Goal: Task Accomplishment & Management: Manage account settings

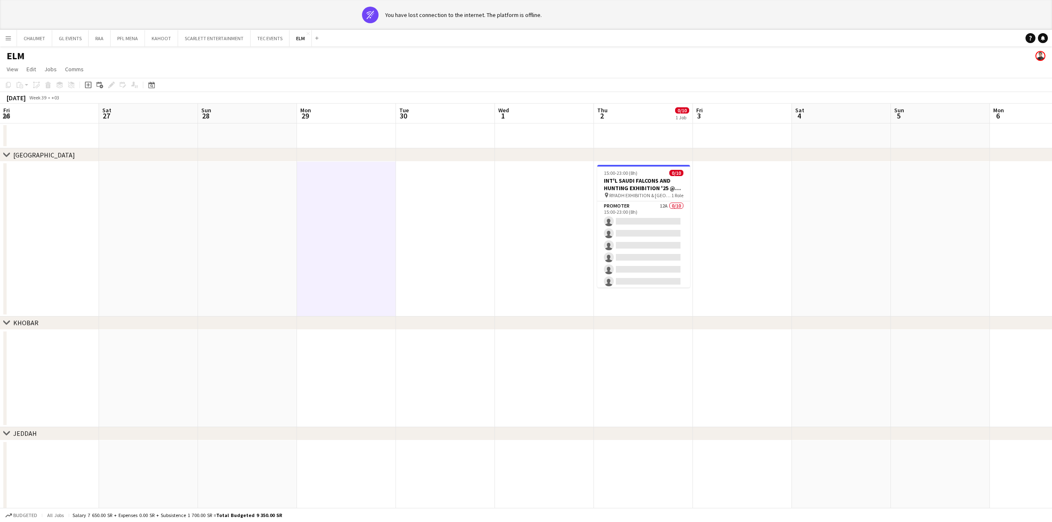
scroll to position [0, 289]
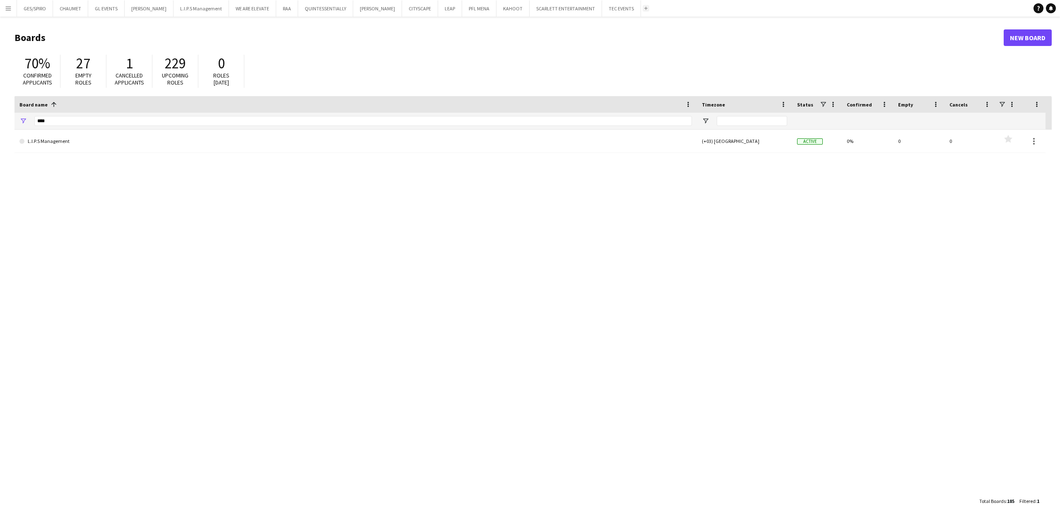
click at [643, 10] on button "Add" at bounding box center [646, 8] width 7 height 7
drag, startPoint x: 144, startPoint y: 123, endPoint x: -5, endPoint y: 123, distance: 149.0
click at [0, 123] on html "Menu Boards Boards Boards All jobs Status Workforce Workforce My Workforce Recr…" at bounding box center [530, 261] width 1060 height 522
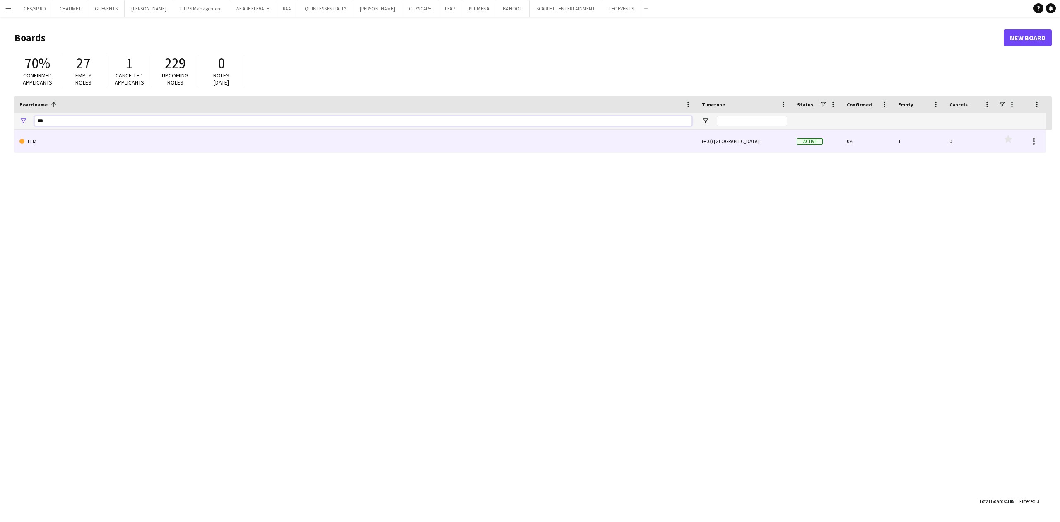
type input "***"
click at [140, 141] on link "ELM" at bounding box center [355, 141] width 672 height 23
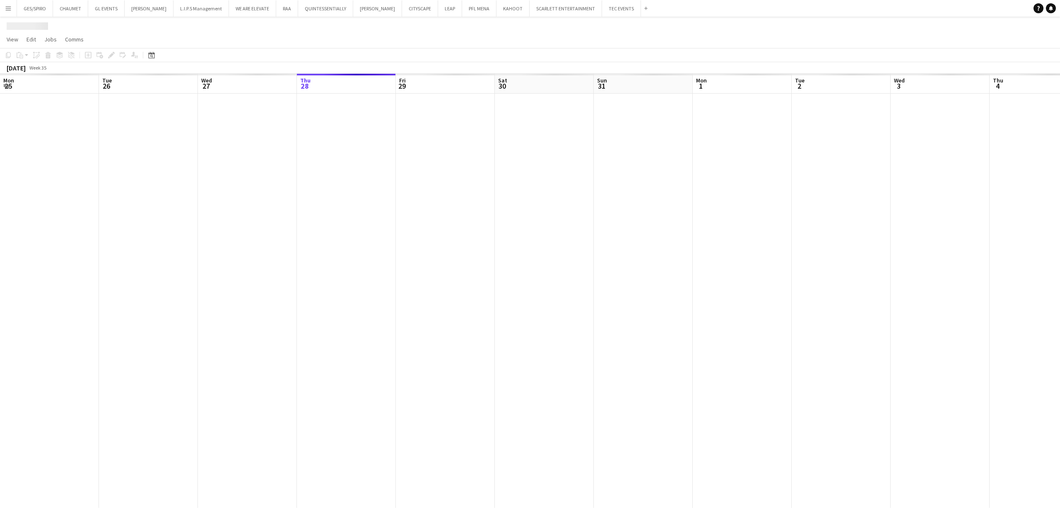
scroll to position [0, 198]
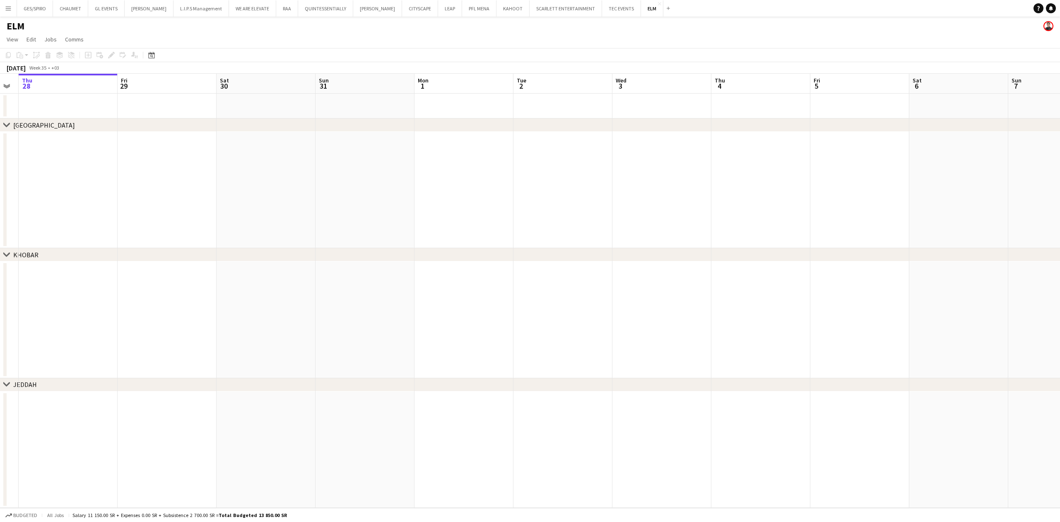
drag, startPoint x: 714, startPoint y: 219, endPoint x: 365, endPoint y: 254, distance: 350.3
click at [365, 254] on div "chevron-right Riyadh chevron-right KHOBAR chevron-right JEDDAH Mon 25 Tue 26 We…" at bounding box center [530, 291] width 1060 height 434
drag, startPoint x: 792, startPoint y: 193, endPoint x: 260, endPoint y: 211, distance: 532.3
click at [261, 211] on app-calendar-viewport "Wed 27 Thu 28 Fri 29 Sat 30 Sun 31 Mon 1 Tue 2 Wed 3 Thu 4 Fri 5 Sat 6 Sun 7 Mo…" at bounding box center [530, 291] width 1060 height 434
drag, startPoint x: 828, startPoint y: 140, endPoint x: 287, endPoint y: 182, distance: 543.2
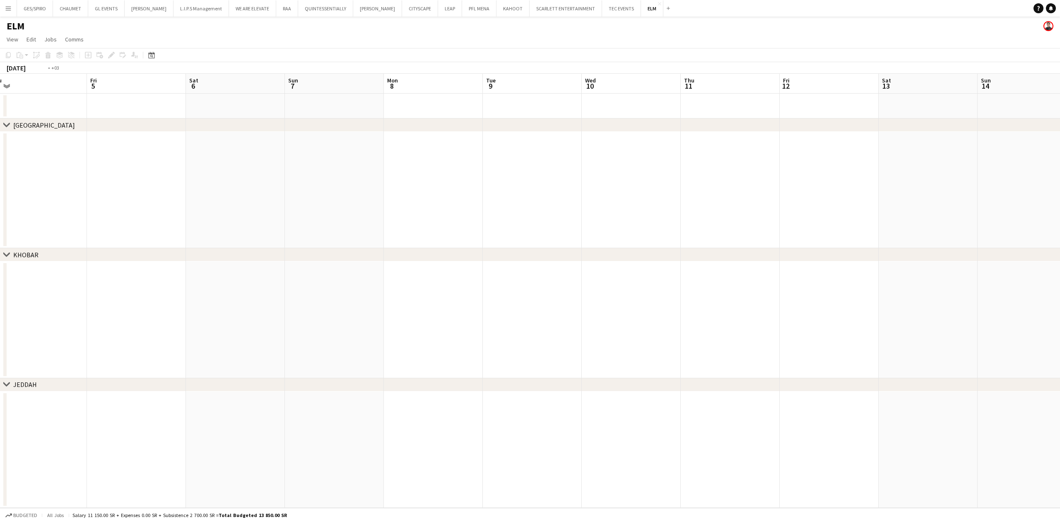
click at [300, 181] on app-calendar-viewport "Mon 1 Tue 2 Wed 3 Thu 4 Fri 5 Sat 6 Sun 7 Mon 8 Tue 9 Wed 10 Thu 11 Fri 12 Sat …" at bounding box center [530, 291] width 1060 height 434
drag, startPoint x: 743, startPoint y: 151, endPoint x: 640, endPoint y: 182, distance: 107.8
click at [355, 196] on app-calendar-viewport "Thu 11 Fri 12 Sat 13 Sun 14 Mon 15 Tue 16 Wed 17 Thu 18 Fri 19 Sat 20 Sun 21 Mo…" at bounding box center [530, 291] width 1060 height 434
drag, startPoint x: 807, startPoint y: 157, endPoint x: 406, endPoint y: 196, distance: 402.6
click at [221, 197] on app-calendar-viewport "Tue 16 Wed 17 Thu 18 Fri 19 Sat 20 Sun 21 Mon 22 Tue 23 Wed 24 Thu 25 Fri 26 Sa…" at bounding box center [530, 291] width 1060 height 434
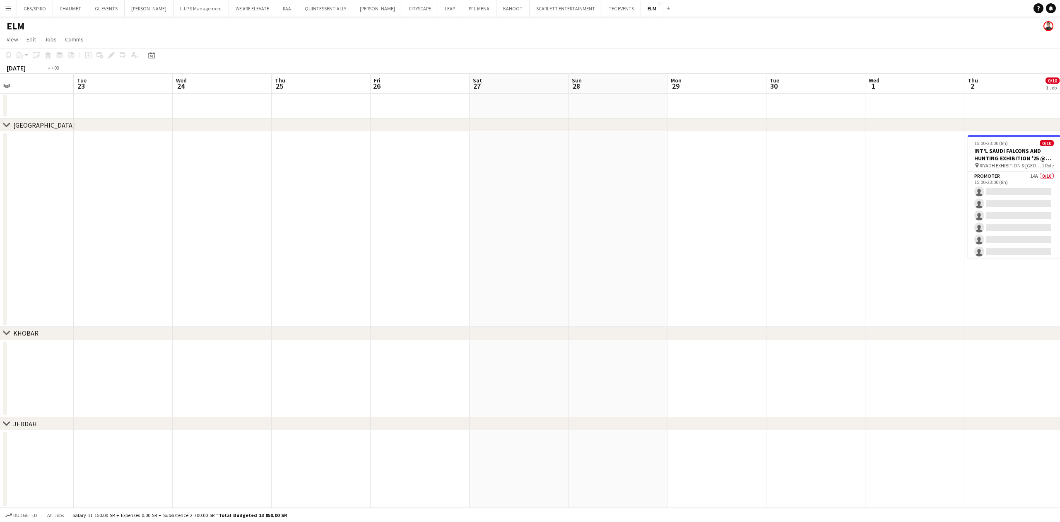
drag, startPoint x: 696, startPoint y: 173, endPoint x: 289, endPoint y: 192, distance: 407.8
click at [292, 192] on app-calendar-viewport "Fri 19 Sat 20 Sun 21 Mon 22 Tue 23 Wed 24 Thu 25 Fri 26 Sat 27 Sun 28 Mon 29 Tu…" at bounding box center [530, 291] width 1060 height 434
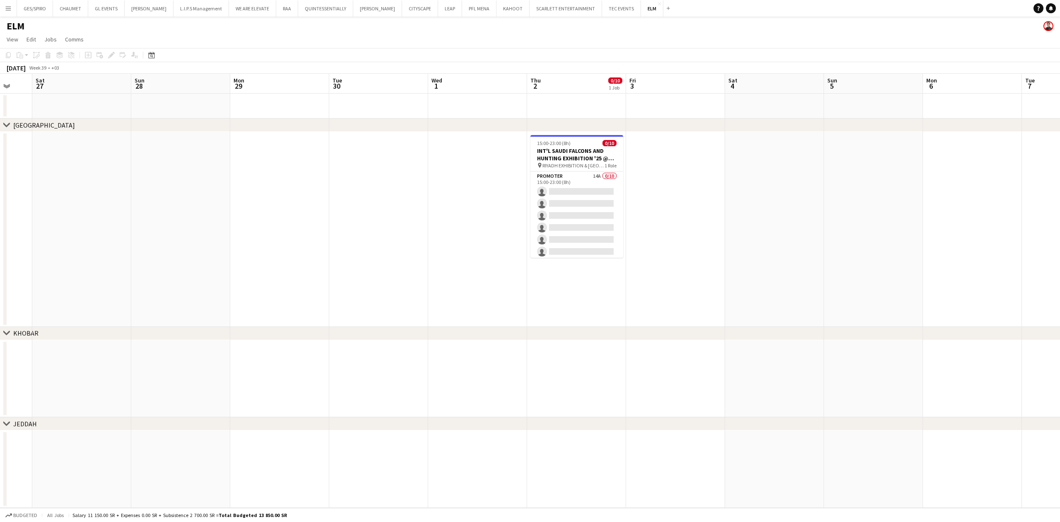
scroll to position [0, 365]
drag, startPoint x: 799, startPoint y: 191, endPoint x: 659, endPoint y: 207, distance: 140.5
click at [659, 207] on app-calendar-viewport "Tue 23 Wed 24 Thu 25 Fri 26 Sat 27 Sun 28 Mon 29 Tue 30 Wed 1 Thu 2 0/10 1 Job …" at bounding box center [530, 291] width 1060 height 434
click at [579, 176] on app-card-role "Promoter 14A 0/10 15:00-23:00 (8h) single-neutral-actions single-neutral-action…" at bounding box center [575, 239] width 93 height 136
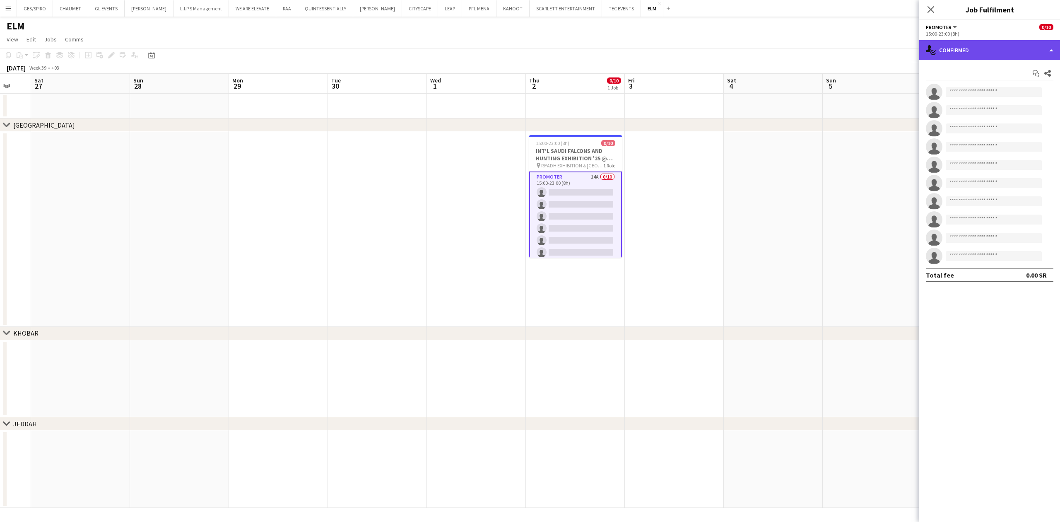
click at [982, 47] on div "single-neutral-actions-check-2 Confirmed" at bounding box center [989, 50] width 141 height 20
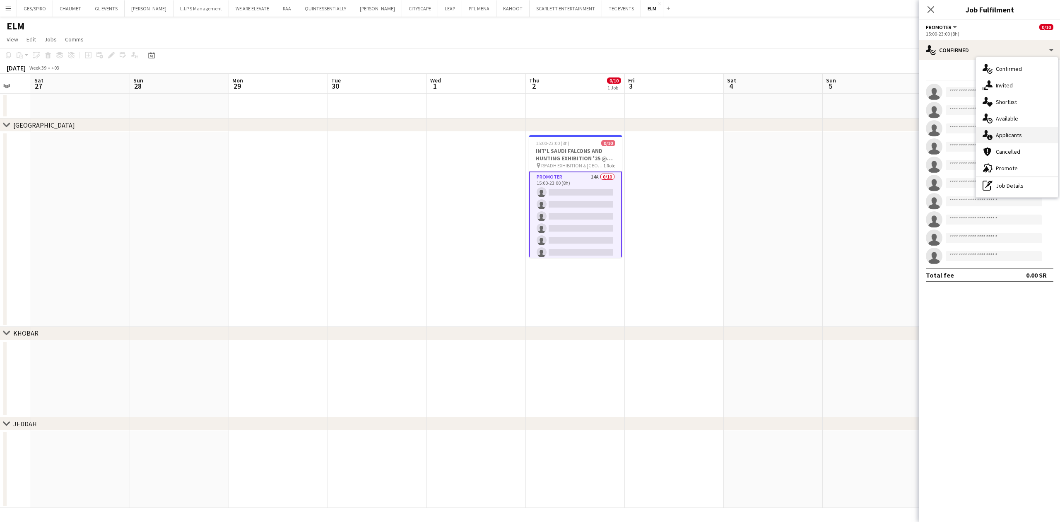
click at [1019, 136] on div "single-neutral-actions-information Applicants" at bounding box center [1017, 135] width 82 height 17
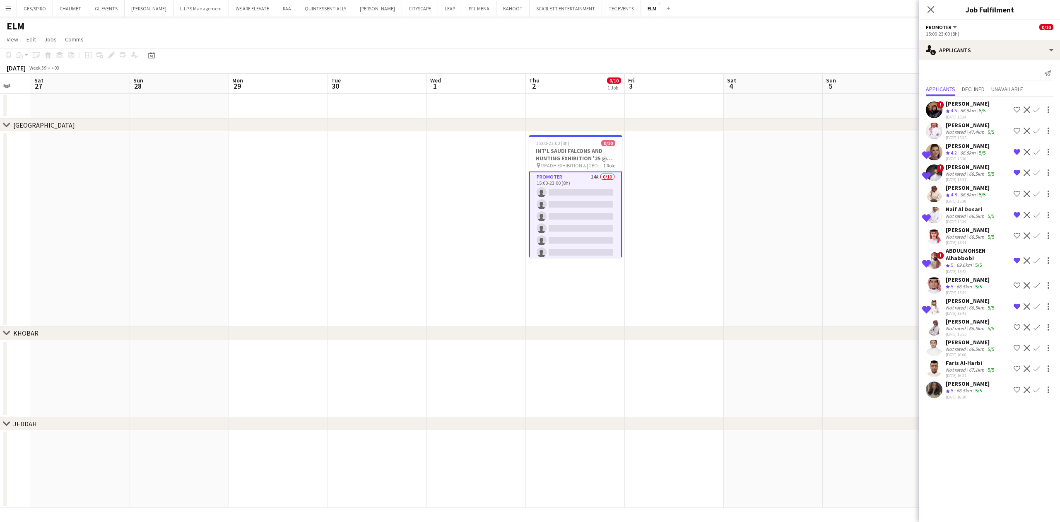
click at [1016, 110] on app-icon "Shortlist crew" at bounding box center [1016, 109] width 7 height 7
click at [962, 392] on div "66.5km" at bounding box center [964, 390] width 19 height 7
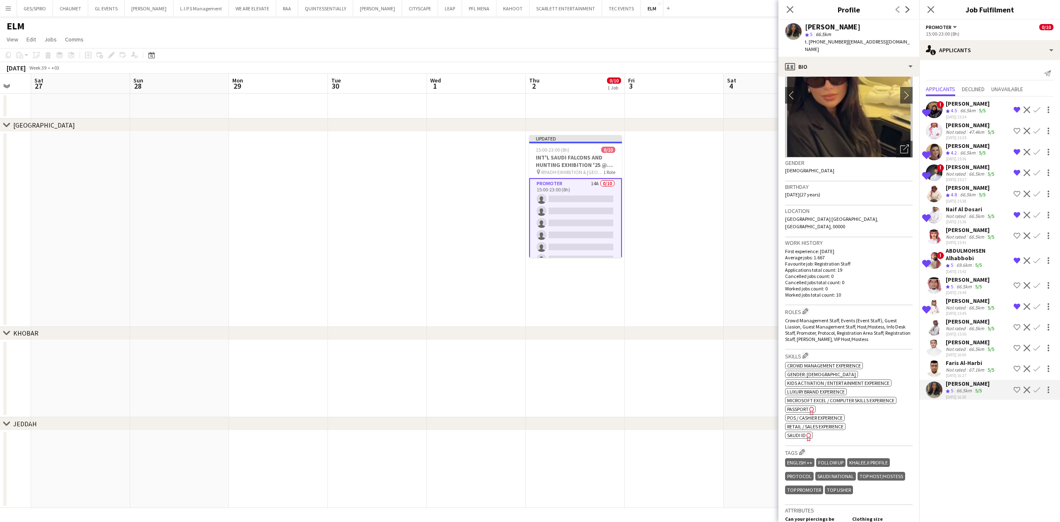
scroll to position [0, 0]
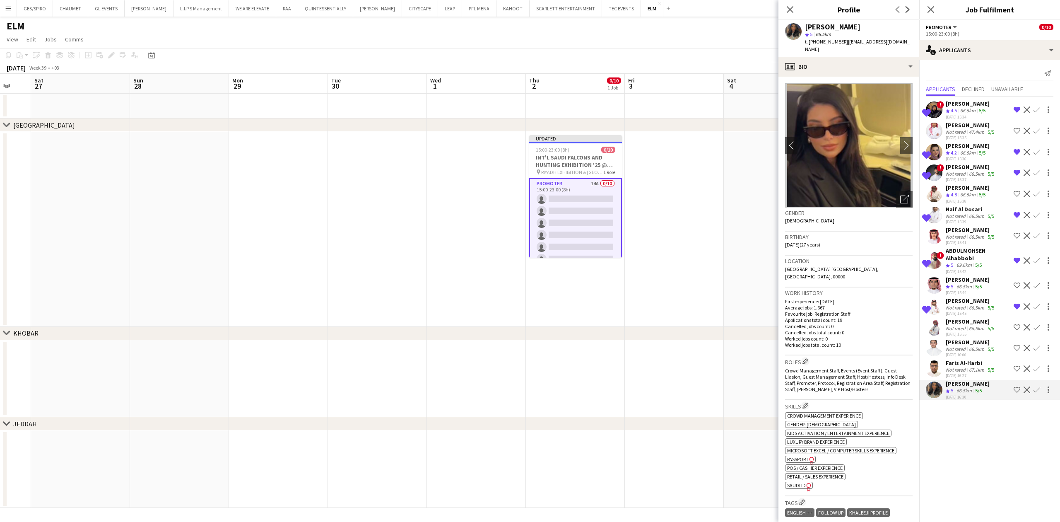
click at [1017, 389] on app-icon "Shortlist crew" at bounding box center [1016, 389] width 7 height 7
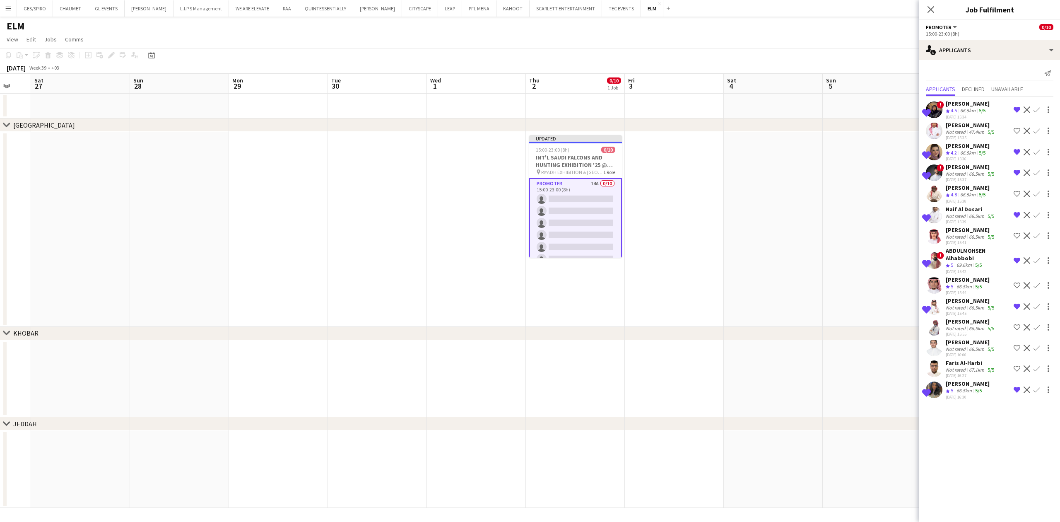
click at [983, 348] on div "66.5km" at bounding box center [976, 349] width 19 height 6
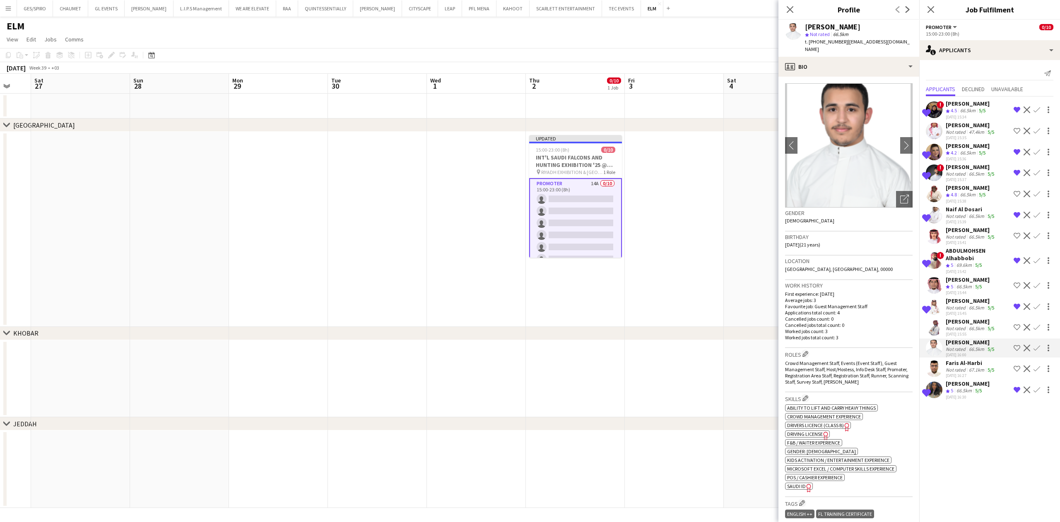
click at [1018, 347] on app-icon "Shortlist crew" at bounding box center [1016, 347] width 7 height 7
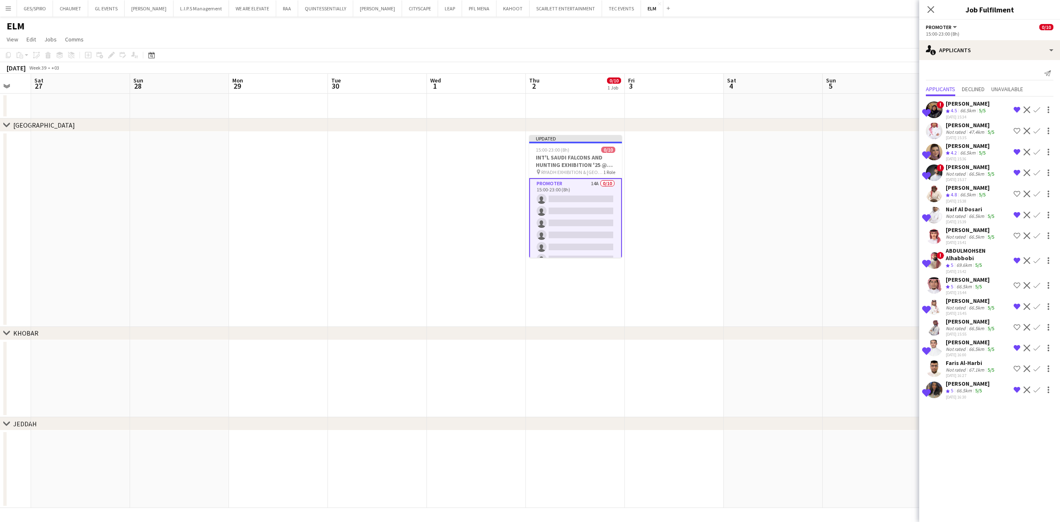
click at [976, 366] on div "Faris Al-Harbi" at bounding box center [971, 362] width 50 height 7
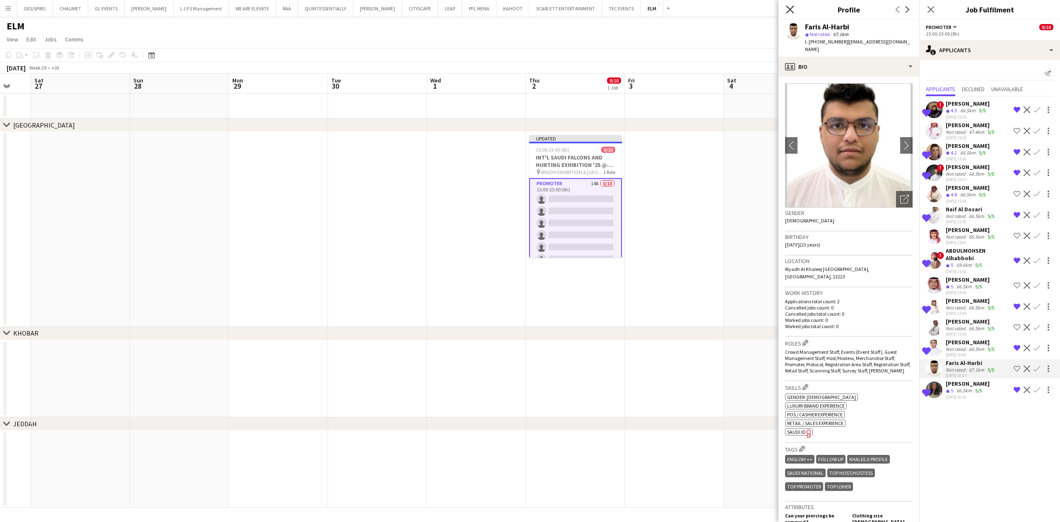
click at [789, 7] on icon "Close pop-in" at bounding box center [790, 9] width 8 height 8
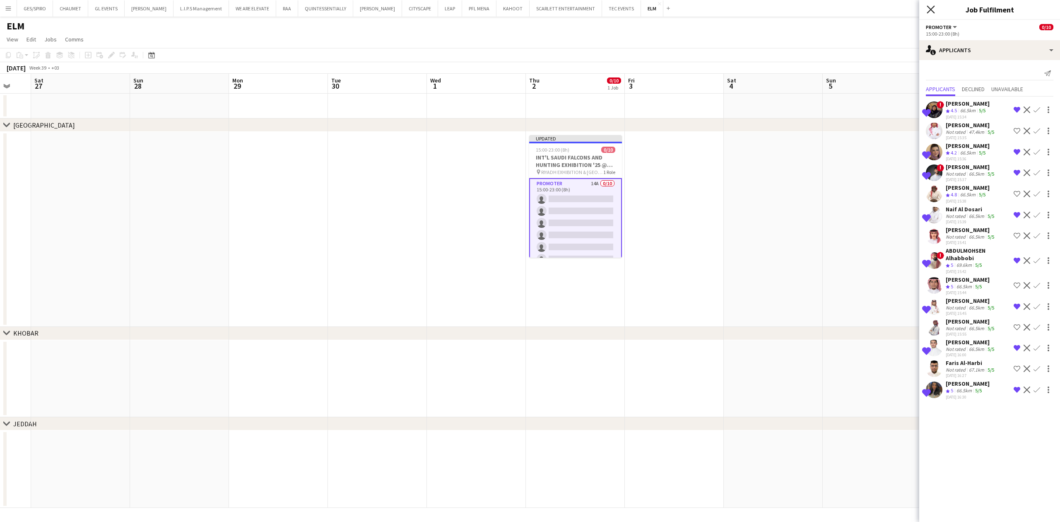
click at [933, 8] on icon at bounding box center [930, 9] width 8 height 8
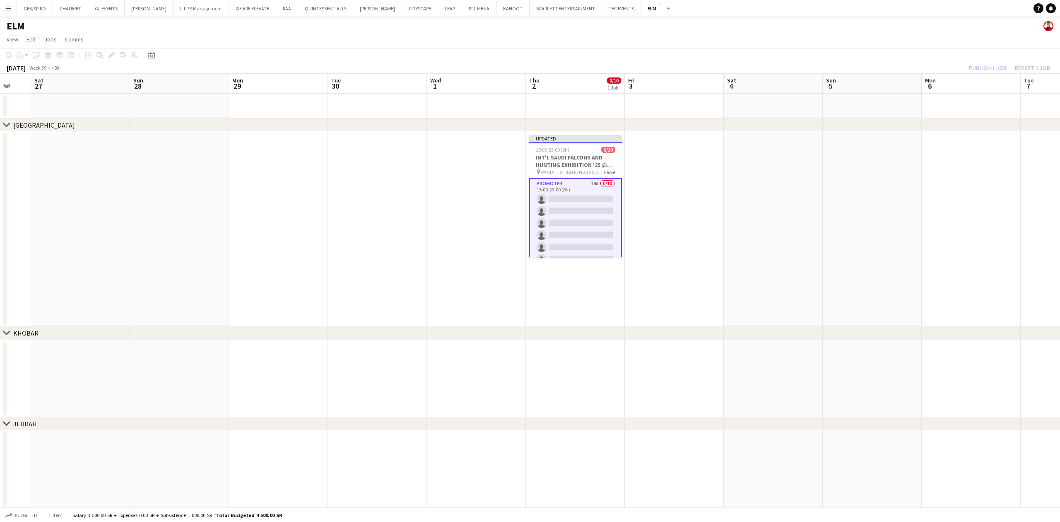
drag, startPoint x: 901, startPoint y: 201, endPoint x: 917, endPoint y: 179, distance: 27.5
click at [901, 201] on app-date-cell at bounding box center [872, 229] width 99 height 195
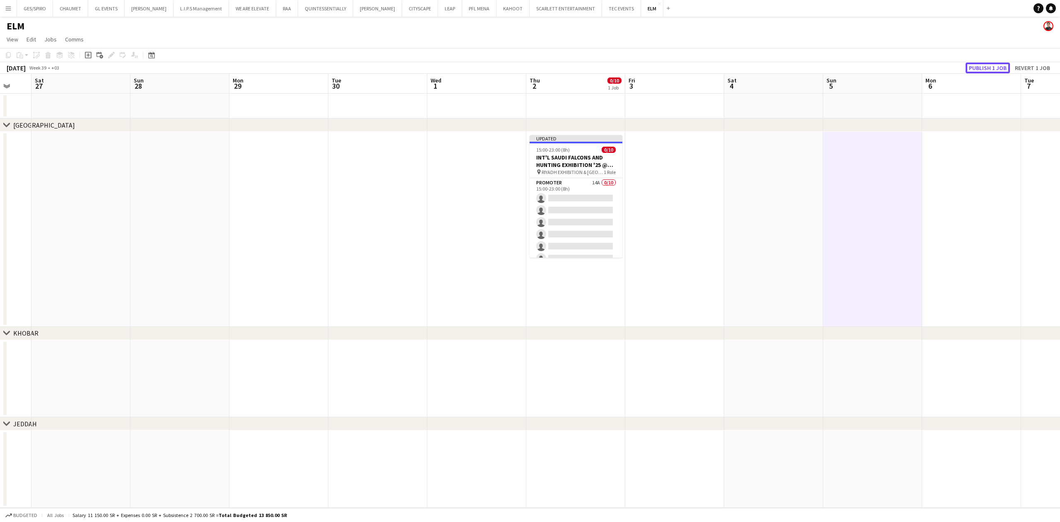
click at [989, 63] on button "Publish 1 job" at bounding box center [987, 68] width 44 height 11
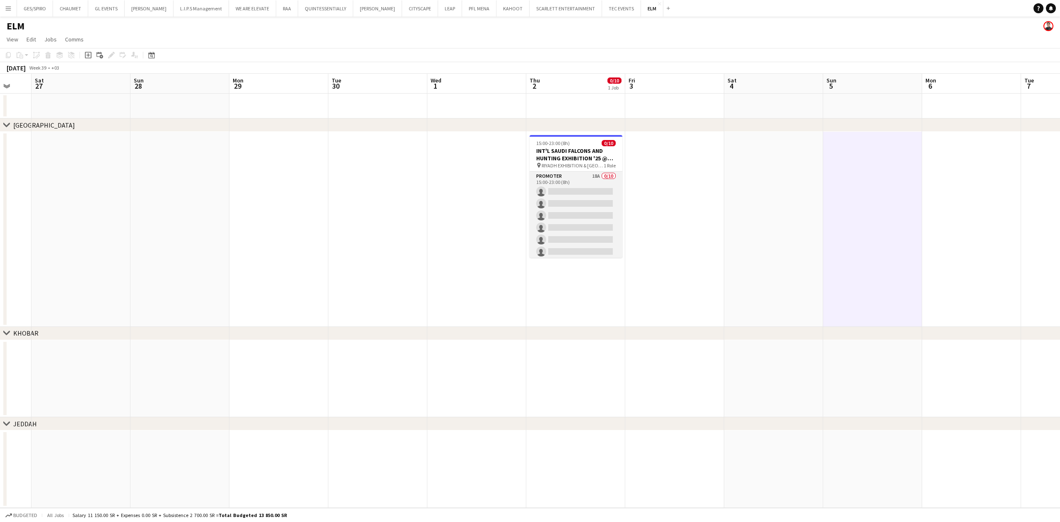
click at [578, 231] on app-card-role "Promoter 18A 0/10 15:00-23:00 (8h) single-neutral-actions single-neutral-action…" at bounding box center [575, 239] width 93 height 136
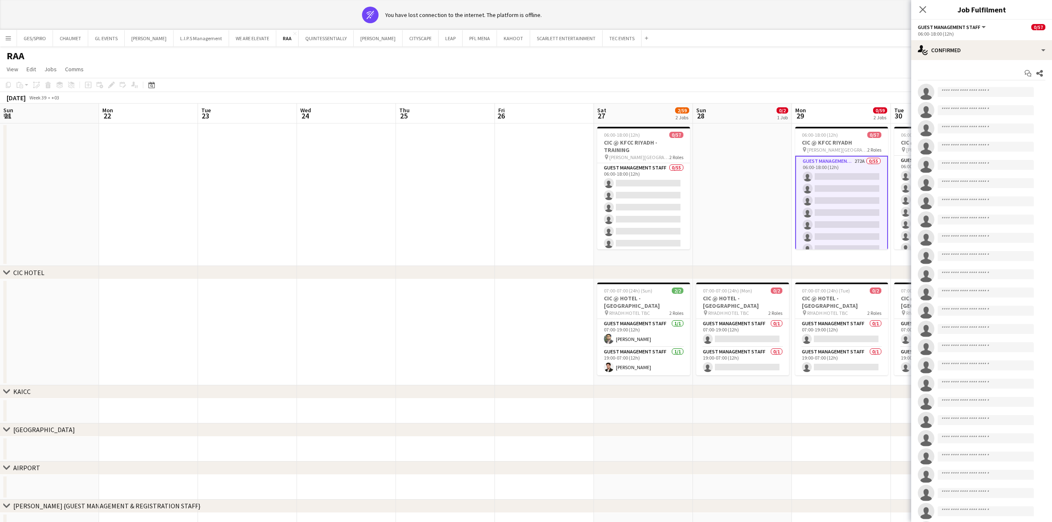
scroll to position [0, 172]
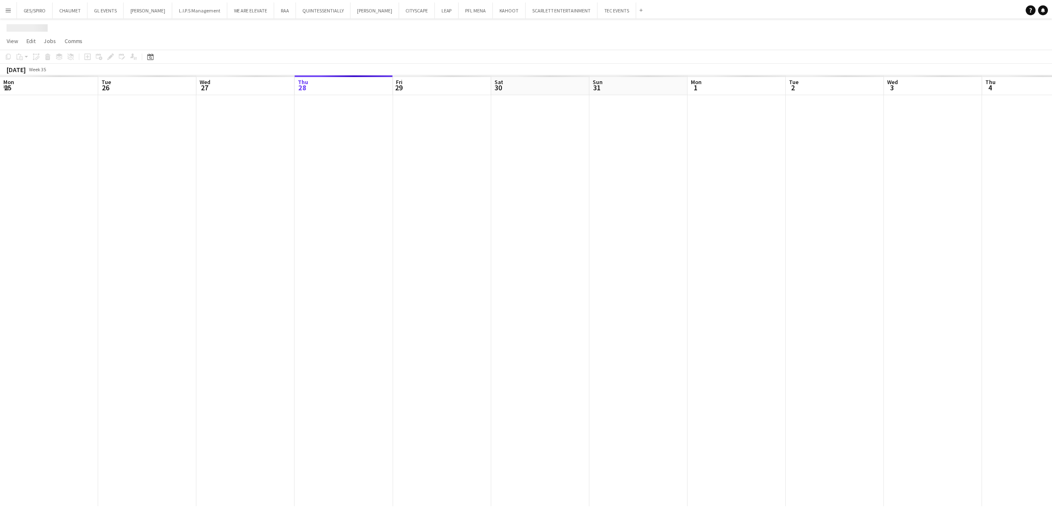
scroll to position [0, 198]
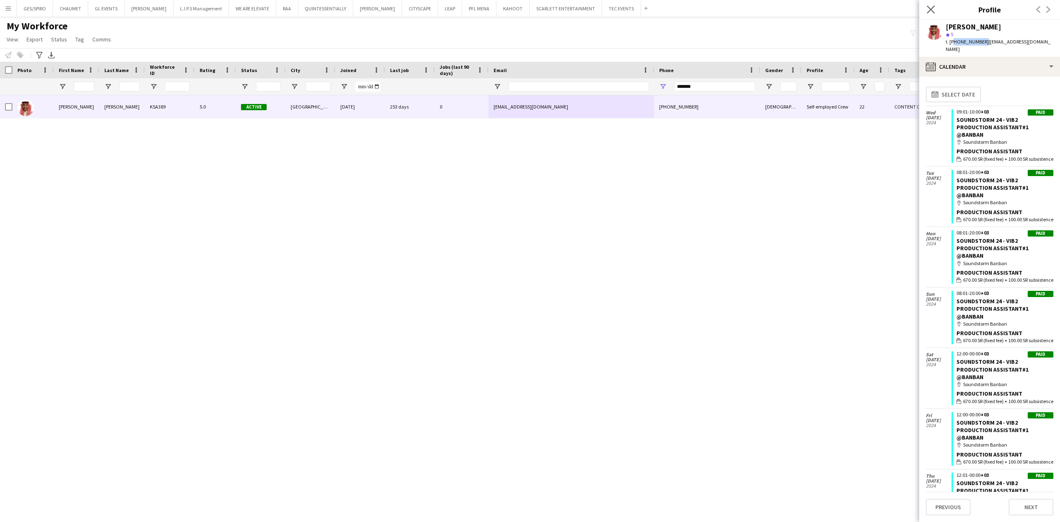
click at [926, 9] on icon "Close pop-in" at bounding box center [930, 9] width 8 height 8
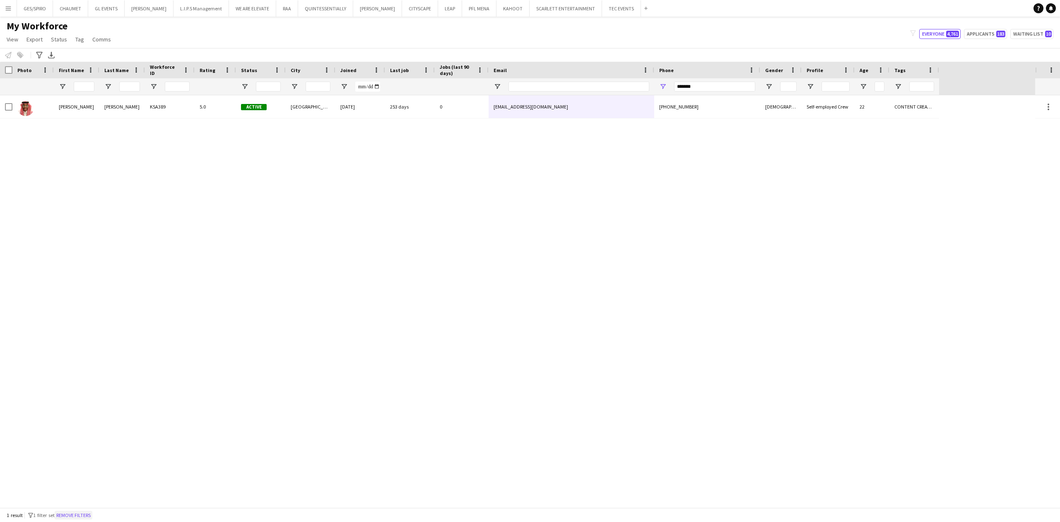
click at [91, 517] on button "Remove filters" at bounding box center [74, 514] width 38 height 9
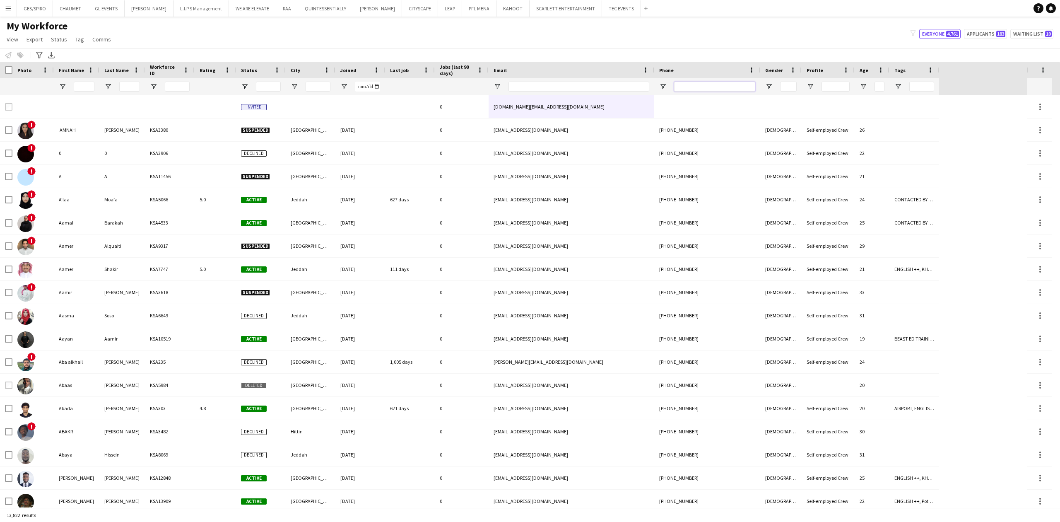
click at [709, 85] on input "Phone Filter Input" at bounding box center [714, 87] width 81 height 10
click at [569, 85] on input "Email Filter Input" at bounding box center [578, 87] width 141 height 10
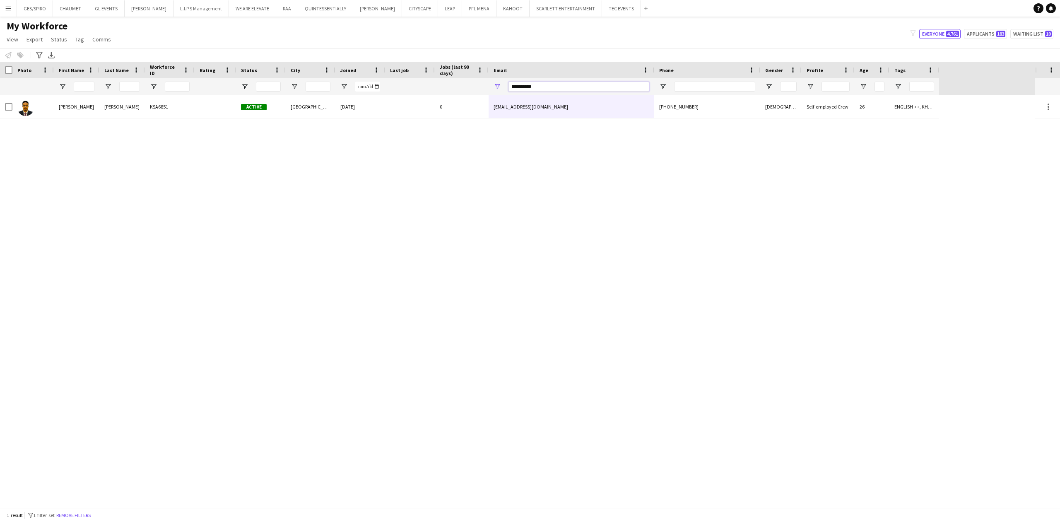
type input "**********"
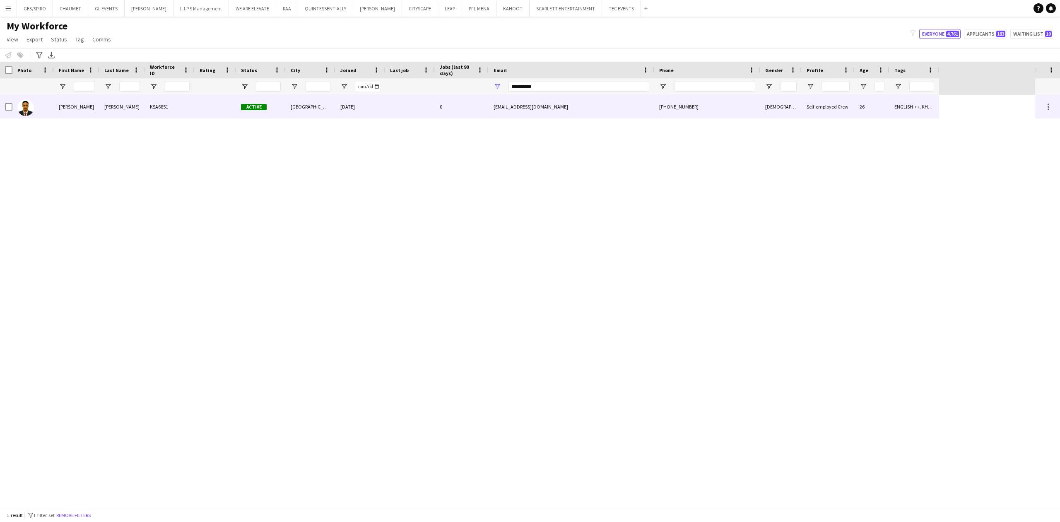
click at [428, 102] on div at bounding box center [410, 106] width 50 height 23
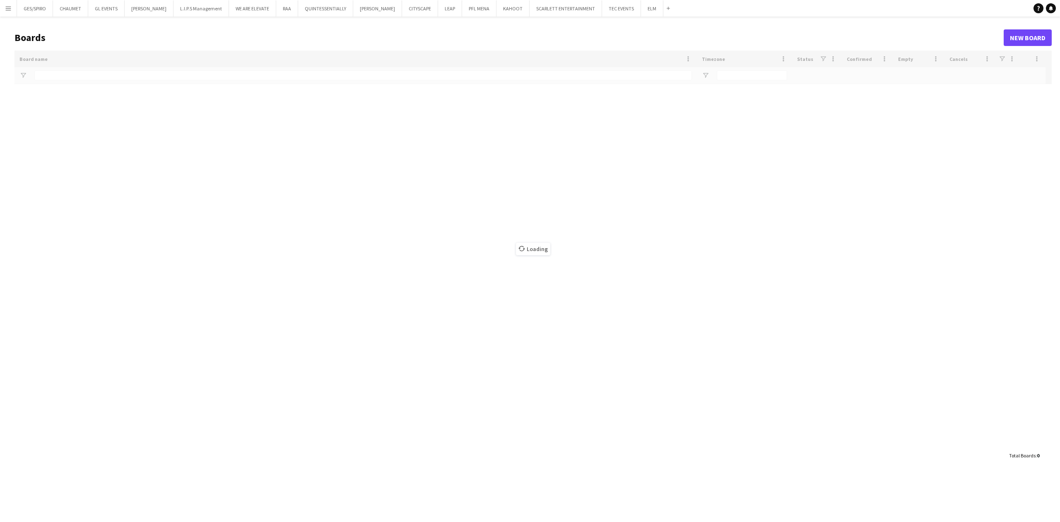
type input "***"
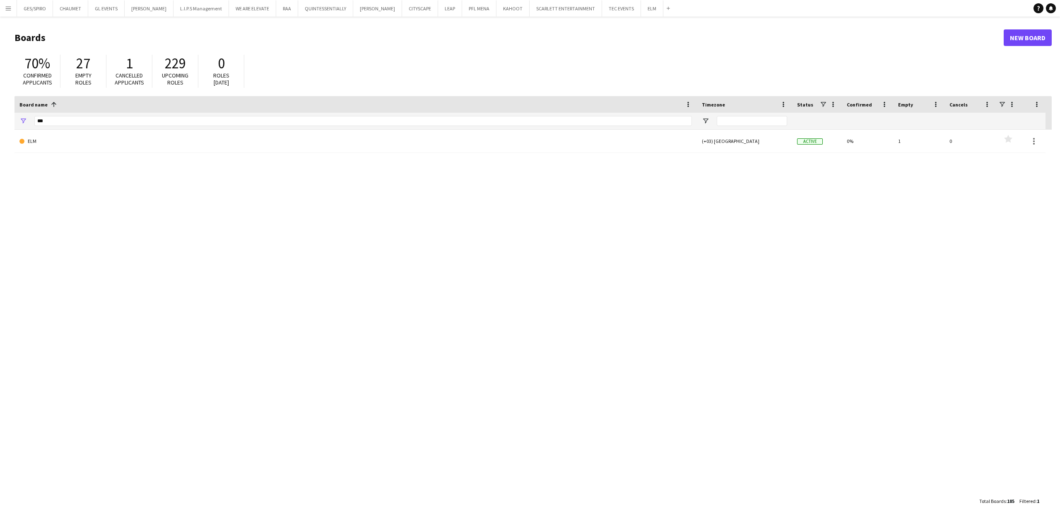
click at [6, 7] on app-icon "Menu" at bounding box center [8, 8] width 7 height 7
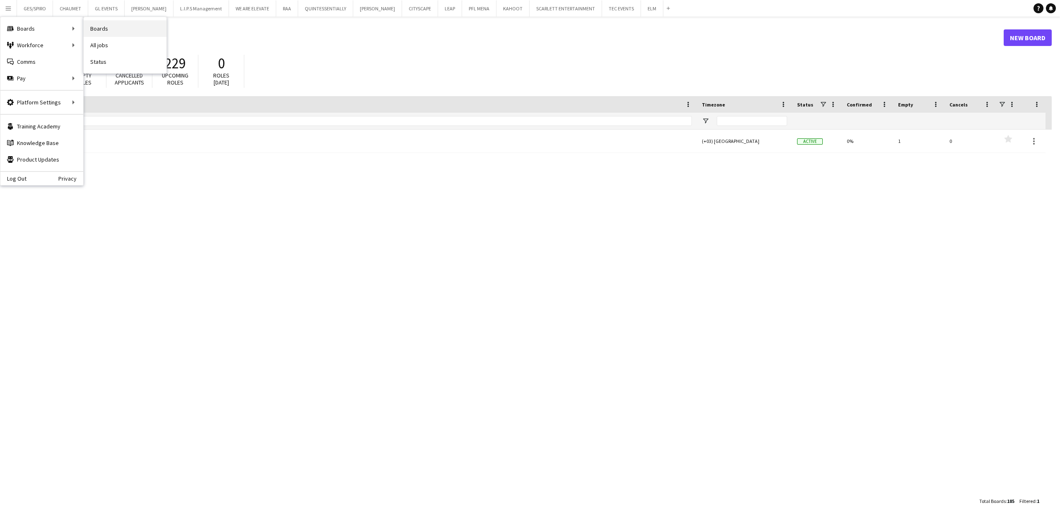
click at [123, 30] on link "Boards" at bounding box center [125, 28] width 83 height 17
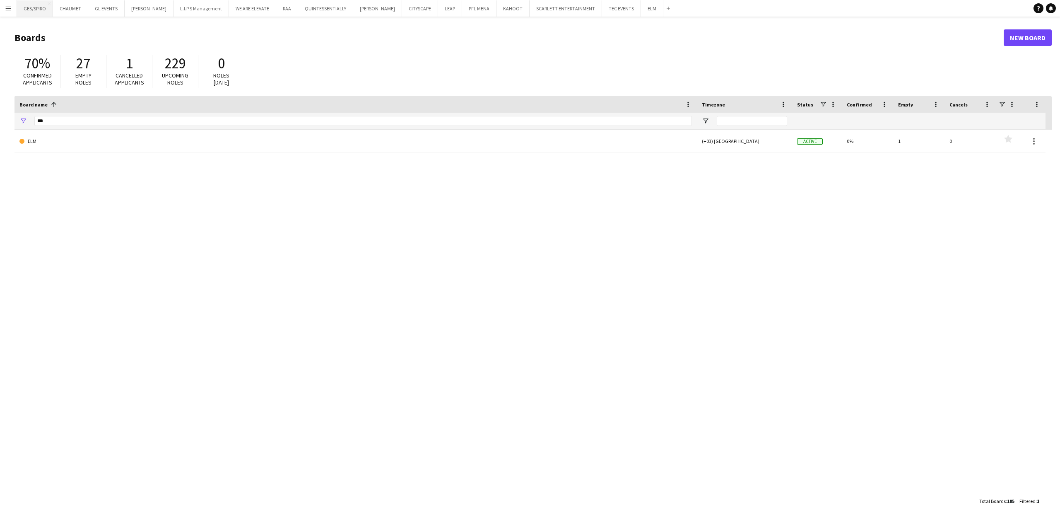
click at [17, 7] on button "GES/SPIRO Close" at bounding box center [35, 8] width 36 height 16
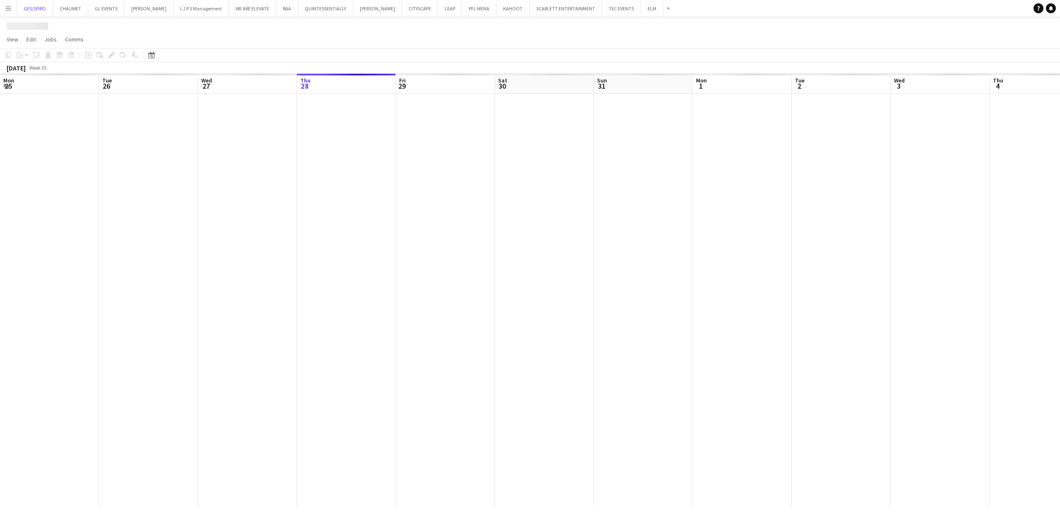
scroll to position [0, 198]
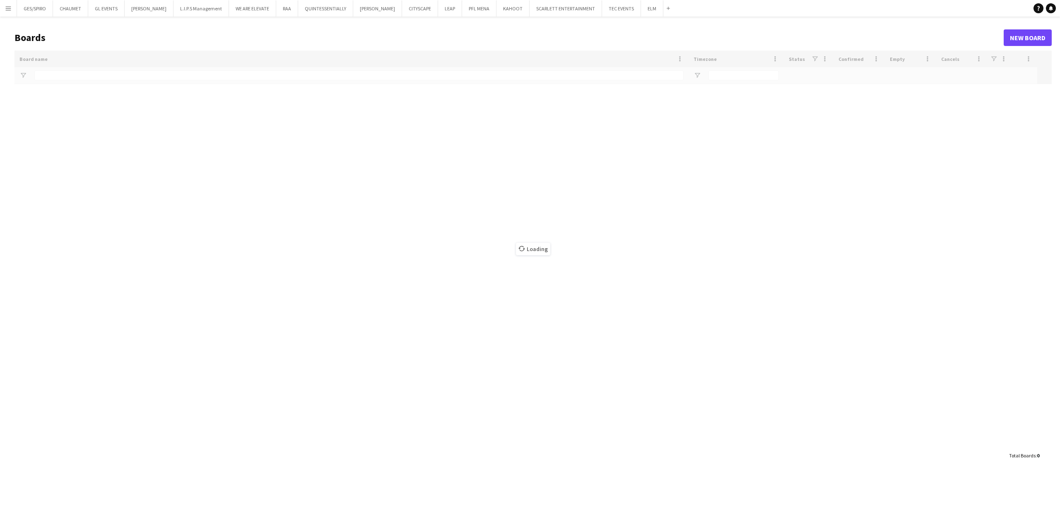
click at [7, 5] on app-icon "Menu" at bounding box center [8, 8] width 7 height 7
type input "***"
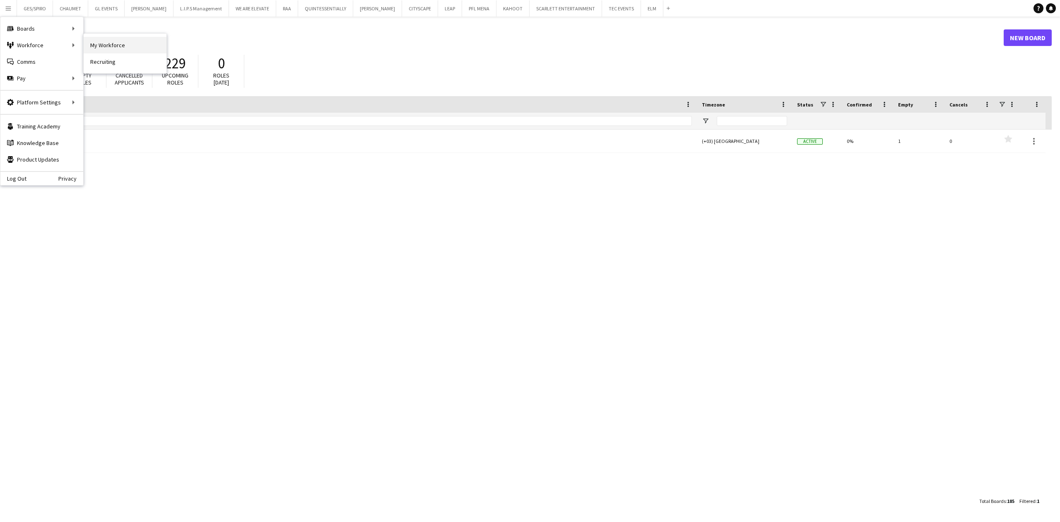
click at [116, 45] on link "My Workforce" at bounding box center [125, 45] width 83 height 17
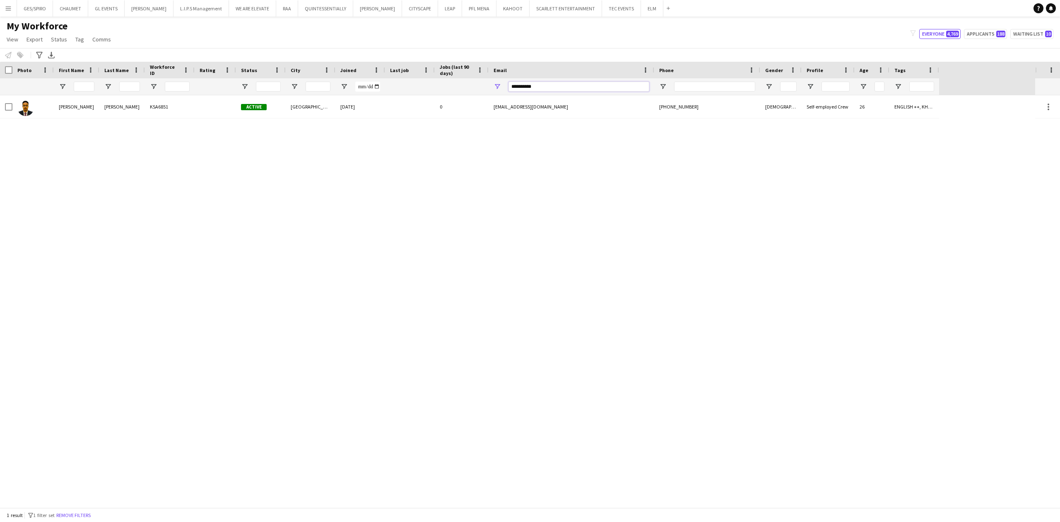
drag, startPoint x: 547, startPoint y: 88, endPoint x: 566, endPoint y: 79, distance: 20.9
click at [567, 79] on div "**********" at bounding box center [578, 86] width 141 height 17
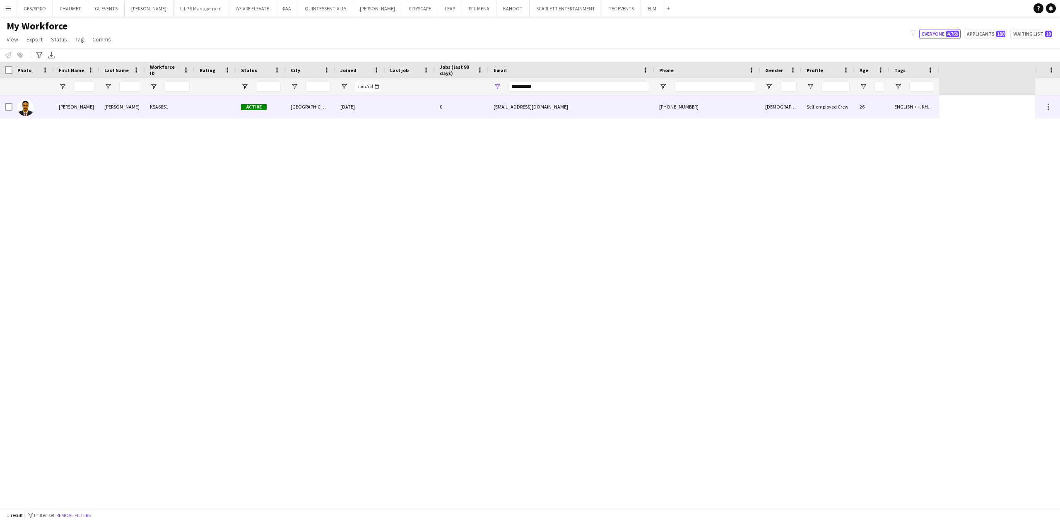
click at [511, 111] on div "eng.msalah27@gmail.com" at bounding box center [572, 106] width 166 height 23
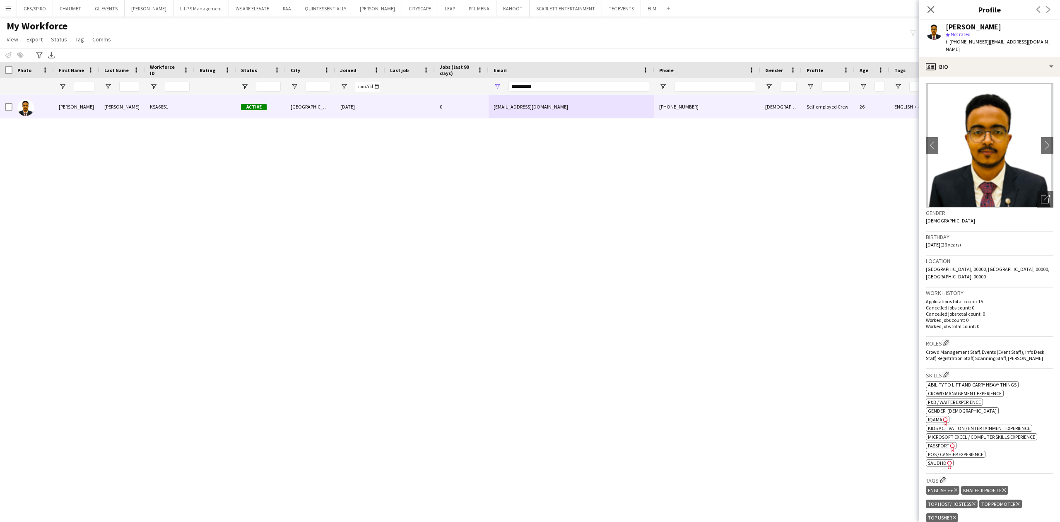
click at [1047, 190] on app-crew-profile-bio "chevron-left chevron-right Open photos pop-in Gender Male Birthday 10-11-1998 (…" at bounding box center [989, 299] width 141 height 445
click at [1041, 195] on icon "Open photos pop-in" at bounding box center [1045, 199] width 9 height 9
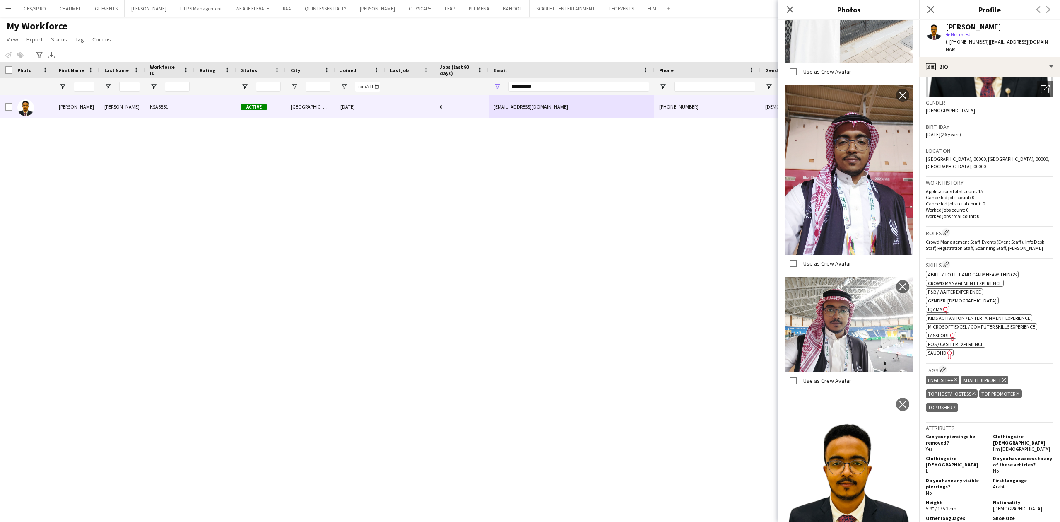
scroll to position [833, 0]
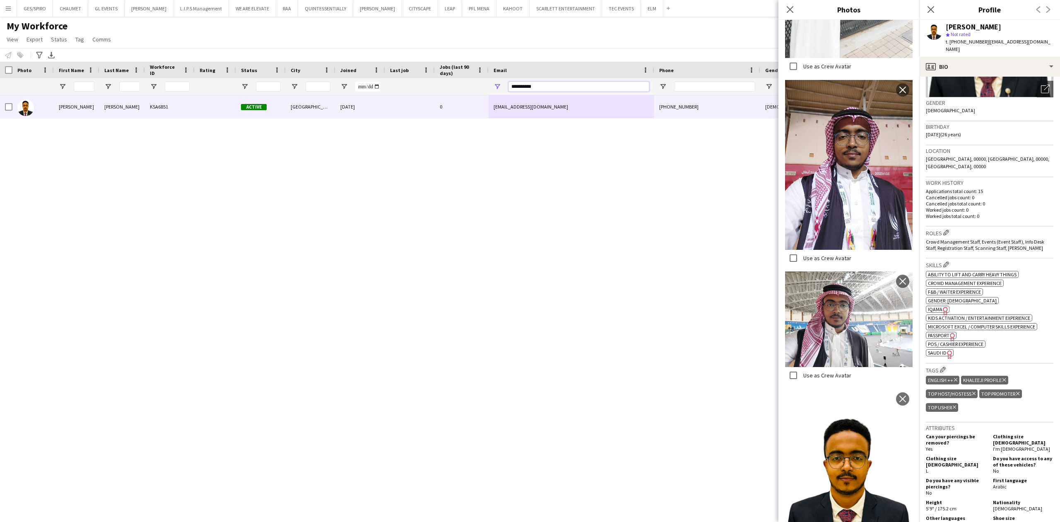
drag, startPoint x: 534, startPoint y: 89, endPoint x: 461, endPoint y: 89, distance: 73.3
click at [461, 89] on div at bounding box center [469, 86] width 939 height 17
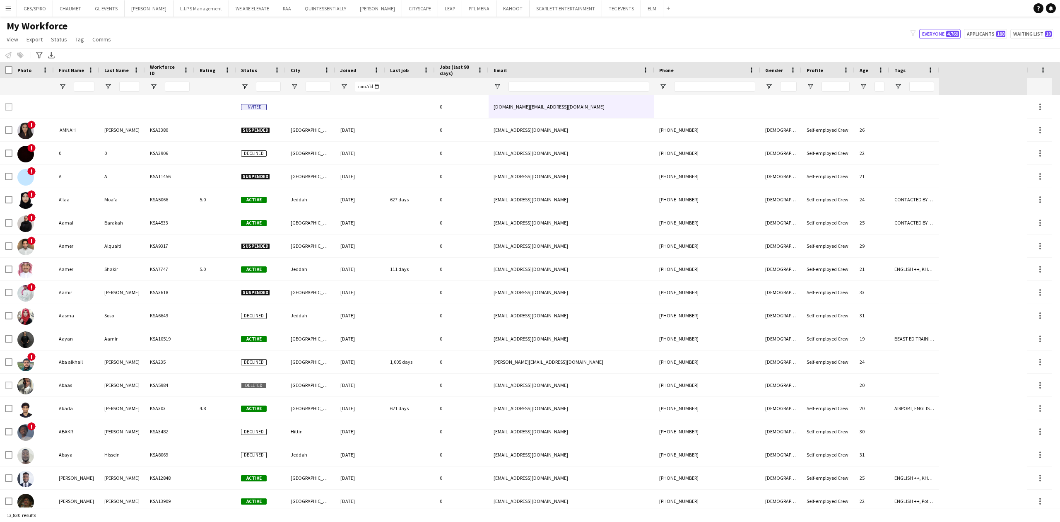
drag, startPoint x: 731, startPoint y: 94, endPoint x: 731, endPoint y: 89, distance: 5.0
click at [731, 91] on div at bounding box center [714, 86] width 81 height 17
click at [731, 89] on input "Phone Filter Input" at bounding box center [714, 87] width 81 height 10
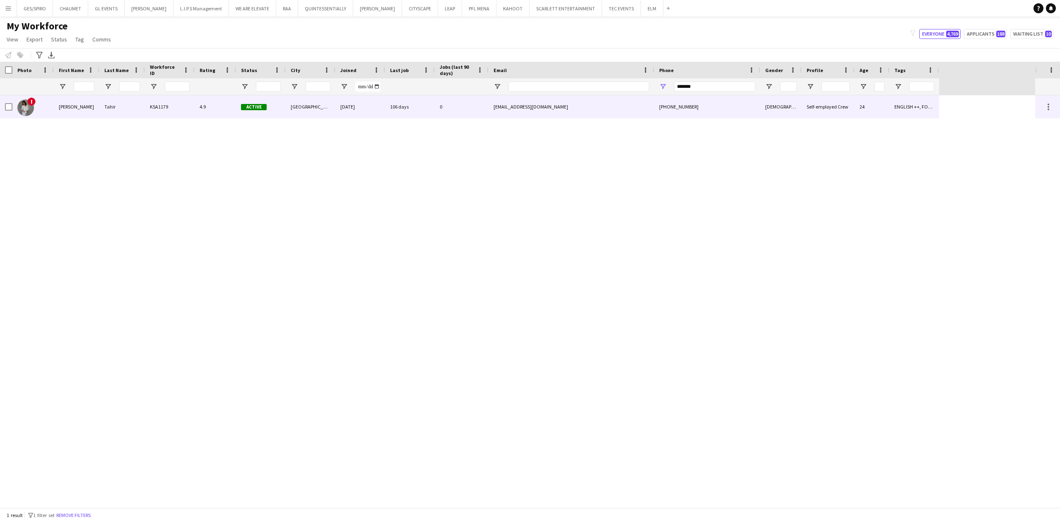
click at [278, 102] on div "Active" at bounding box center [261, 106] width 50 height 23
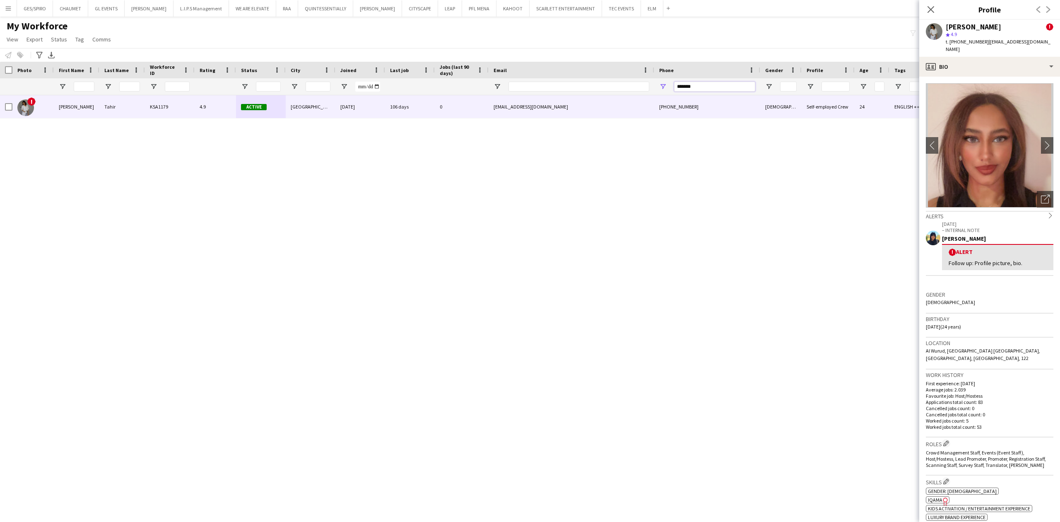
drag, startPoint x: 708, startPoint y: 88, endPoint x: 586, endPoint y: 89, distance: 121.7
click at [586, 89] on div at bounding box center [469, 86] width 939 height 17
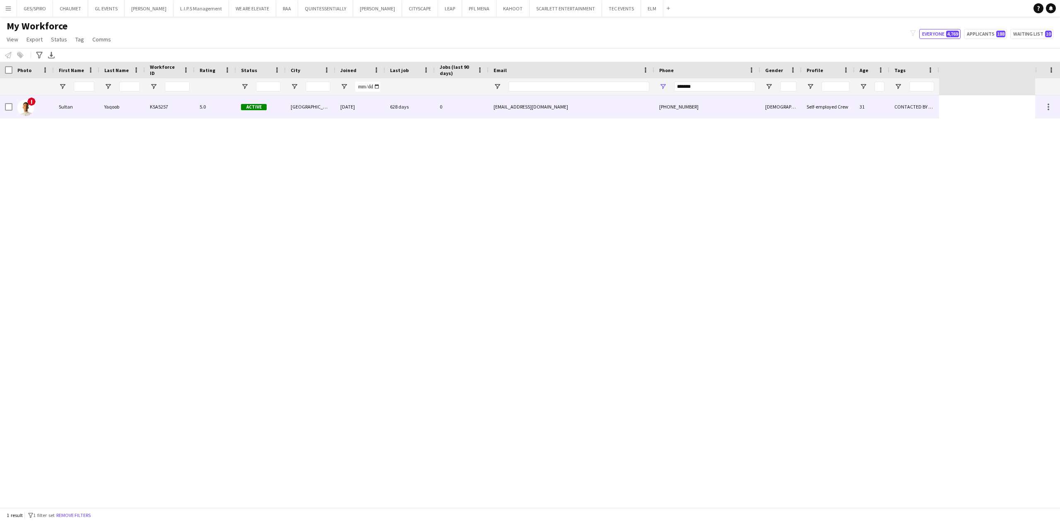
click at [481, 96] on div "0" at bounding box center [462, 106] width 54 height 23
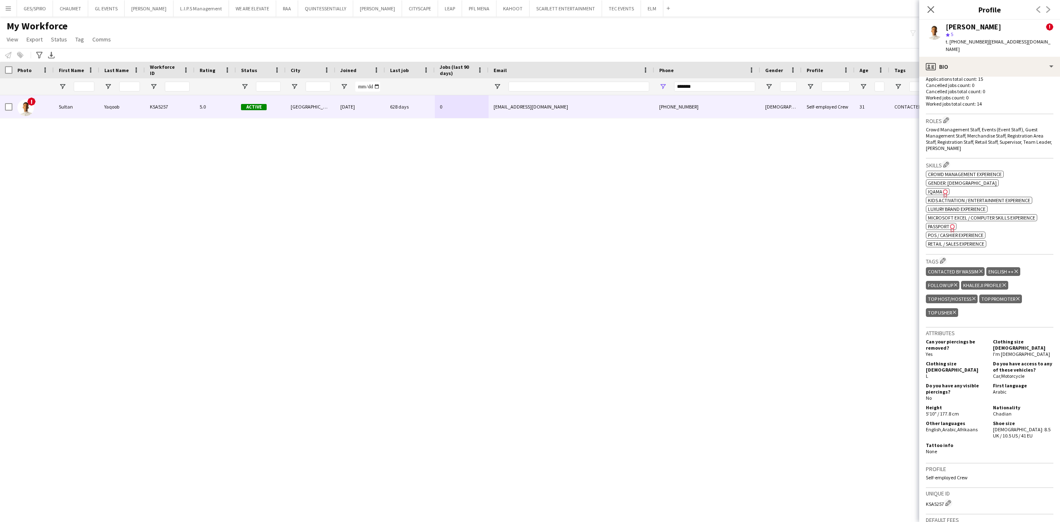
scroll to position [331, 0]
click at [1013, 63] on div "profile Bio" at bounding box center [989, 67] width 141 height 20
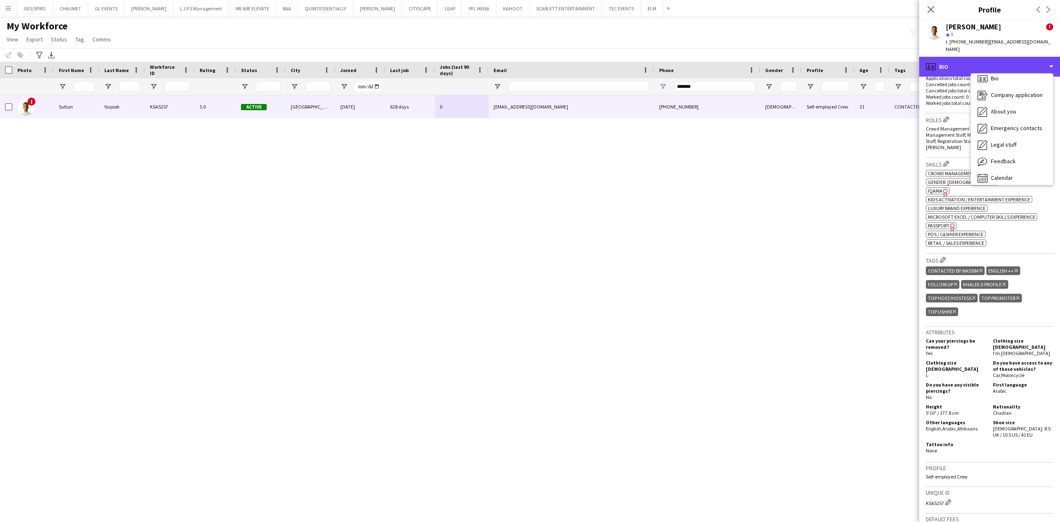
scroll to position [12, 0]
click at [1009, 169] on span "Calendar" at bounding box center [1002, 172] width 22 height 7
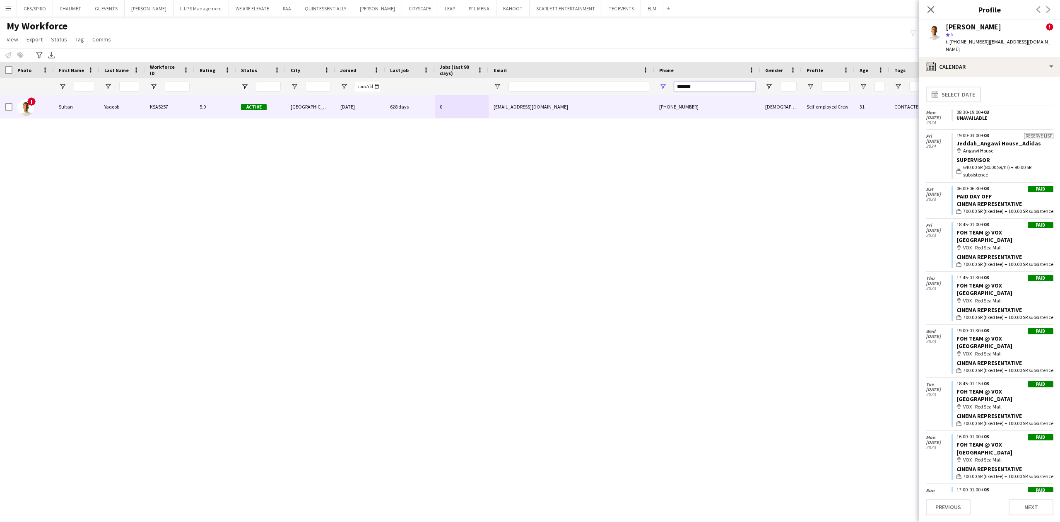
drag, startPoint x: 707, startPoint y: 87, endPoint x: 567, endPoint y: 89, distance: 140.8
click at [567, 89] on div at bounding box center [469, 86] width 939 height 17
click at [724, 84] on input "*******" at bounding box center [714, 87] width 81 height 10
drag, startPoint x: 691, startPoint y: 88, endPoint x: 630, endPoint y: 88, distance: 61.7
click at [631, 88] on div at bounding box center [469, 86] width 939 height 17
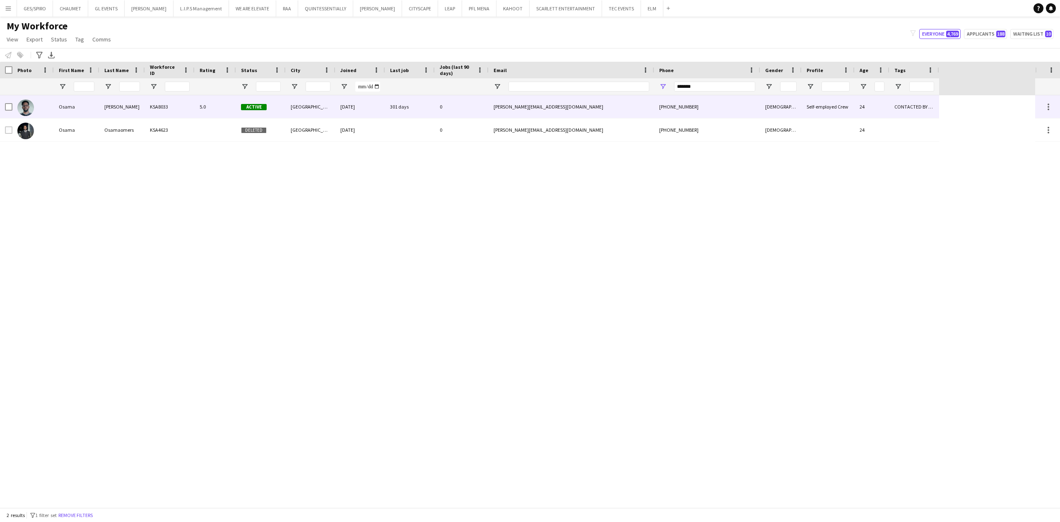
click at [259, 97] on div "Active" at bounding box center [261, 106] width 50 height 23
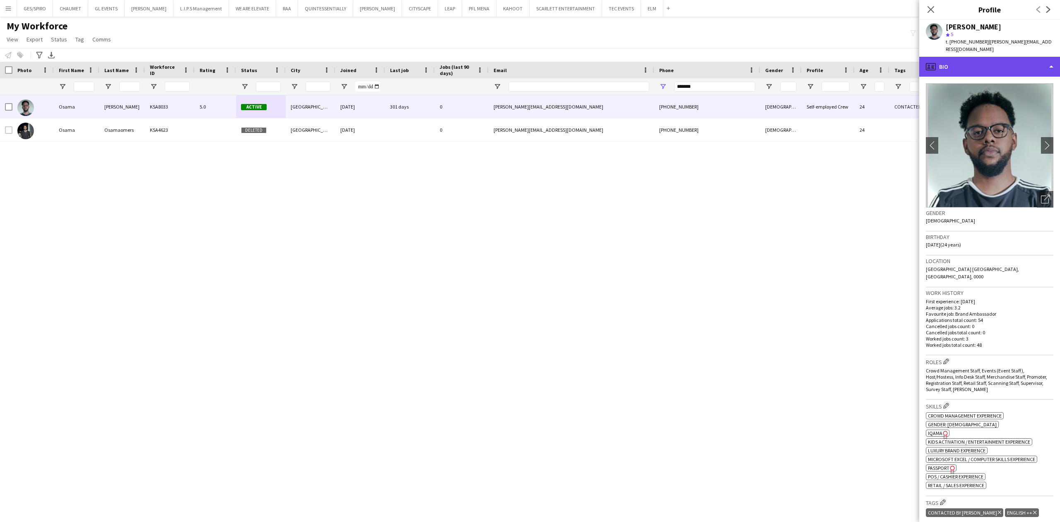
click at [994, 62] on div "profile Bio" at bounding box center [989, 67] width 141 height 20
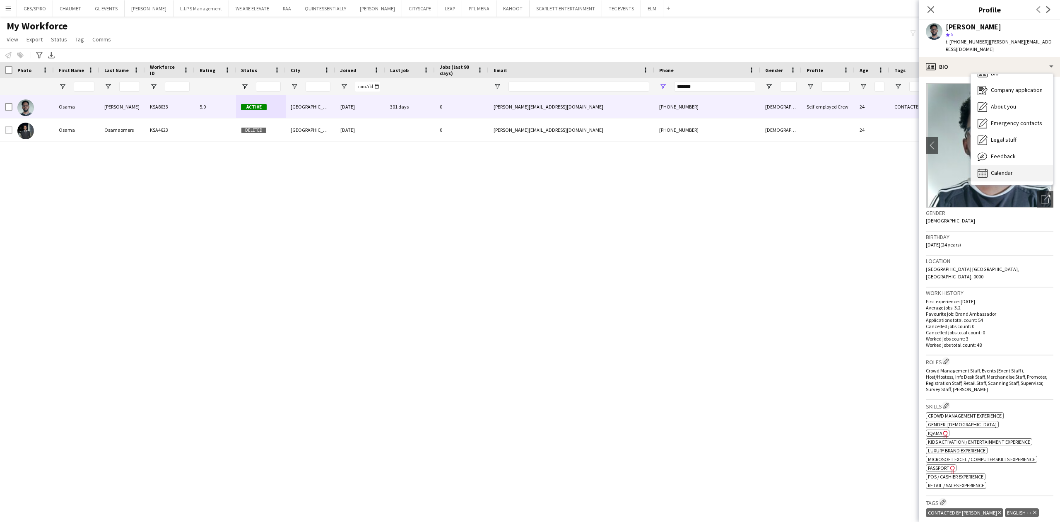
click at [1004, 169] on span "Calendar" at bounding box center [1002, 172] width 22 height 7
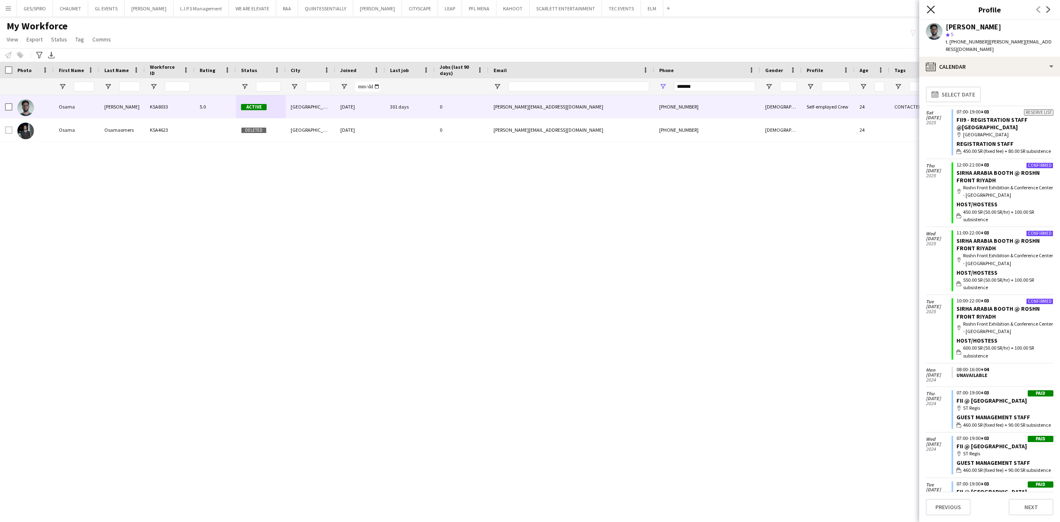
click at [932, 11] on icon at bounding box center [930, 9] width 8 height 8
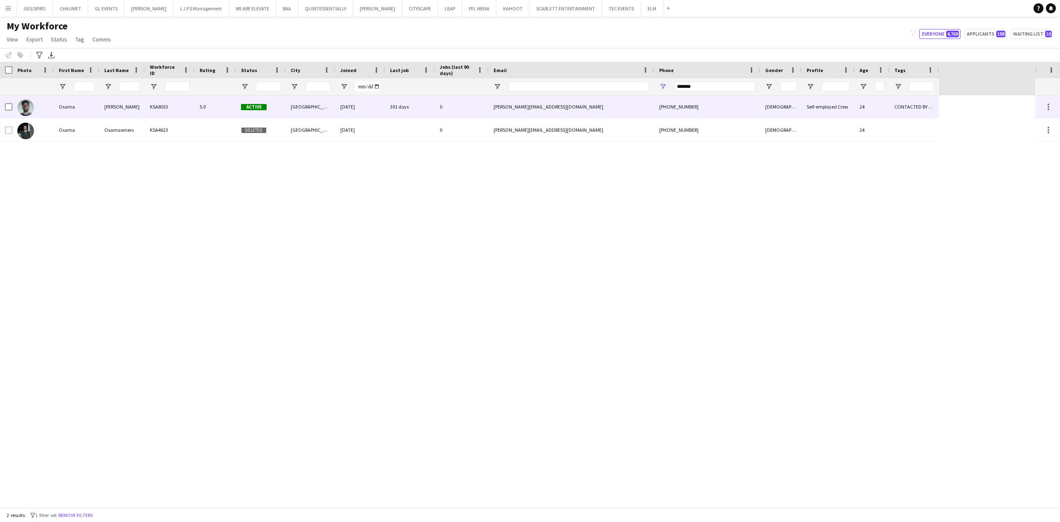
click at [421, 108] on div "301 days" at bounding box center [410, 106] width 50 height 23
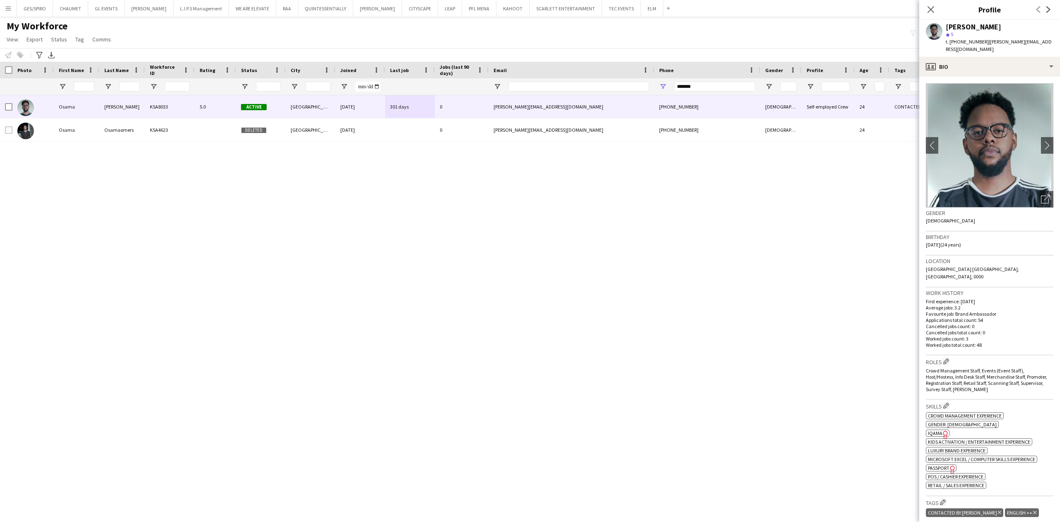
drag, startPoint x: 719, startPoint y: 81, endPoint x: 704, endPoint y: 91, distance: 18.5
click at [688, 91] on div "*******" at bounding box center [714, 86] width 81 height 17
drag, startPoint x: 651, startPoint y: 85, endPoint x: 592, endPoint y: 84, distance: 59.2
click at [593, 83] on div at bounding box center [469, 86] width 939 height 17
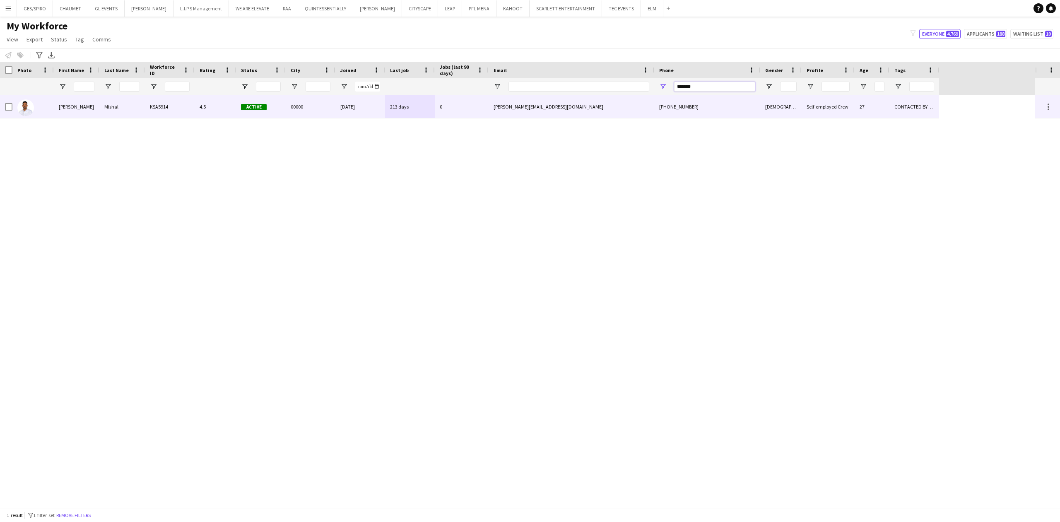
type input "*******"
click at [467, 110] on div "0" at bounding box center [462, 106] width 54 height 23
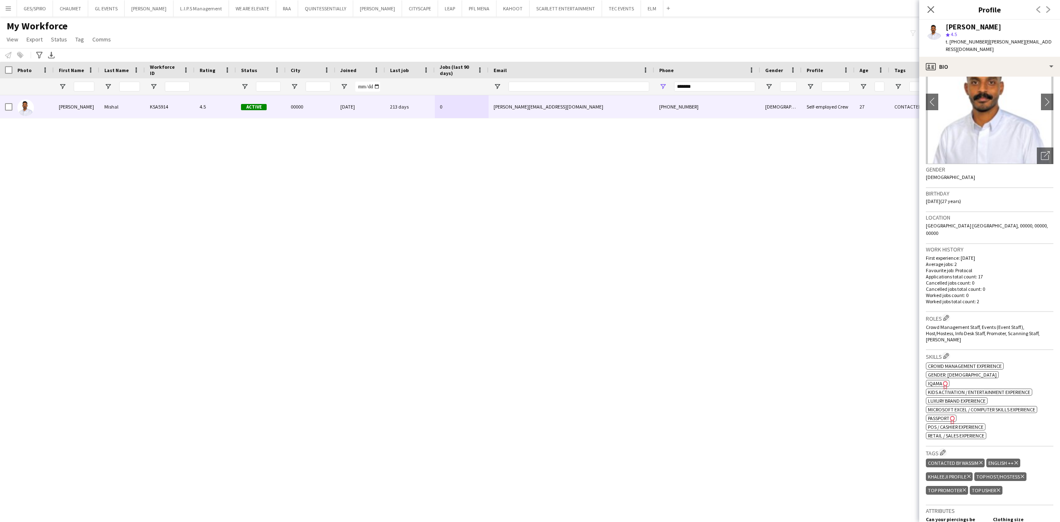
scroll to position [346, 0]
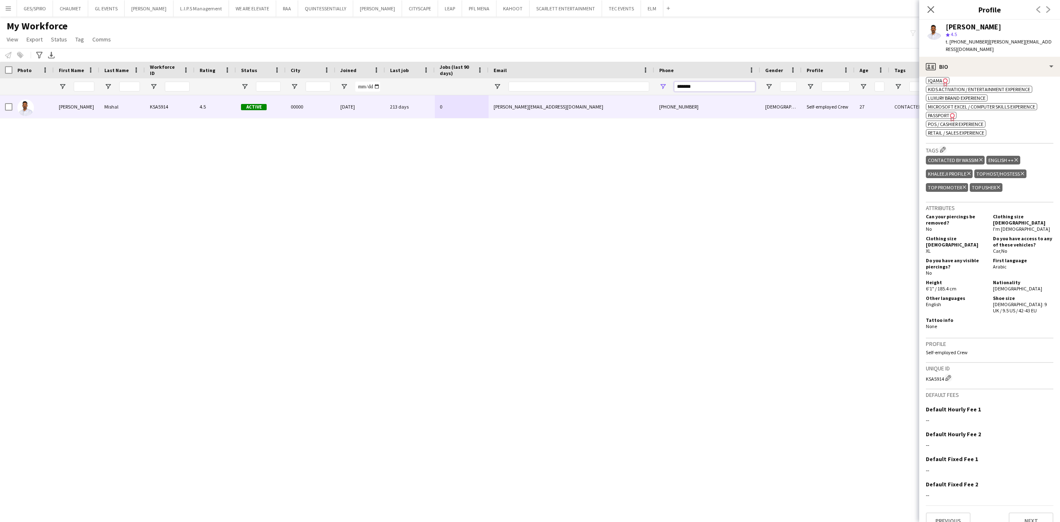
drag, startPoint x: 733, startPoint y: 83, endPoint x: 527, endPoint y: 91, distance: 206.3
click at [529, 92] on div at bounding box center [469, 86] width 939 height 17
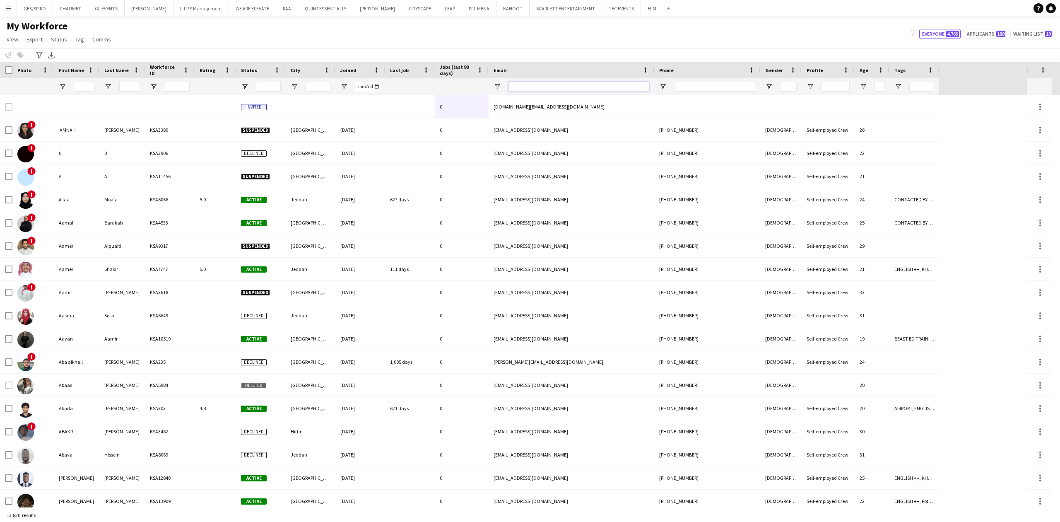
click at [538, 87] on input "Email Filter Input" at bounding box center [578, 87] width 141 height 10
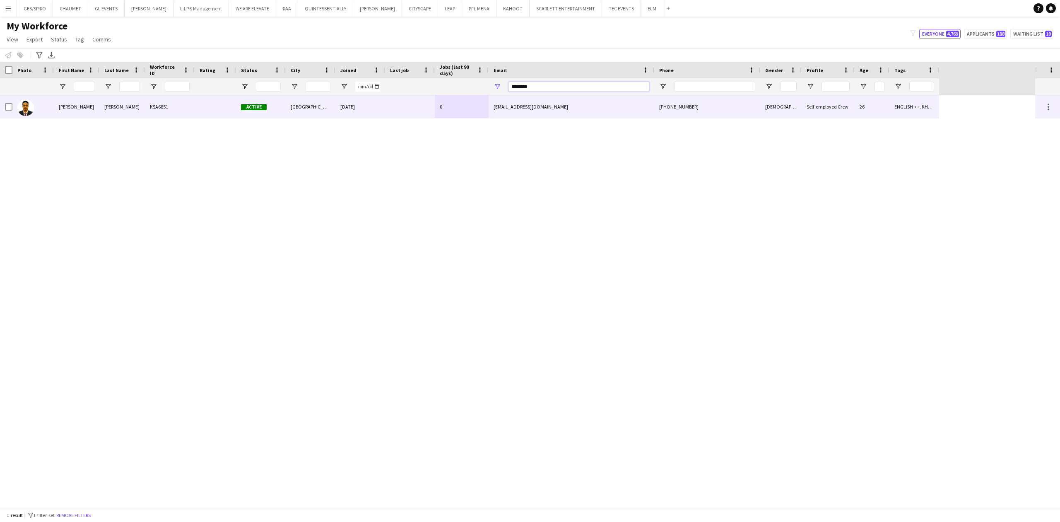
type input "********"
click at [355, 103] on div "13-12-2023" at bounding box center [360, 106] width 50 height 23
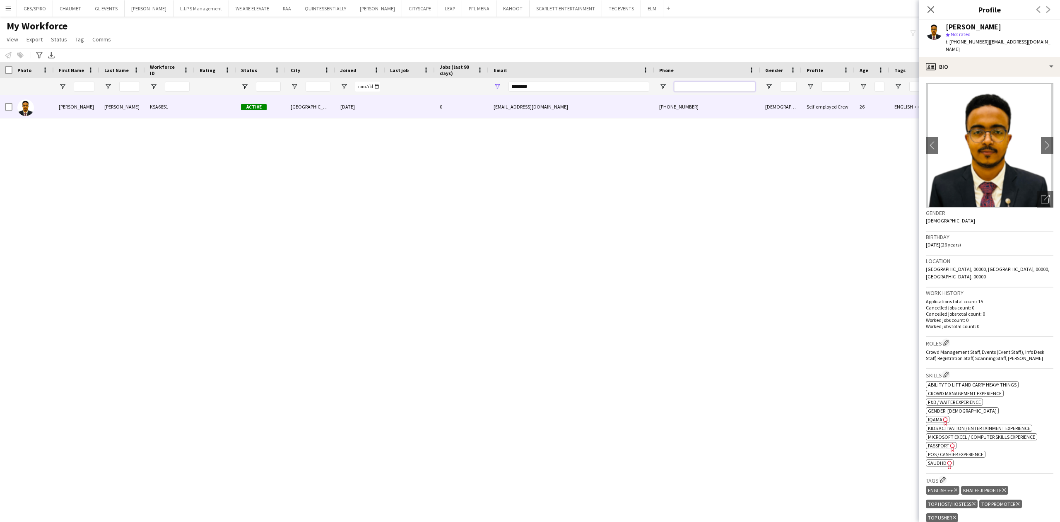
click at [705, 85] on input "Phone Filter Input" at bounding box center [714, 87] width 81 height 10
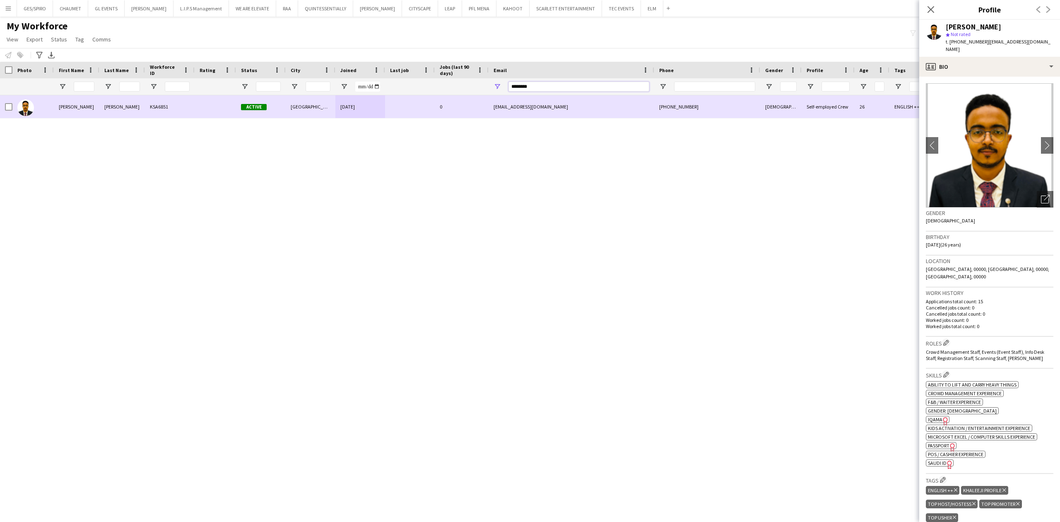
drag, startPoint x: 580, startPoint y: 86, endPoint x: 373, endPoint y: 100, distance: 207.4
click at [375, 99] on div "Workforce Details Photo First Name" at bounding box center [530, 284] width 1060 height 445
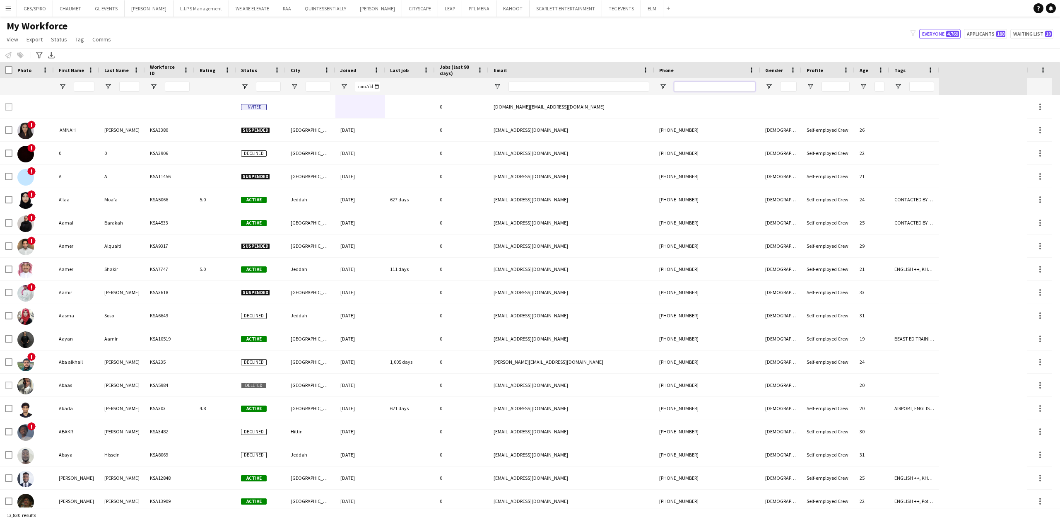
click at [705, 88] on input "Phone Filter Input" at bounding box center [714, 87] width 81 height 10
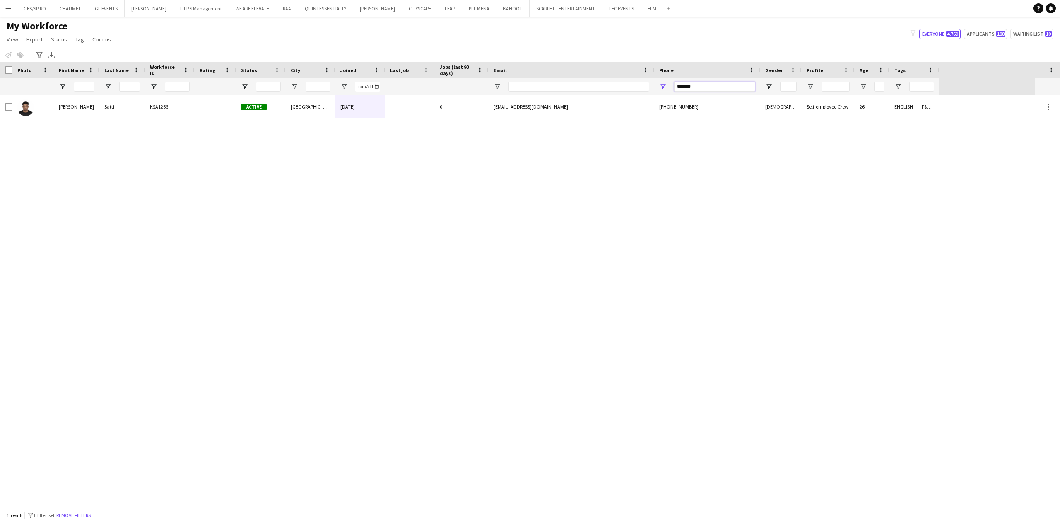
type input "*******"
click at [399, 94] on div at bounding box center [410, 86] width 40 height 17
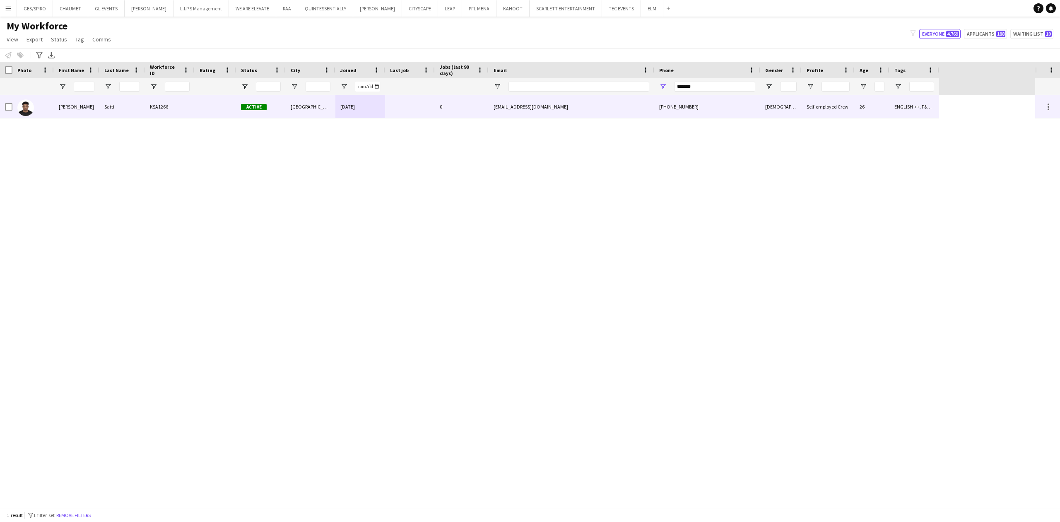
click at [404, 105] on div at bounding box center [410, 106] width 50 height 23
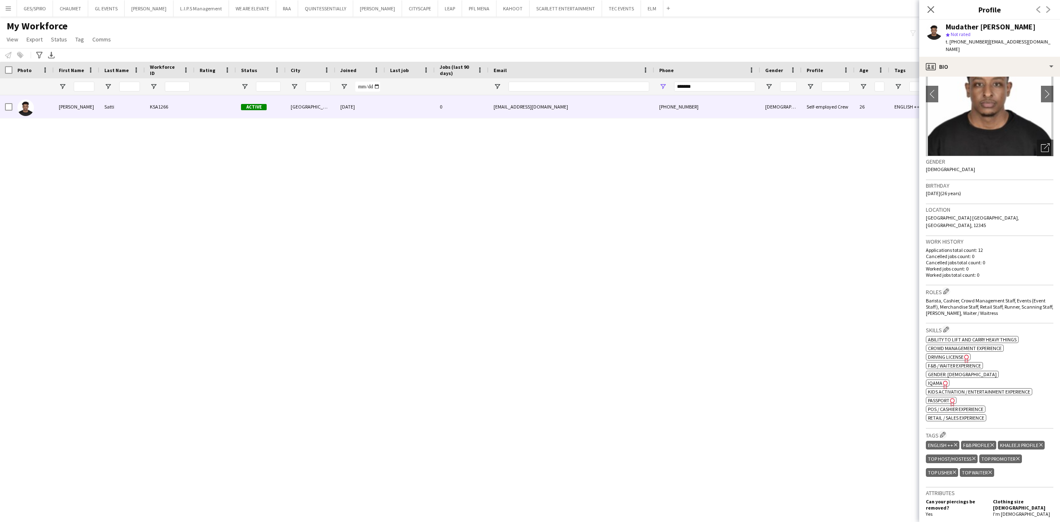
scroll to position [0, 0]
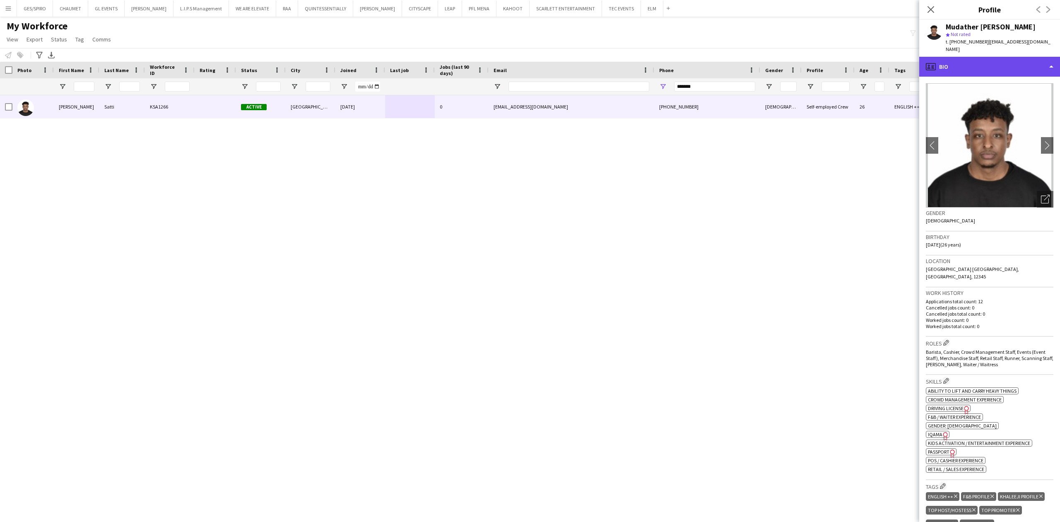
click at [970, 60] on div "profile Bio" at bounding box center [989, 67] width 141 height 20
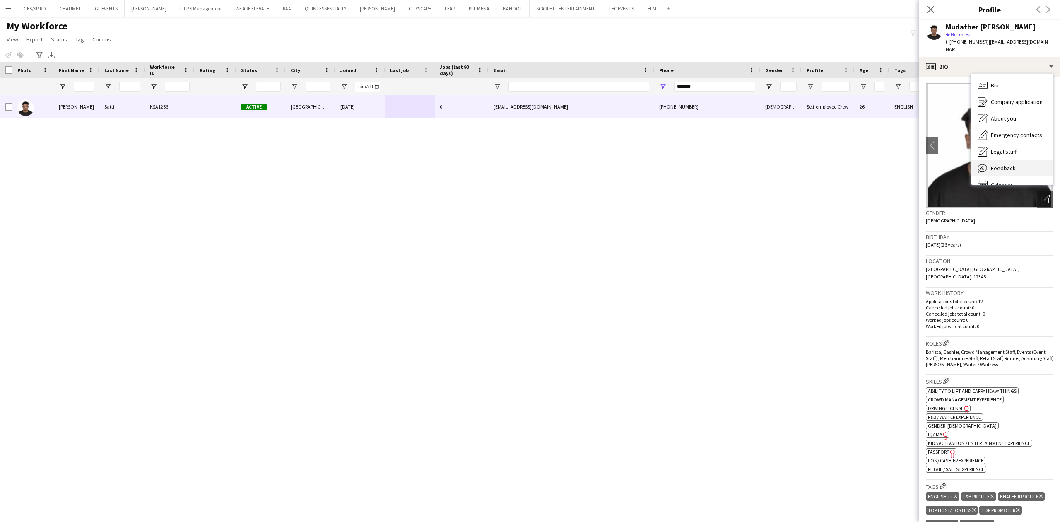
click at [1002, 167] on span "Feedback" at bounding box center [1003, 167] width 25 height 7
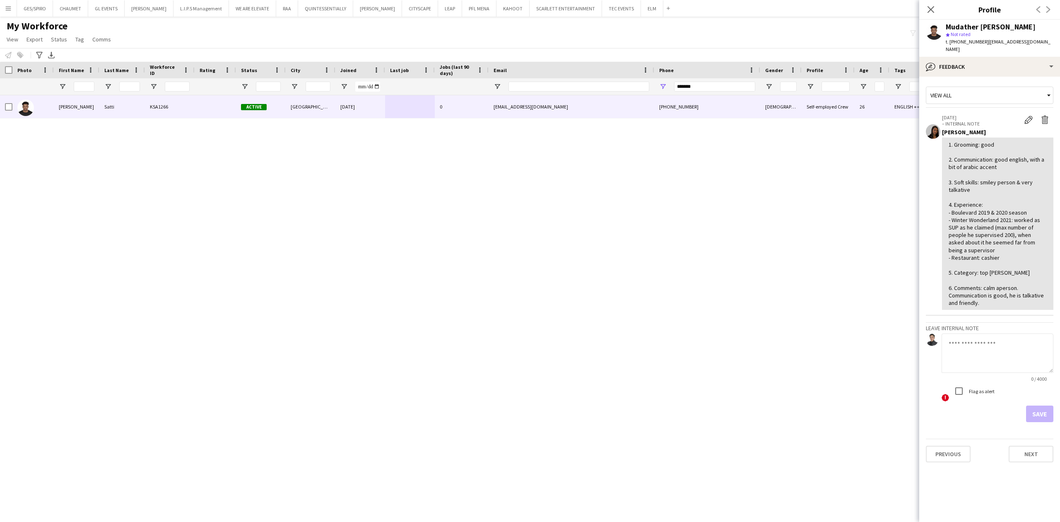
drag, startPoint x: 1021, startPoint y: 334, endPoint x: 1018, endPoint y: 341, distance: 7.9
click at [1021, 338] on textarea at bounding box center [997, 352] width 112 height 39
click at [602, 5] on button "TEC EVENTS Close" at bounding box center [621, 8] width 39 height 16
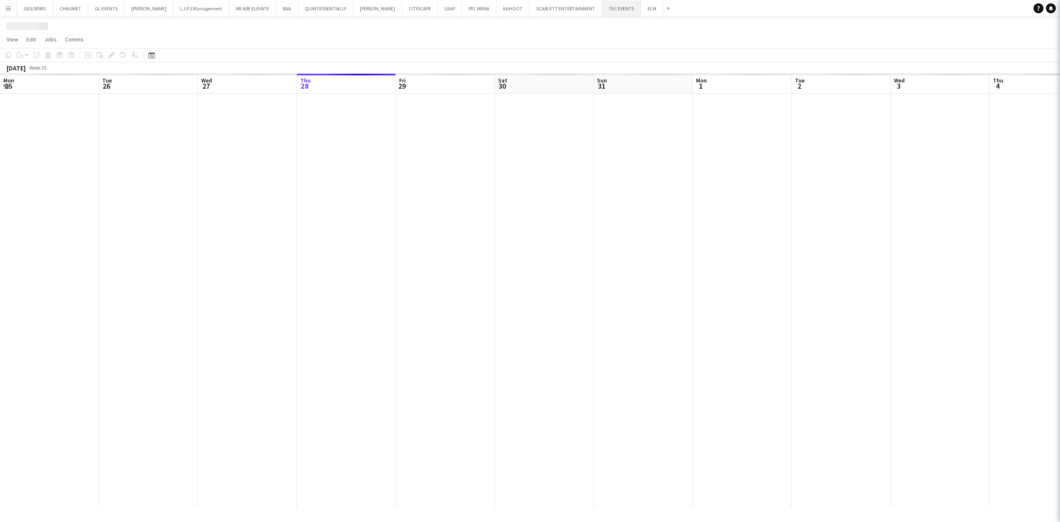
scroll to position [0, 198]
click at [152, 53] on icon at bounding box center [151, 55] width 6 height 7
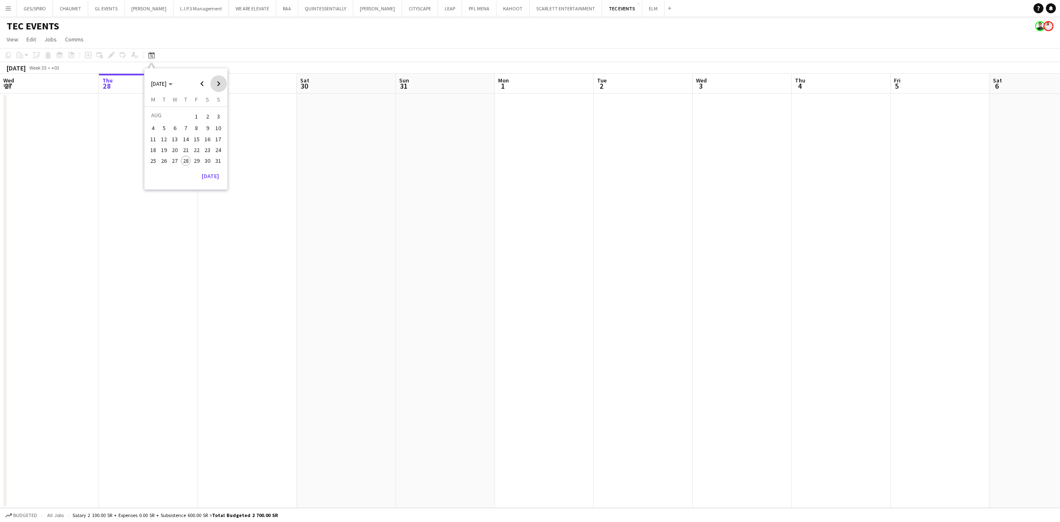
click at [219, 89] on span "Next month" at bounding box center [218, 83] width 17 height 17
click at [176, 147] on span "17" at bounding box center [175, 148] width 10 height 10
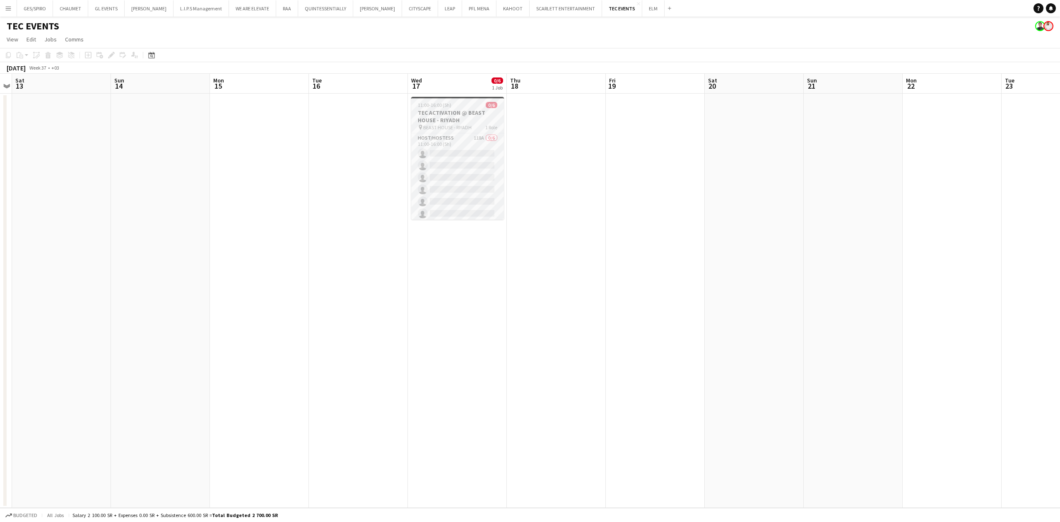
click at [444, 118] on h3 "TEC ACTIVATION @ BEAST HOUSE - RIYADH" at bounding box center [457, 116] width 93 height 15
click at [108, 59] on div "Edit" at bounding box center [111, 55] width 10 height 10
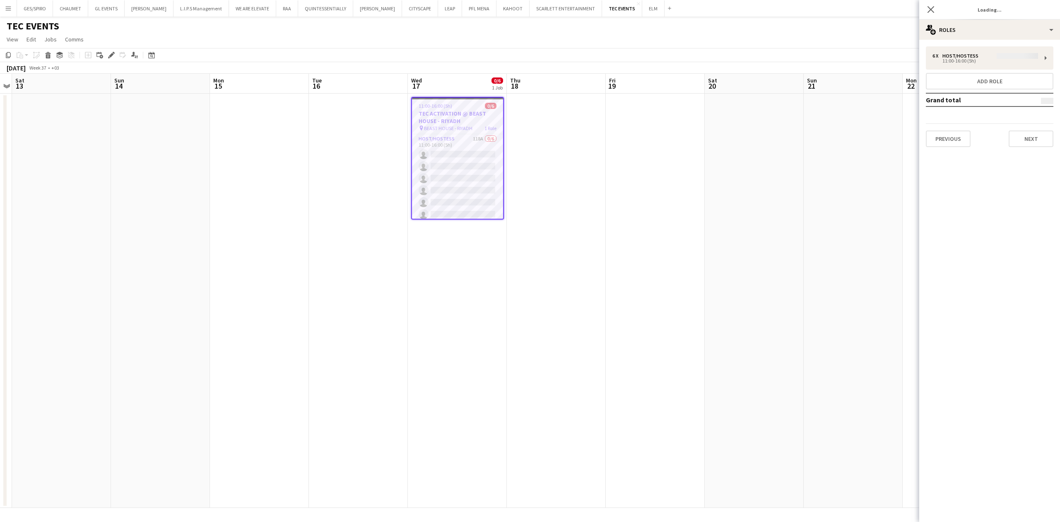
type input "**********"
click at [1038, 135] on button "Next" at bounding box center [1030, 138] width 45 height 17
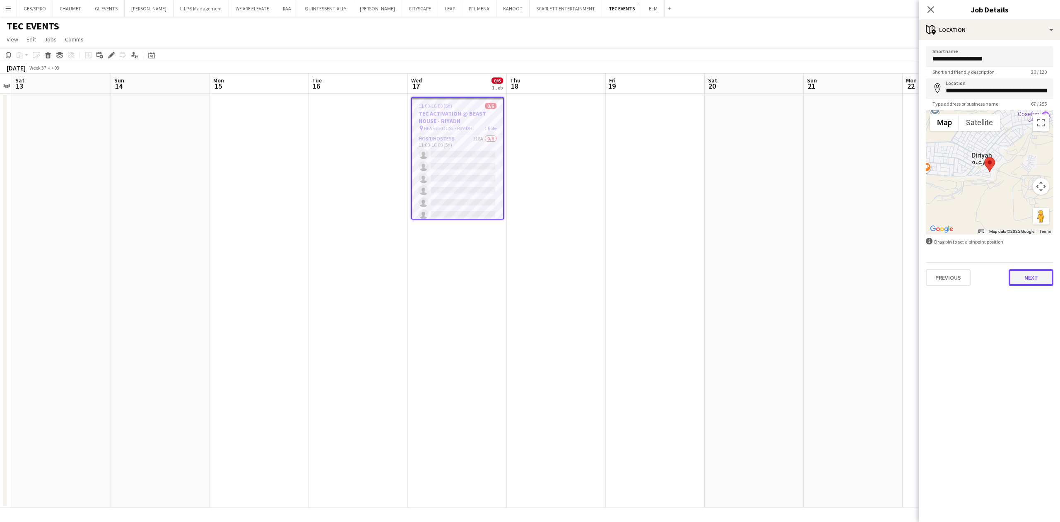
click at [1027, 272] on button "Next" at bounding box center [1030, 277] width 45 height 17
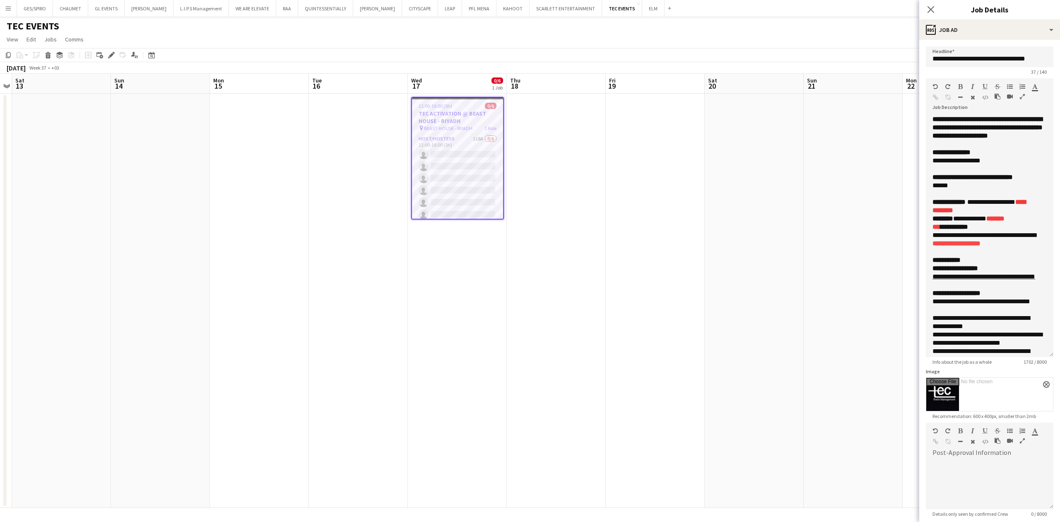
drag, startPoint x: 1049, startPoint y: 161, endPoint x: 1003, endPoint y: 365, distance: 208.2
click at [1003, 357] on div "**********" at bounding box center [990, 236] width 128 height 242
click at [954, 238] on font "**********" at bounding box center [984, 235] width 105 height 6
click at [1011, 314] on p "**********" at bounding box center [981, 305] width 98 height 17
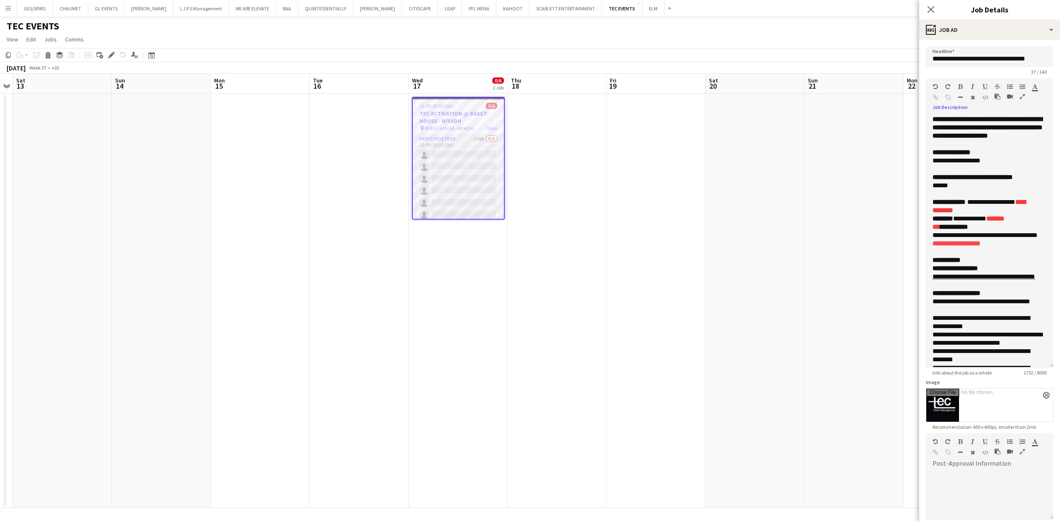
click at [437, 164] on app-card-role "Host/Hostess 118A 0/6 11:00-16:00 (5h) single-neutral-actions single-neutral-ac…" at bounding box center [458, 178] width 91 height 88
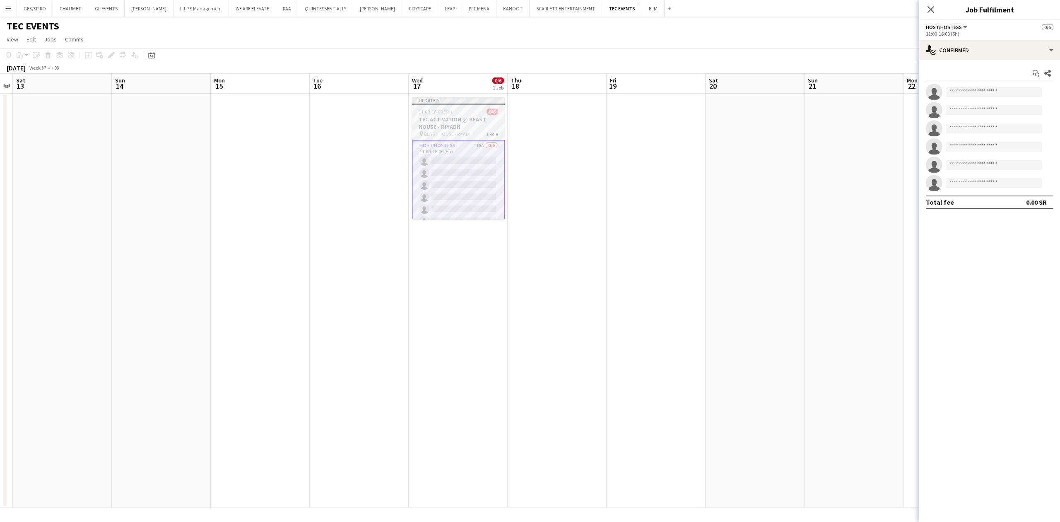
click at [429, 113] on span "11:00-16:00 (5h)" at bounding box center [436, 111] width 34 height 6
click at [108, 56] on icon "Edit" at bounding box center [111, 55] width 7 height 7
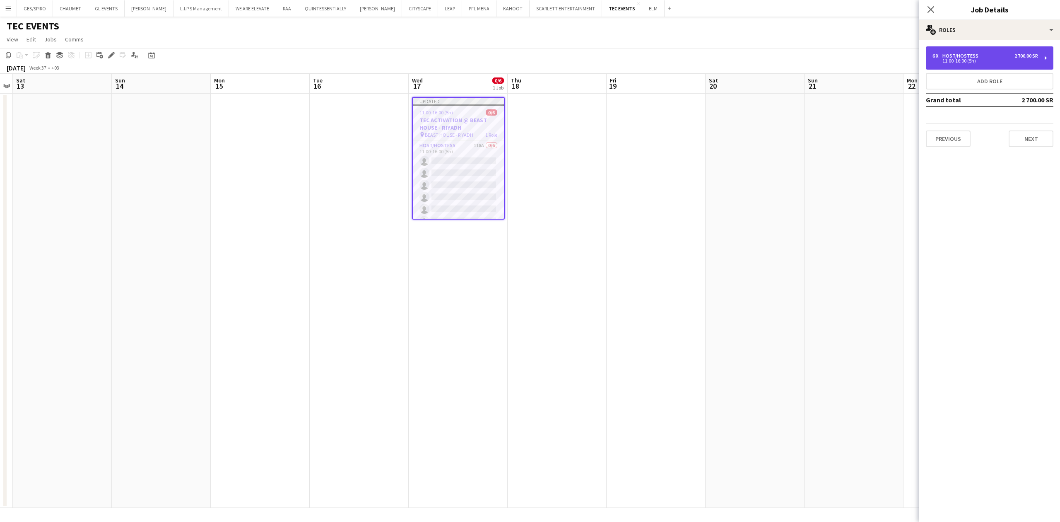
click at [982, 48] on div "6 x Host/Hostess 2 700.00 SR 11:00-16:00 (5h)" at bounding box center [990, 57] width 128 height 23
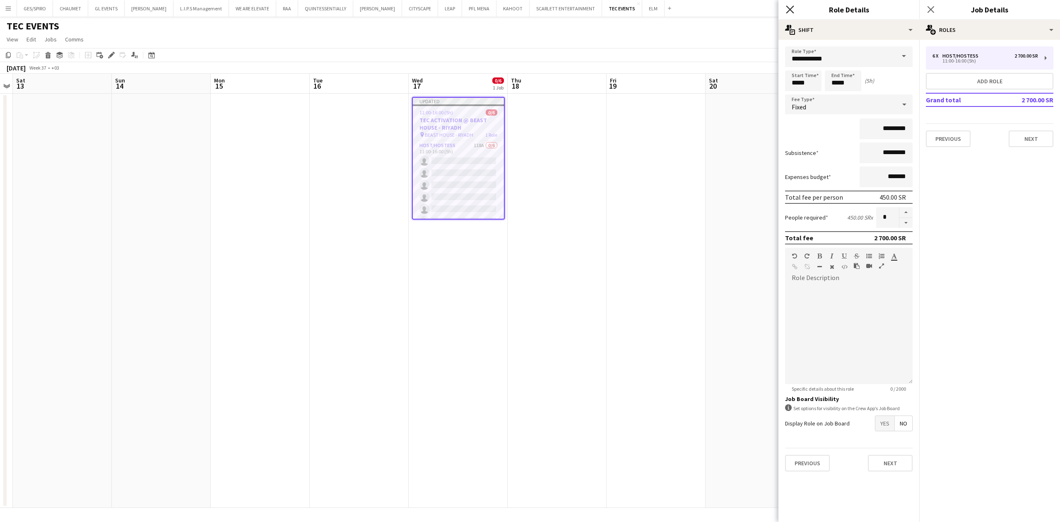
click at [793, 11] on icon "Close pop-in" at bounding box center [790, 9] width 8 height 8
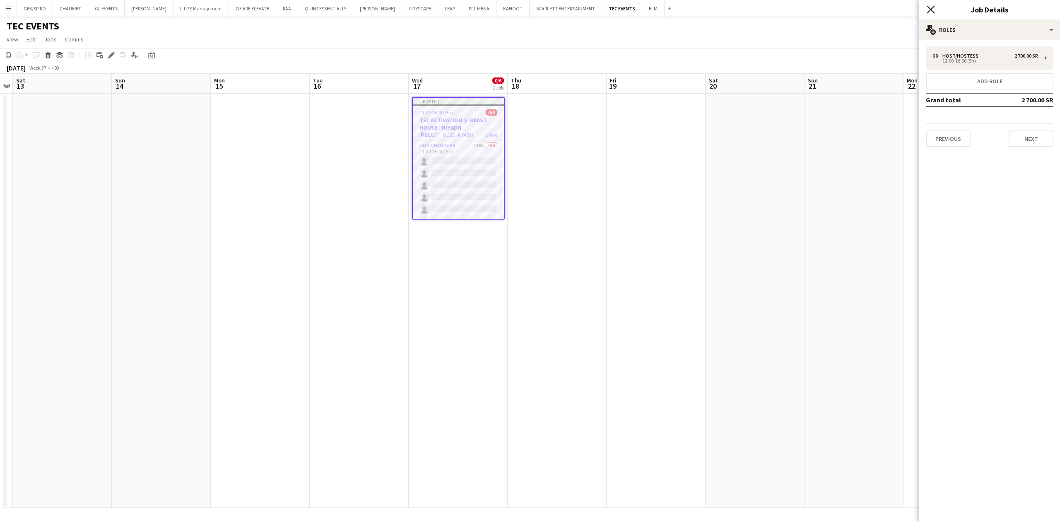
click at [929, 9] on icon at bounding box center [930, 9] width 8 height 8
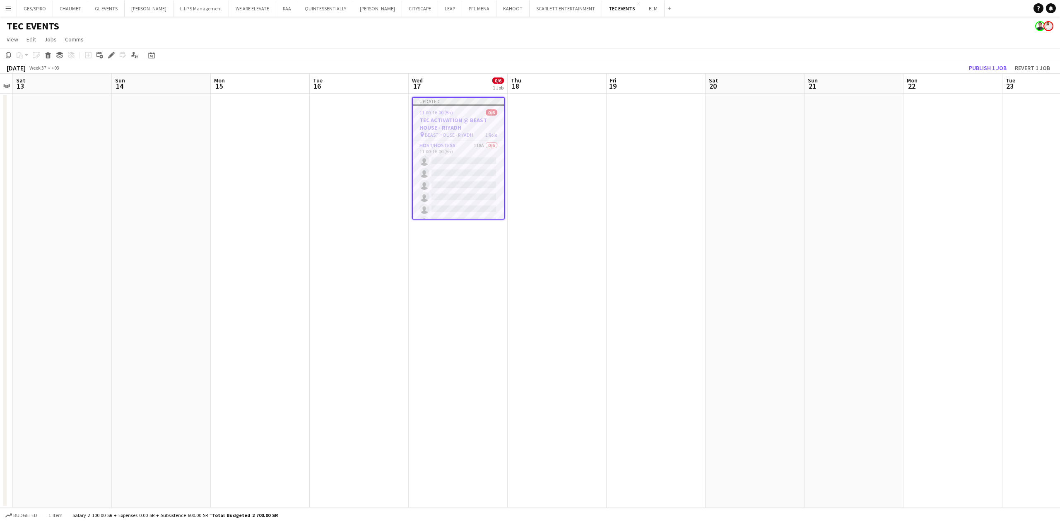
click at [582, 176] on app-date-cell at bounding box center [557, 301] width 99 height 414
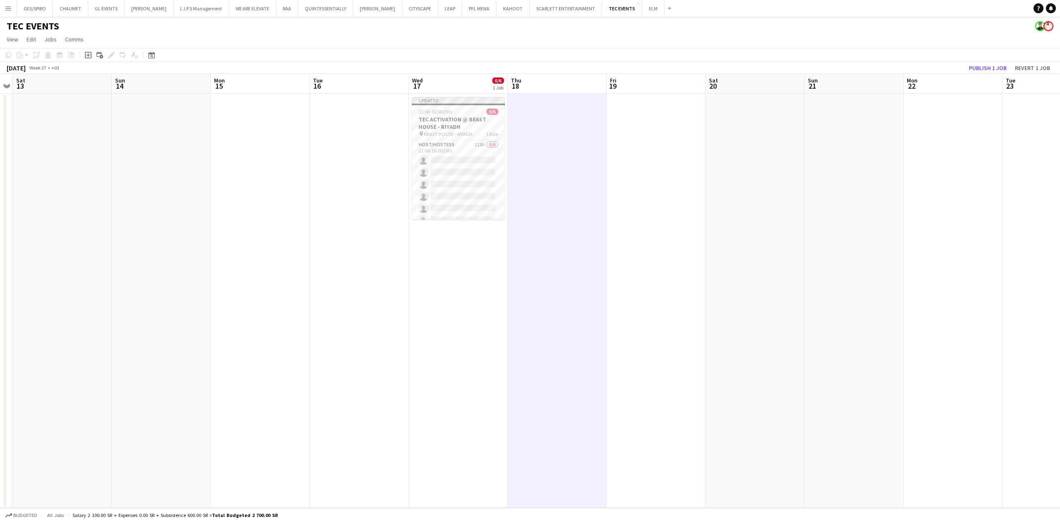
click at [997, 61] on app-toolbar "Copy Paste Paste Ctrl+V Paste with crew Ctrl+Shift+V Paste linked Job Delete Gr…" at bounding box center [530, 55] width 1060 height 14
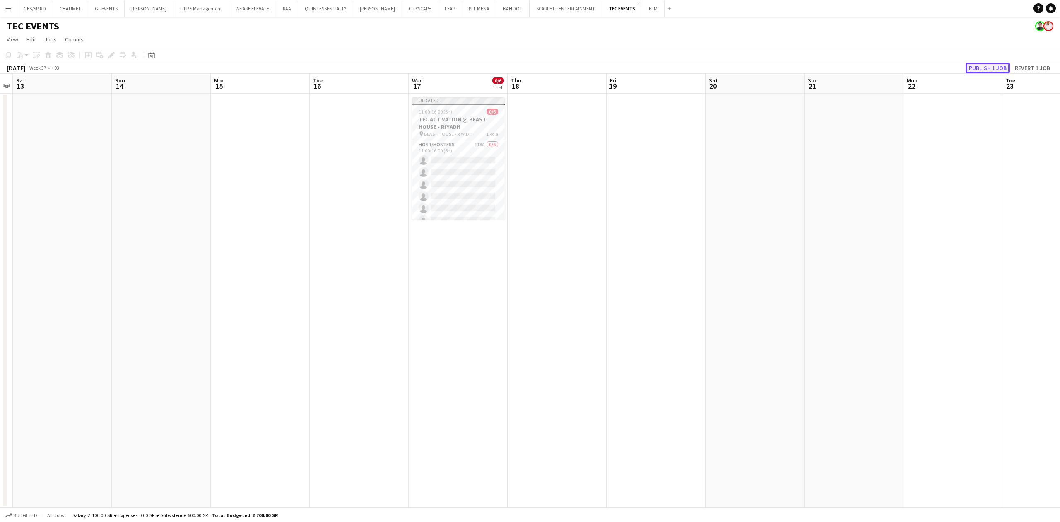
click at [991, 70] on button "Publish 1 job" at bounding box center [987, 68] width 44 height 11
click at [6, 6] on app-icon "Menu" at bounding box center [8, 8] width 7 height 7
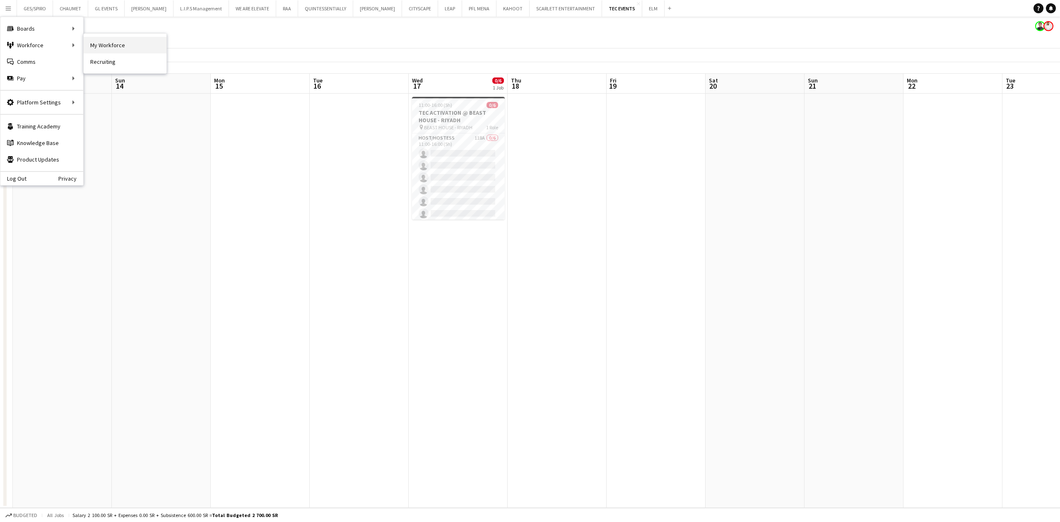
click at [136, 44] on link "My Workforce" at bounding box center [125, 45] width 83 height 17
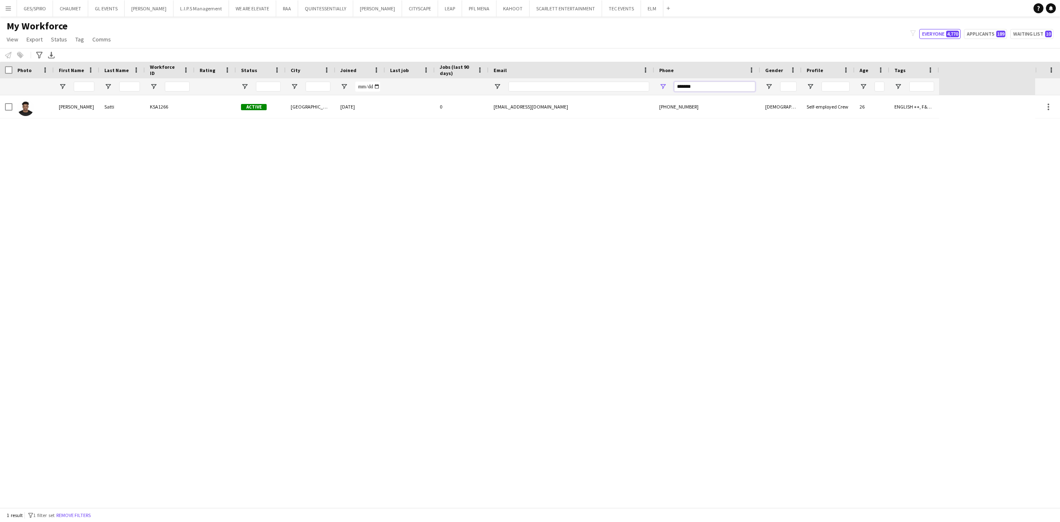
drag, startPoint x: 713, startPoint y: 86, endPoint x: 615, endPoint y: 85, distance: 97.7
click at [615, 85] on div at bounding box center [469, 86] width 939 height 17
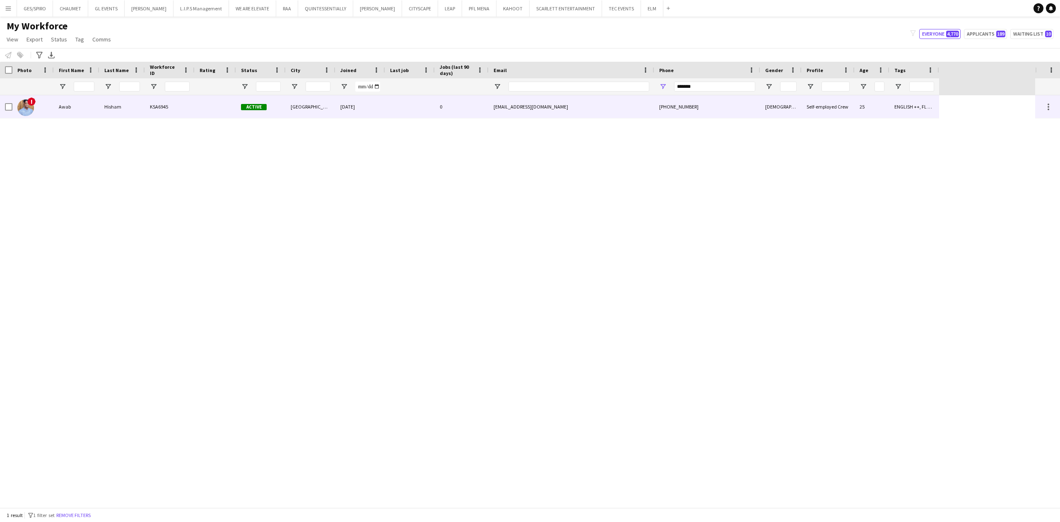
click at [512, 108] on div "awabhisham35@gmail.com" at bounding box center [572, 106] width 166 height 23
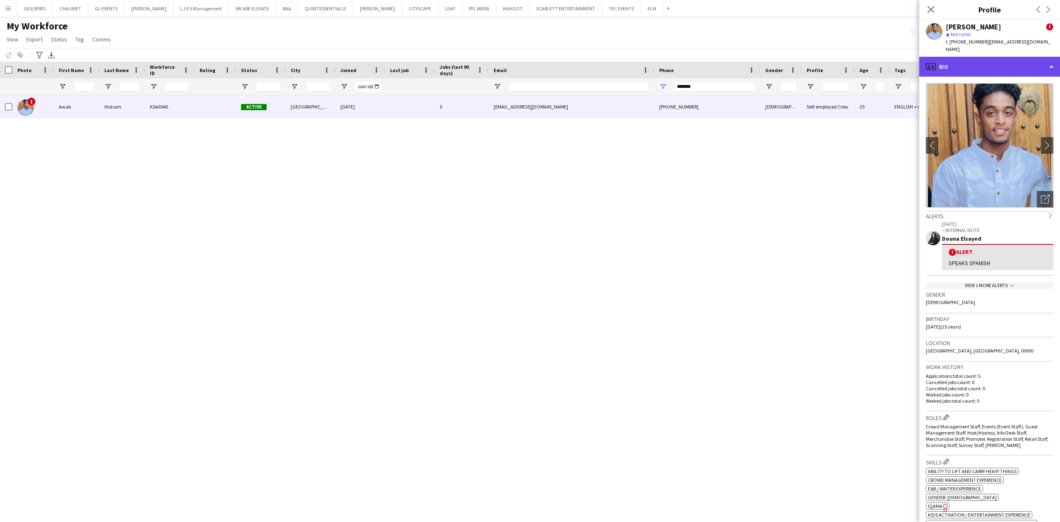
click at [979, 58] on div "profile Bio" at bounding box center [989, 67] width 141 height 20
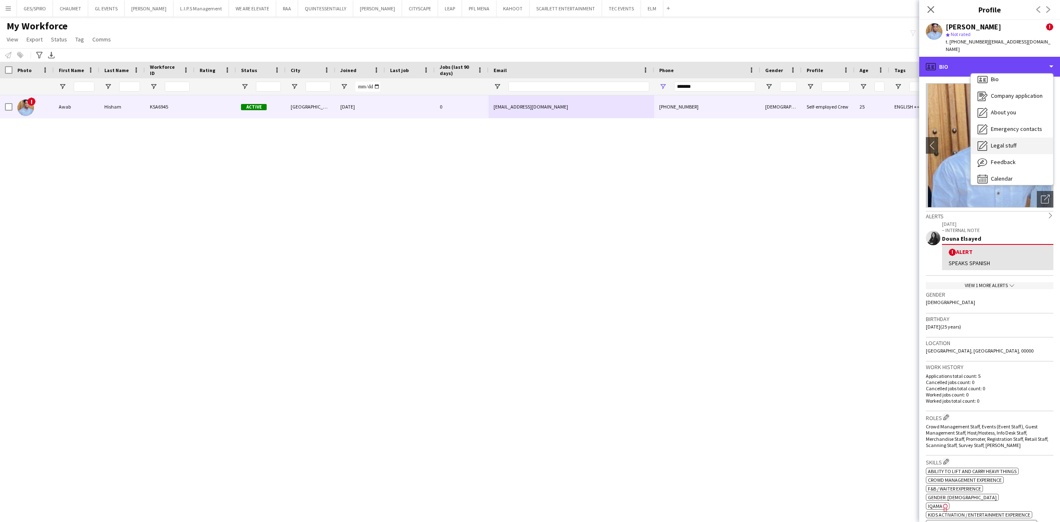
scroll to position [12, 0]
click at [1017, 166] on div "Calendar Calendar" at bounding box center [1012, 173] width 82 height 17
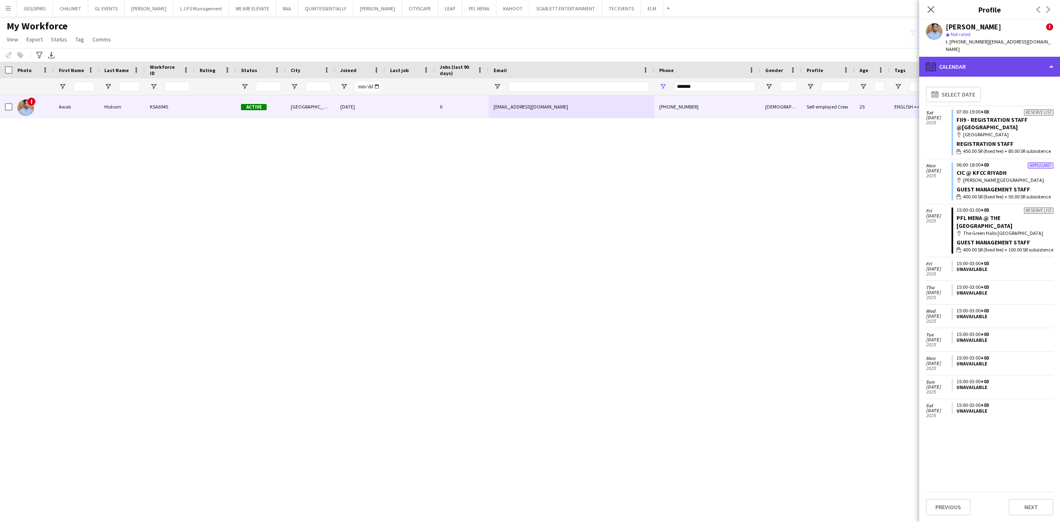
click at [1011, 57] on div "calendar-full Calendar" at bounding box center [989, 67] width 141 height 20
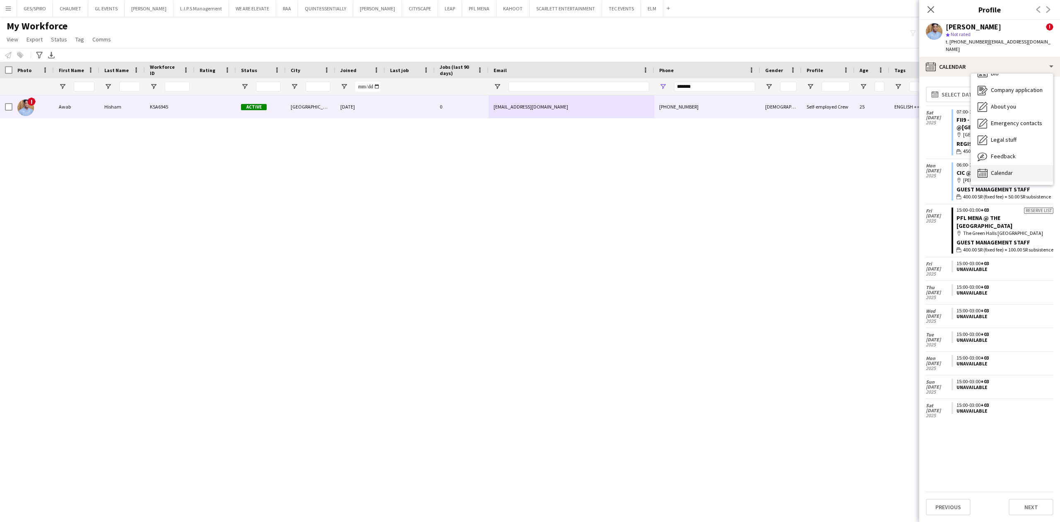
click at [1003, 165] on div "Calendar Calendar" at bounding box center [1012, 173] width 82 height 17
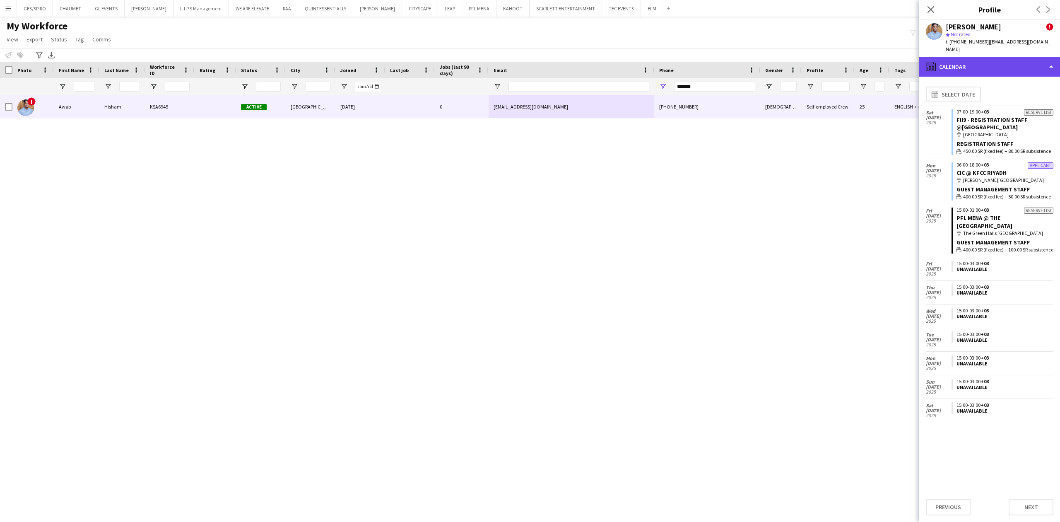
click at [1007, 57] on div "calendar-full Calendar" at bounding box center [989, 67] width 141 height 20
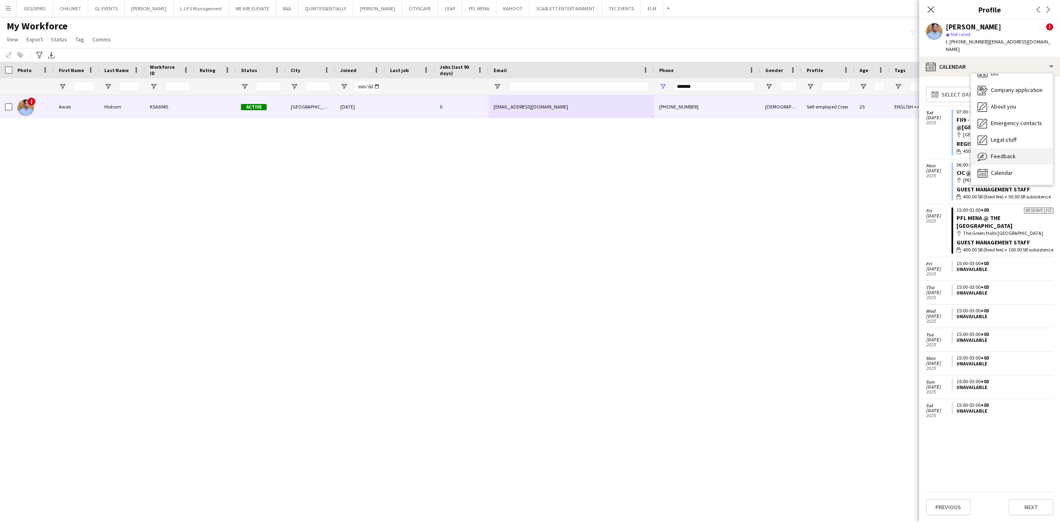
click at [1014, 151] on div "Feedback Feedback" at bounding box center [1012, 156] width 82 height 17
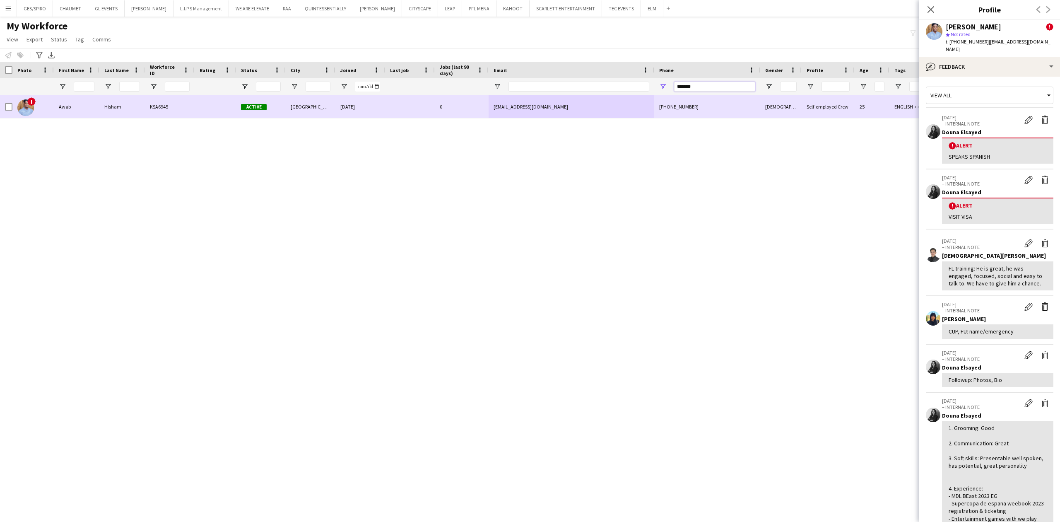
drag, startPoint x: 707, startPoint y: 89, endPoint x: 574, endPoint y: 107, distance: 134.4
click at [580, 105] on div "Workforce Details Photo First Name" at bounding box center [530, 284] width 1060 height 445
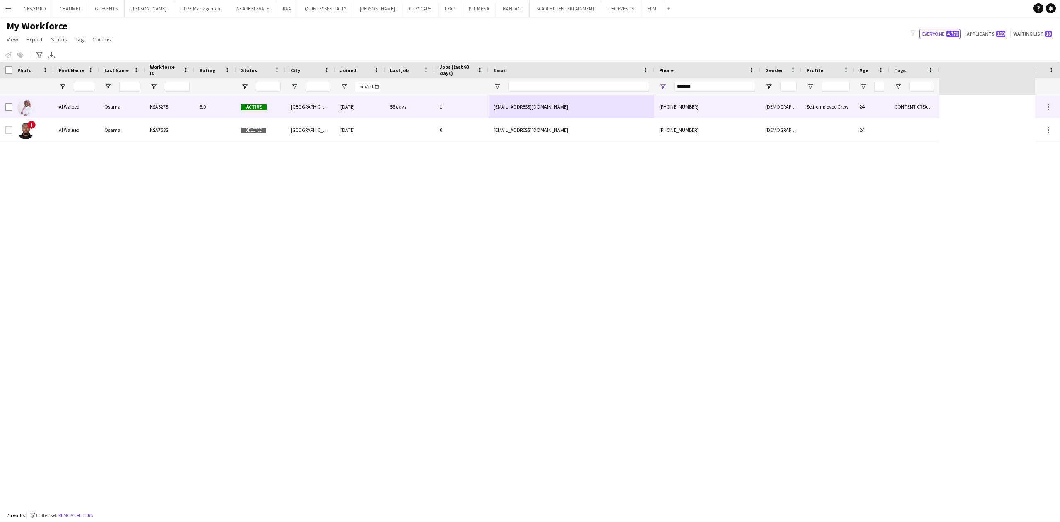
click at [397, 111] on div "55 days" at bounding box center [410, 106] width 50 height 23
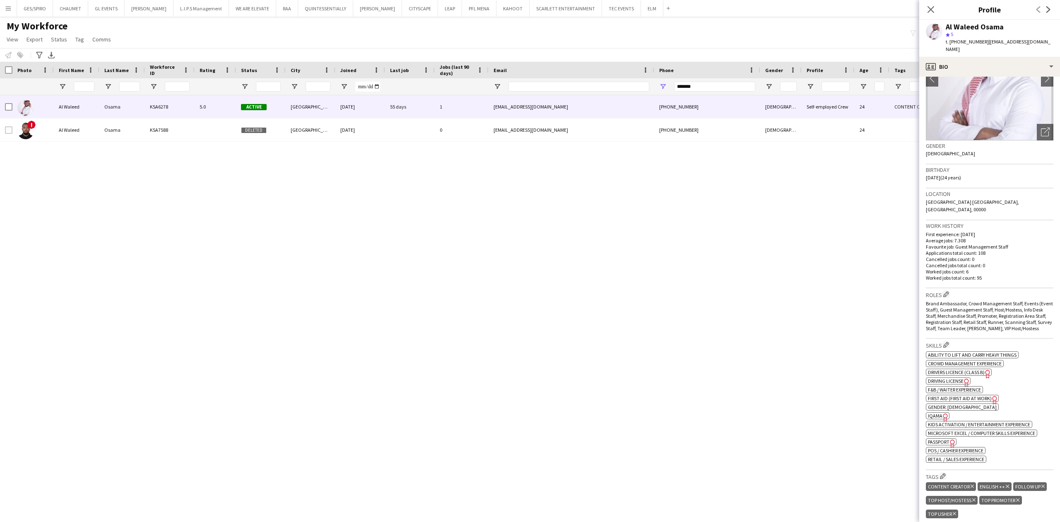
scroll to position [386, 0]
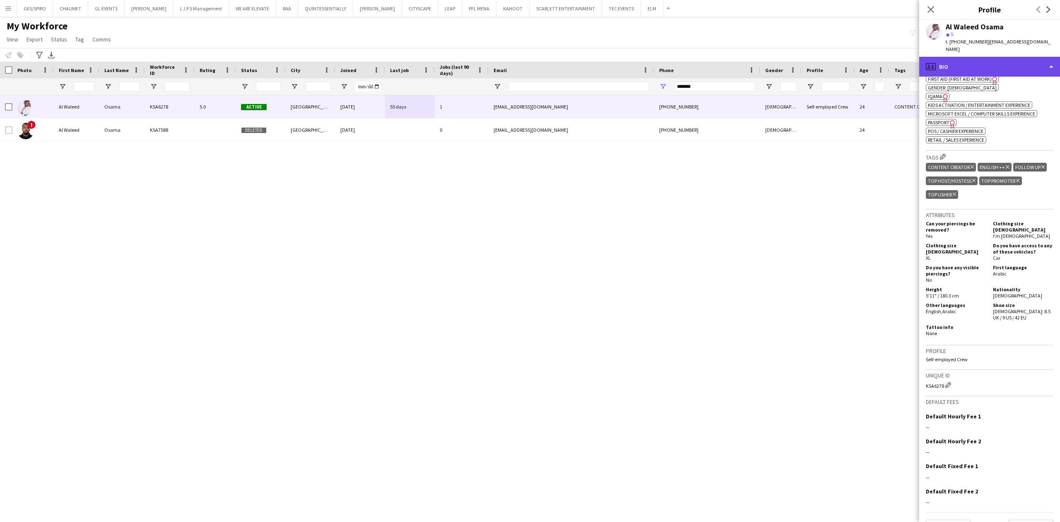
click at [1007, 57] on div "profile Bio" at bounding box center [989, 67] width 141 height 20
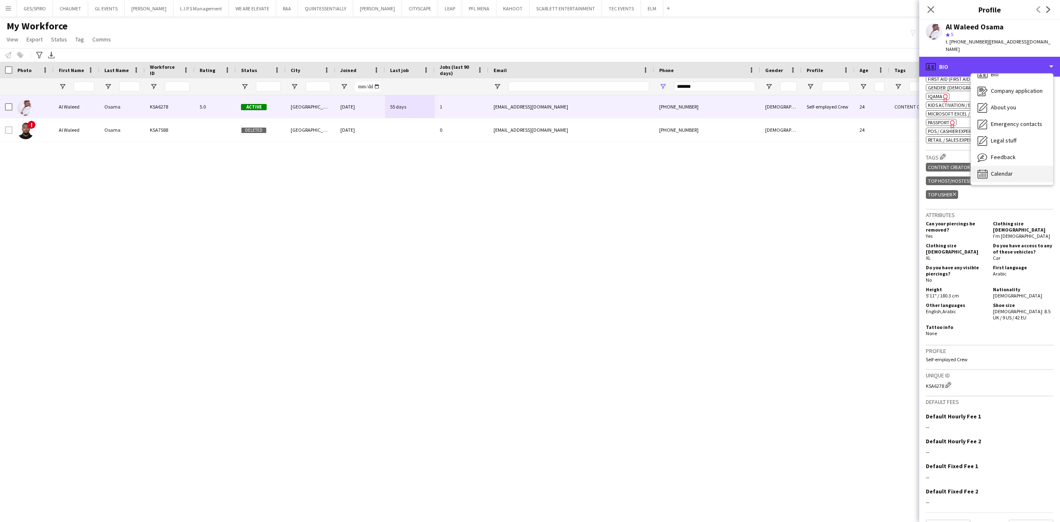
scroll to position [12, 0]
click at [1009, 169] on span "Calendar" at bounding box center [1002, 172] width 22 height 7
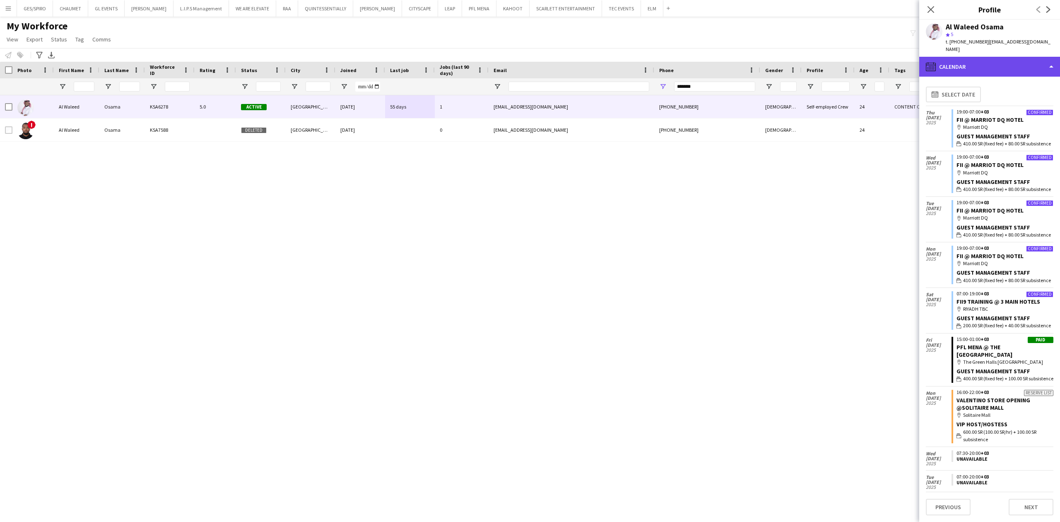
click at [982, 57] on div "calendar-full Calendar" at bounding box center [989, 67] width 141 height 20
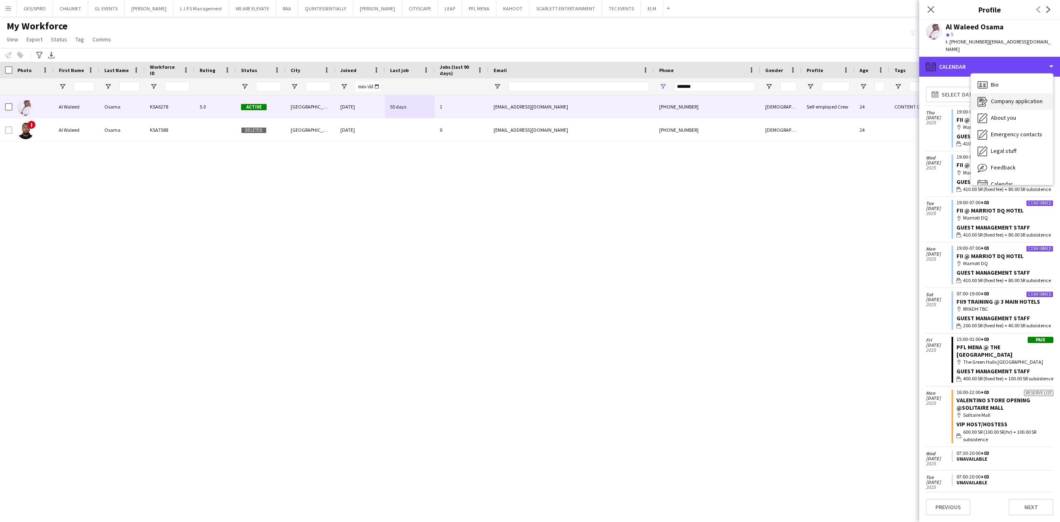
scroll to position [0, 0]
click at [1013, 78] on div "Bio Bio" at bounding box center [1012, 85] width 82 height 17
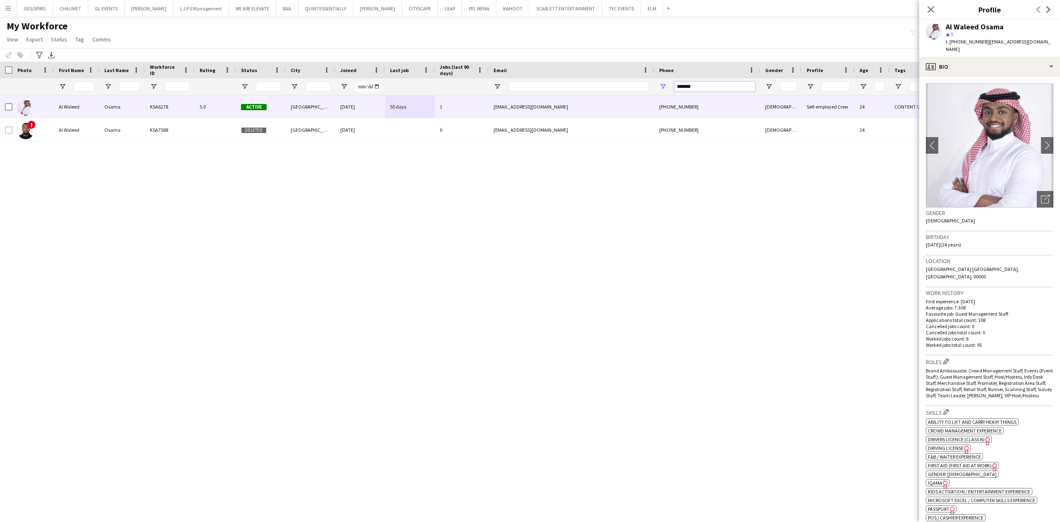
drag, startPoint x: 724, startPoint y: 89, endPoint x: 580, endPoint y: 91, distance: 144.9
click at [580, 91] on div at bounding box center [469, 86] width 939 height 17
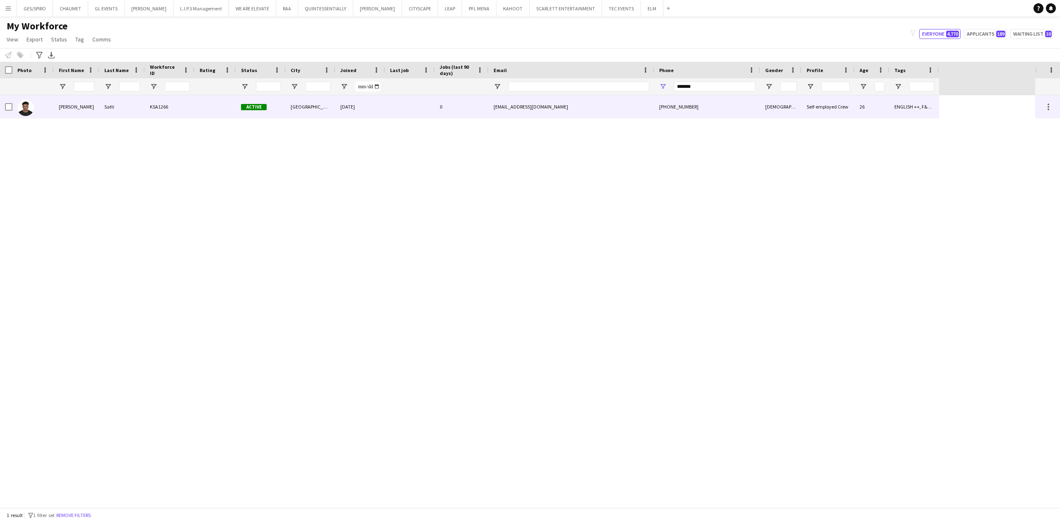
click at [469, 108] on div "0" at bounding box center [462, 106] width 54 height 23
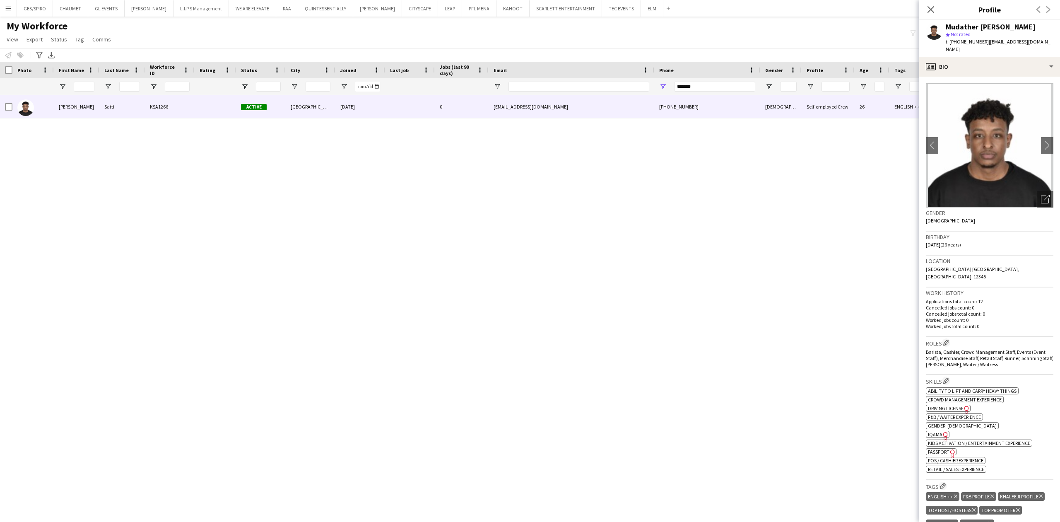
scroll to position [276, 0]
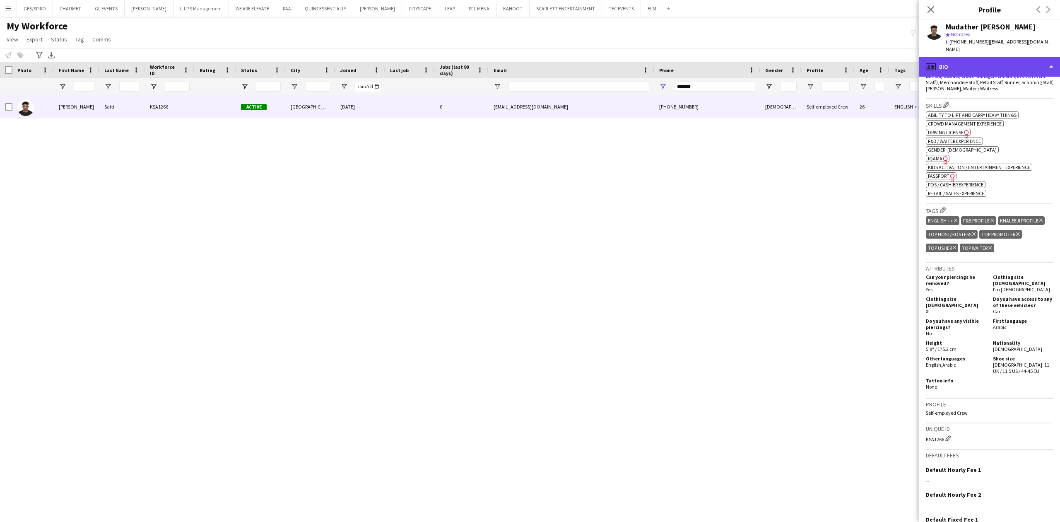
click at [997, 69] on div "profile Bio" at bounding box center [989, 67] width 141 height 20
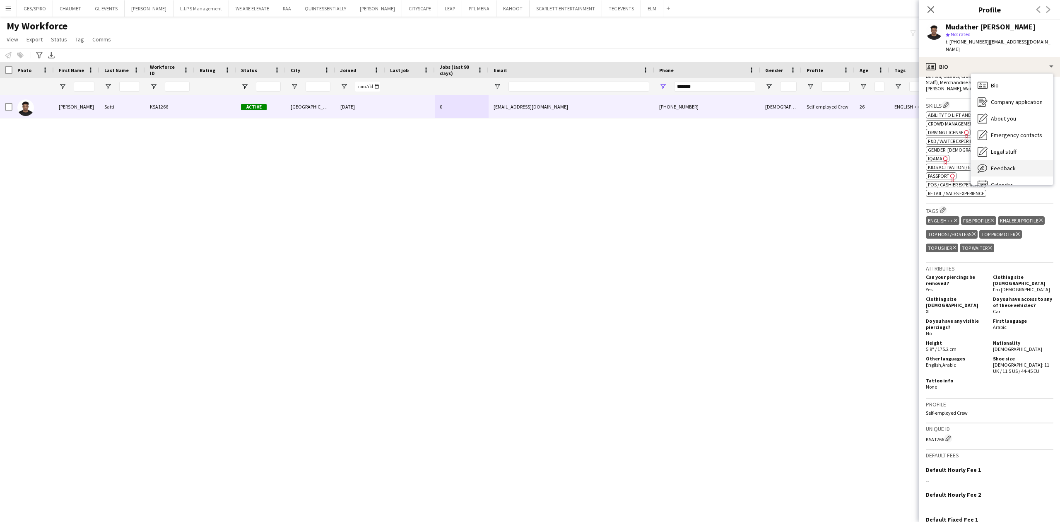
click at [1014, 169] on div "Feedback Feedback" at bounding box center [1012, 168] width 82 height 17
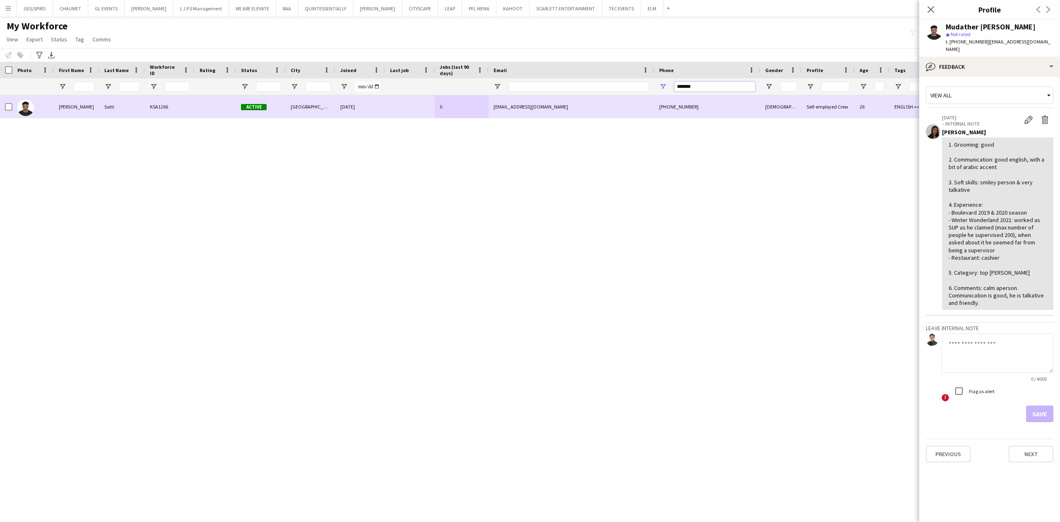
drag, startPoint x: 711, startPoint y: 83, endPoint x: 613, endPoint y: 108, distance: 101.2
click at [615, 107] on div "Workforce Details Photo First Name" at bounding box center [530, 284] width 1060 height 445
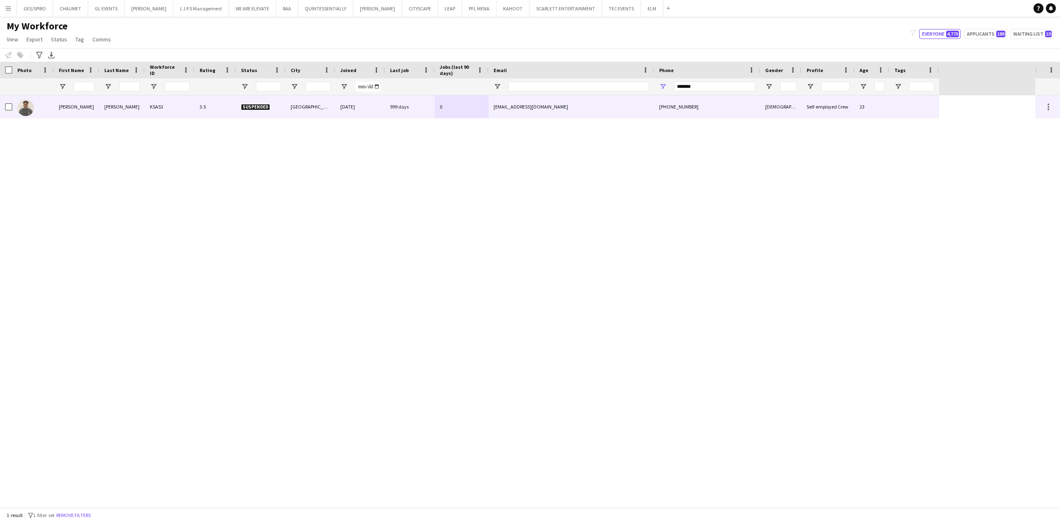
click at [365, 108] on div "09-11-2022" at bounding box center [360, 106] width 50 height 23
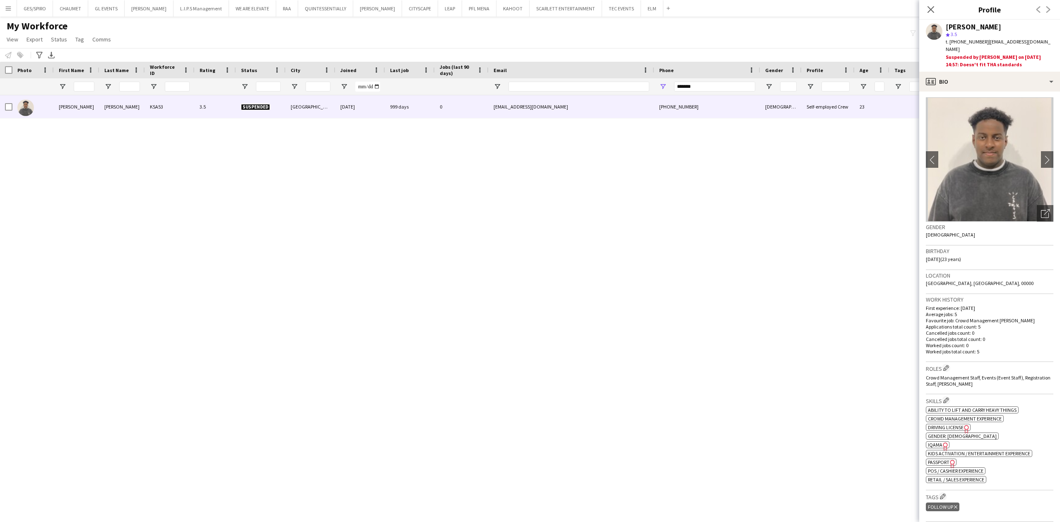
scroll to position [0, 0]
click at [986, 72] on div "profile Bio" at bounding box center [989, 82] width 141 height 20
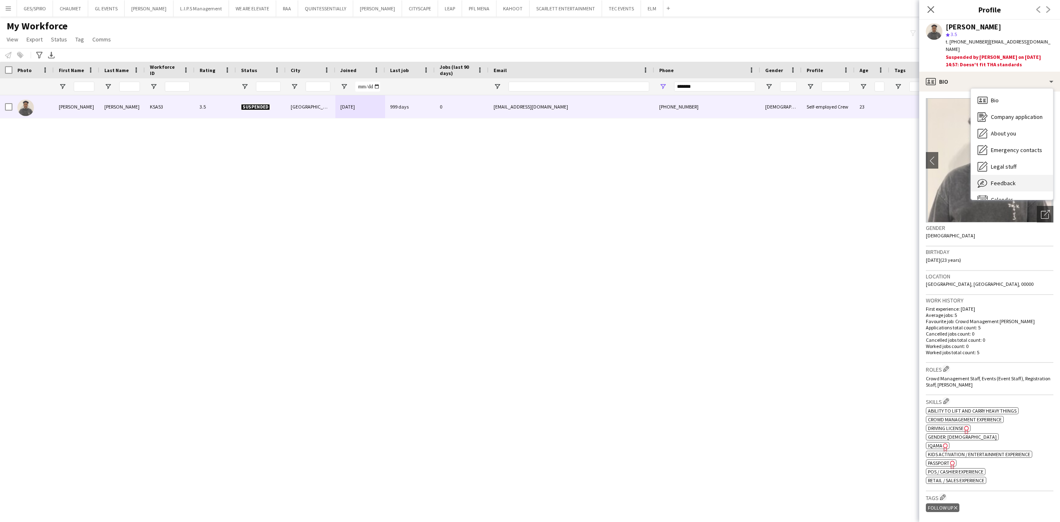
click at [1020, 176] on div "Feedback Feedback" at bounding box center [1012, 183] width 82 height 17
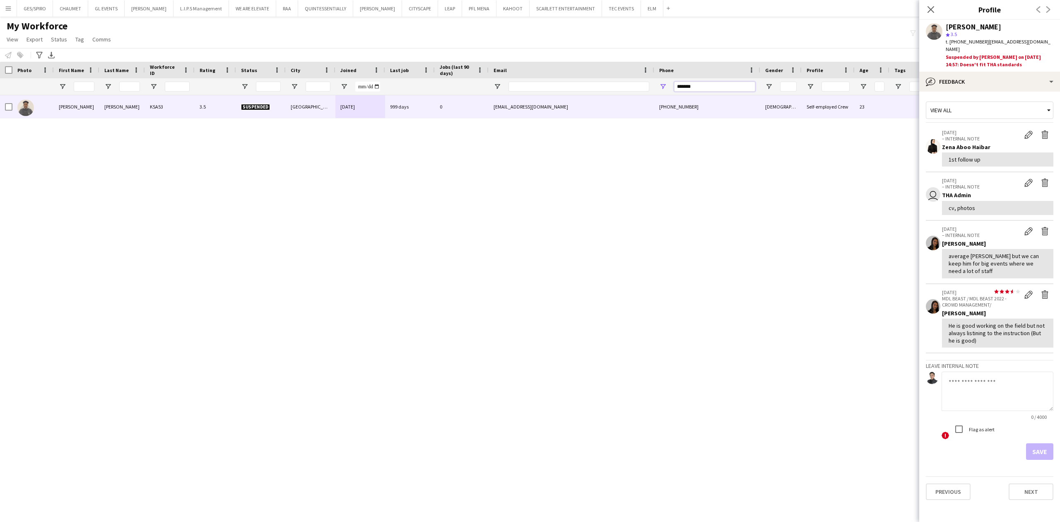
drag, startPoint x: 707, startPoint y: 84, endPoint x: 573, endPoint y: 78, distance: 134.7
click at [573, 78] on div at bounding box center [469, 86] width 939 height 17
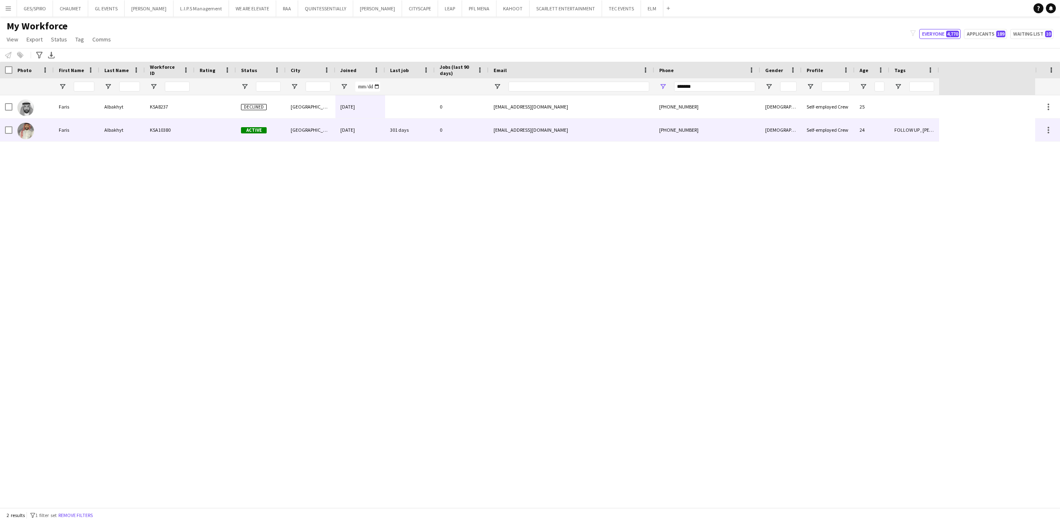
click at [308, 130] on div "[GEOGRAPHIC_DATA]" at bounding box center [311, 129] width 50 height 23
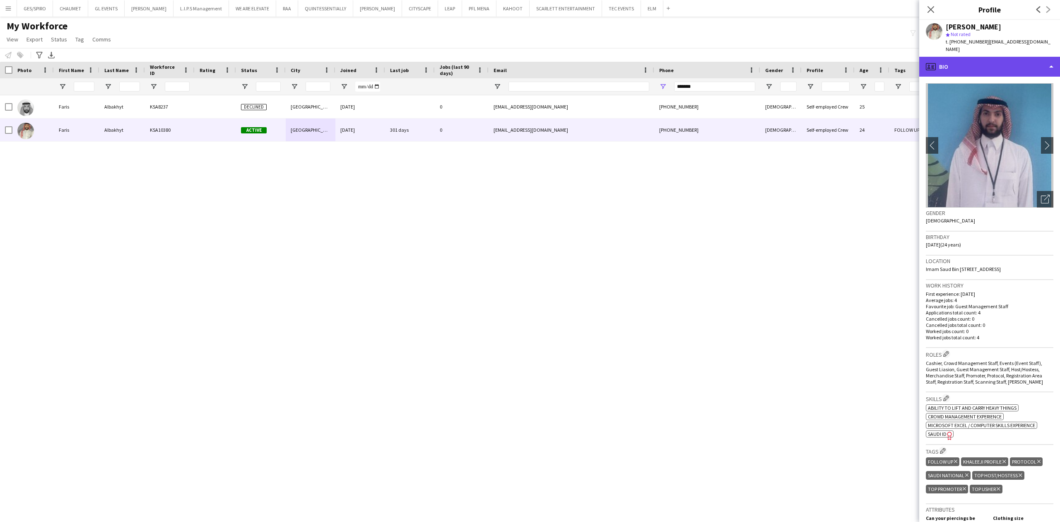
click at [1008, 57] on div "profile Bio" at bounding box center [989, 67] width 141 height 20
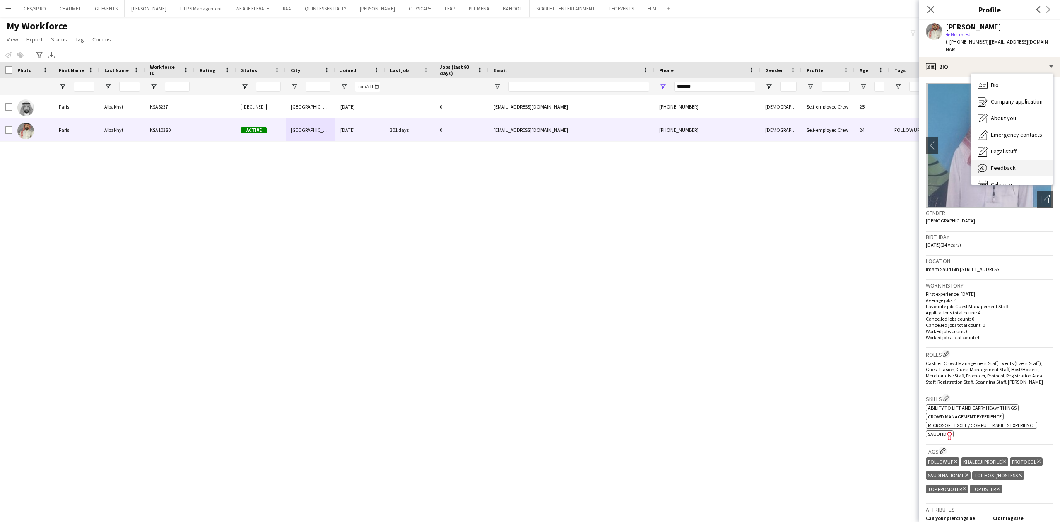
click at [1014, 161] on div "Feedback Feedback" at bounding box center [1012, 168] width 82 height 17
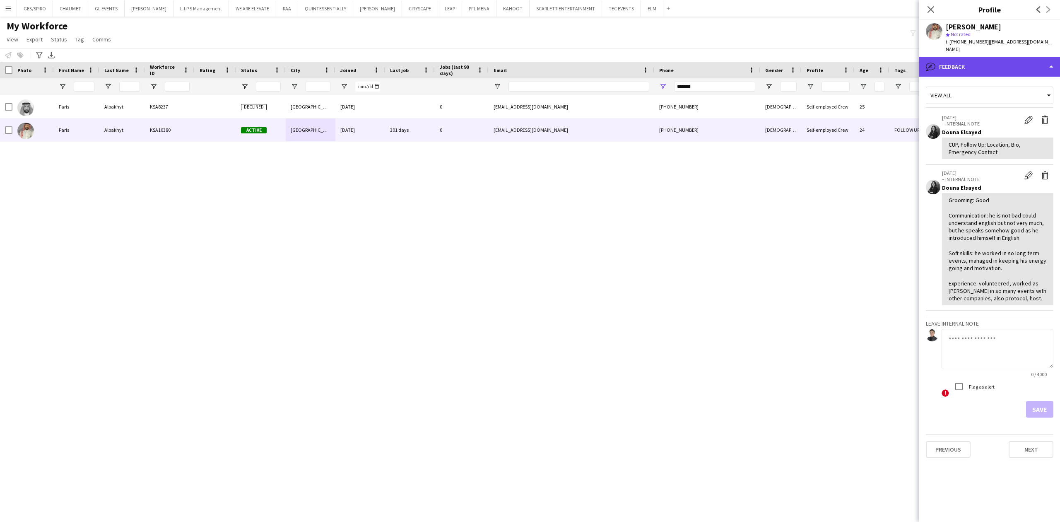
click at [1011, 57] on div "bubble-pencil Feedback" at bounding box center [989, 67] width 141 height 20
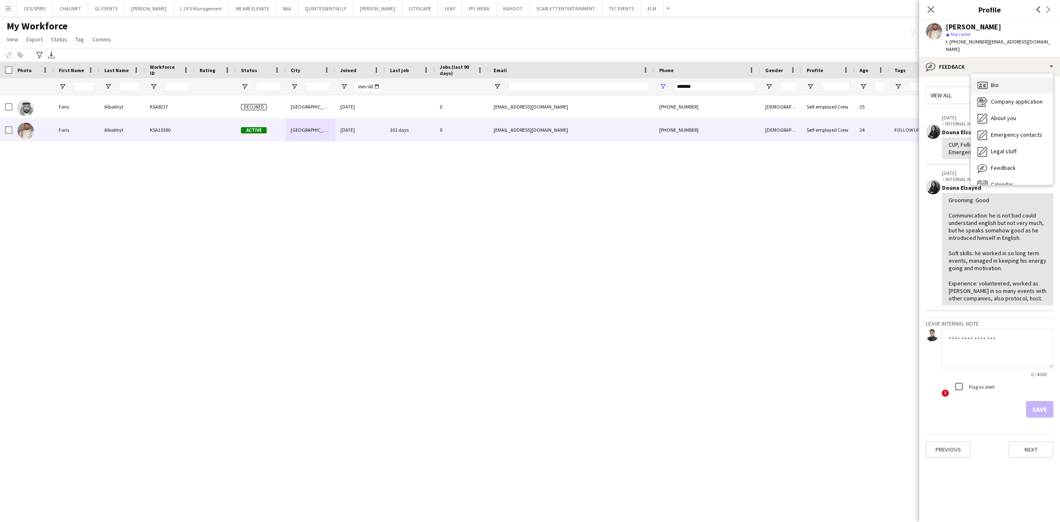
click at [1019, 77] on div "Bio Bio" at bounding box center [1012, 85] width 82 height 17
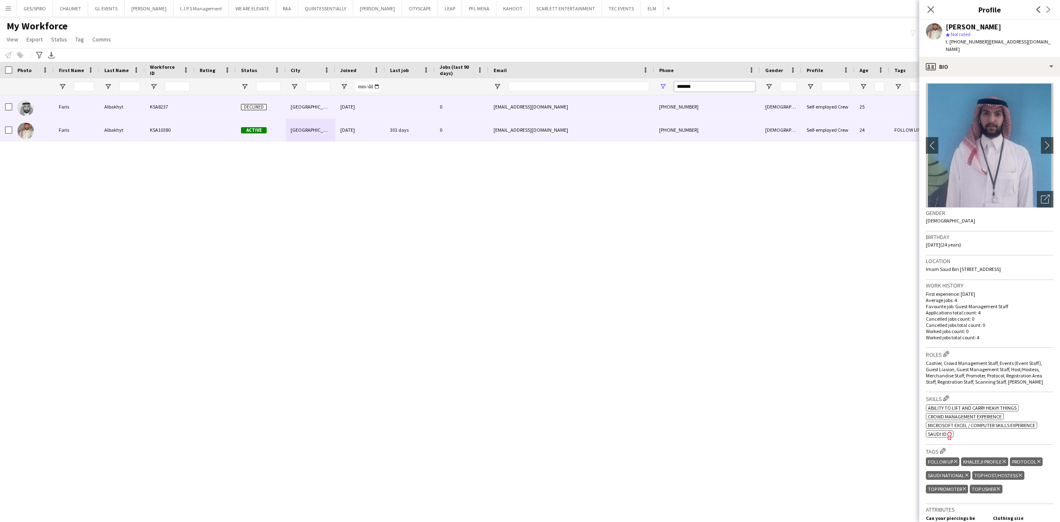
drag, startPoint x: 721, startPoint y: 88, endPoint x: 492, endPoint y: 123, distance: 231.6
click at [506, 122] on div "Workforce Details Photo First Name" at bounding box center [530, 284] width 1060 height 445
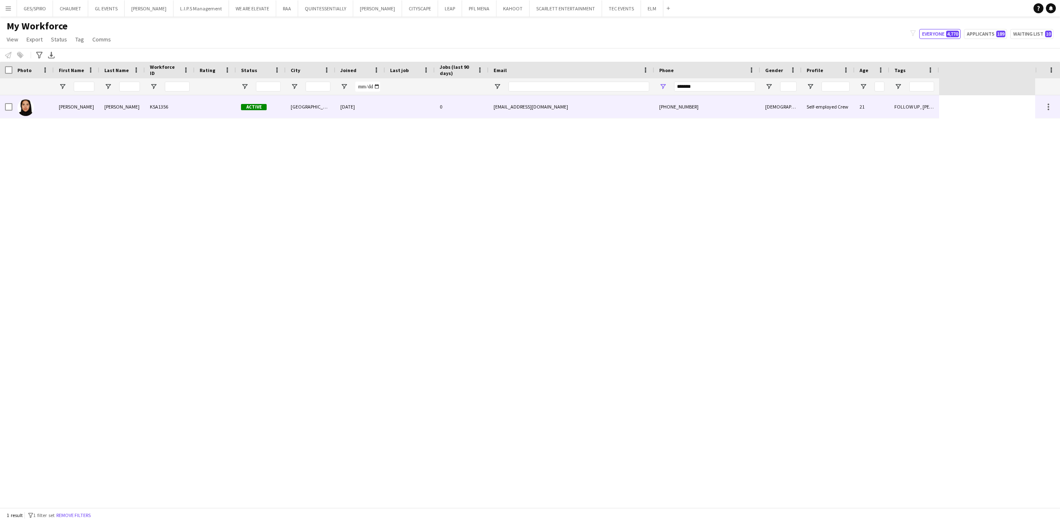
click at [200, 99] on div at bounding box center [215, 106] width 41 height 23
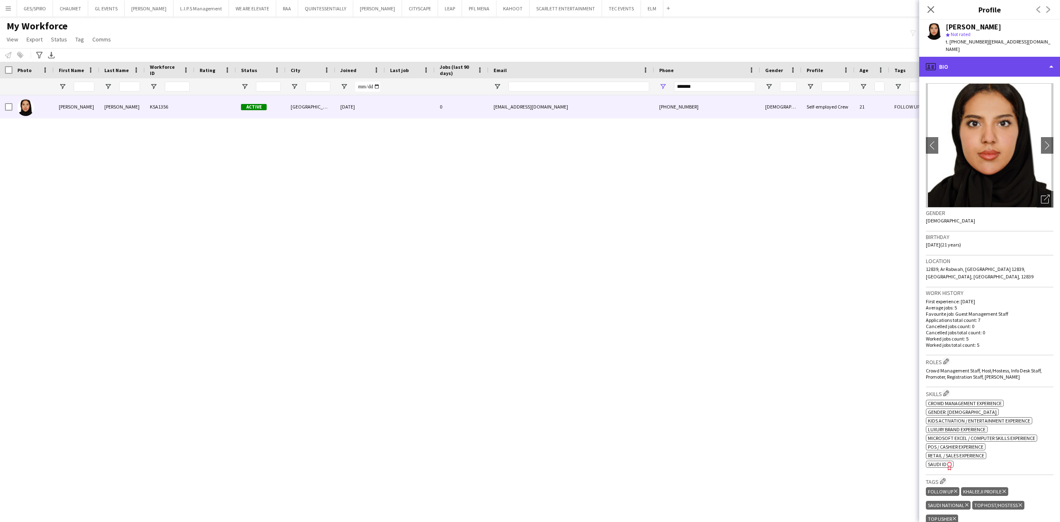
drag, startPoint x: 991, startPoint y: 60, endPoint x: 986, endPoint y: 63, distance: 5.6
click at [990, 60] on div "profile Bio" at bounding box center [989, 67] width 141 height 20
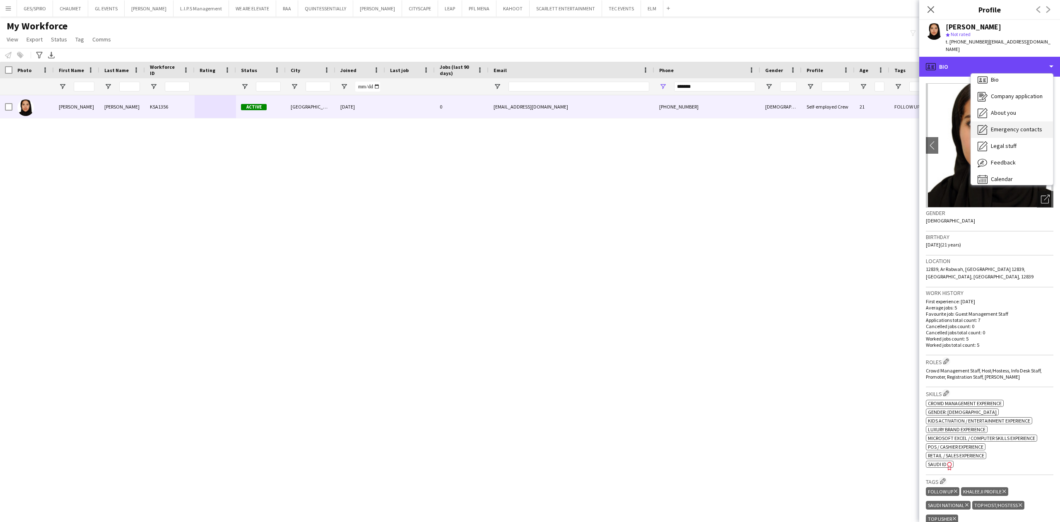
scroll to position [12, 0]
click at [1011, 152] on span "Feedback" at bounding box center [1003, 155] width 25 height 7
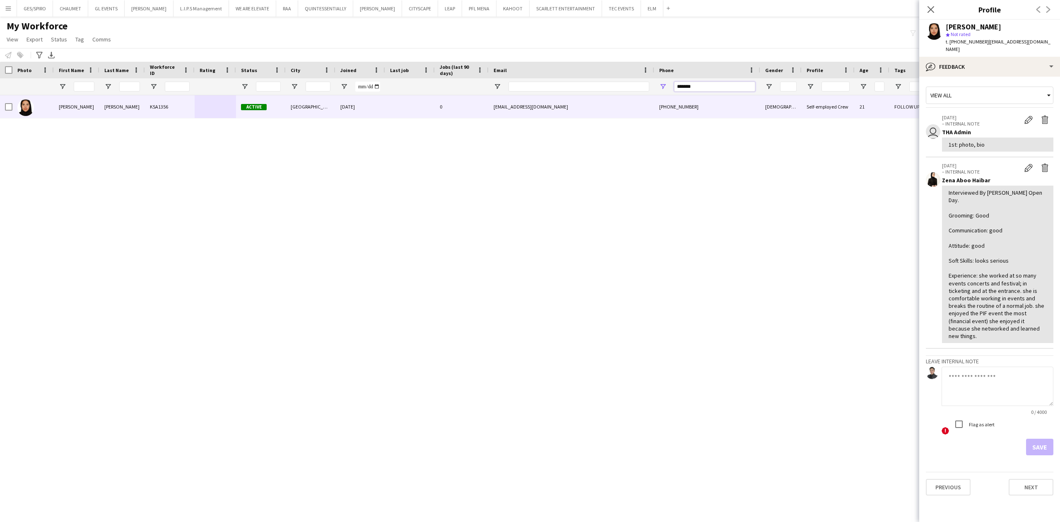
drag, startPoint x: 732, startPoint y: 90, endPoint x: 500, endPoint y: 94, distance: 232.3
click at [503, 93] on div at bounding box center [469, 86] width 939 height 17
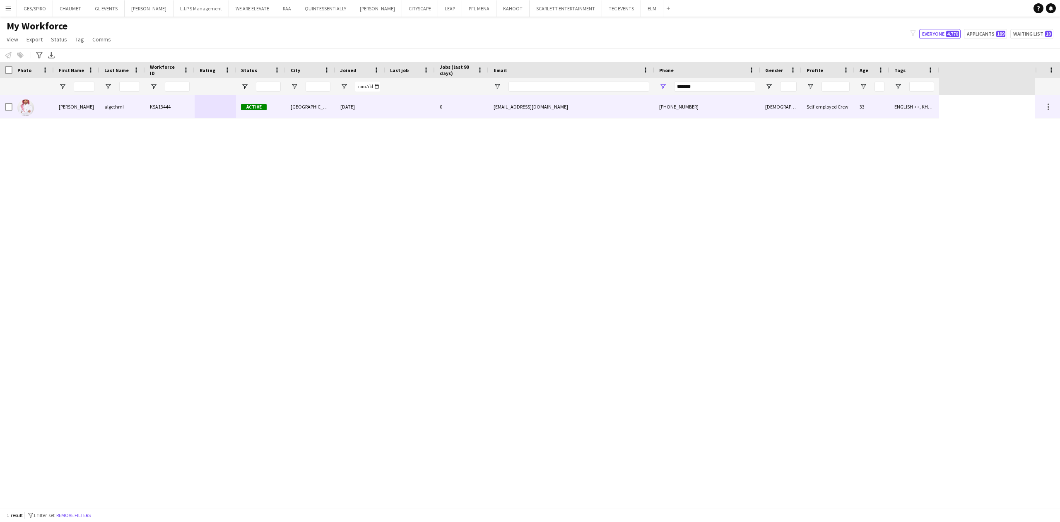
click at [292, 103] on div "[GEOGRAPHIC_DATA]" at bounding box center [311, 106] width 50 height 23
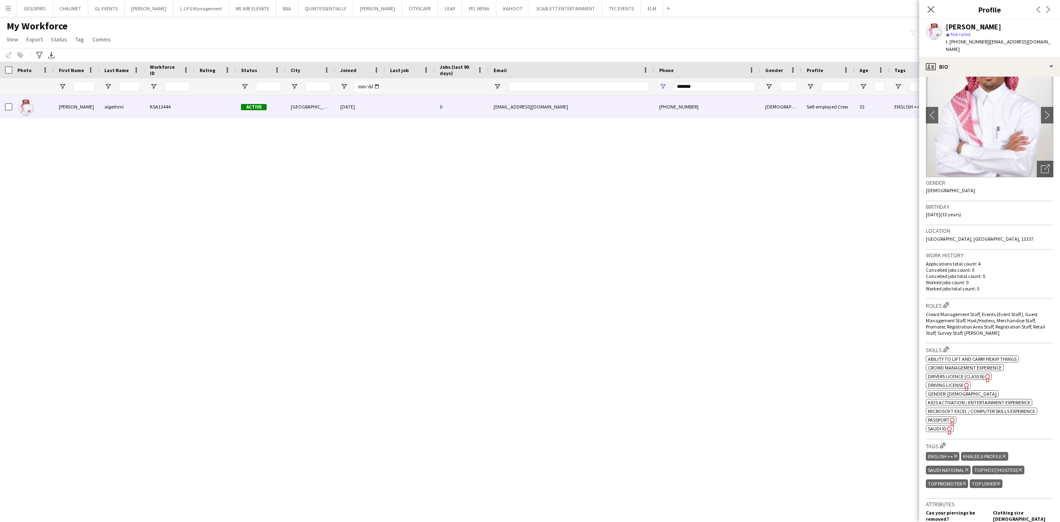
scroll to position [166, 0]
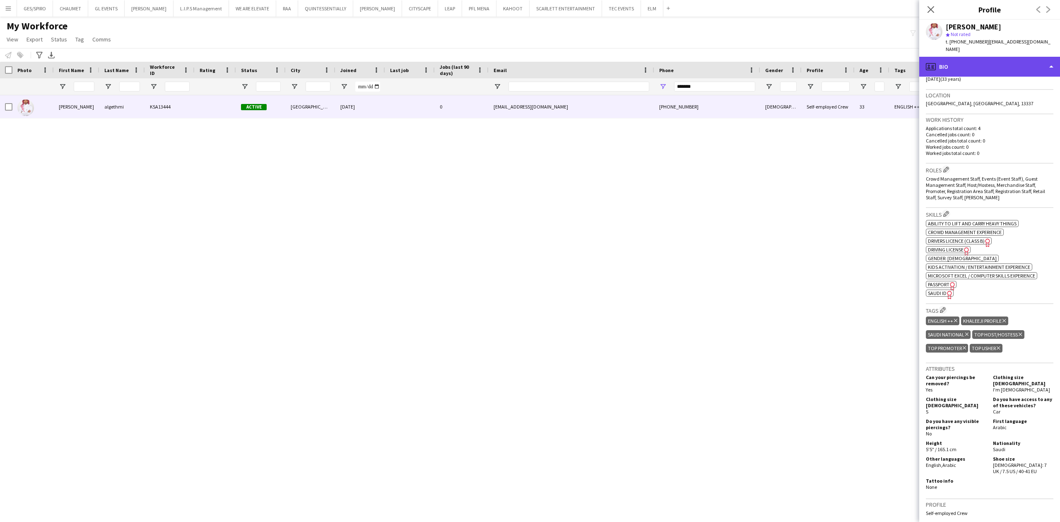
click at [999, 59] on div "profile Bio" at bounding box center [989, 67] width 141 height 20
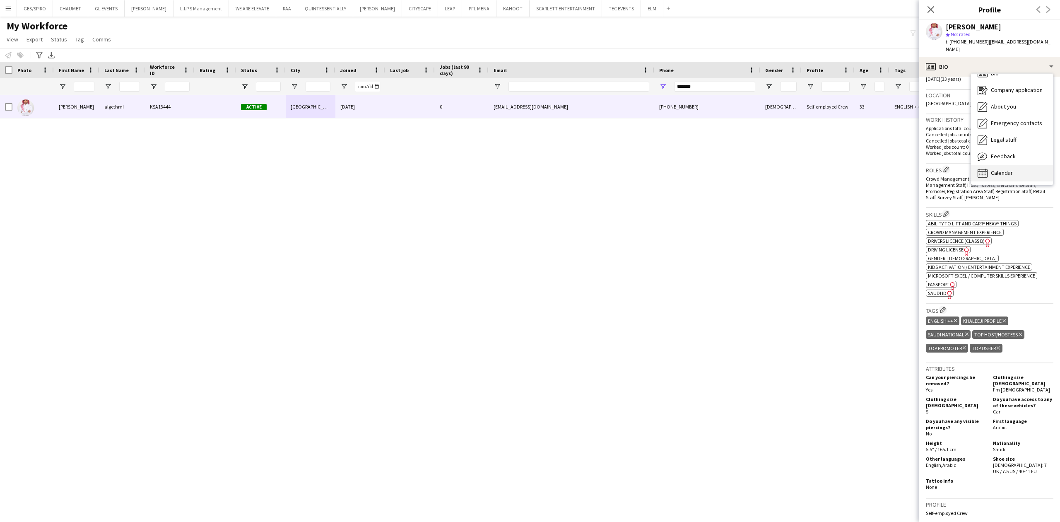
click at [1011, 169] on span "Calendar" at bounding box center [1002, 172] width 22 height 7
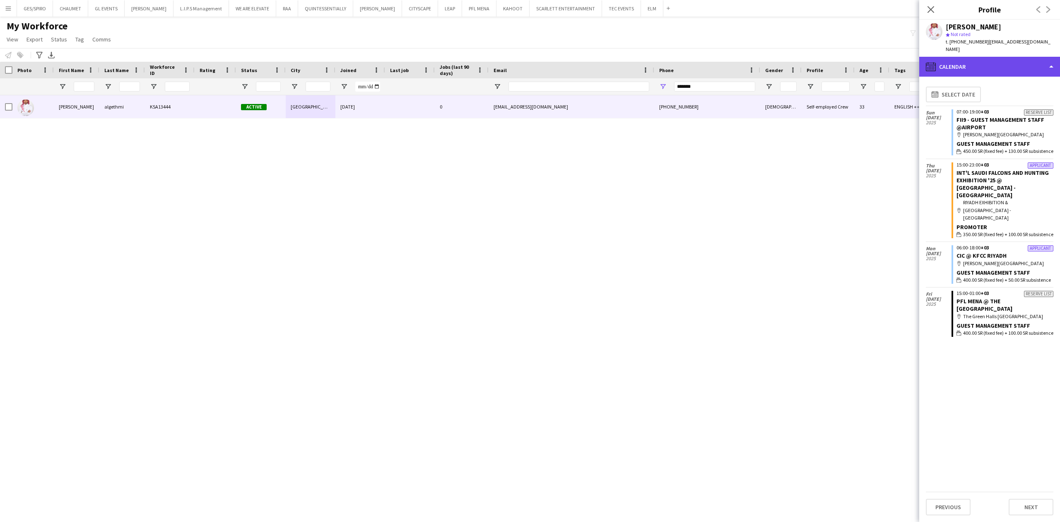
click at [1020, 57] on div "calendar-full Calendar" at bounding box center [989, 67] width 141 height 20
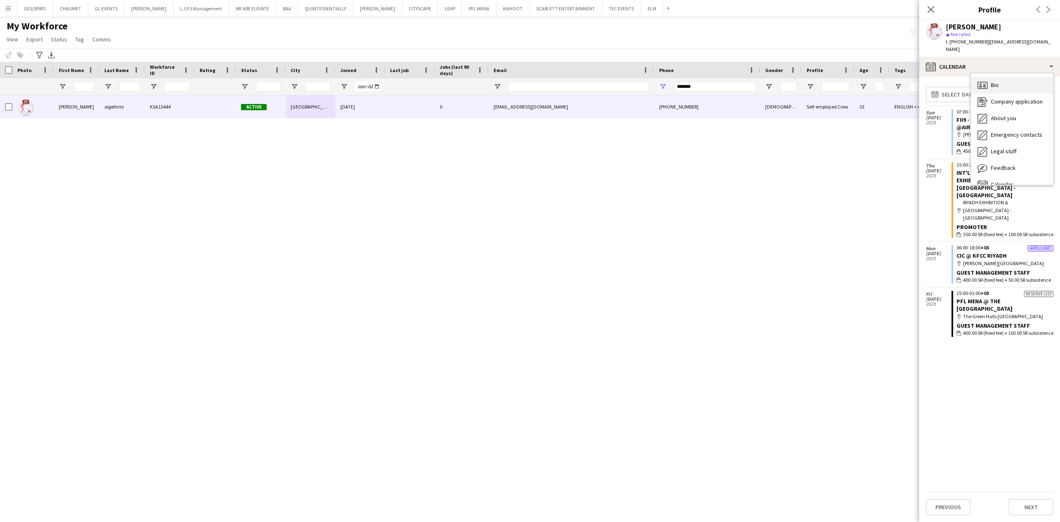
click at [1023, 83] on div "Bio Bio" at bounding box center [1012, 85] width 82 height 17
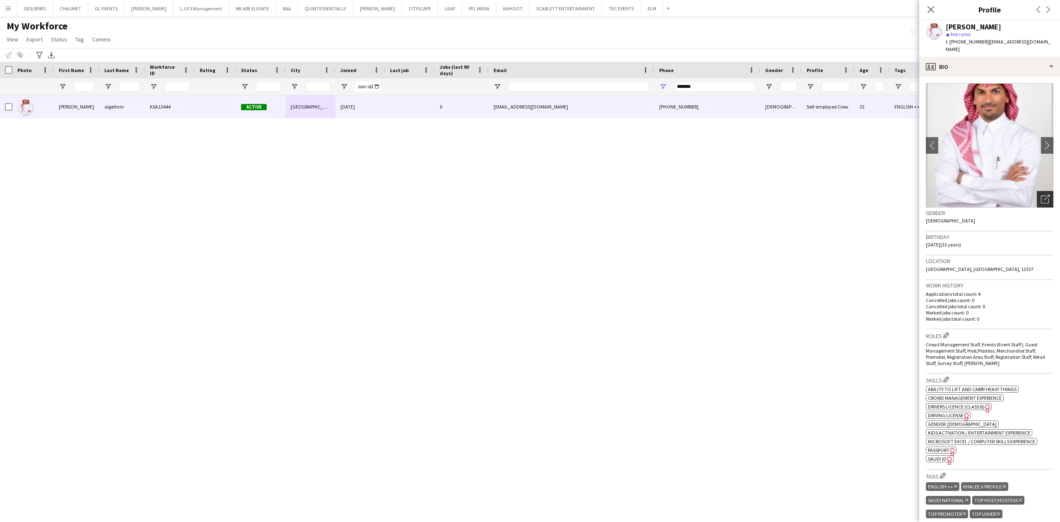
click at [1041, 195] on icon "Open photos pop-in" at bounding box center [1045, 199] width 9 height 9
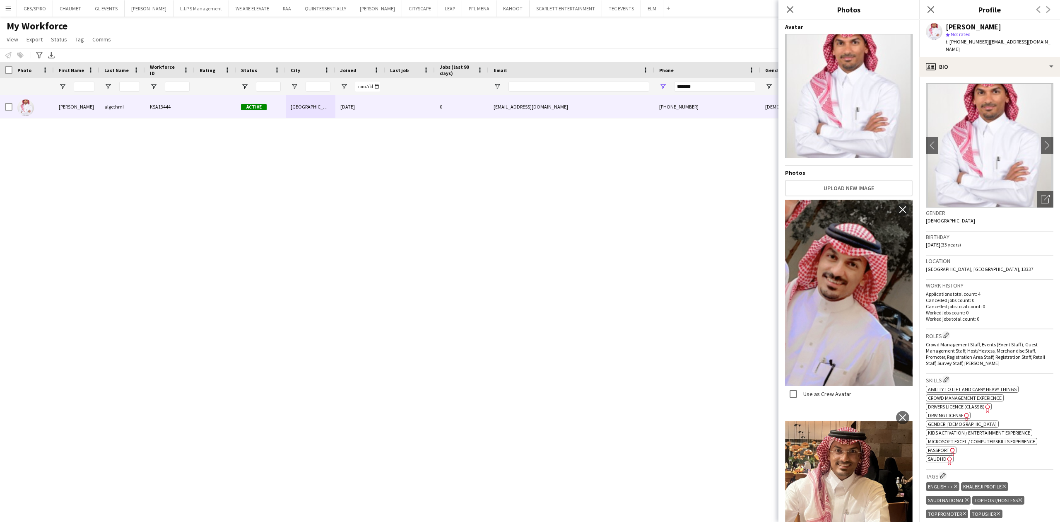
click at [1039, 207] on div "Gender Male" at bounding box center [990, 219] width 128 height 24
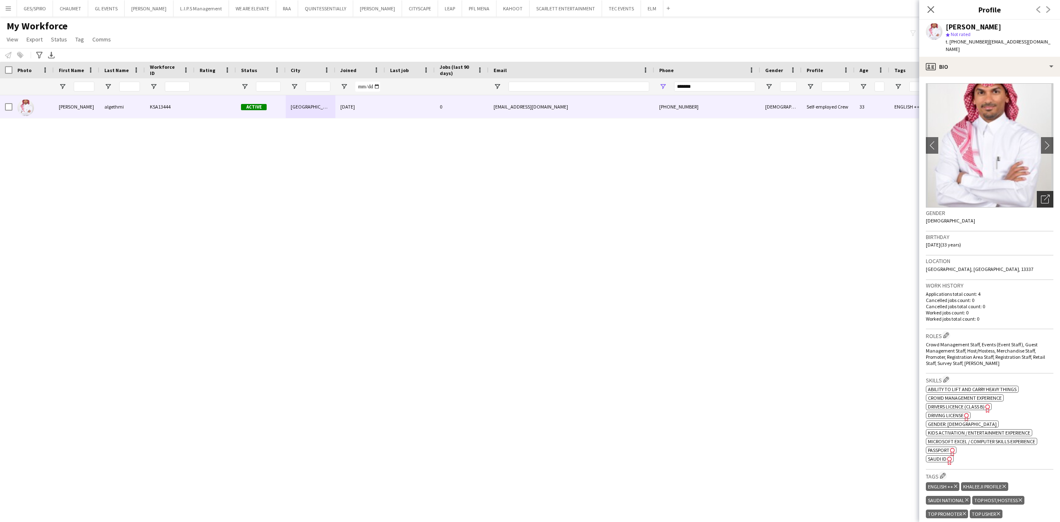
click at [1041, 195] on icon "Open photos pop-in" at bounding box center [1045, 199] width 9 height 9
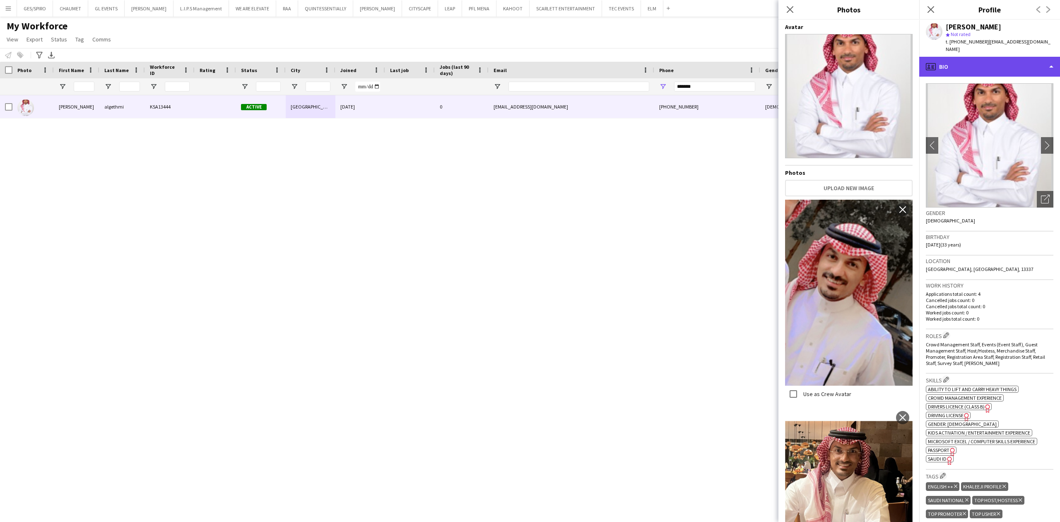
click at [1004, 65] on div "profile Bio" at bounding box center [989, 67] width 141 height 20
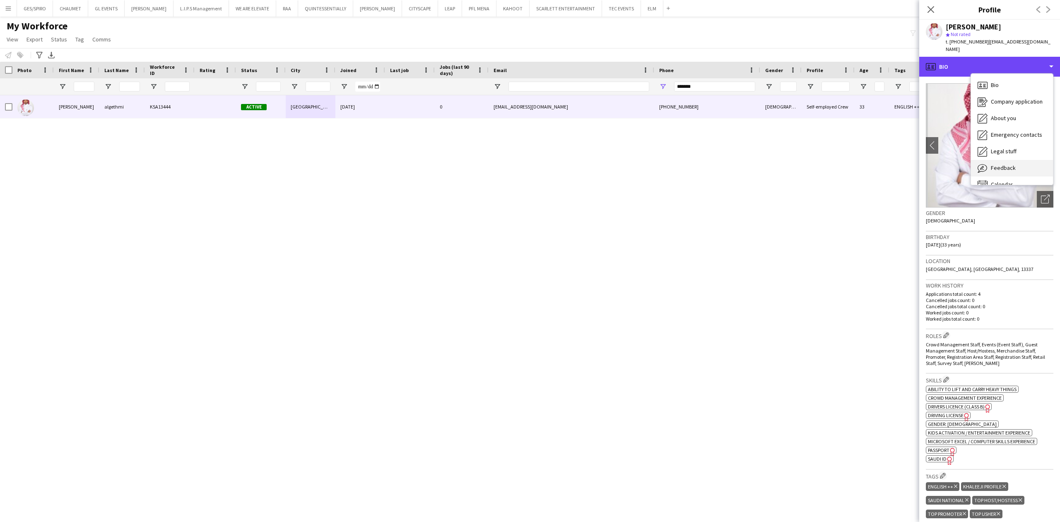
scroll to position [12, 0]
click at [1011, 165] on div "Calendar Calendar" at bounding box center [1012, 173] width 82 height 17
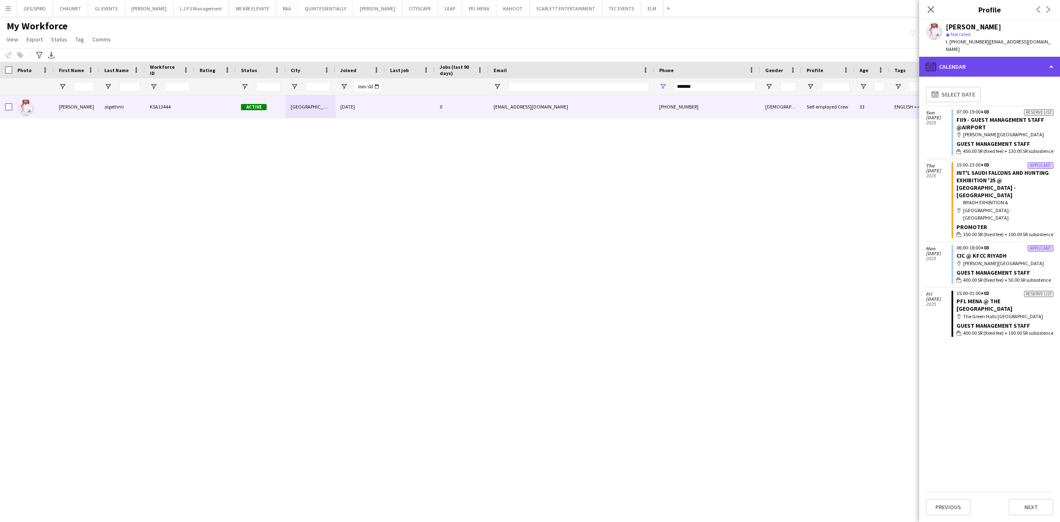
drag, startPoint x: 983, startPoint y: 56, endPoint x: 981, endPoint y: 62, distance: 6.0
click at [983, 57] on div "calendar-full Calendar" at bounding box center [989, 67] width 141 height 20
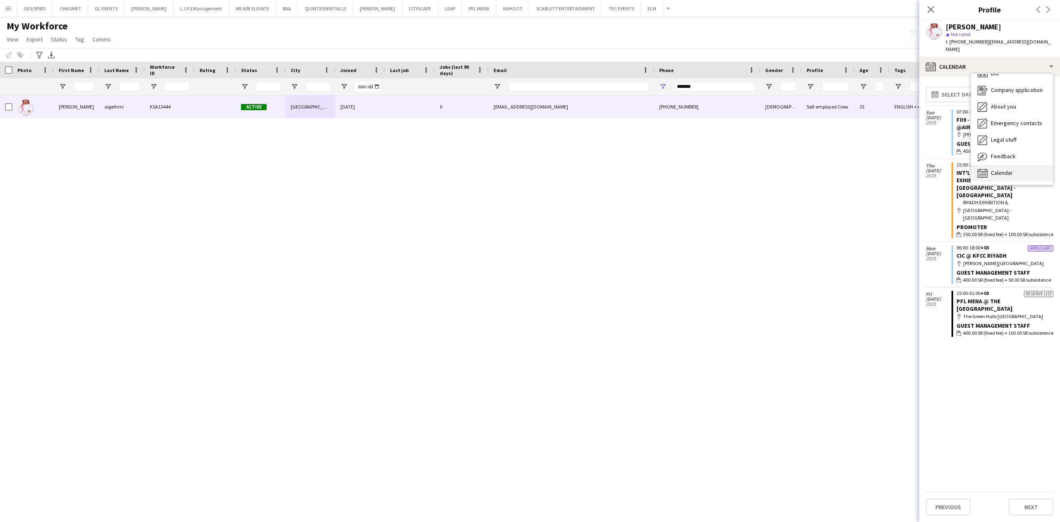
click at [1011, 169] on span "Calendar" at bounding box center [1002, 172] width 22 height 7
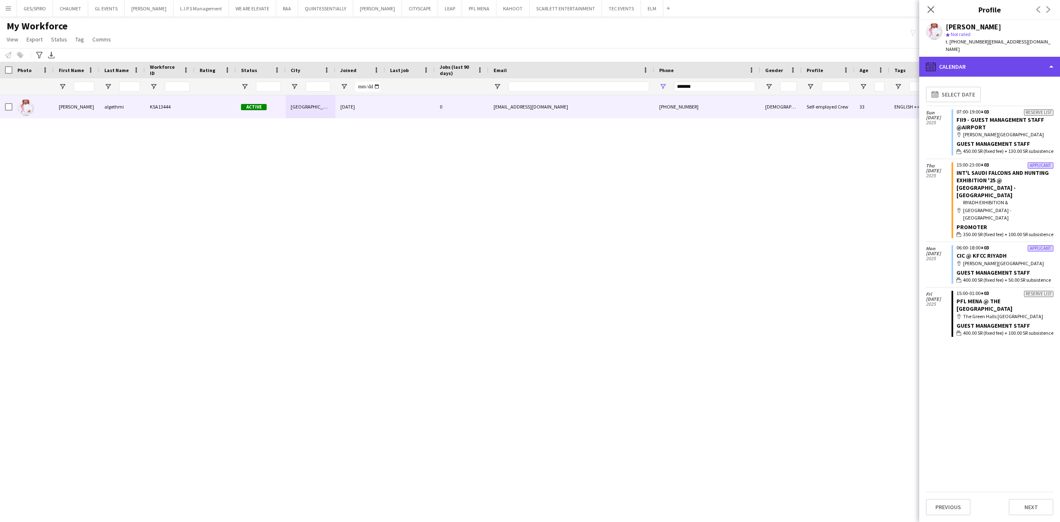
click at [998, 57] on div "calendar-full Calendar" at bounding box center [989, 67] width 141 height 20
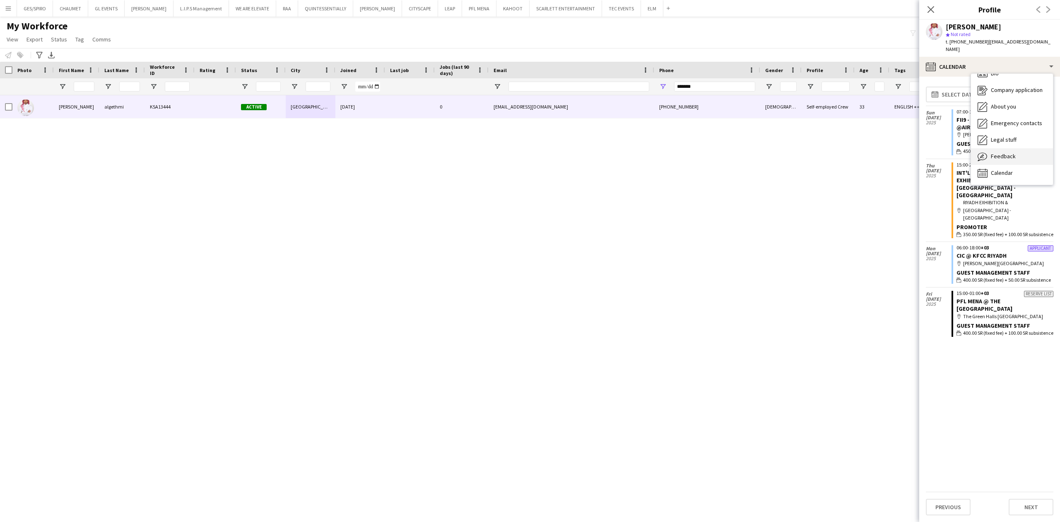
click at [1012, 152] on span "Feedback" at bounding box center [1003, 155] width 25 height 7
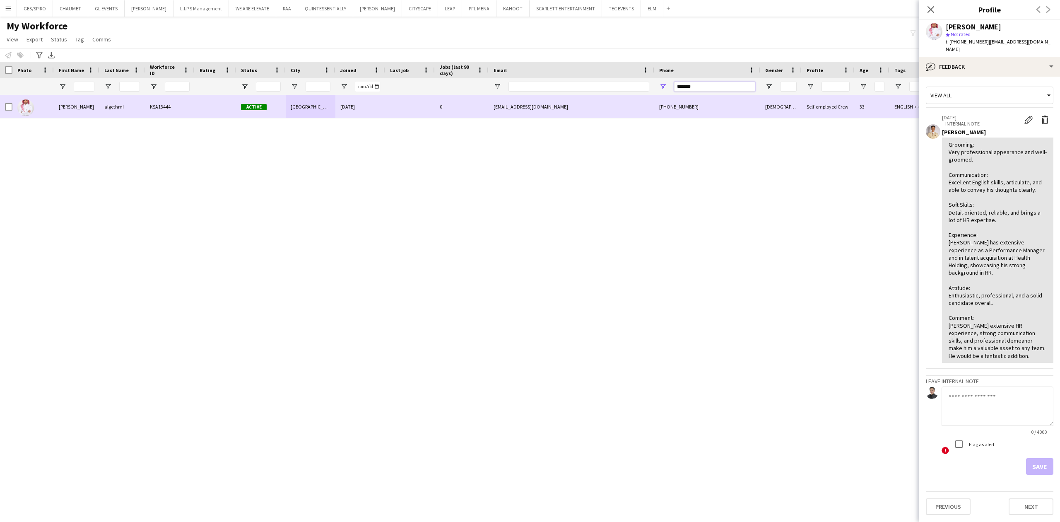
drag, startPoint x: 724, startPoint y: 85, endPoint x: 469, endPoint y: 108, distance: 256.1
click at [474, 110] on div "Workforce Details Photo First Name" at bounding box center [530, 284] width 1060 height 445
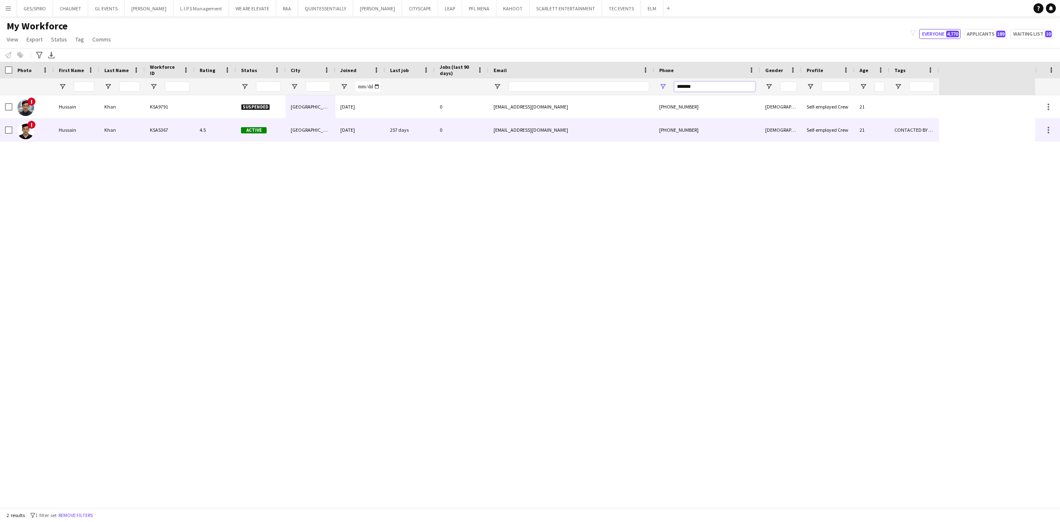
type input "*******"
click at [272, 138] on div "Active" at bounding box center [261, 129] width 50 height 23
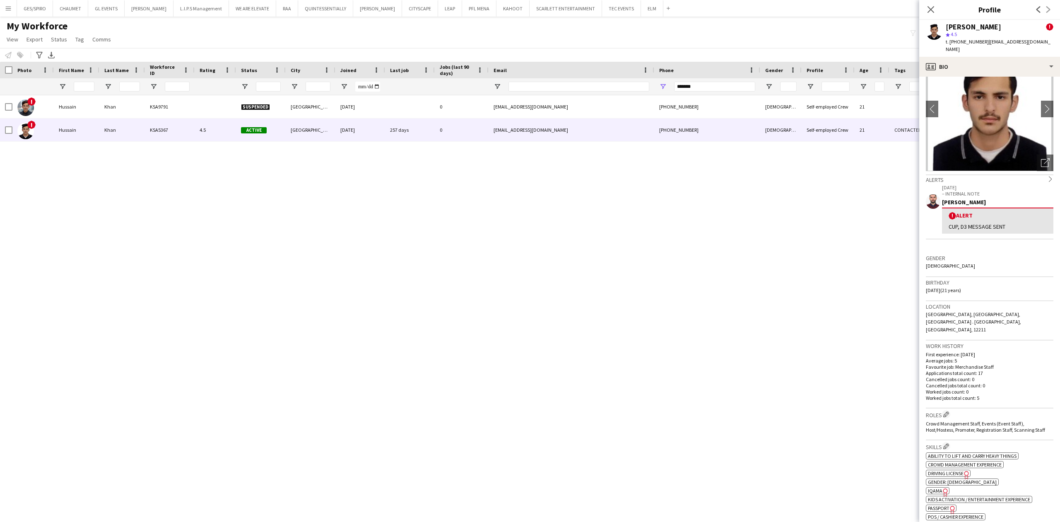
scroll to position [0, 0]
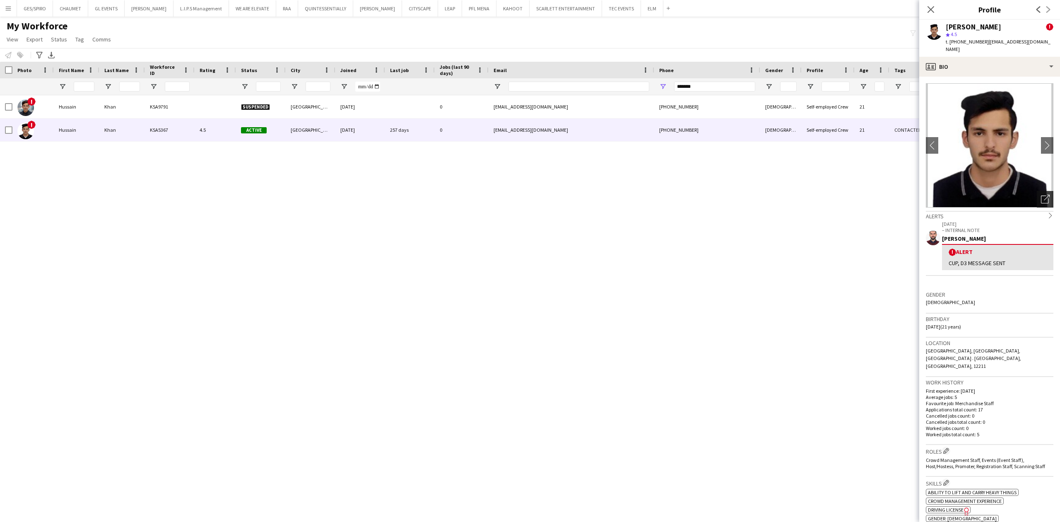
click at [1041, 196] on icon "Open photos pop-in" at bounding box center [1045, 199] width 9 height 9
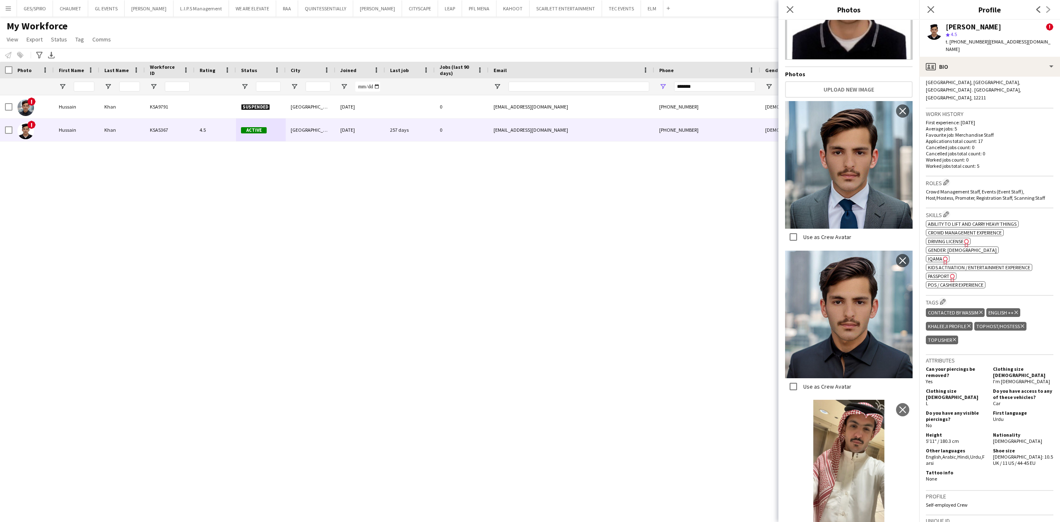
scroll to position [221, 0]
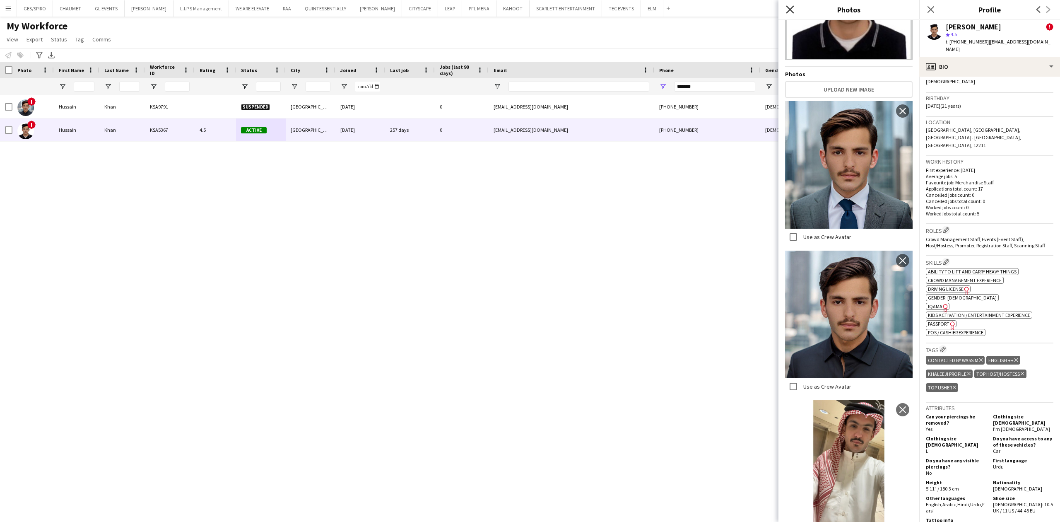
click at [789, 9] on icon at bounding box center [790, 9] width 8 height 8
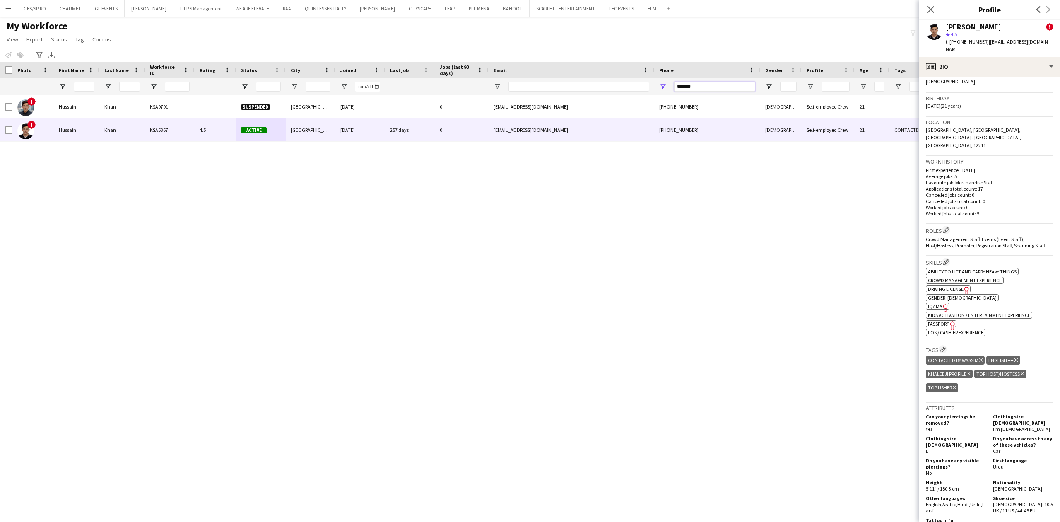
drag, startPoint x: 712, startPoint y: 88, endPoint x: 597, endPoint y: 84, distance: 115.5
click at [603, 84] on div at bounding box center [469, 86] width 939 height 17
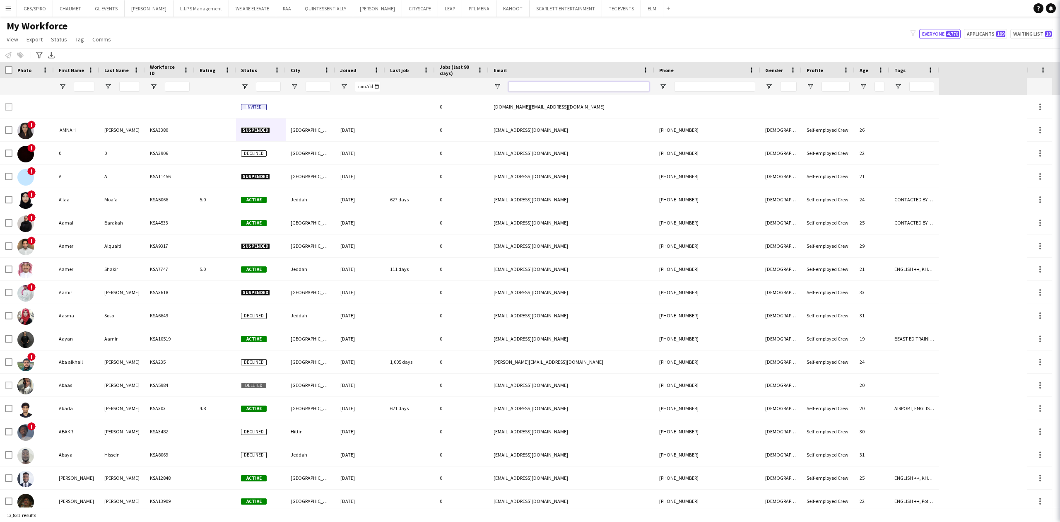
click at [583, 86] on input "Email Filter Input" at bounding box center [578, 87] width 141 height 10
paste input "**********"
type input "**********"
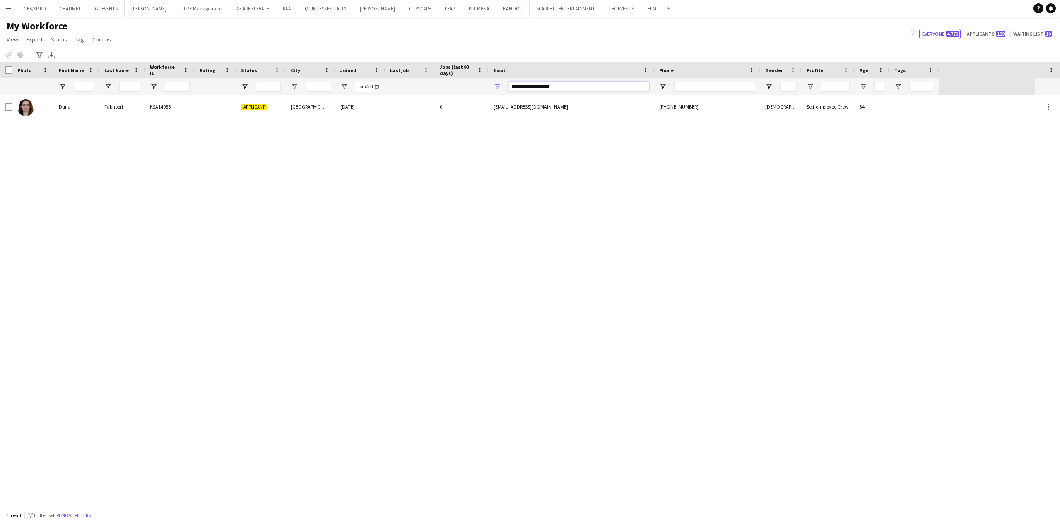
drag, startPoint x: 563, startPoint y: 88, endPoint x: 379, endPoint y: 128, distance: 188.1
click at [379, 128] on div "Workforce Details Photo First Name" at bounding box center [530, 284] width 1060 height 445
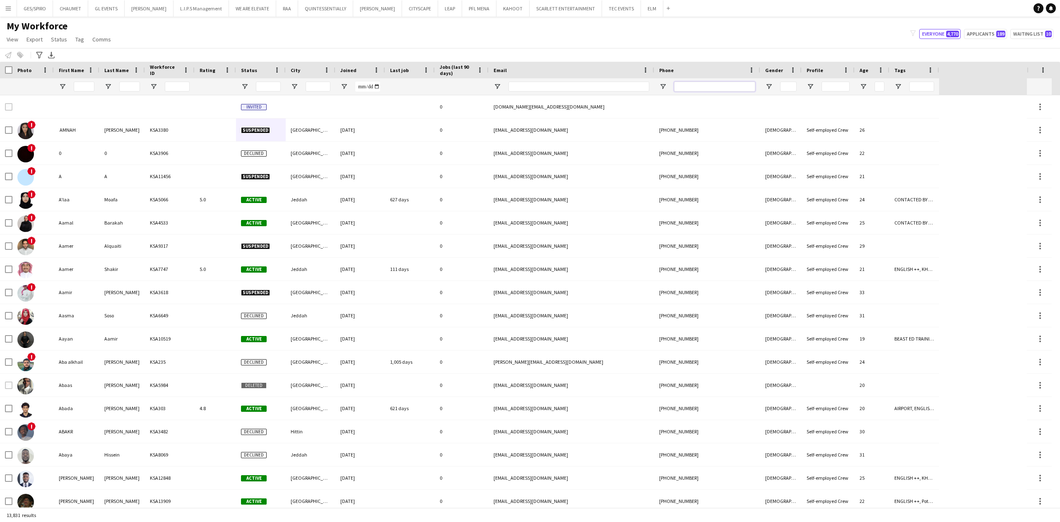
click at [692, 84] on input "Phone Filter Input" at bounding box center [714, 87] width 81 height 10
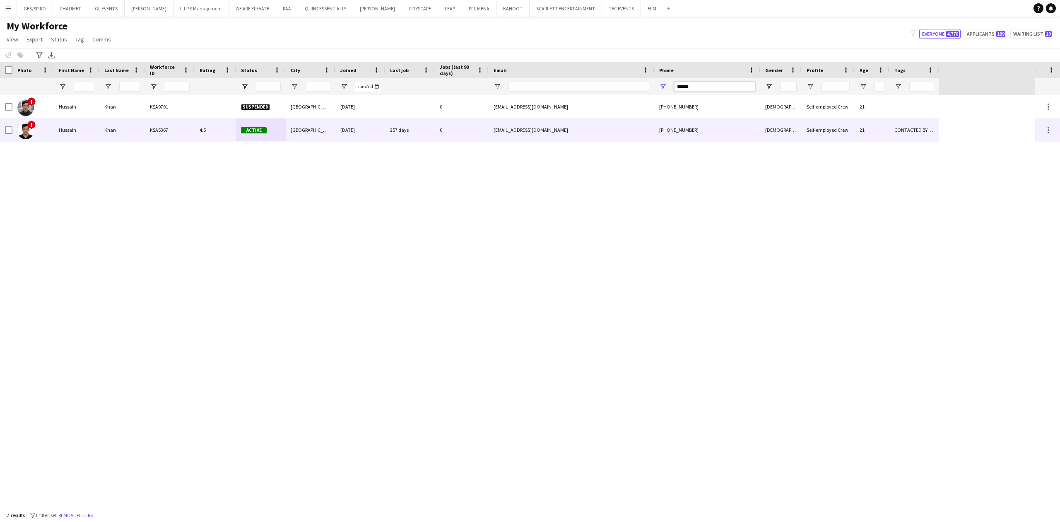
type input "******"
click at [604, 133] on div "hussainismailkhan10@gmail.com" at bounding box center [572, 129] width 166 height 23
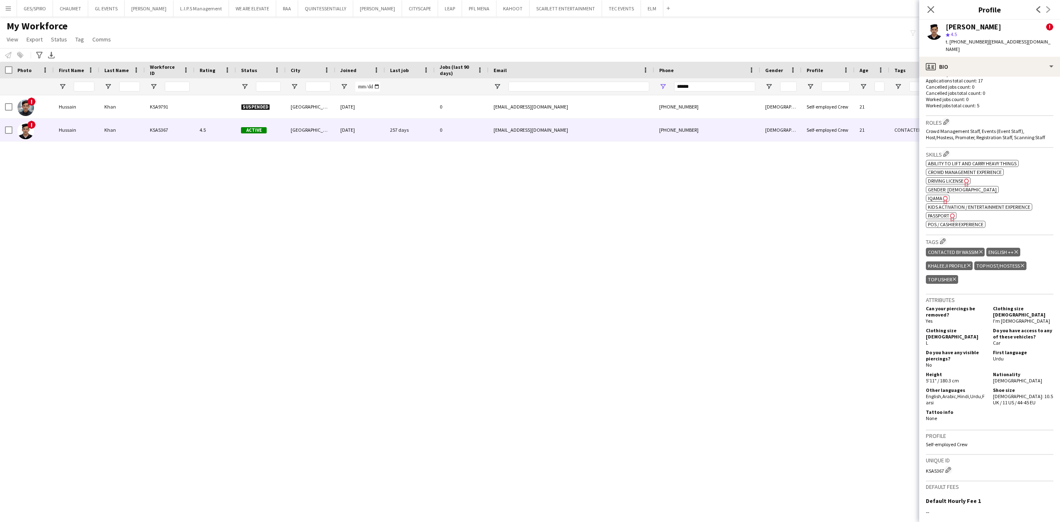
scroll to position [331, 0]
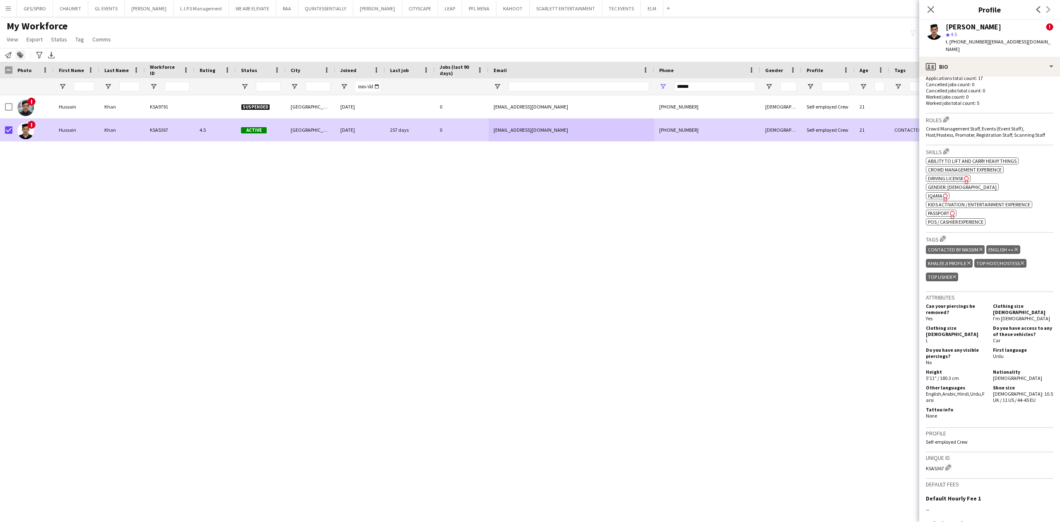
click at [19, 54] on icon at bounding box center [20, 56] width 6 height 6
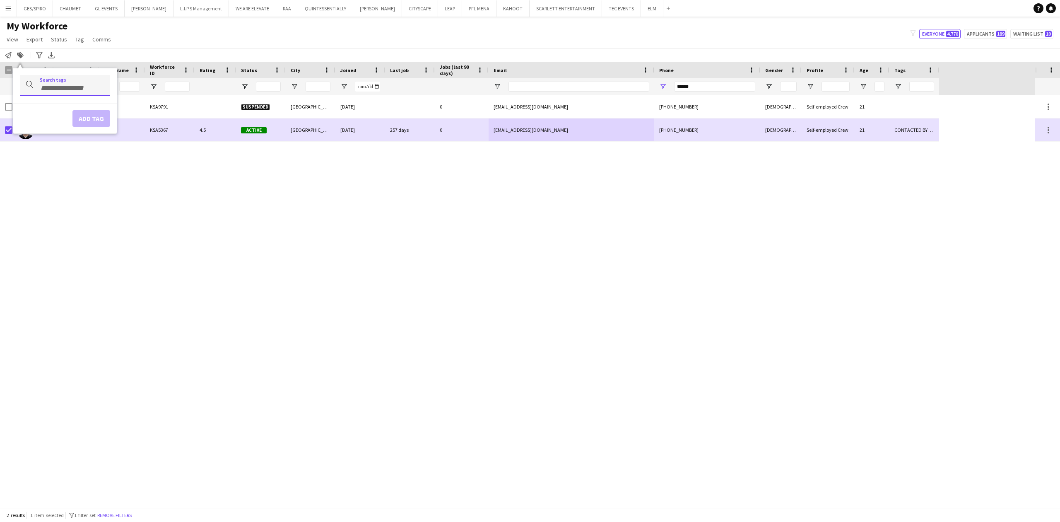
click at [78, 92] on div at bounding box center [65, 85] width 90 height 21
type input "**********"
click at [60, 100] on div "TOP PROMOTER" at bounding box center [52, 109] width 90 height 20
click at [87, 126] on button "Add tag" at bounding box center [91, 127] width 38 height 17
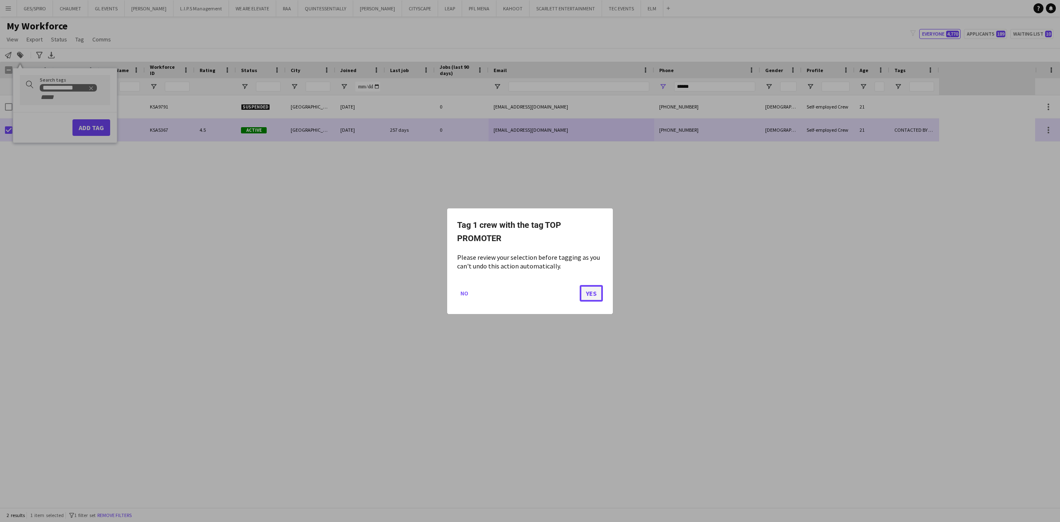
click at [595, 288] on button "Yes" at bounding box center [591, 292] width 23 height 17
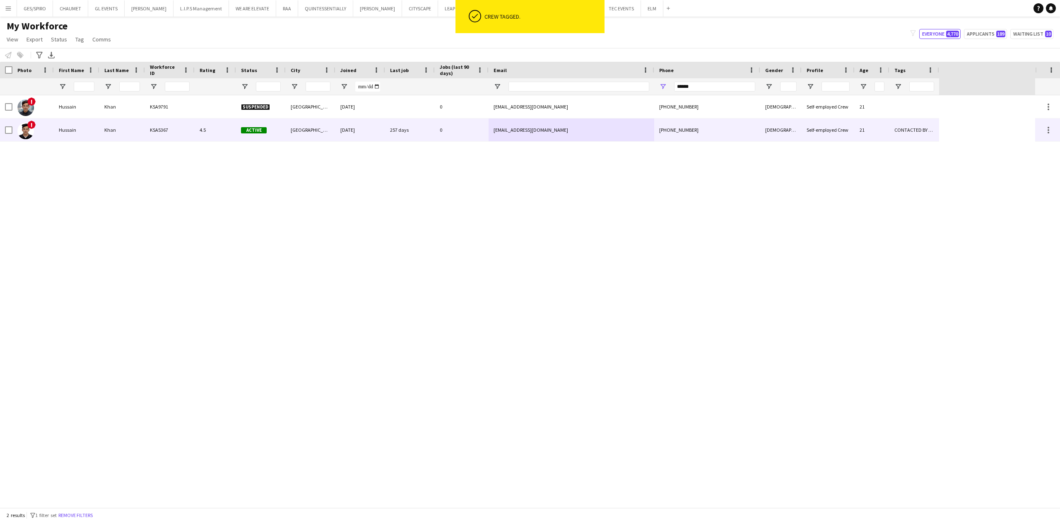
click at [366, 135] on div "12-11-2023" at bounding box center [360, 129] width 50 height 23
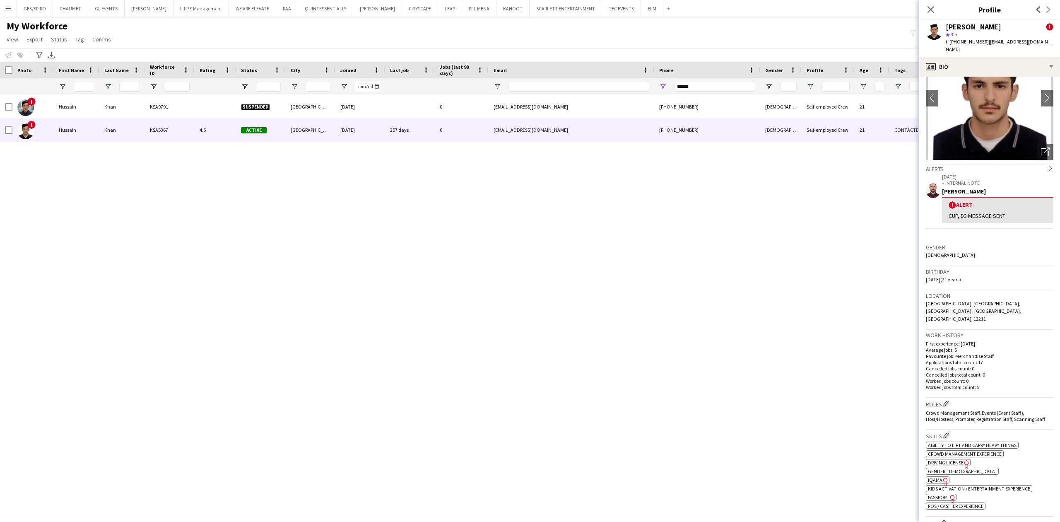
scroll to position [40, 0]
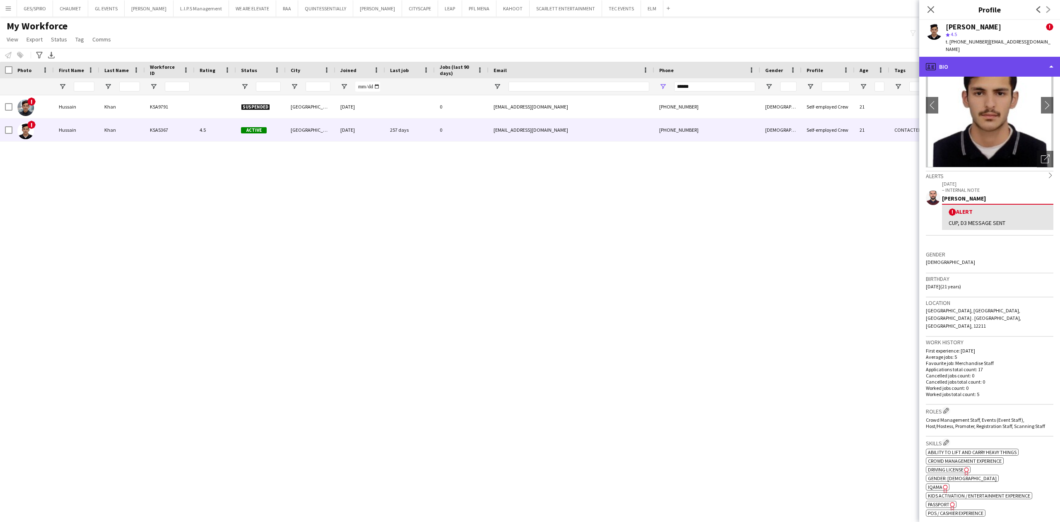
click at [992, 65] on div "profile Bio" at bounding box center [989, 67] width 141 height 20
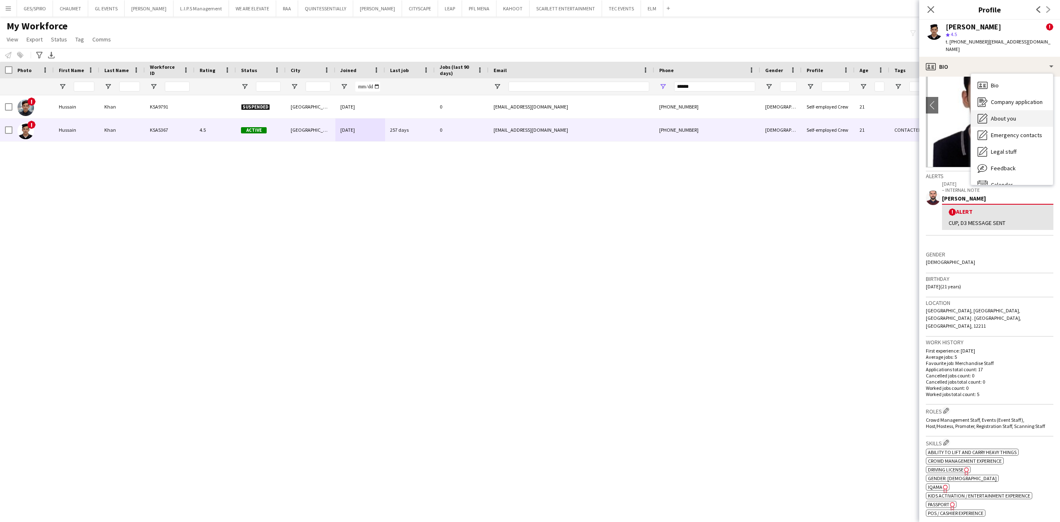
click at [1014, 115] on span "About you" at bounding box center [1003, 118] width 25 height 7
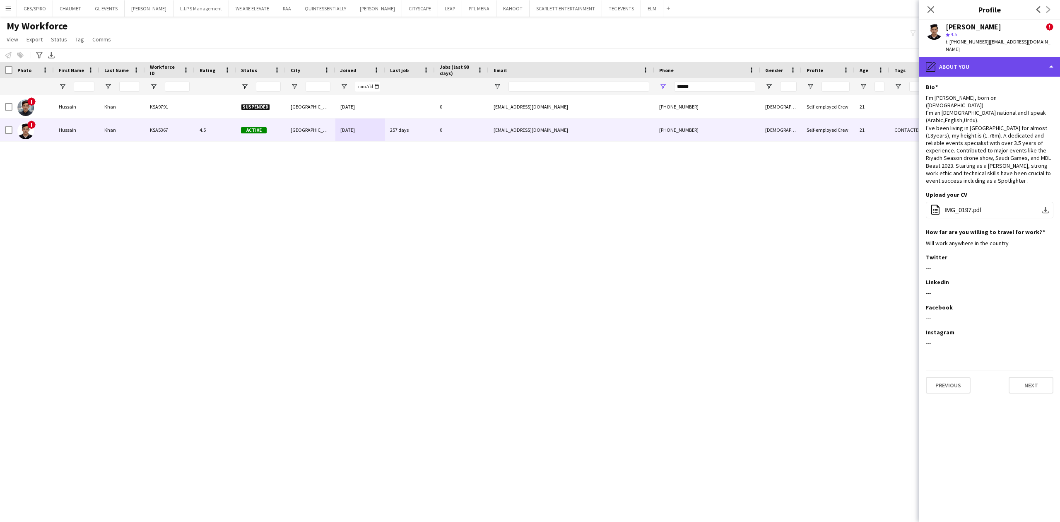
click at [984, 65] on div "pencil4 About you" at bounding box center [989, 67] width 141 height 20
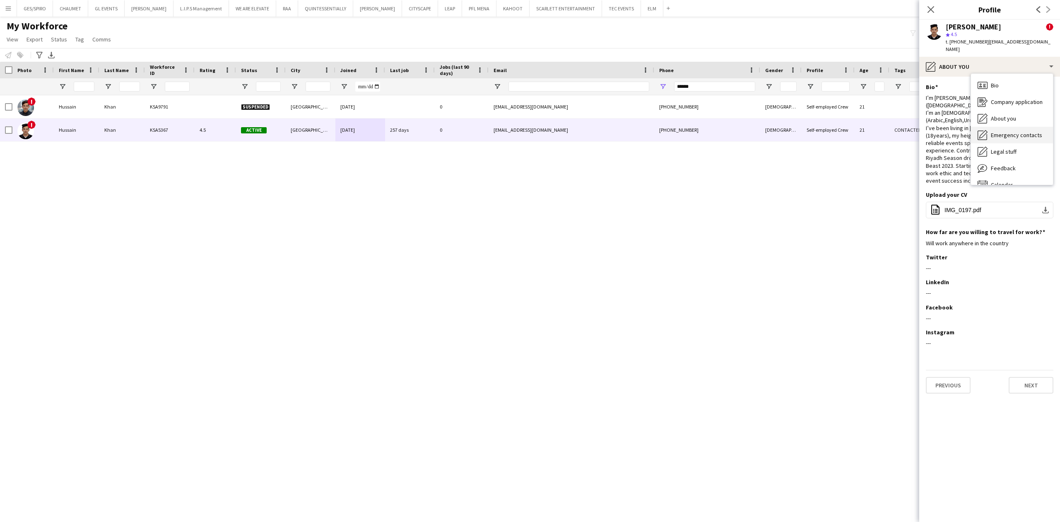
click at [996, 133] on span "Emergency contacts" at bounding box center [1016, 134] width 51 height 7
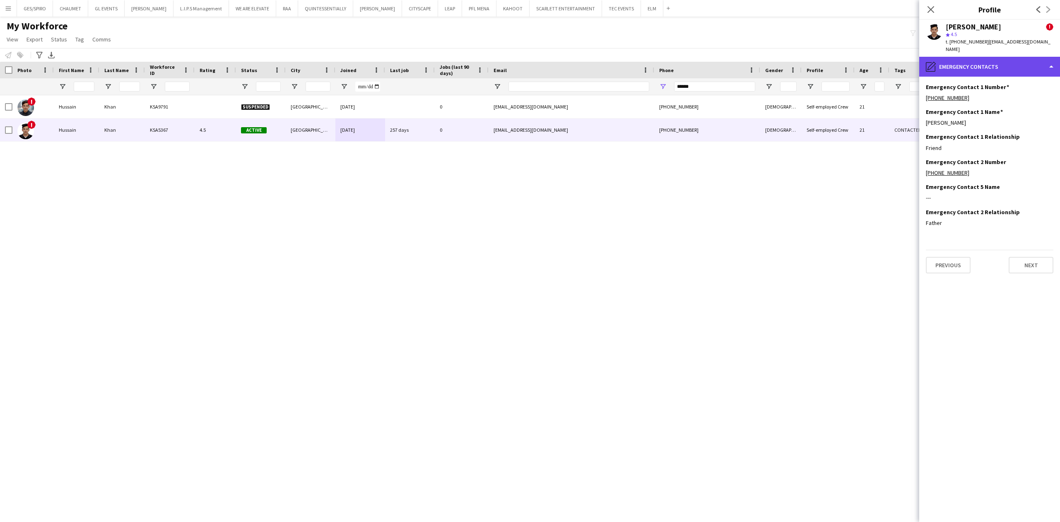
click at [985, 63] on div "pencil4 Emergency contacts" at bounding box center [989, 67] width 141 height 20
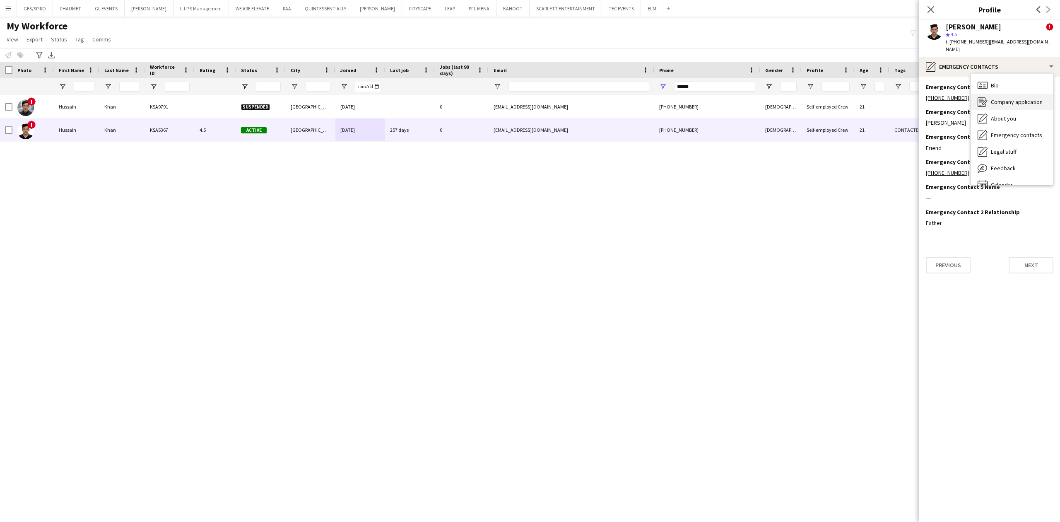
click at [1009, 104] on span "Company application" at bounding box center [1017, 101] width 52 height 7
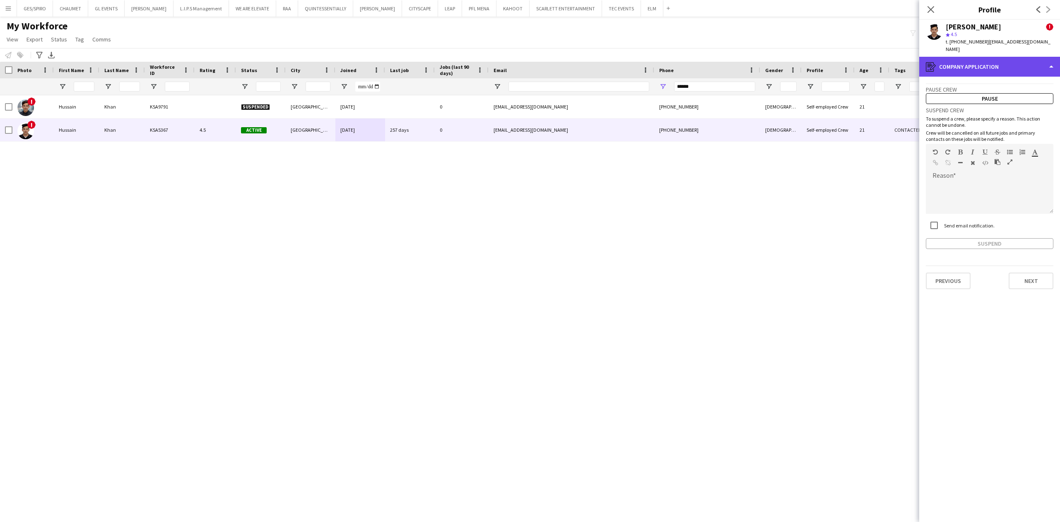
click at [1004, 60] on div "register Company application" at bounding box center [989, 67] width 141 height 20
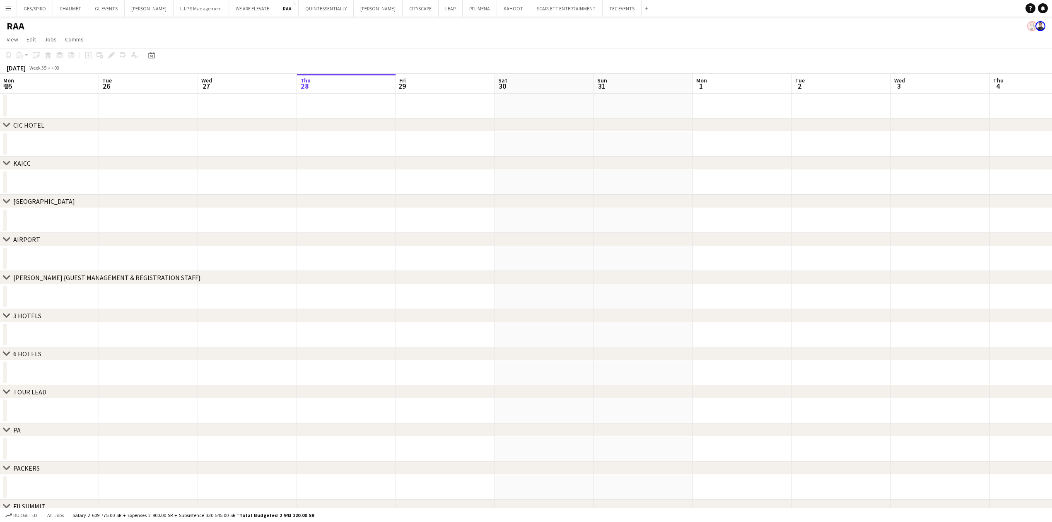
scroll to position [0, 198]
drag, startPoint x: 557, startPoint y: 272, endPoint x: 373, endPoint y: 275, distance: 184.3
click at [387, 275] on div "chevron-right CIC HOTEL chevron-right KAICC chevron-right CROWNE PLAZA chevron-…" at bounding box center [526, 335] width 1052 height 482
drag, startPoint x: 746, startPoint y: 246, endPoint x: 31, endPoint y: 247, distance: 714.1
click at [31, 247] on app-calendar-viewport "Thu 28 Fri 29 Sat 30 Sun 31 Mon 1 Tue 2 Wed 3 Thu 4 Fri 5 Sat 6 Sun 7 Mon 8 Tue…" at bounding box center [526, 325] width 1052 height 502
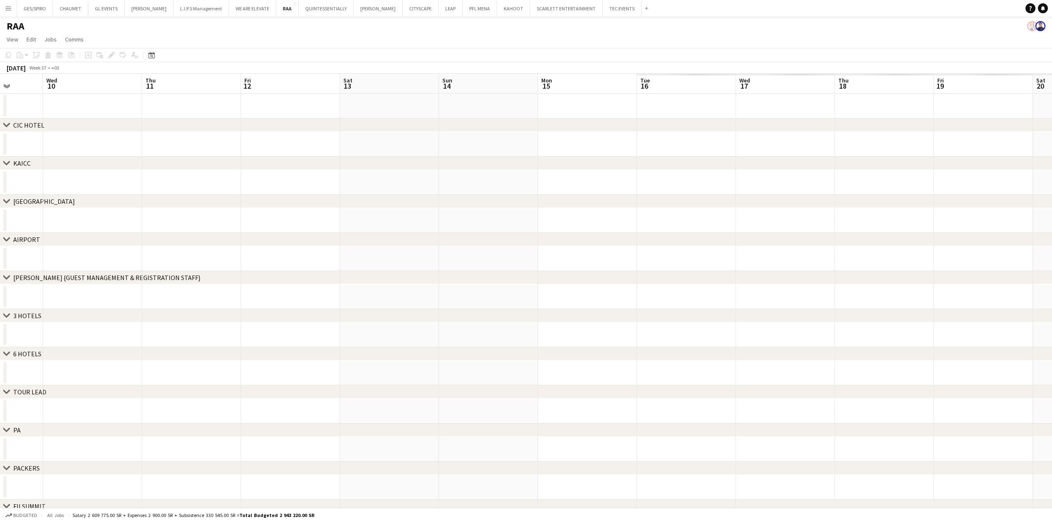
drag, startPoint x: 677, startPoint y: 252, endPoint x: 37, endPoint y: 247, distance: 640.0
click at [41, 247] on app-calendar-viewport "Sat 6 Sun 7 Mon 8 Tue 9 Wed 10 Thu 11 Fri 12 Sat 13 Sun 14 Mon 15 Tue 16 Wed 17…" at bounding box center [526, 325] width 1052 height 502
drag, startPoint x: 773, startPoint y: 214, endPoint x: 199, endPoint y: 244, distance: 575.0
click at [200, 243] on div "chevron-right CIC HOTEL chevron-right KAICC chevron-right CROWNE PLAZA chevron-…" at bounding box center [526, 325] width 1052 height 502
drag, startPoint x: 907, startPoint y: 221, endPoint x: 275, endPoint y: 221, distance: 631.3
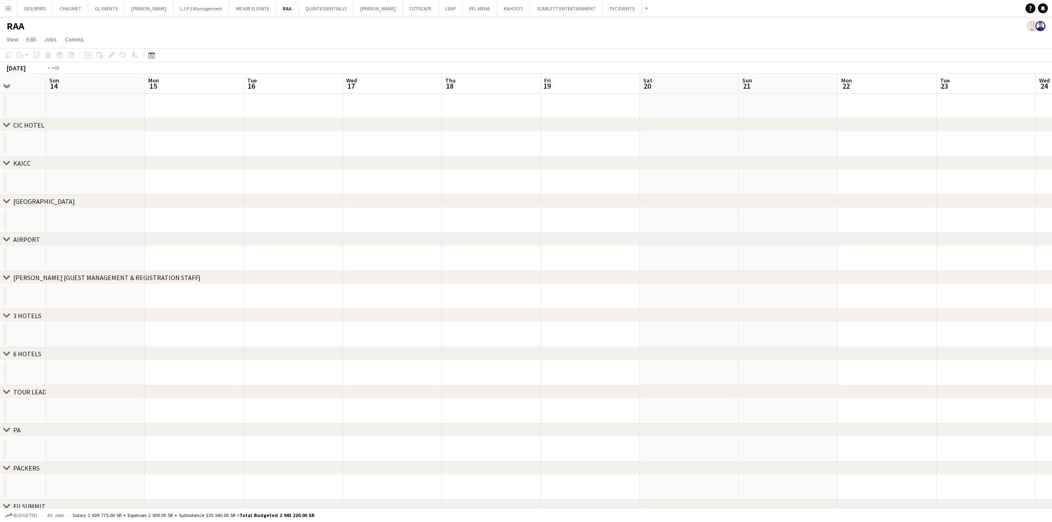
click at [287, 221] on app-calendar-viewport "Thu 11 Fri 12 Sat 13 Sun 14 Mon 15 Tue 16 Wed 17 Thu 18 Fri 19 Sat 20 Sun 21 Mo…" at bounding box center [526, 325] width 1052 height 502
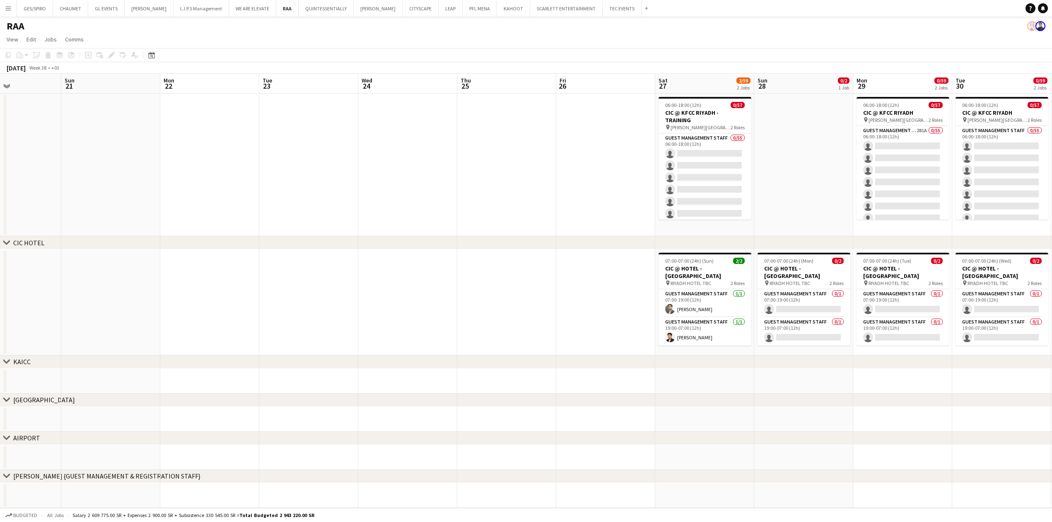
drag, startPoint x: 848, startPoint y: 236, endPoint x: 297, endPoint y: 258, distance: 551.5
click at [296, 258] on div "chevron-right CIC HOTEL chevron-right KAICC chevron-right CROWNE PLAZA chevron-…" at bounding box center [526, 424] width 1052 height 700
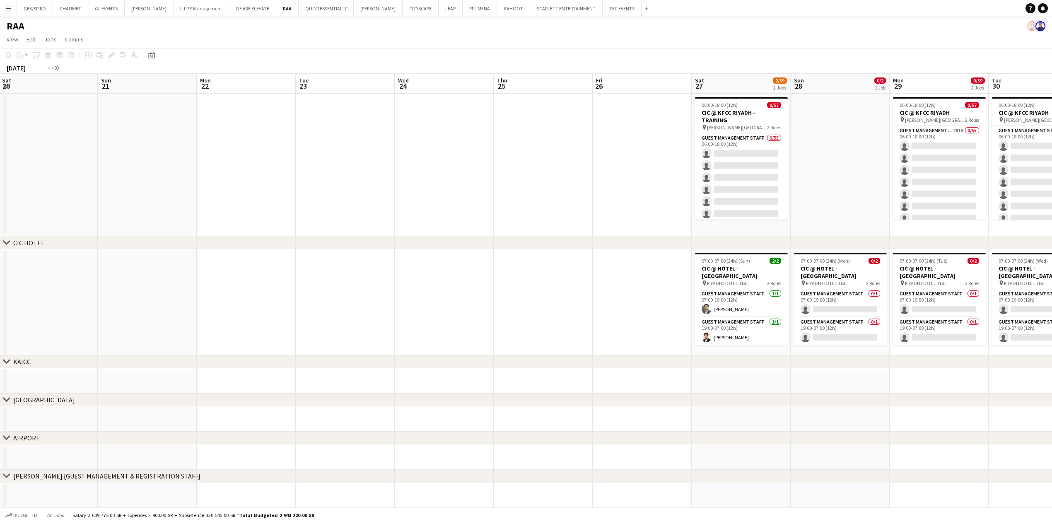
scroll to position [0, 340]
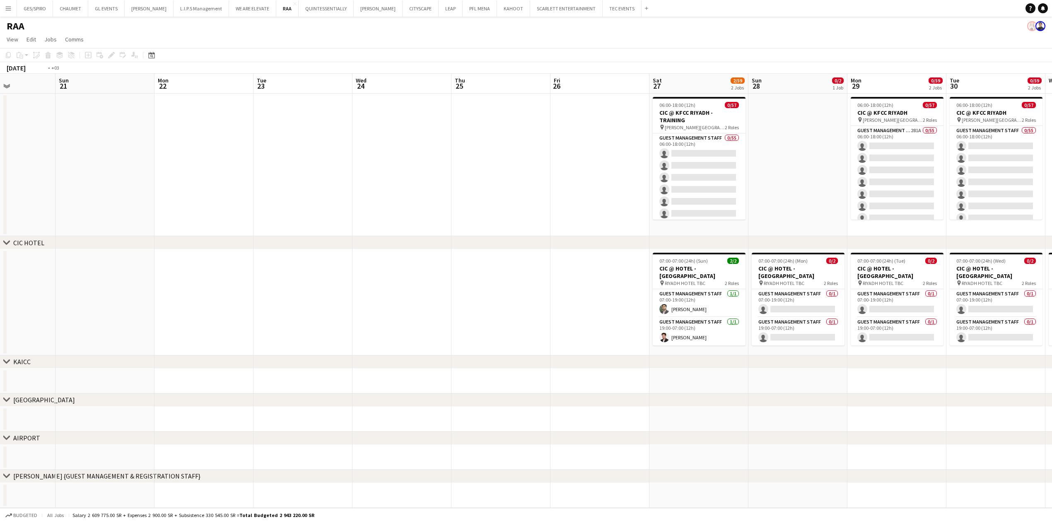
drag, startPoint x: 618, startPoint y: 170, endPoint x: 333, endPoint y: 178, distance: 284.9
click at [333, 178] on app-calendar-viewport "Wed 17 Thu 18 Fri 19 Sat 20 Sun 21 Mon 22 Tue 23 Wed 24 Thu 25 Fri 26 Sat 27 2/…" at bounding box center [526, 424] width 1052 height 700
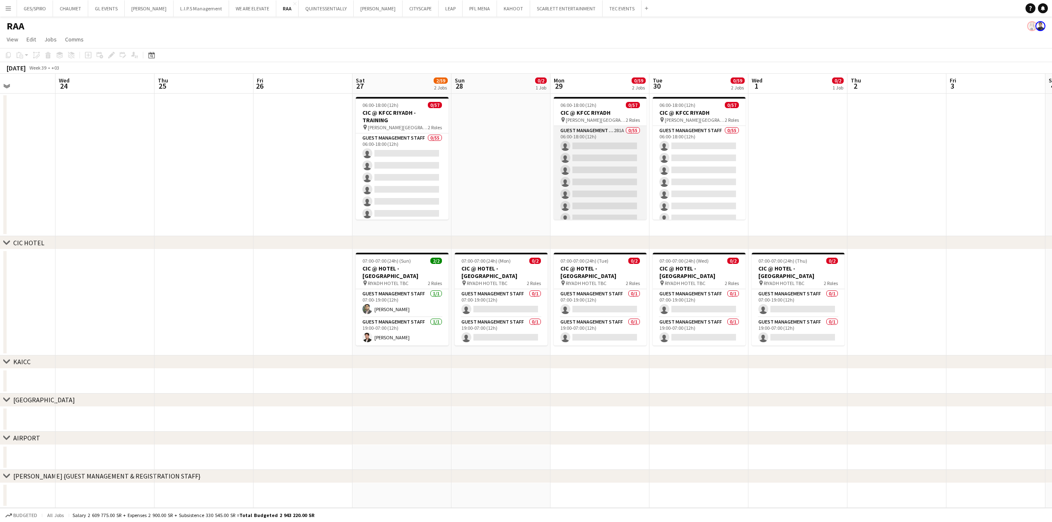
click at [631, 152] on app-card-role "Guest Management Staff 281A 0/55 06:00-18:00 (12h) single-neutral-actions singl…" at bounding box center [599, 464] width 93 height 676
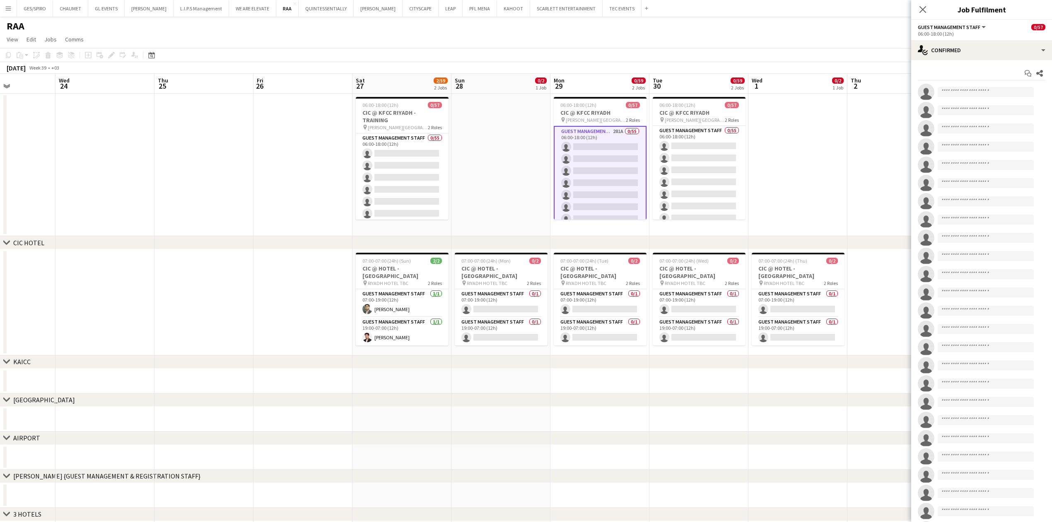
click at [999, 37] on app-options-switcher "Guest Management Staff All roles Guest Management Staff 0/57 06:00-18:00 (12h)" at bounding box center [981, 30] width 141 height 20
click at [1004, 56] on div "single-neutral-actions-check-2 Confirmed" at bounding box center [981, 50] width 141 height 20
click at [1012, 98] on div "single-neutral-actions-heart Shortlist" at bounding box center [1008, 102] width 82 height 17
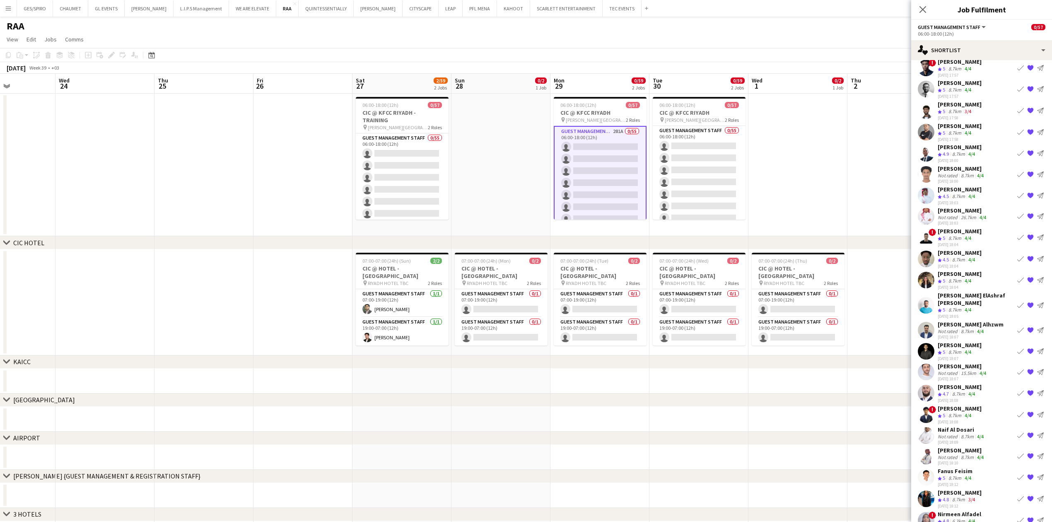
scroll to position [221, 0]
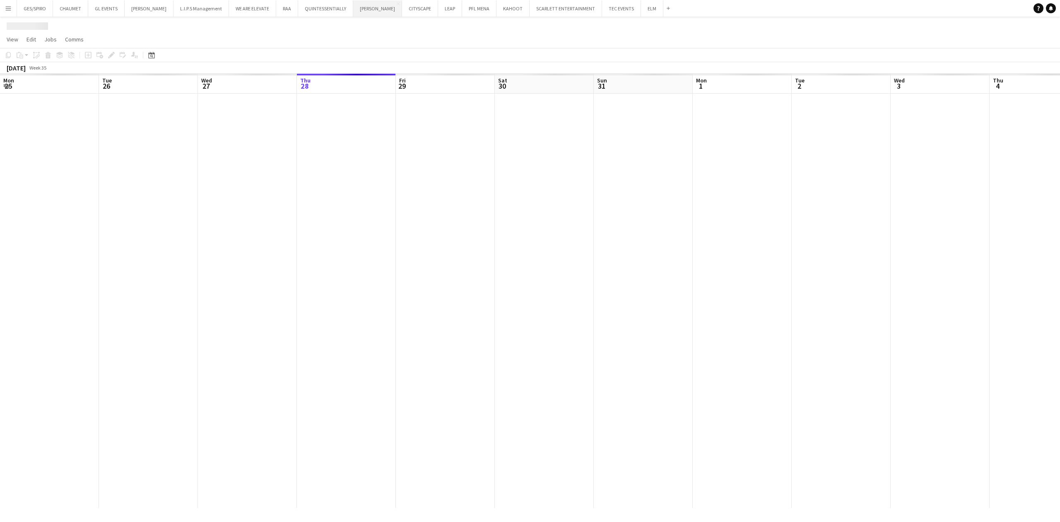
scroll to position [0, 198]
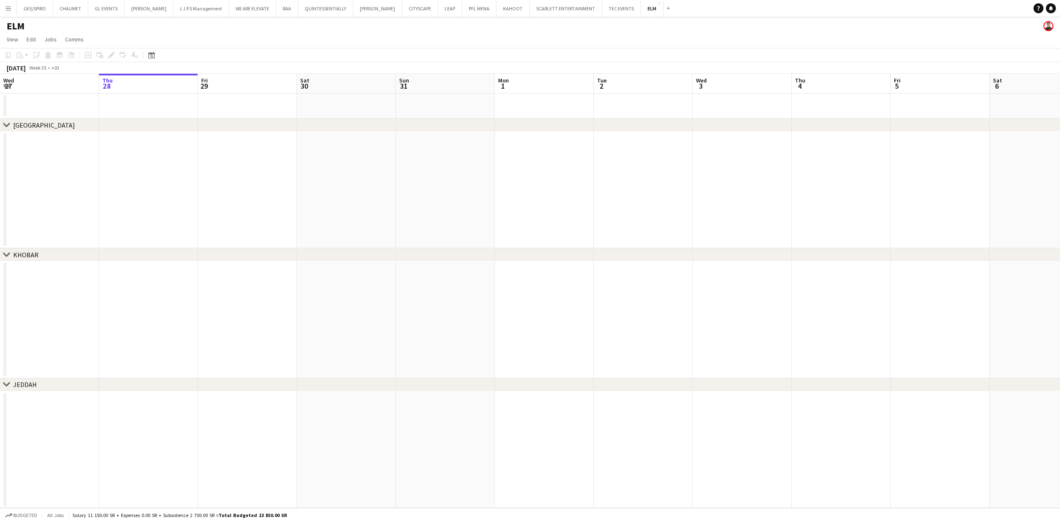
click at [165, 180] on app-date-cell at bounding box center [148, 190] width 99 height 116
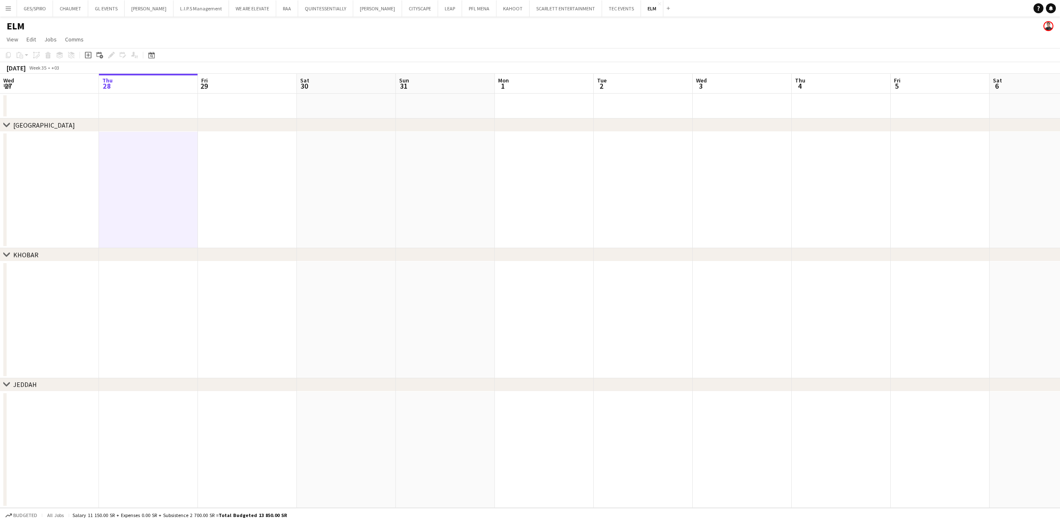
click at [224, 217] on app-date-cell at bounding box center [247, 190] width 99 height 116
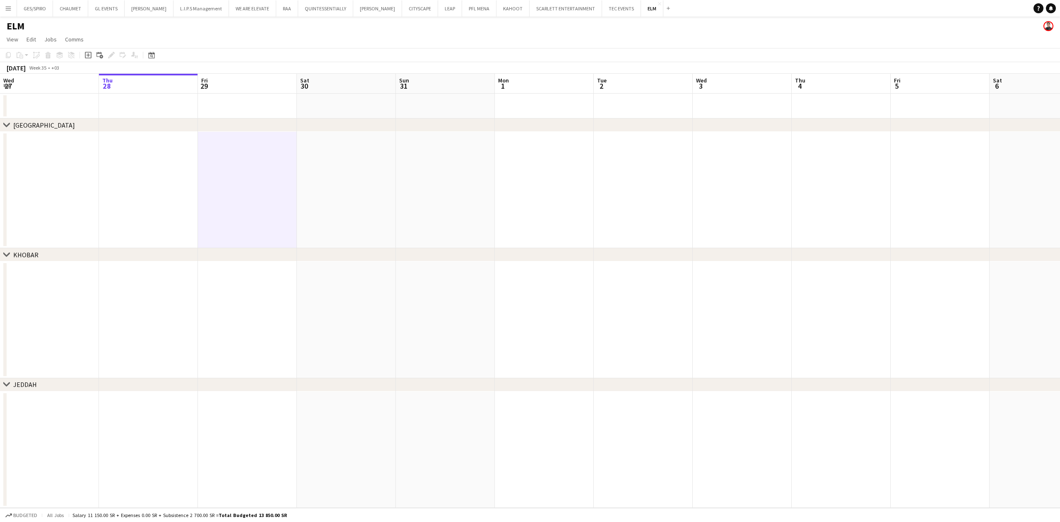
drag, startPoint x: 319, startPoint y: 203, endPoint x: 351, endPoint y: 207, distance: 33.0
click at [320, 204] on app-date-cell at bounding box center [346, 190] width 99 height 116
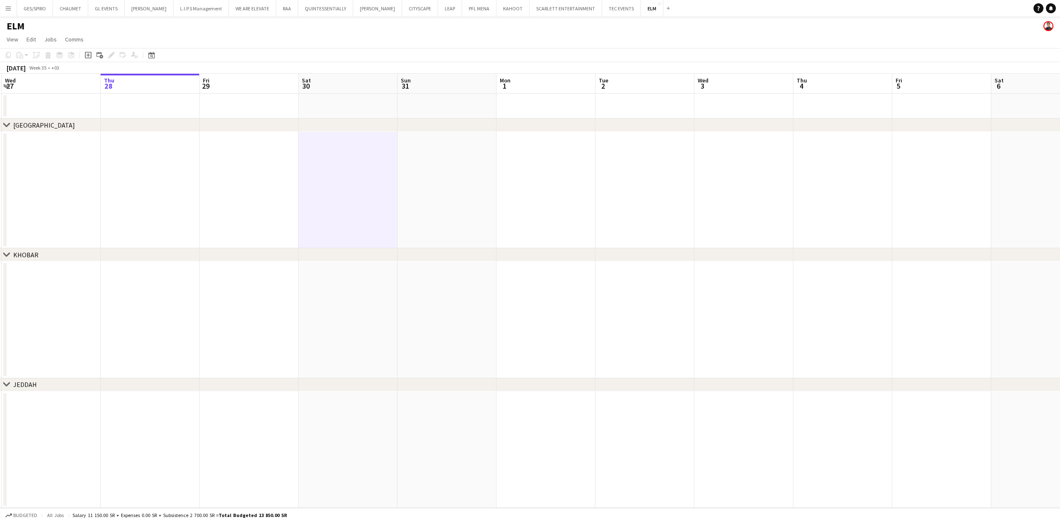
click at [419, 209] on app-date-cell at bounding box center [446, 190] width 99 height 116
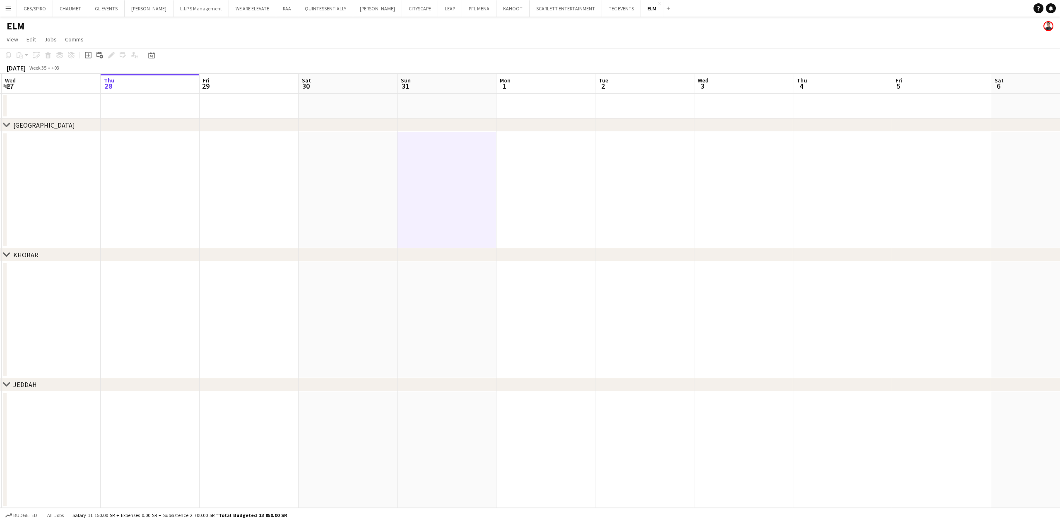
click at [140, 222] on app-date-cell at bounding box center [150, 190] width 99 height 116
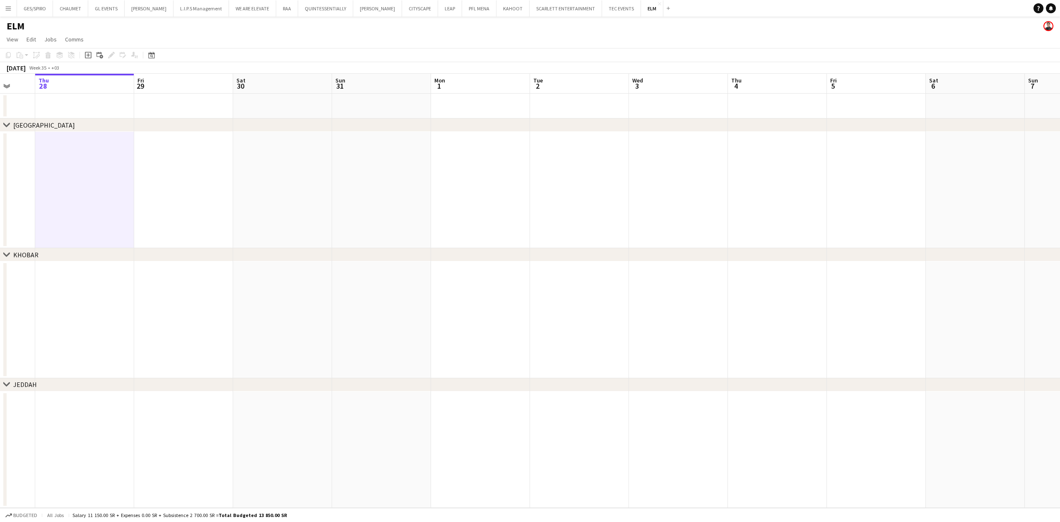
drag, startPoint x: 505, startPoint y: 202, endPoint x: 141, endPoint y: 190, distance: 364.9
click at [141, 190] on app-calendar-viewport "Mon 25 Tue 26 Wed 27 Thu 28 Fri 29 Sat 30 Sun 31 Mon 1 Tue 2 Wed 3 Thu 4 Fri 5 …" at bounding box center [530, 291] width 1060 height 434
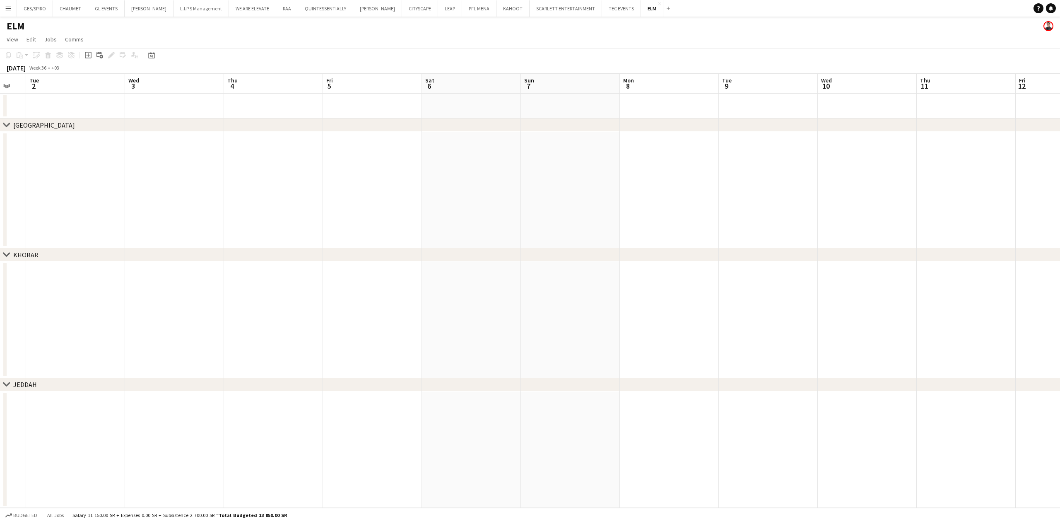
drag, startPoint x: 657, startPoint y: 194, endPoint x: 511, endPoint y: 194, distance: 145.7
click at [307, 194] on app-calendar-viewport "Sat 30 Sun 31 Mon 1 Tue 2 Wed 3 Thu 4 Fri 5 Sat 6 Sun 7 Mon 8 Tue 9 Wed 10 Thu …" at bounding box center [530, 291] width 1060 height 434
drag, startPoint x: 814, startPoint y: 193, endPoint x: 249, endPoint y: 192, distance: 564.7
click at [248, 192] on app-calendar-viewport "Mon 1 Tue 2 Wed 3 Thu 4 Fri 5 Sat 6 Sun 7 Mon 8 Tue 9 Wed 10 Thu 11 Fri 12 Sat …" at bounding box center [530, 291] width 1060 height 434
drag, startPoint x: 866, startPoint y: 193, endPoint x: 262, endPoint y: 193, distance: 604.8
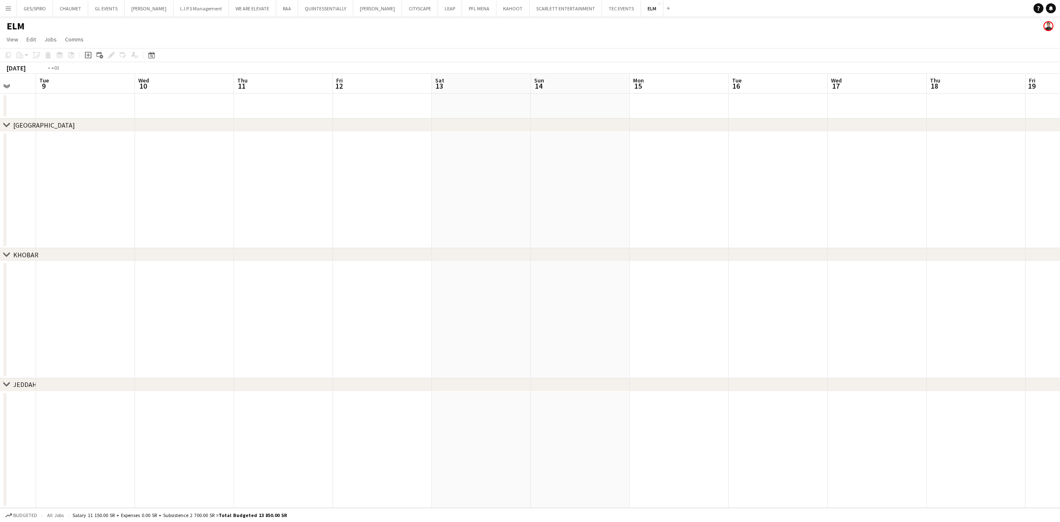
click at [262, 193] on app-calendar-viewport "Sat 6 Sun 7 Mon 8 Tue 9 Wed 10 Thu 11 Fri 12 Sat 13 Sun 14 Mon 15 Tue 16 Wed 17…" at bounding box center [530, 291] width 1060 height 434
drag, startPoint x: 395, startPoint y: 207, endPoint x: 270, endPoint y: 207, distance: 124.2
click at [259, 207] on app-calendar-viewport "Fri 19 Sat 20 Sun 21 Mon 22 Tue 23 Wed 24 Thu 25 Fri 26 Sat 27 Sun 28 Mon 29 Tu…" at bounding box center [530, 291] width 1060 height 434
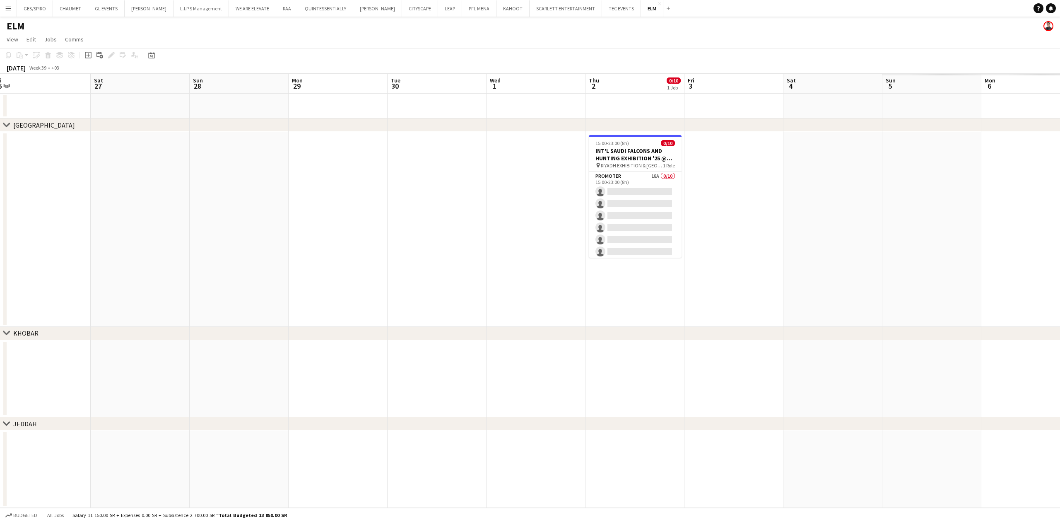
drag, startPoint x: 782, startPoint y: 209, endPoint x: 388, endPoint y: 211, distance: 393.7
click at [383, 211] on app-calendar-viewport "Tue 23 Wed 24 Thu 25 Fri 26 Sat 27 Sun 28 Mon 29 Tue 30 Wed 1 Thu 2 0/10 1 Job …" at bounding box center [530, 291] width 1060 height 434
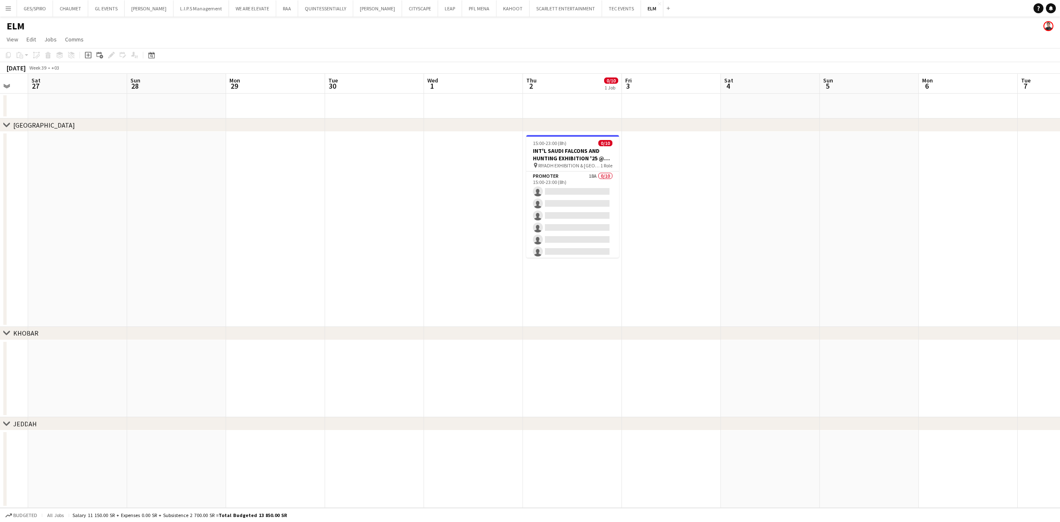
drag, startPoint x: 819, startPoint y: 271, endPoint x: 638, endPoint y: 255, distance: 181.6
click at [662, 271] on app-calendar-viewport "Wed 24 Thu 25 Fri 26 Sat 27 Sun 28 Mon 29 Tue 30 Wed 1 Thu 2 0/10 1 Job Fri 3 S…" at bounding box center [530, 291] width 1060 height 434
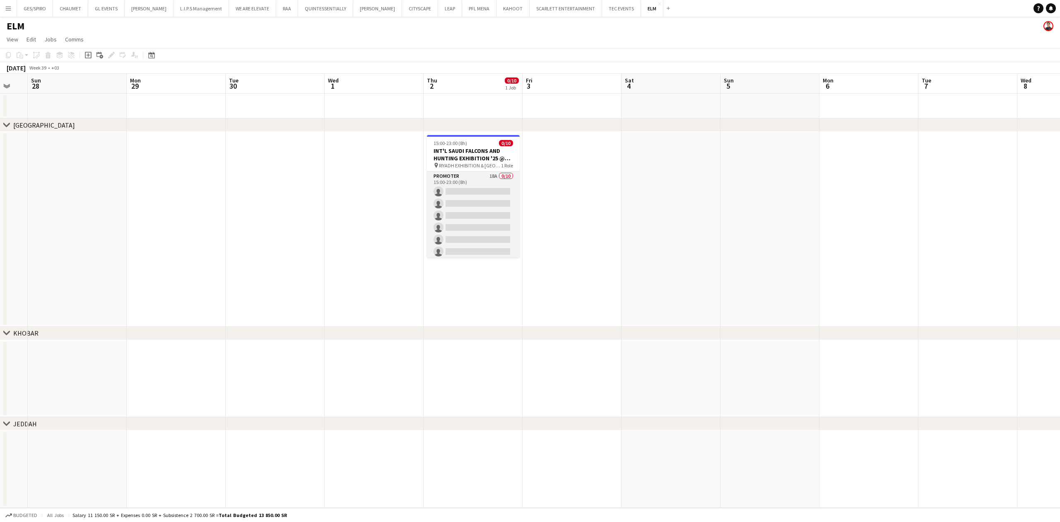
click at [496, 193] on app-card-role "Promoter 18A 0/10 15:00-23:00 (8h) single-neutral-actions single-neutral-action…" at bounding box center [473, 239] width 93 height 136
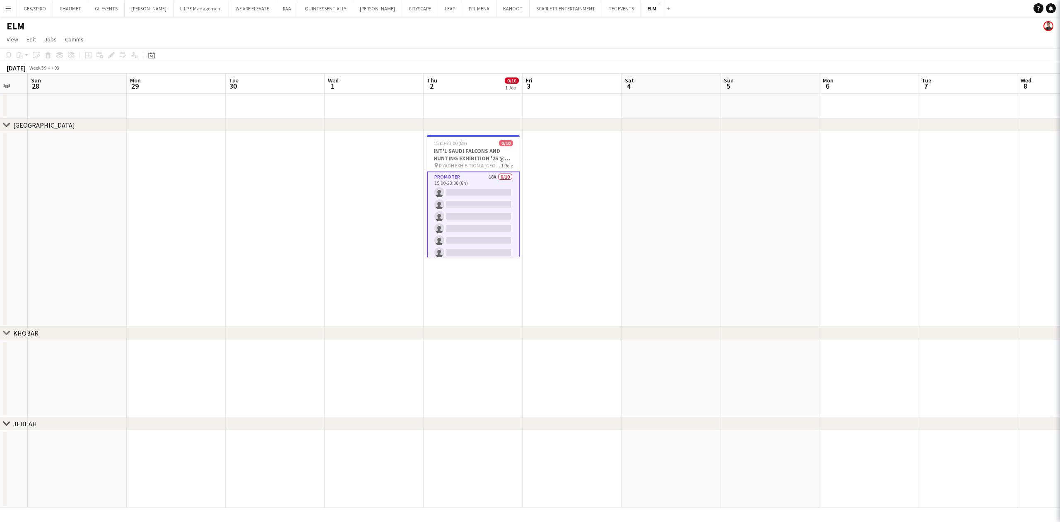
scroll to position [0, 270]
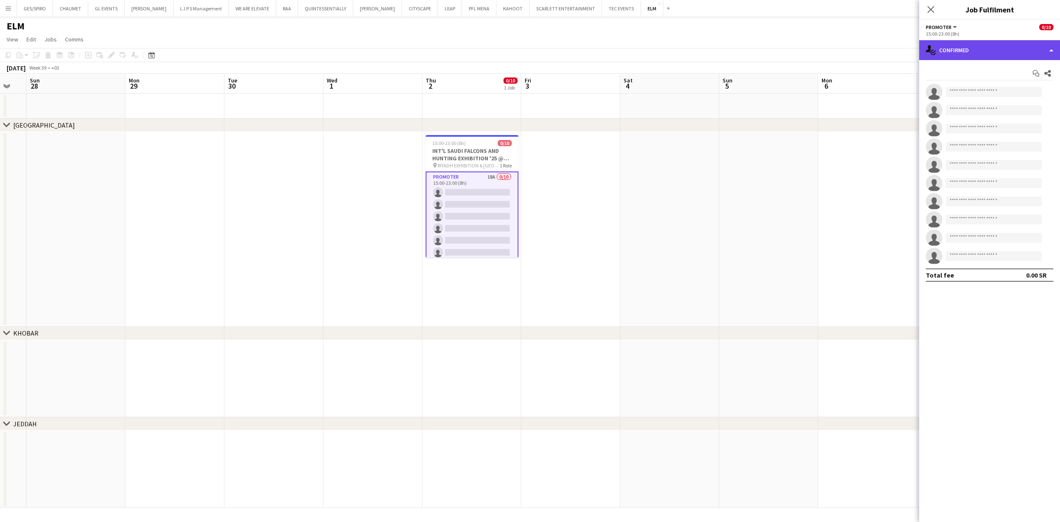
click at [986, 46] on div "single-neutral-actions-check-2 Confirmed" at bounding box center [989, 50] width 141 height 20
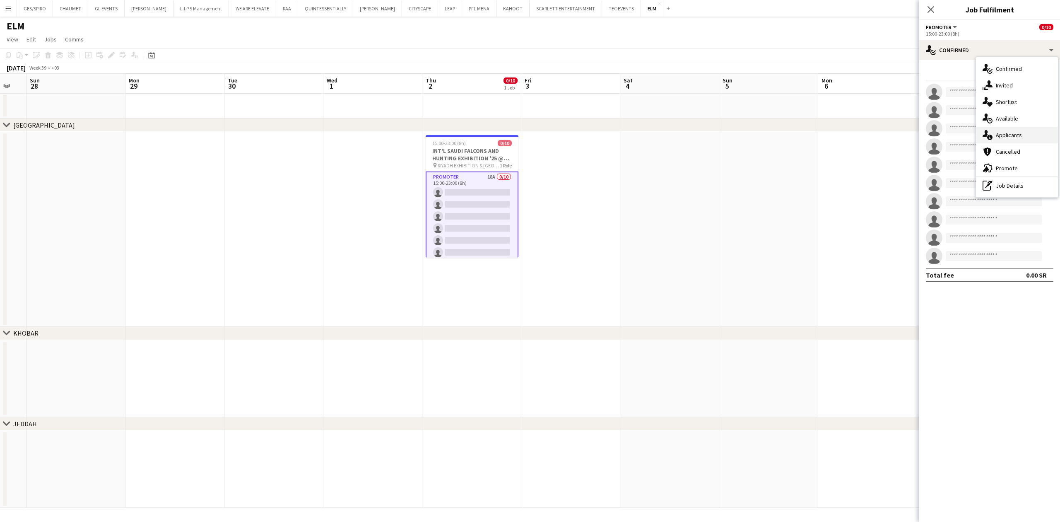
click at [1020, 133] on div "single-neutral-actions-information Applicants" at bounding box center [1017, 135] width 82 height 17
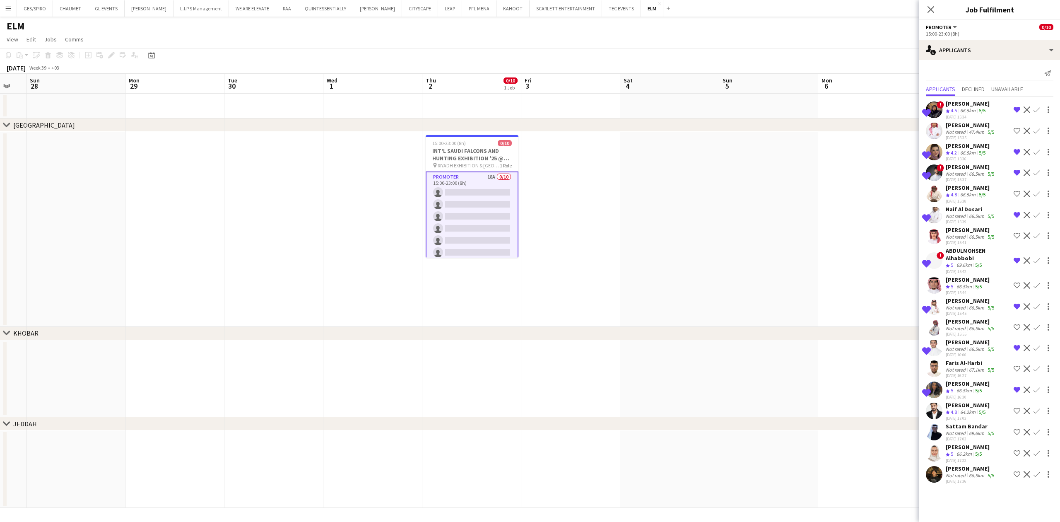
click at [965, 193] on div "66.5km" at bounding box center [967, 194] width 19 height 7
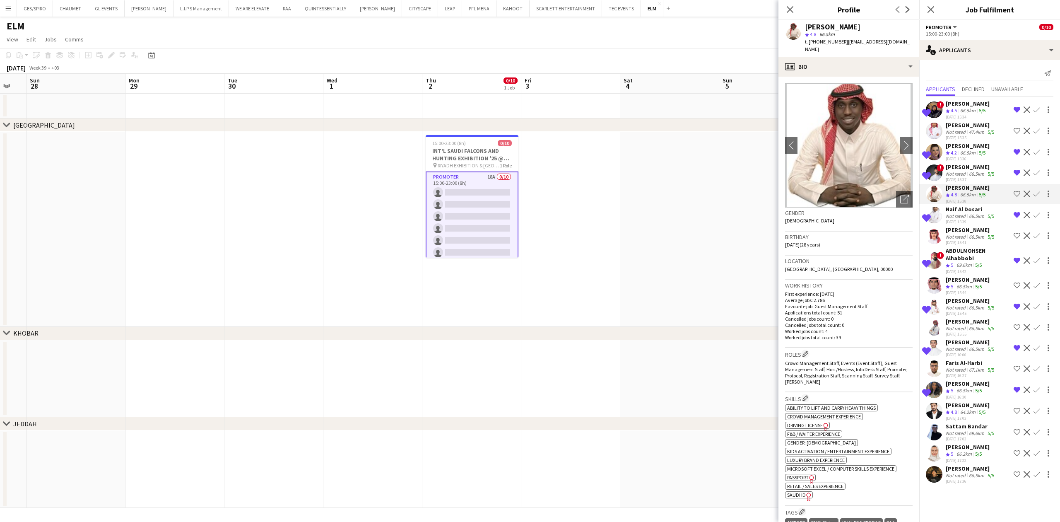
click at [960, 131] on div "Not rated" at bounding box center [957, 132] width 22 height 6
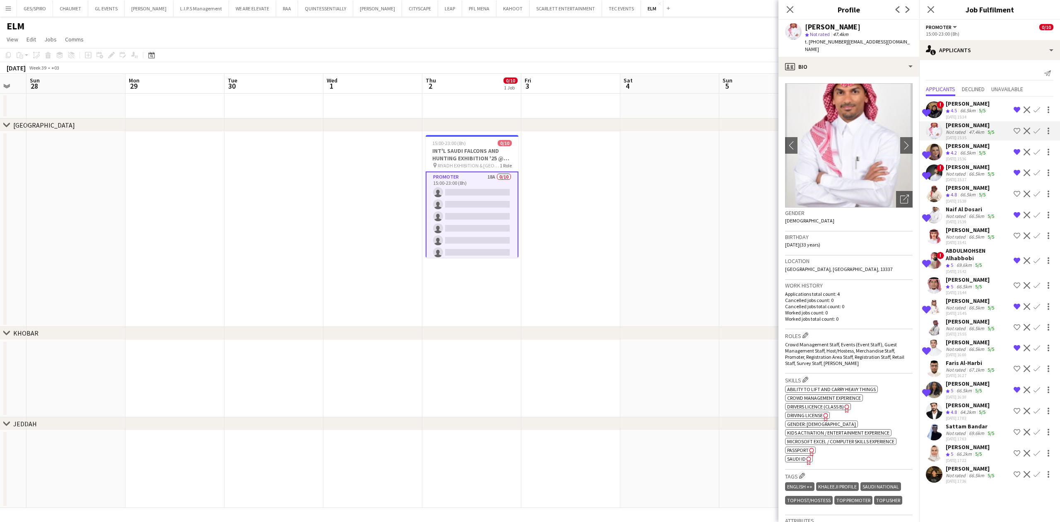
click at [1018, 131] on app-icon "Shortlist crew" at bounding box center [1016, 131] width 7 height 7
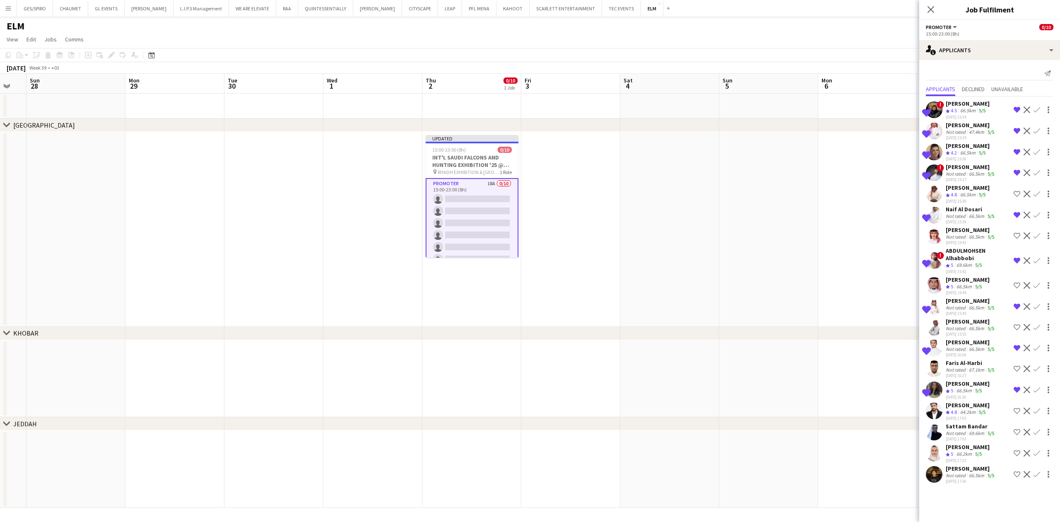
click at [972, 275] on div "Shortlisted ! [PERSON_NAME] Crew rating 4.5 66.5km 5/5 [DATE] 15:34 Remove crew…" at bounding box center [989, 290] width 141 height 389
click at [970, 284] on div "66.5km" at bounding box center [964, 286] width 19 height 7
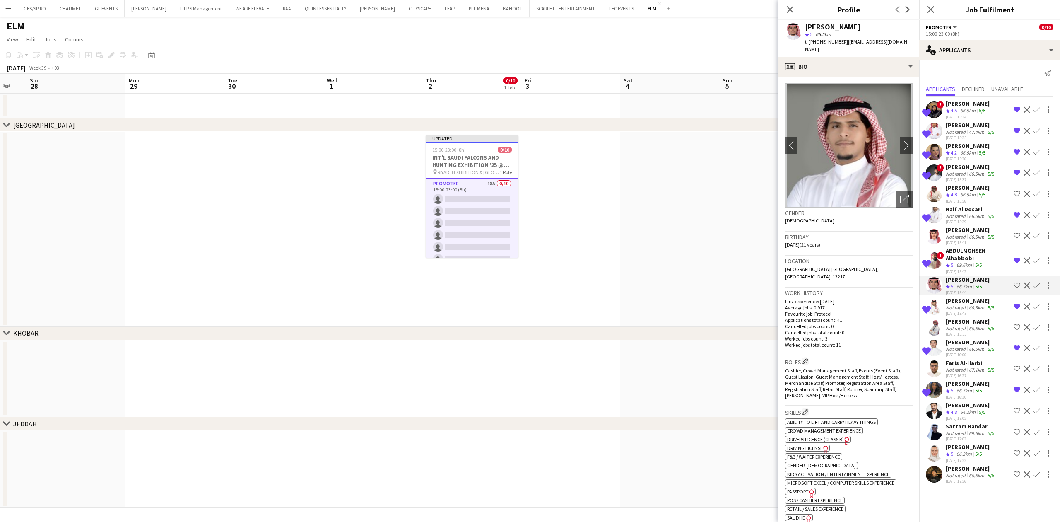
click at [967, 301] on div "[PERSON_NAME]" at bounding box center [971, 300] width 50 height 7
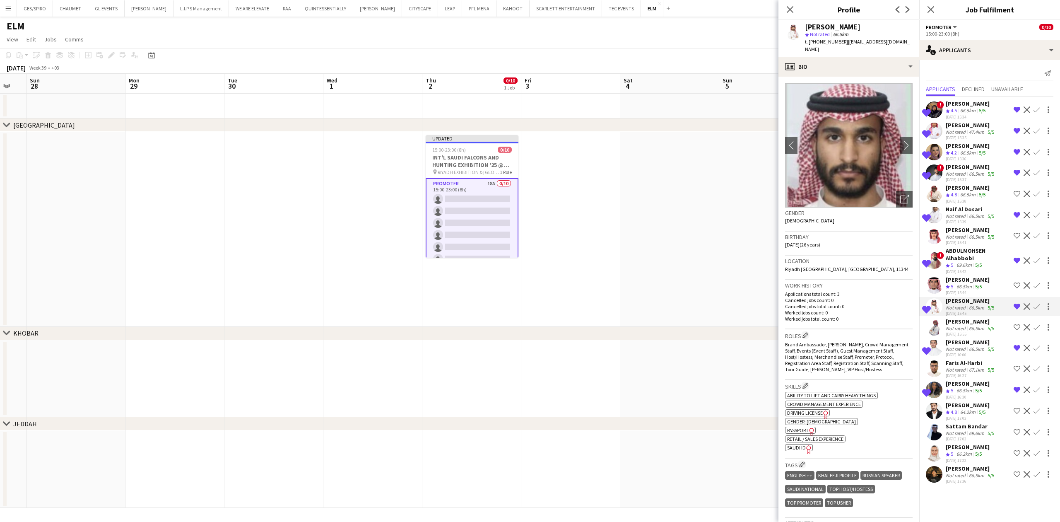
click at [953, 228] on div "[PERSON_NAME]" at bounding box center [971, 229] width 50 height 7
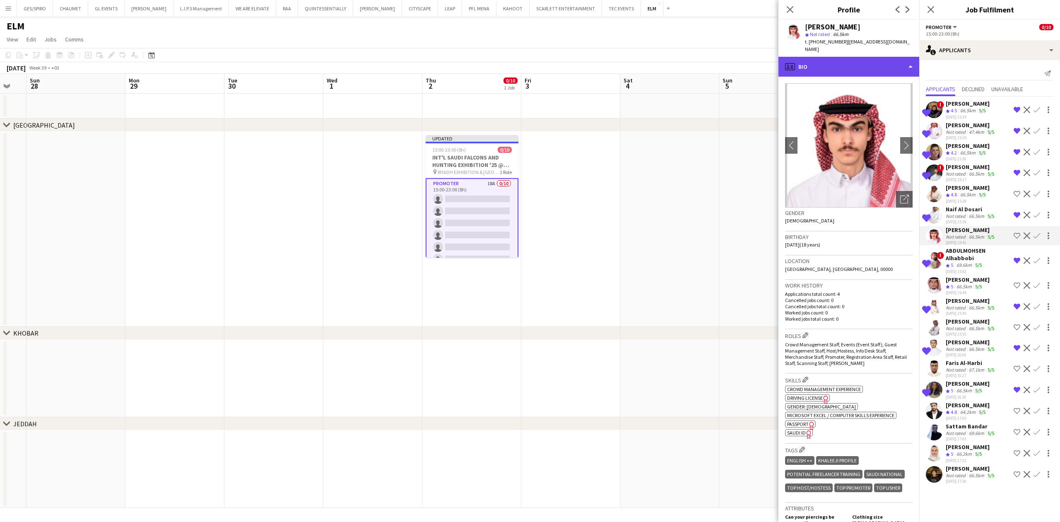
click at [864, 57] on div "profile Bio" at bounding box center [848, 67] width 141 height 20
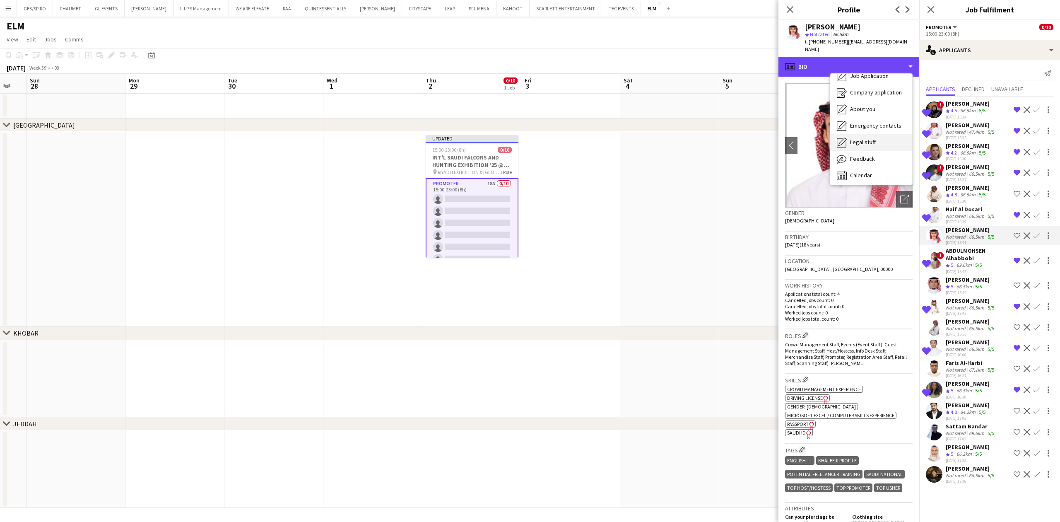
scroll to position [28, 0]
click at [862, 152] on span "Feedback" at bounding box center [862, 155] width 25 height 7
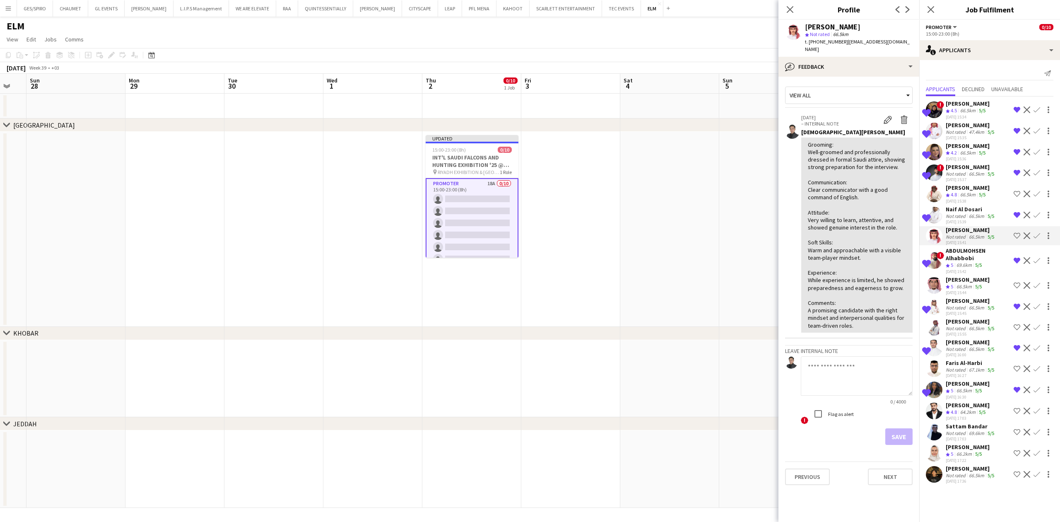
click at [1019, 235] on app-icon "Shortlist crew" at bounding box center [1016, 235] width 7 height 7
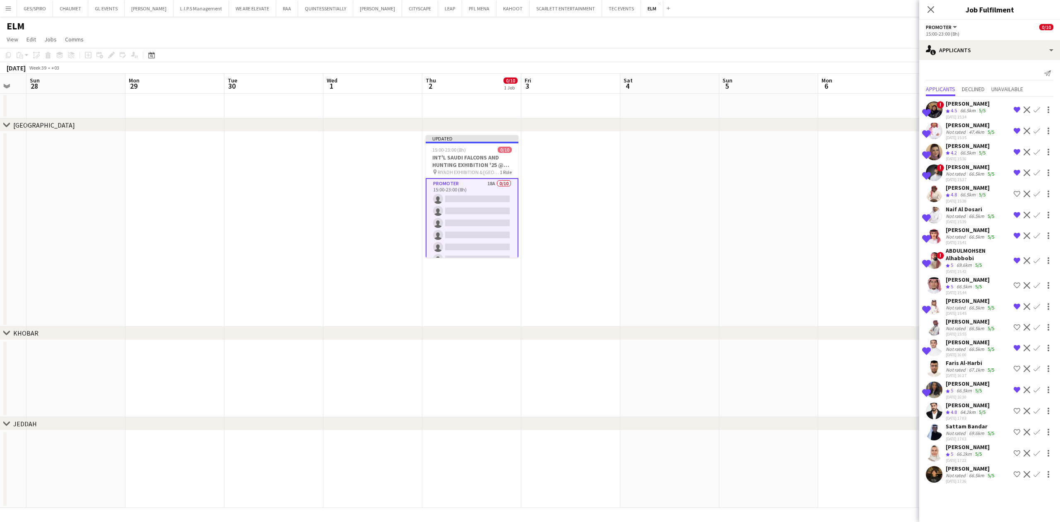
click at [955, 476] on div "Not rated" at bounding box center [957, 475] width 22 height 6
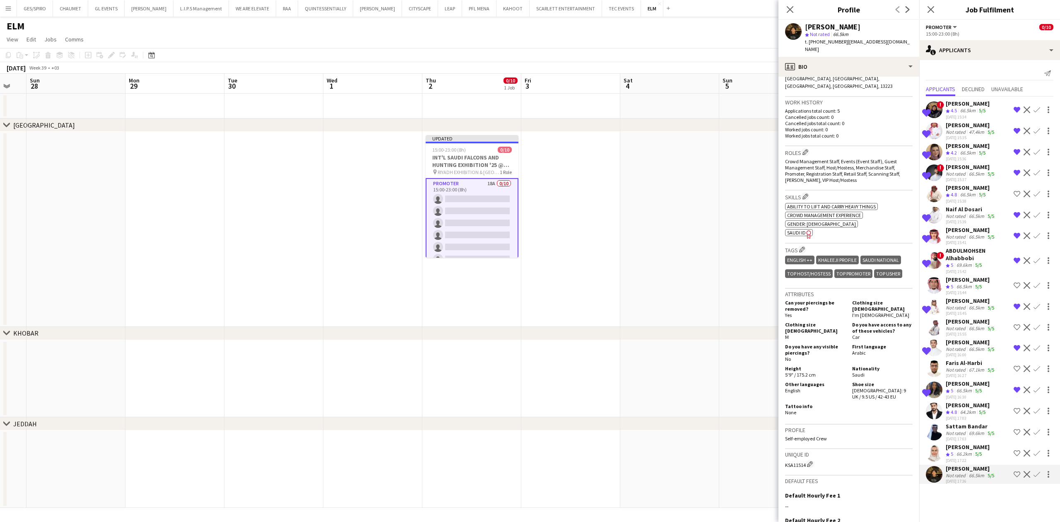
scroll to position [221, 0]
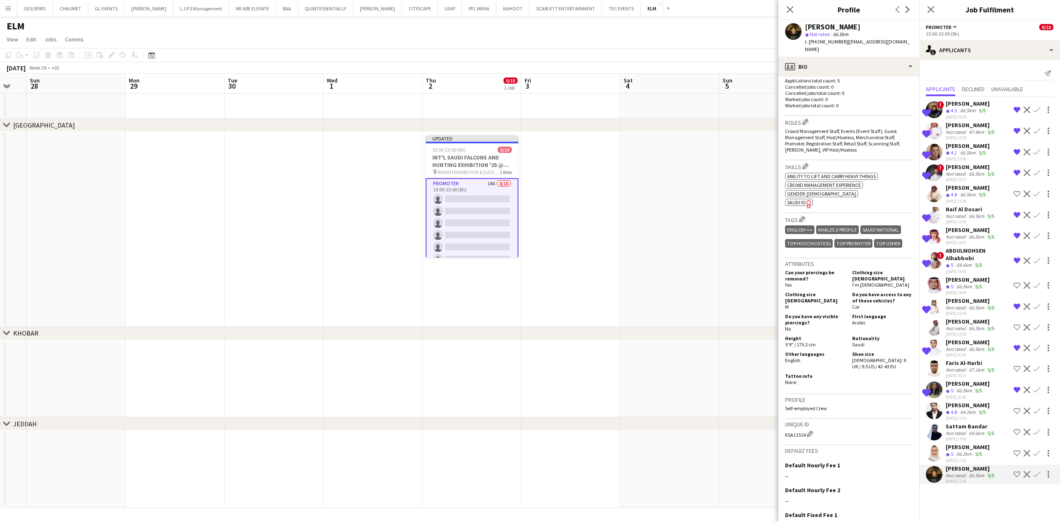
click at [972, 446] on div "[PERSON_NAME]" at bounding box center [968, 446] width 44 height 7
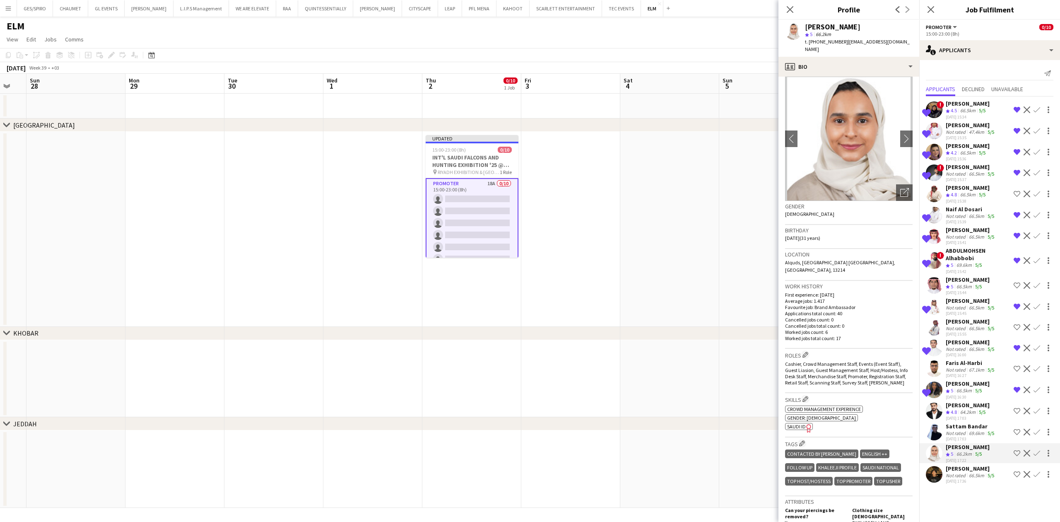
scroll to position [0, 0]
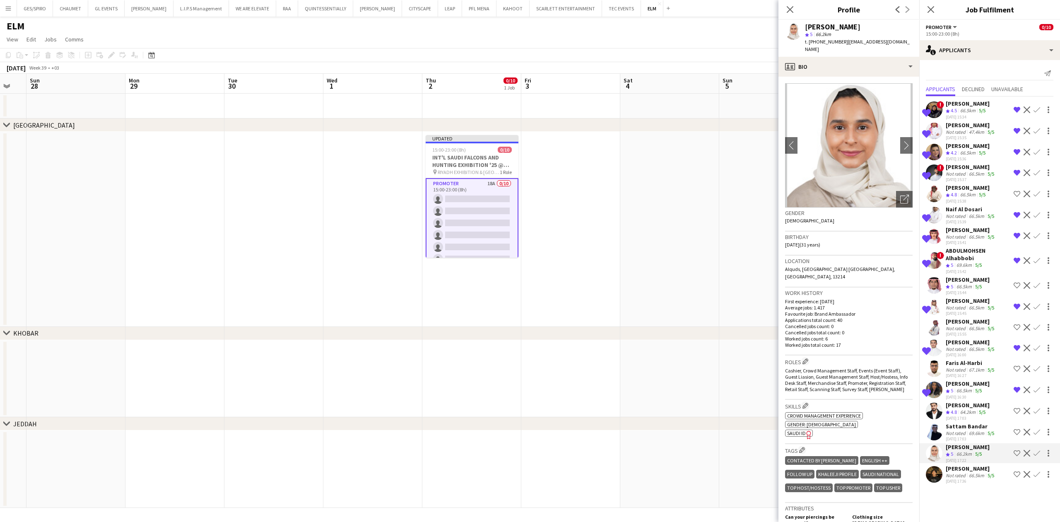
click at [1017, 450] on app-icon "Shortlist crew" at bounding box center [1016, 453] width 7 height 7
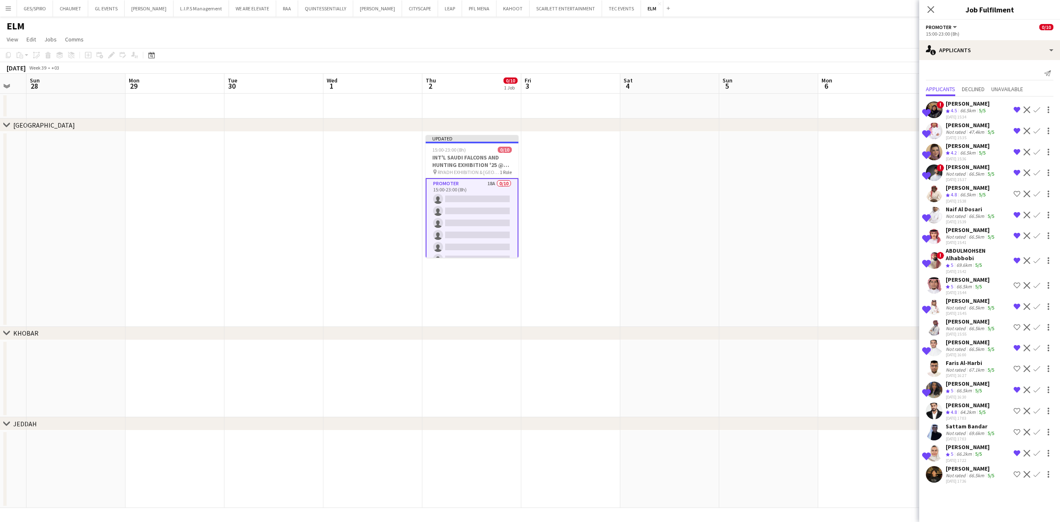
click at [972, 428] on div "Sattam Bandar" at bounding box center [971, 425] width 50 height 7
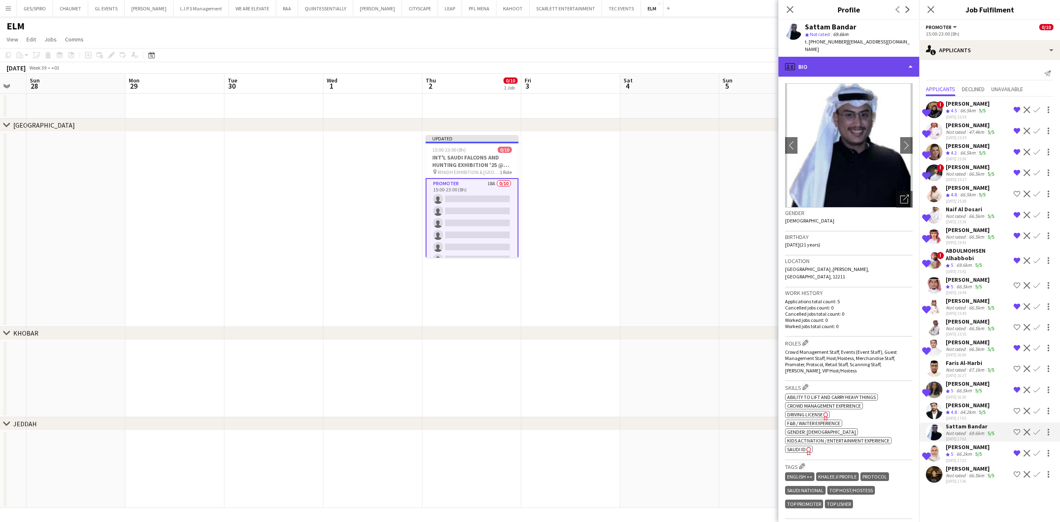
click at [853, 58] on div "profile Bio" at bounding box center [848, 67] width 141 height 20
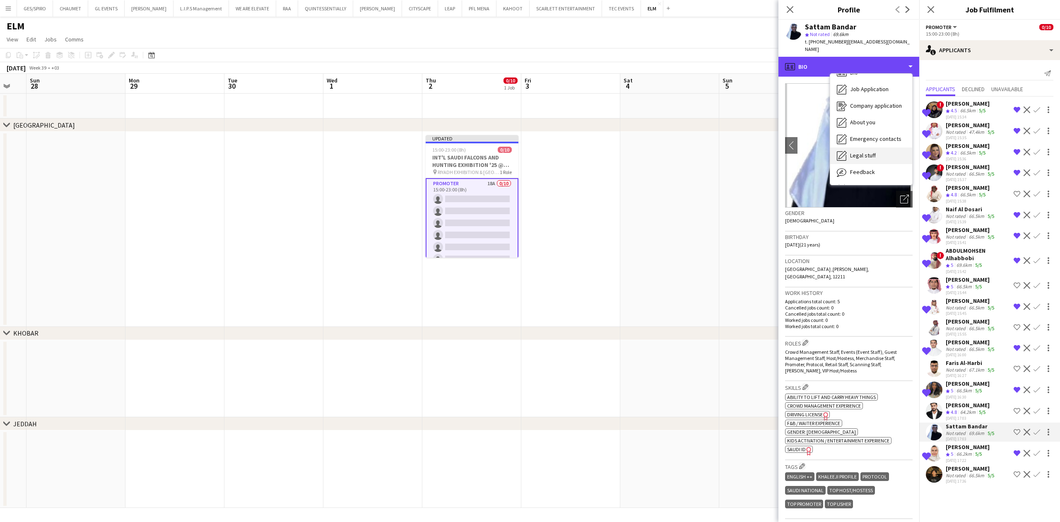
scroll to position [28, 0]
click at [861, 152] on span "Feedback" at bounding box center [862, 155] width 25 height 7
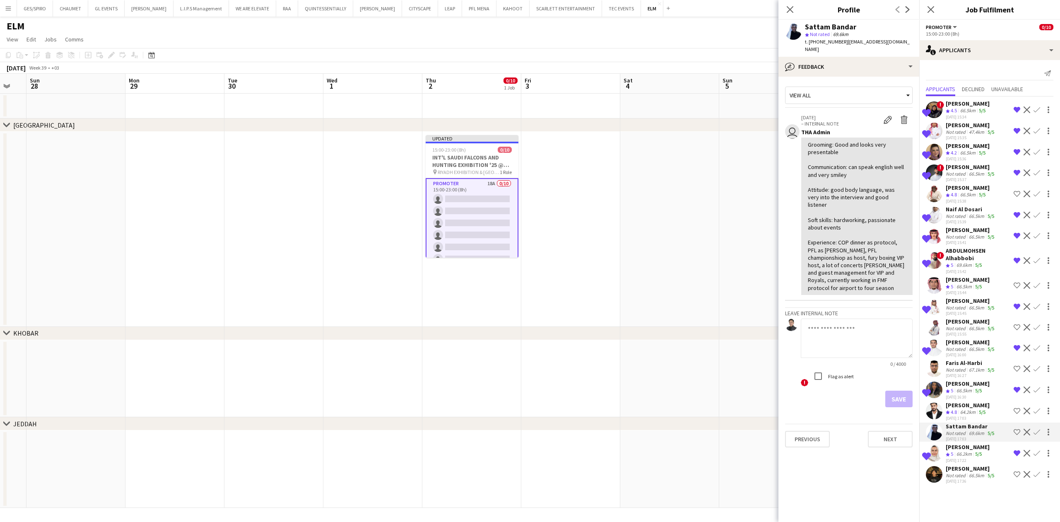
click at [964, 409] on div "64.2km" at bounding box center [967, 412] width 19 height 7
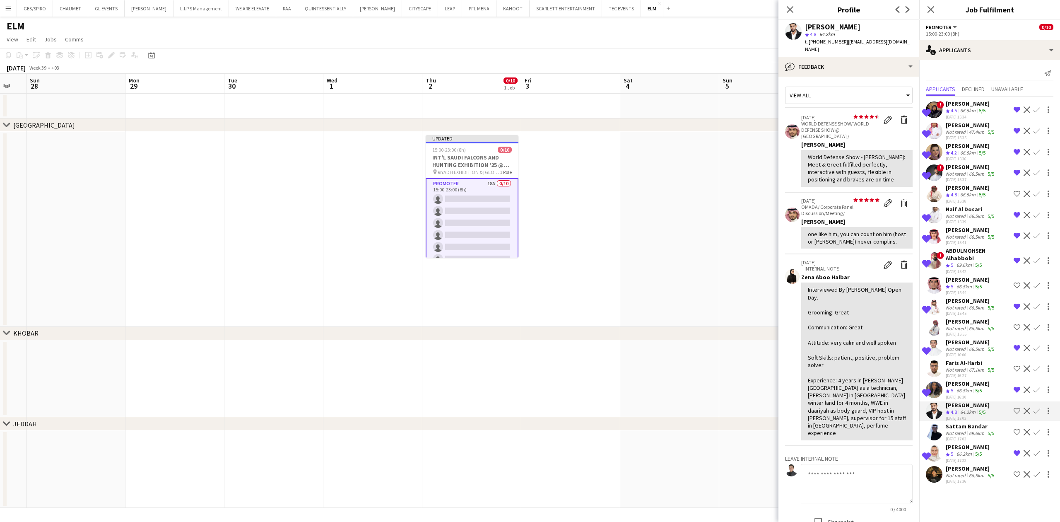
click at [1016, 413] on app-icon "Shortlist crew" at bounding box center [1016, 410] width 7 height 7
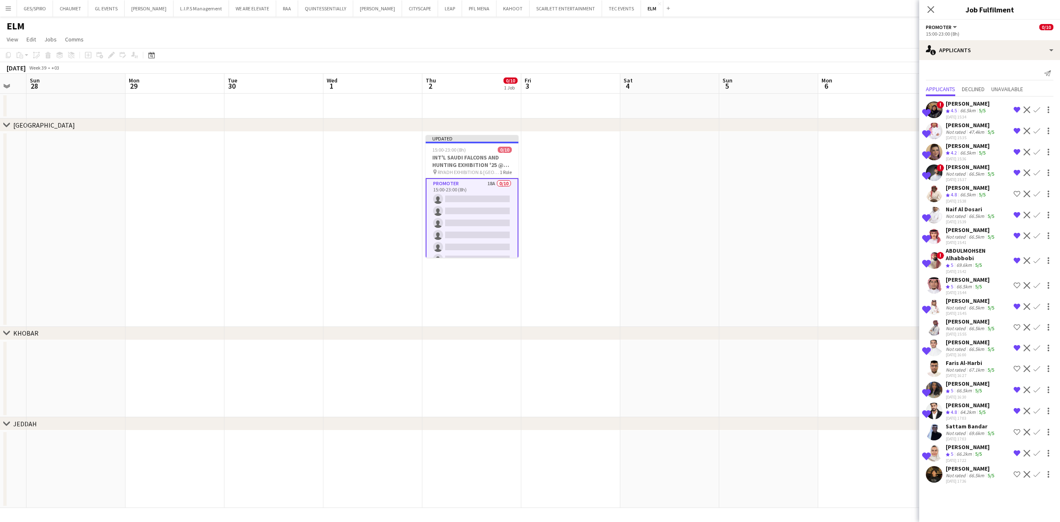
click at [970, 361] on div "Faris Al-Harbi" at bounding box center [971, 362] width 50 height 7
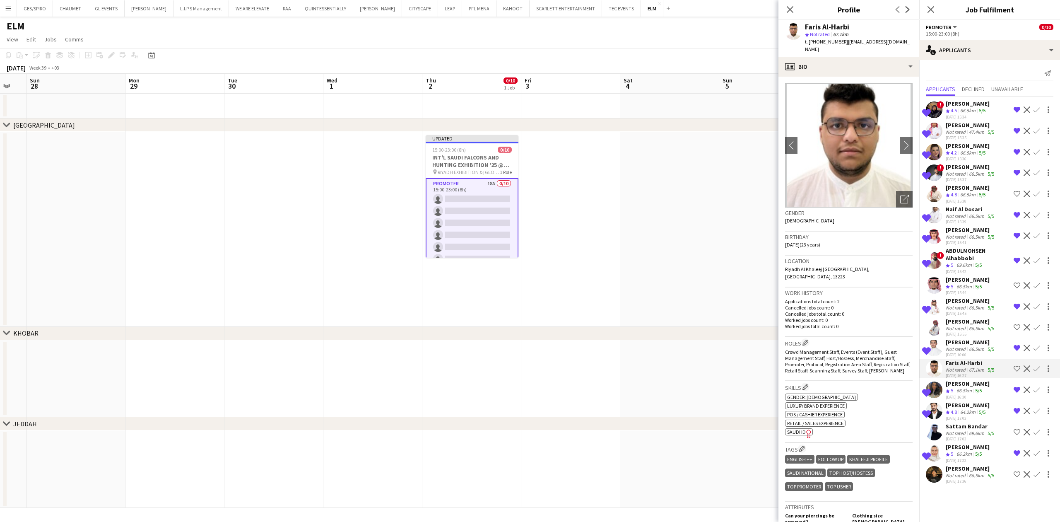
click at [970, 285] on div "66.5km" at bounding box center [964, 286] width 19 height 7
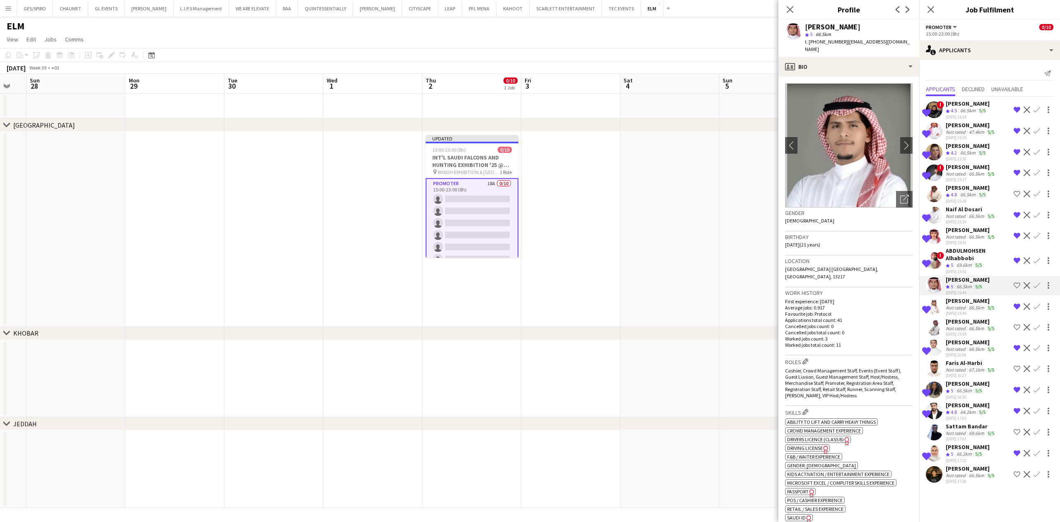
click at [972, 323] on div "[PERSON_NAME]" at bounding box center [971, 321] width 50 height 7
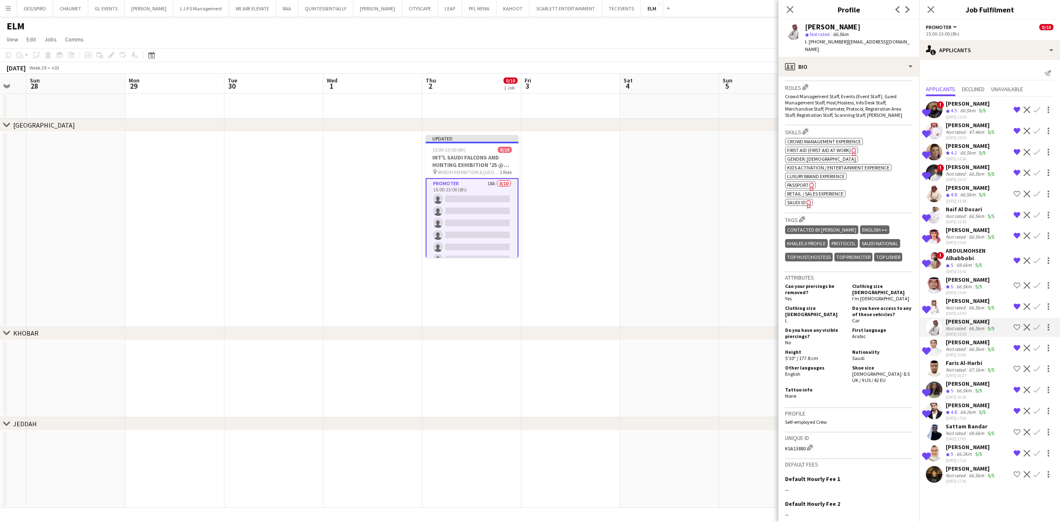
scroll to position [325, 0]
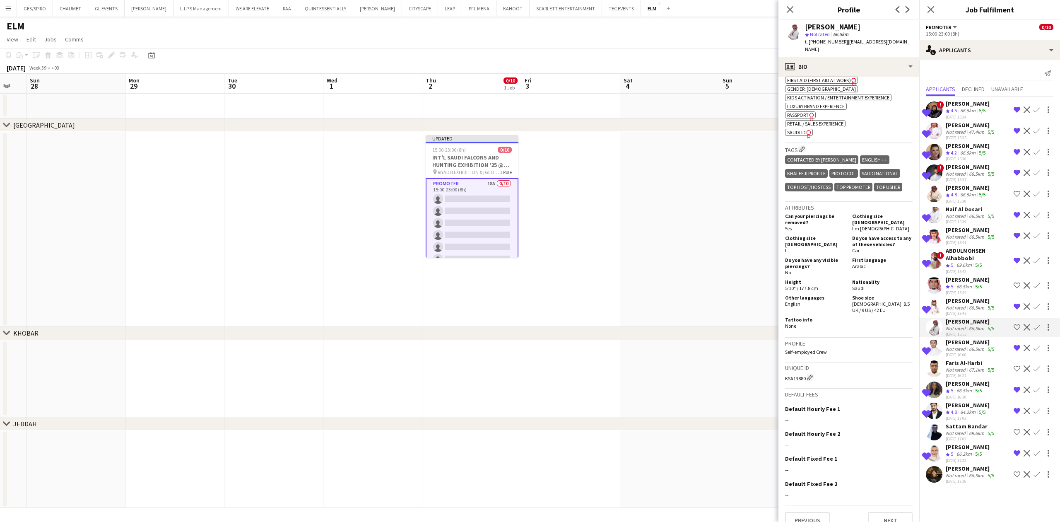
click at [961, 474] on div "Not rated" at bounding box center [957, 475] width 22 height 6
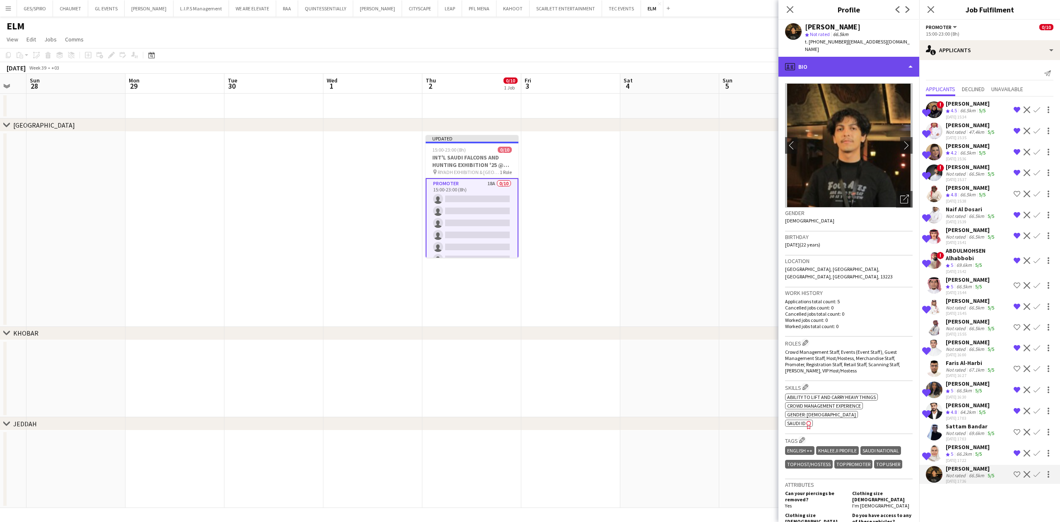
click at [870, 57] on div "profile Bio" at bounding box center [848, 67] width 141 height 20
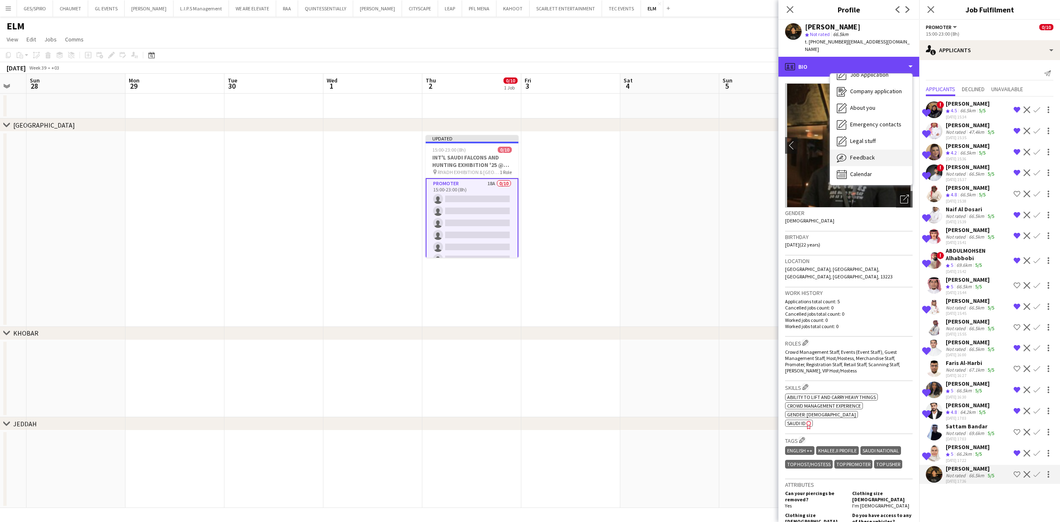
scroll to position [28, 0]
click at [876, 151] on div "Feedback Feedback" at bounding box center [871, 156] width 82 height 17
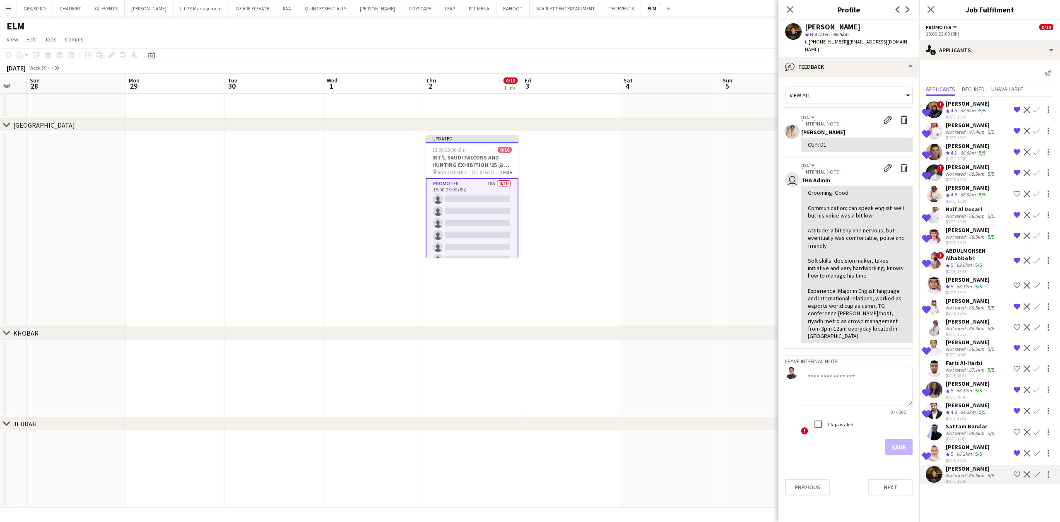
click at [971, 452] on div "66.2km" at bounding box center [964, 453] width 19 height 7
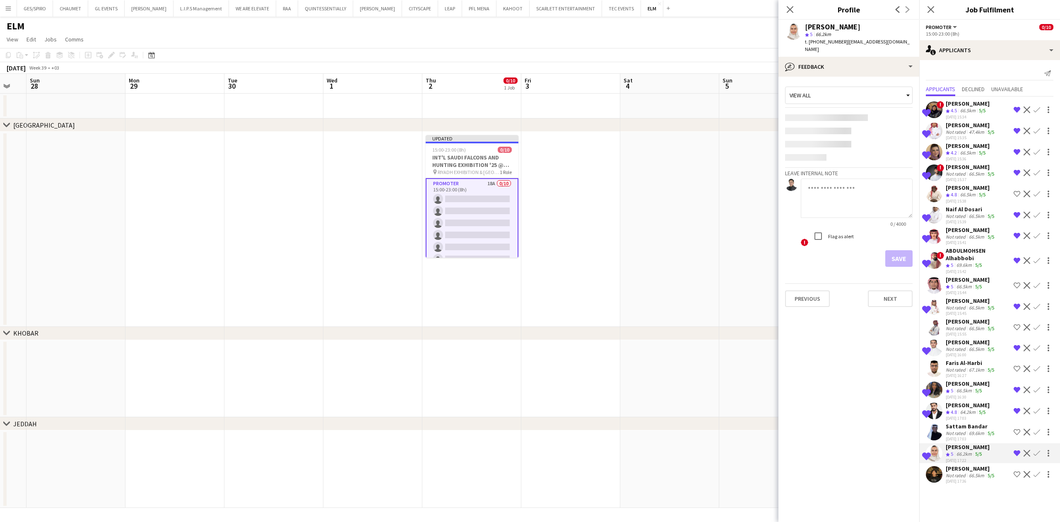
click at [972, 430] on div "69.6km" at bounding box center [976, 433] width 19 height 6
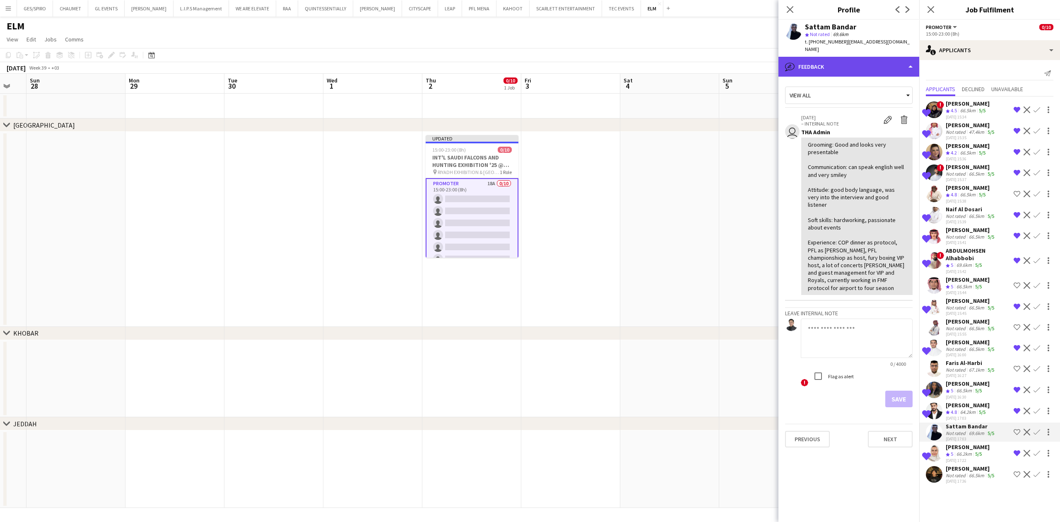
click at [857, 57] on div "bubble-pencil Feedback" at bounding box center [848, 67] width 141 height 20
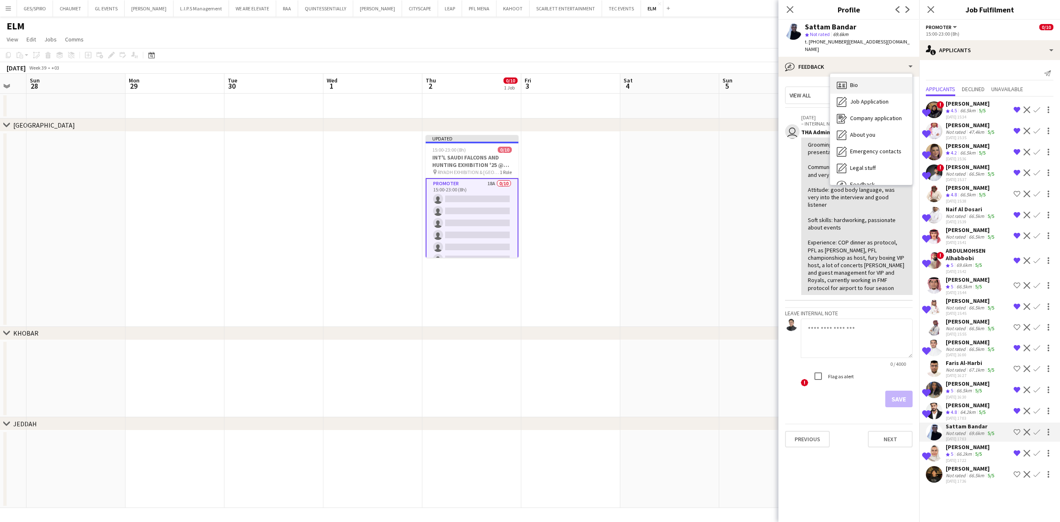
click at [865, 77] on div "Bio Bio" at bounding box center [871, 85] width 82 height 17
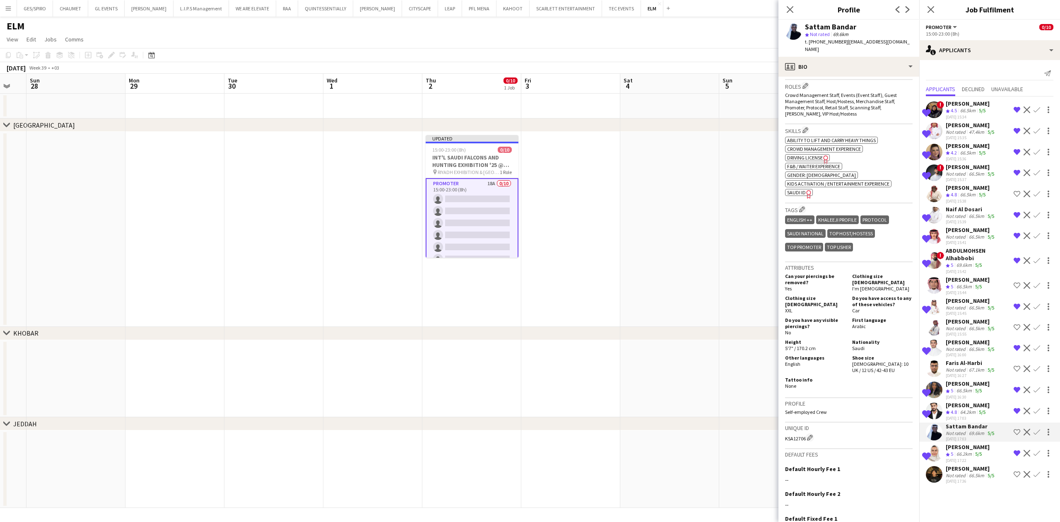
scroll to position [315, 0]
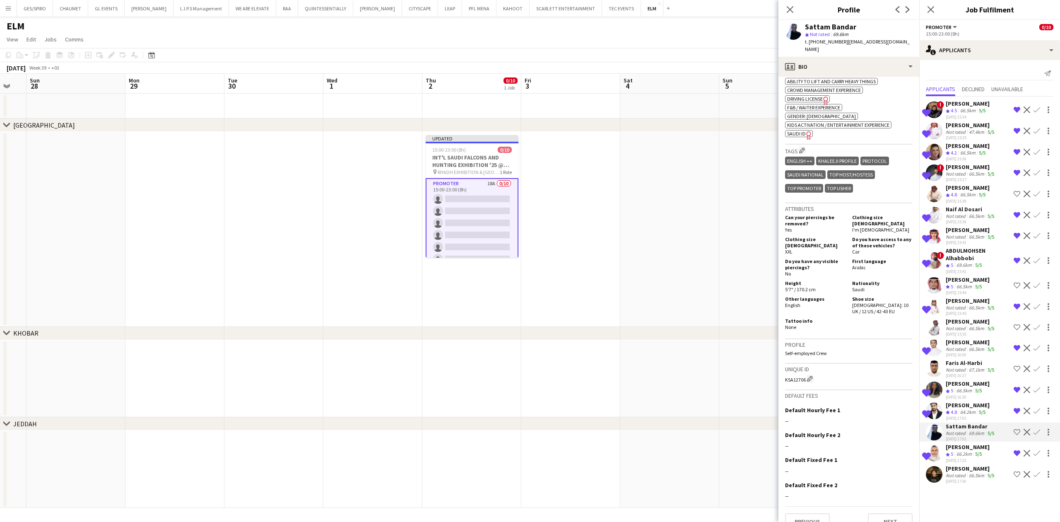
click at [1017, 431] on app-icon "Shortlist crew" at bounding box center [1016, 431] width 7 height 7
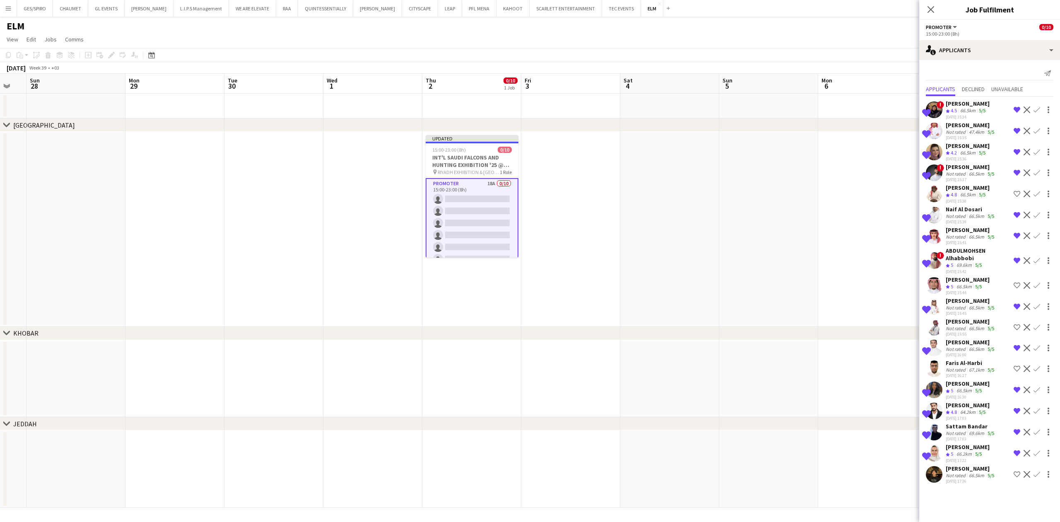
click at [968, 382] on div "[PERSON_NAME]" at bounding box center [968, 383] width 44 height 7
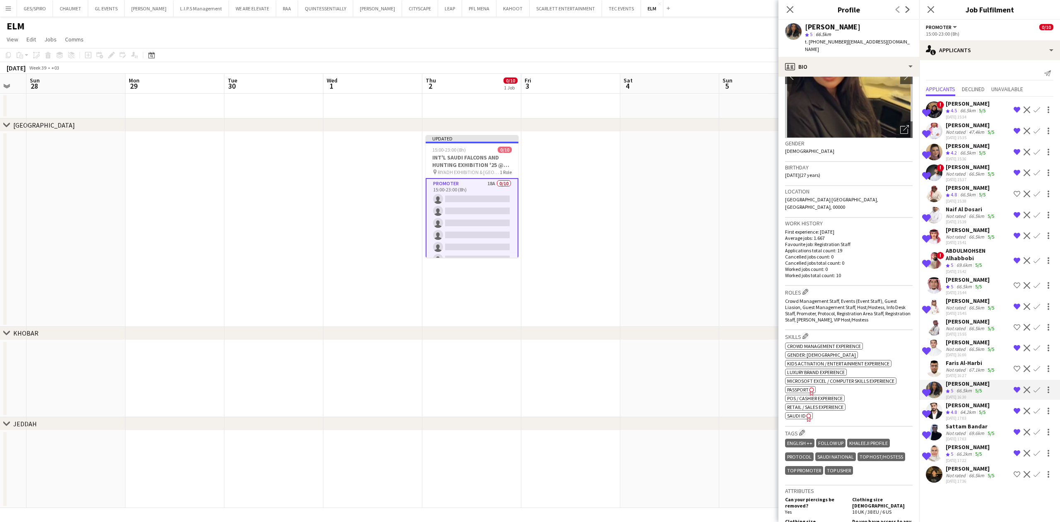
scroll to position [352, 0]
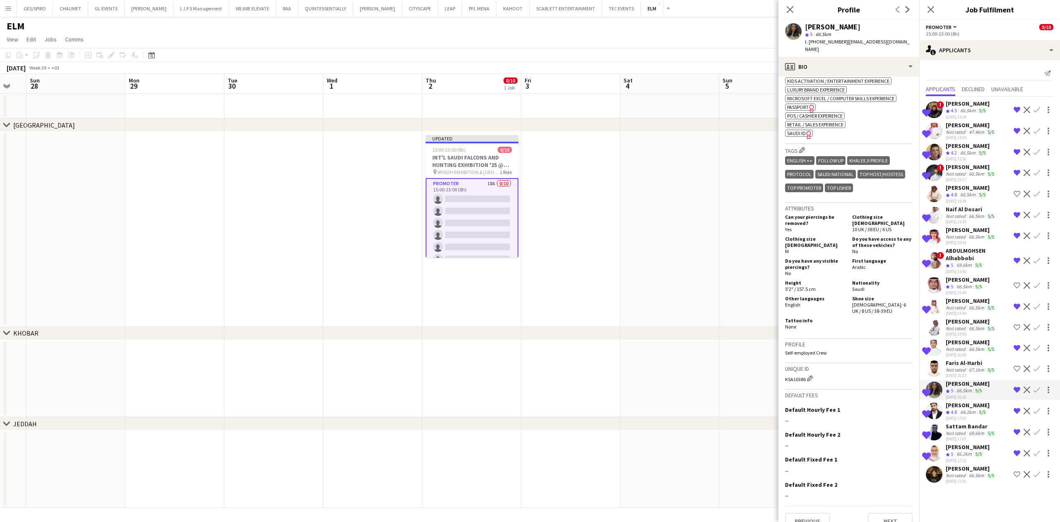
click at [974, 344] on div "[PERSON_NAME]" at bounding box center [971, 341] width 50 height 7
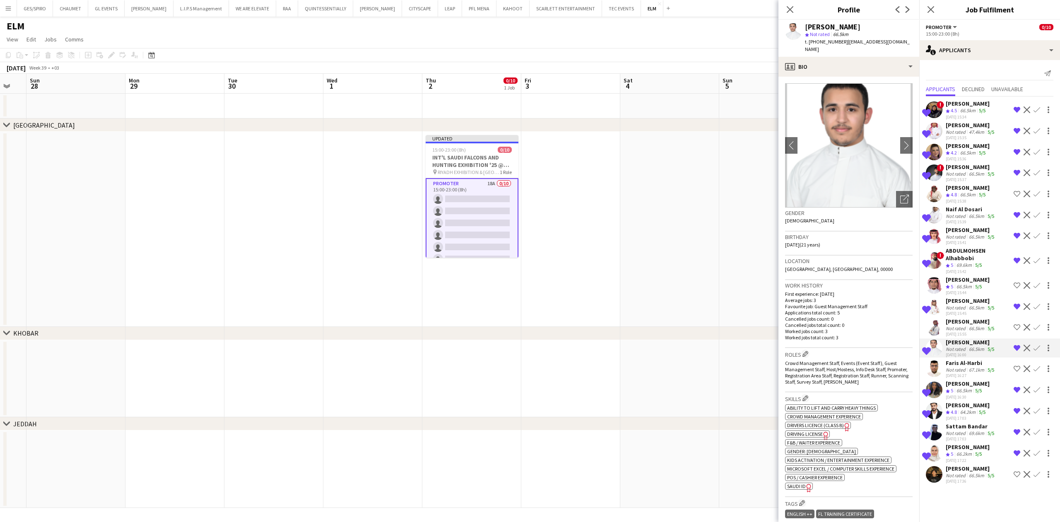
click at [977, 306] on div "66.5km" at bounding box center [976, 307] width 19 height 6
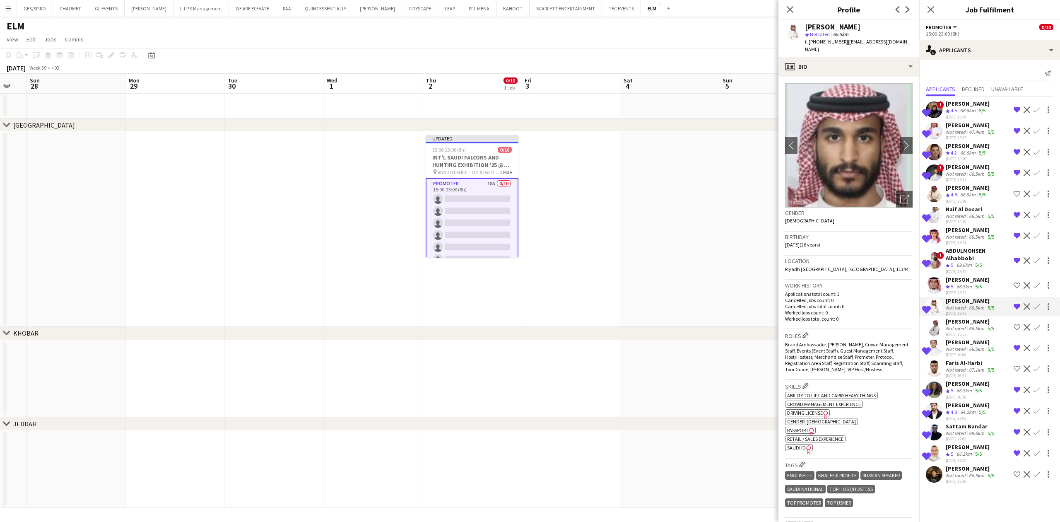
click at [969, 259] on div "ABDULMOHSEN Alhabbobi" at bounding box center [978, 254] width 65 height 15
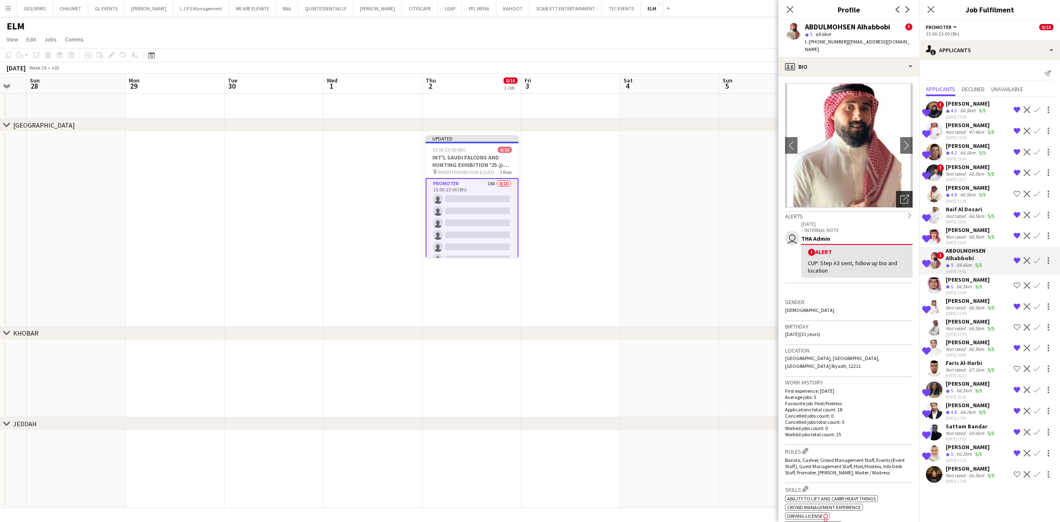
click at [900, 195] on icon "Open photos pop-in" at bounding box center [904, 199] width 9 height 9
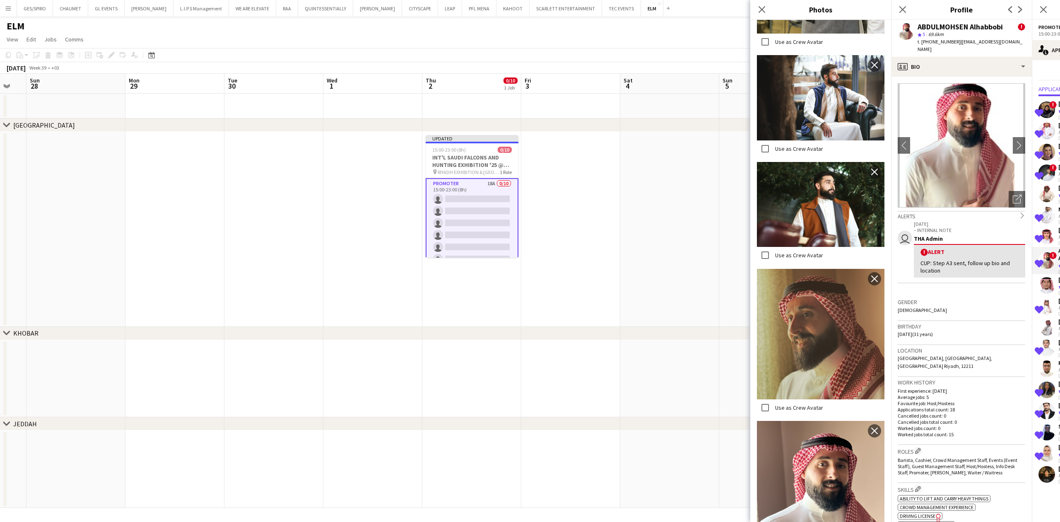
scroll to position [549, 0]
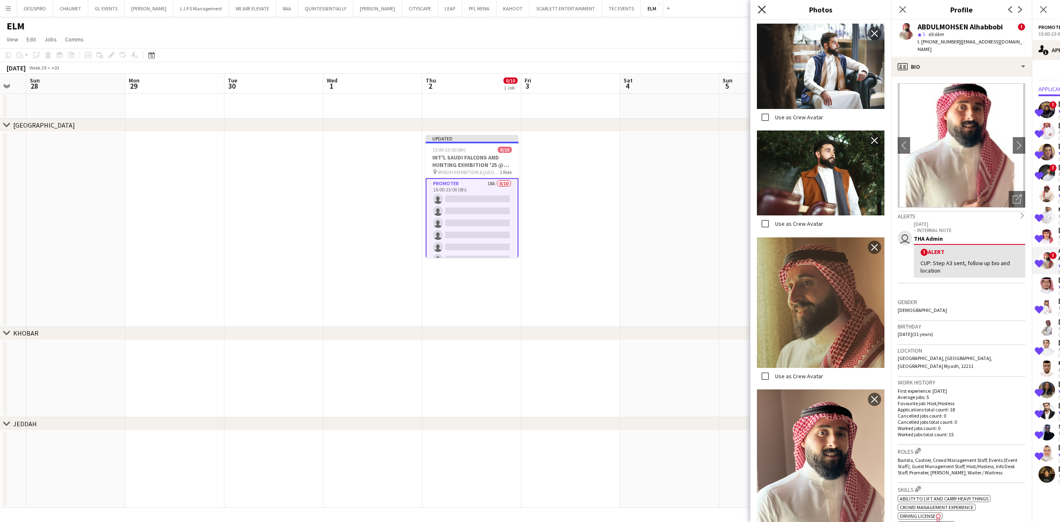
click at [760, 11] on icon at bounding box center [762, 9] width 8 height 8
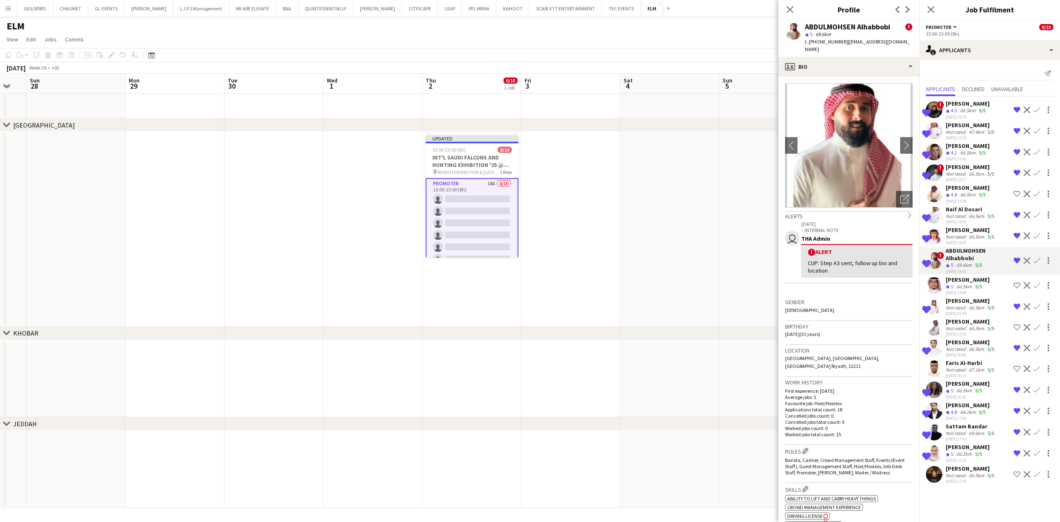
click at [979, 229] on div "[PERSON_NAME]" at bounding box center [971, 229] width 50 height 7
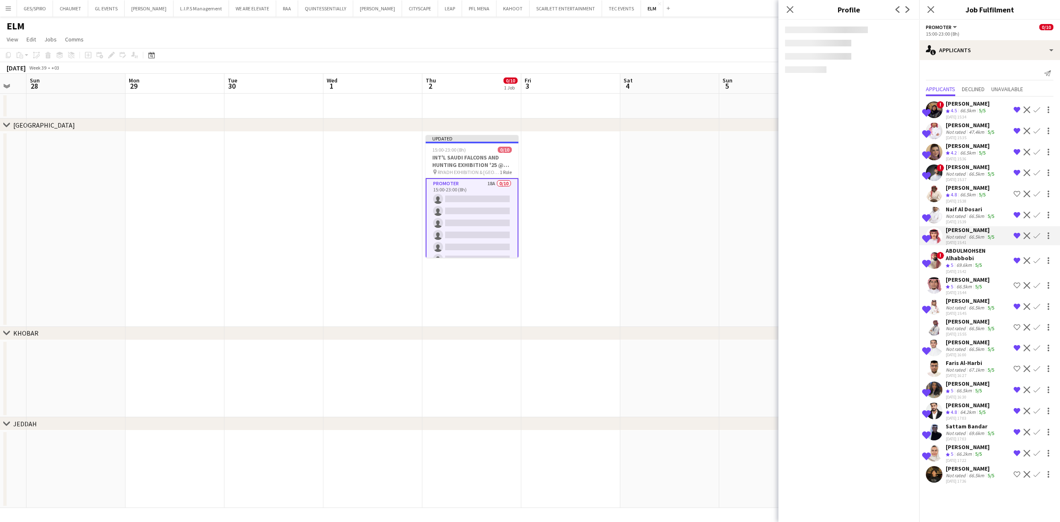
click at [974, 209] on div "Naif Al Dosari" at bounding box center [971, 208] width 50 height 7
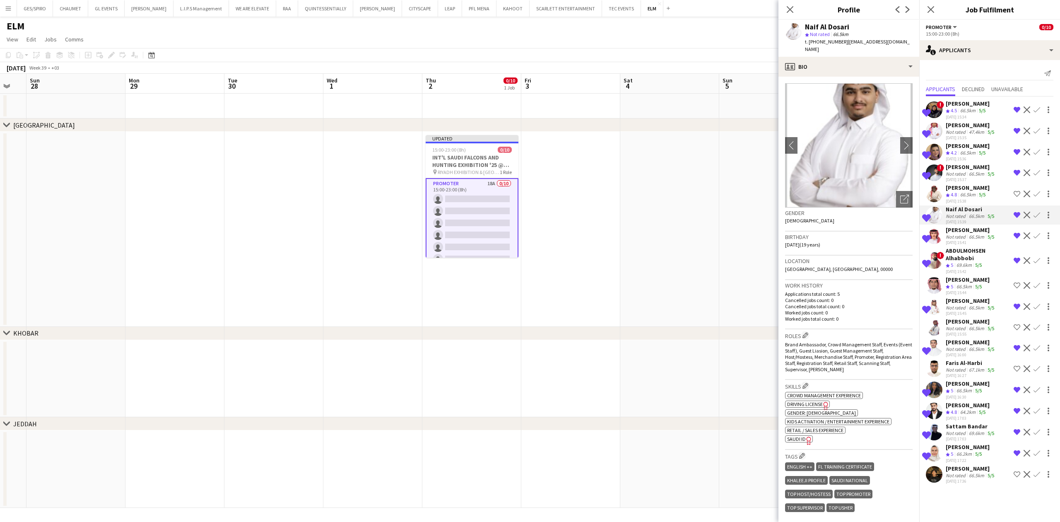
click at [972, 194] on div "66.5km" at bounding box center [967, 194] width 19 height 7
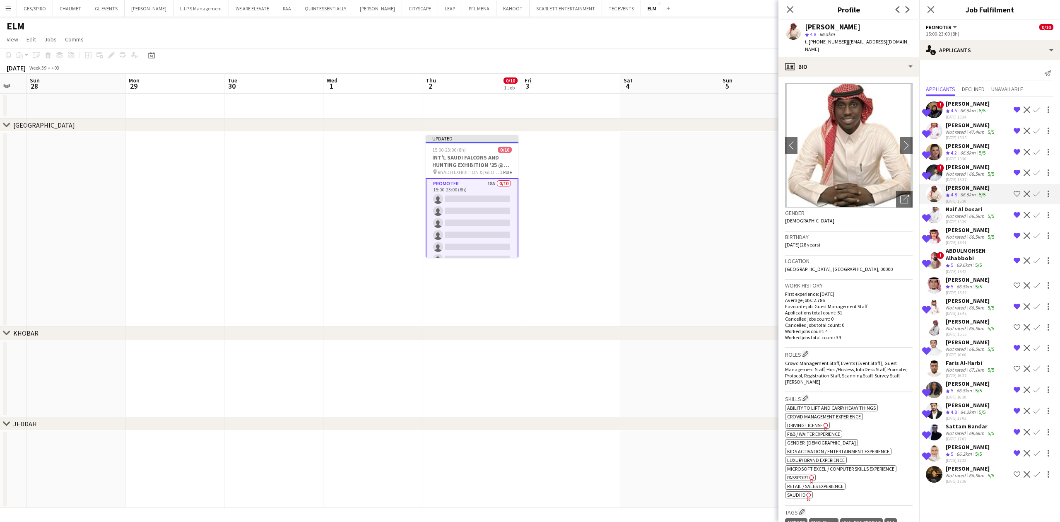
click at [960, 128] on div "[PERSON_NAME]" at bounding box center [971, 124] width 50 height 7
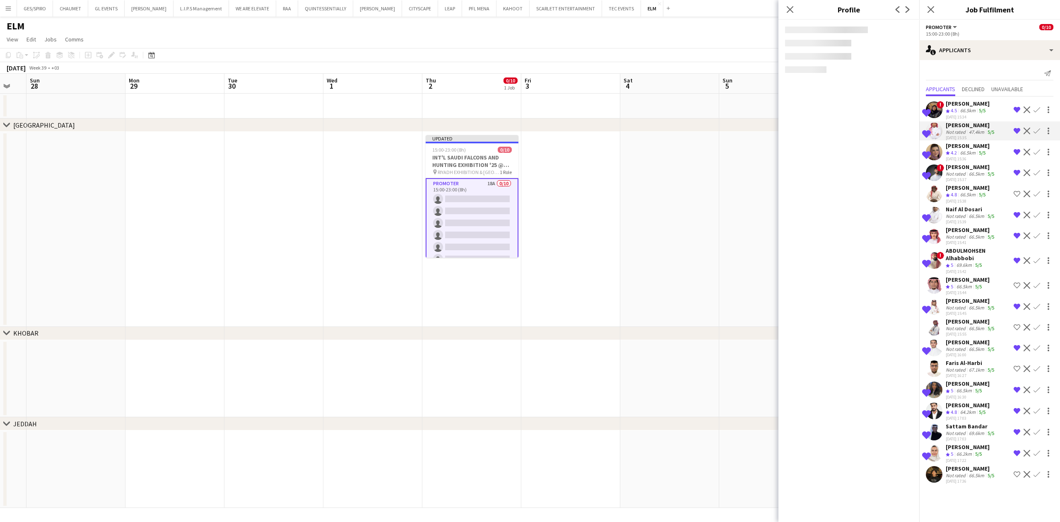
click at [963, 149] on div "[PERSON_NAME]" at bounding box center [968, 145] width 44 height 7
click at [963, 171] on div "Not rated" at bounding box center [957, 174] width 22 height 6
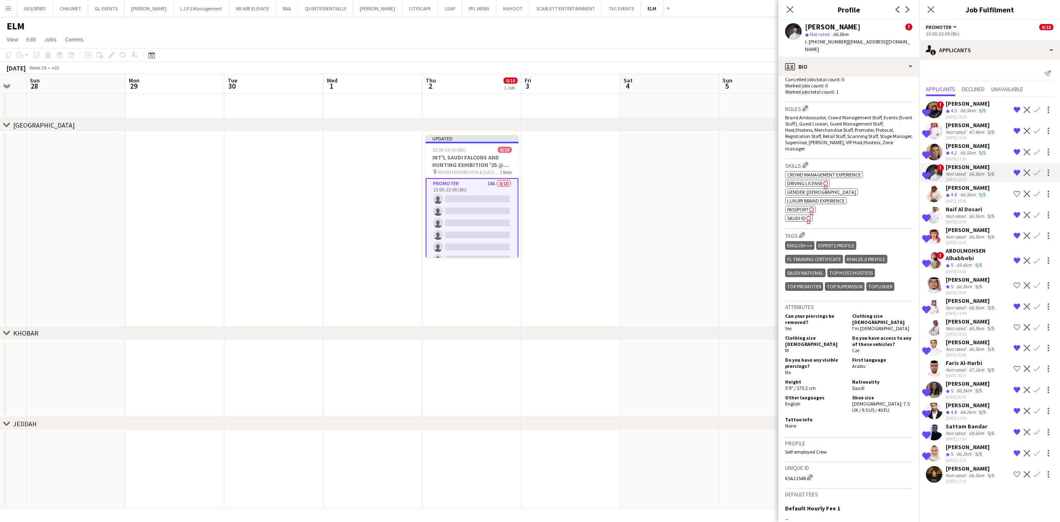
scroll to position [331, 0]
click at [971, 482] on div "[DATE] 17:36" at bounding box center [971, 480] width 50 height 5
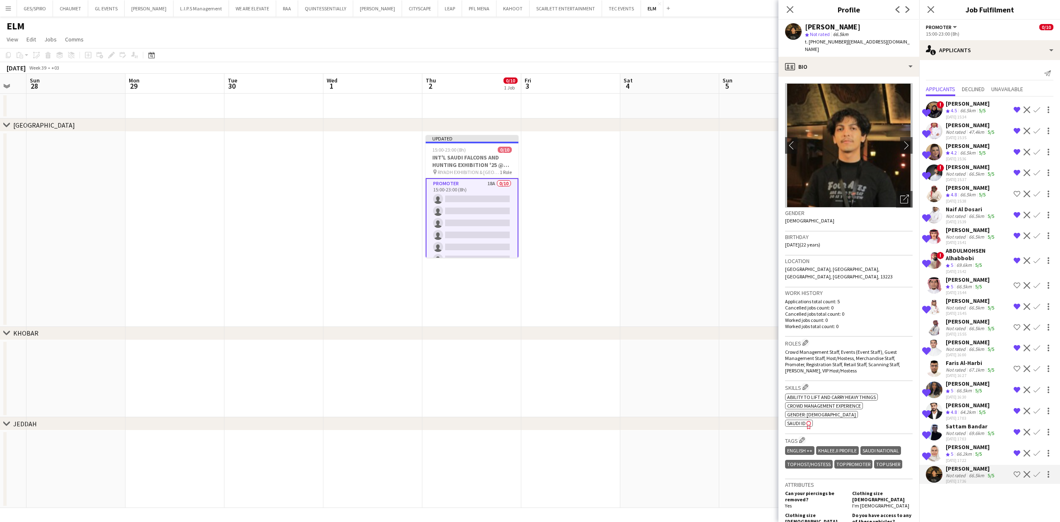
click at [656, 247] on app-date-cell at bounding box center [669, 229] width 99 height 195
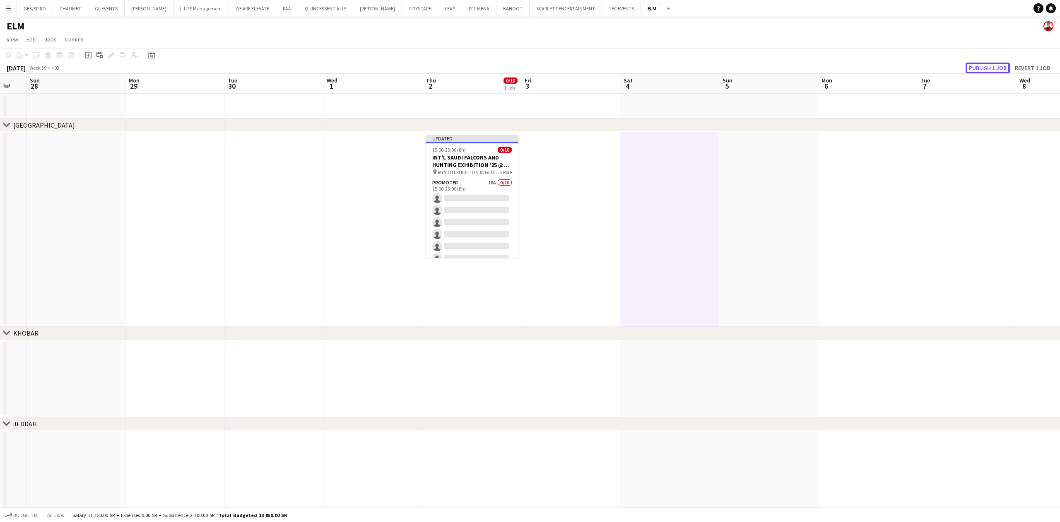
drag, startPoint x: 977, startPoint y: 65, endPoint x: 971, endPoint y: 70, distance: 7.5
click at [977, 65] on button "Publish 1 job" at bounding box center [987, 68] width 44 height 11
click at [466, 206] on app-job-card "Publishing 15:00-23:00 (8h) 0/10 INT'L SAUDI FALCONS AND HUNTING EXHIBITION '25…" at bounding box center [472, 196] width 93 height 123
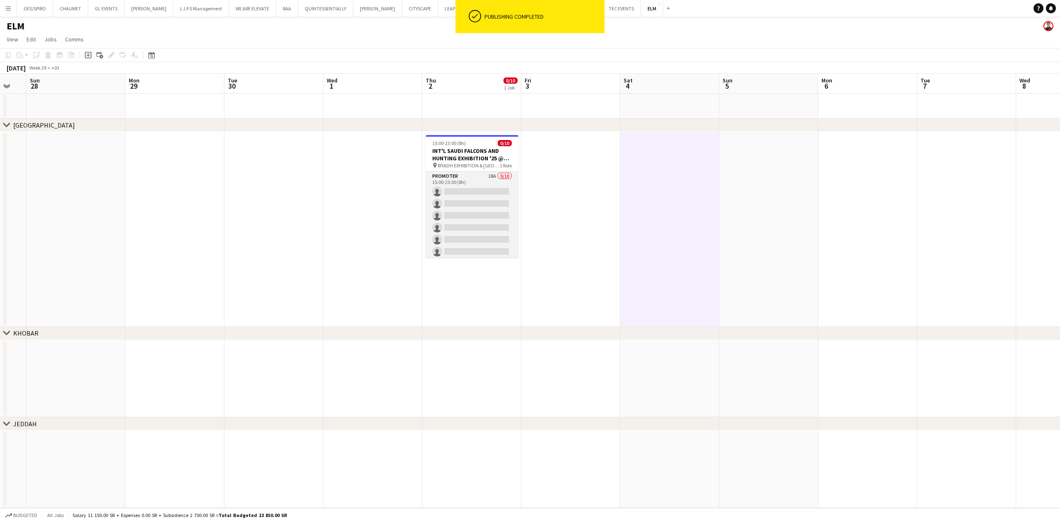
click at [446, 201] on app-card-role "Promoter 18A 0/10 15:00-23:00 (8h) single-neutral-actions single-neutral-action…" at bounding box center [472, 239] width 93 height 136
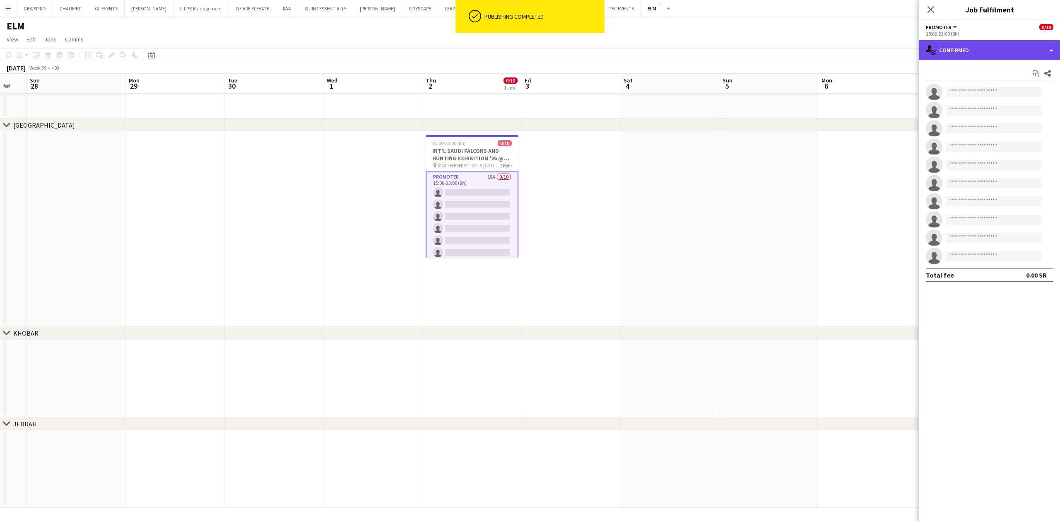
click at [981, 46] on div "single-neutral-actions-check-2 Confirmed" at bounding box center [989, 50] width 141 height 20
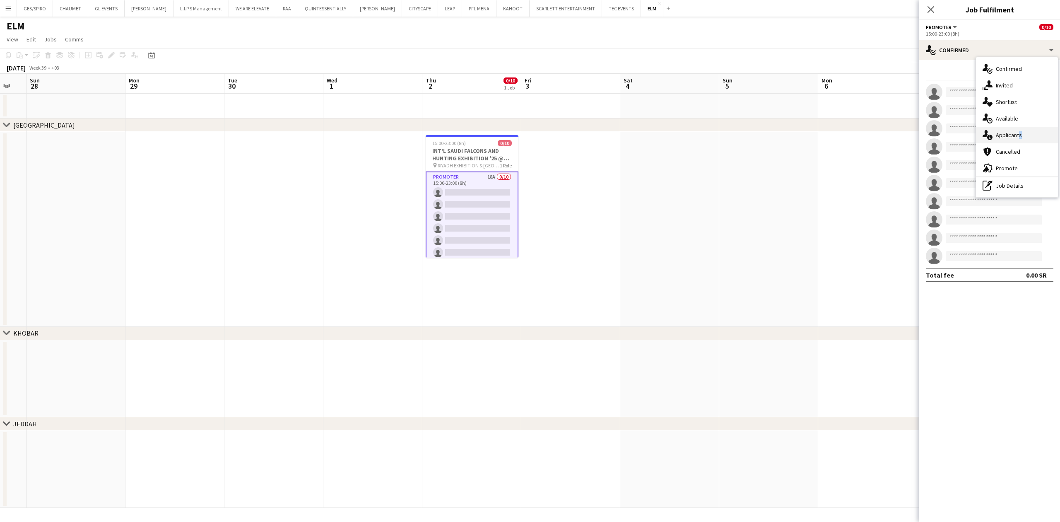
click at [1018, 131] on div "single-neutral-actions-information Applicants" at bounding box center [1017, 135] width 82 height 17
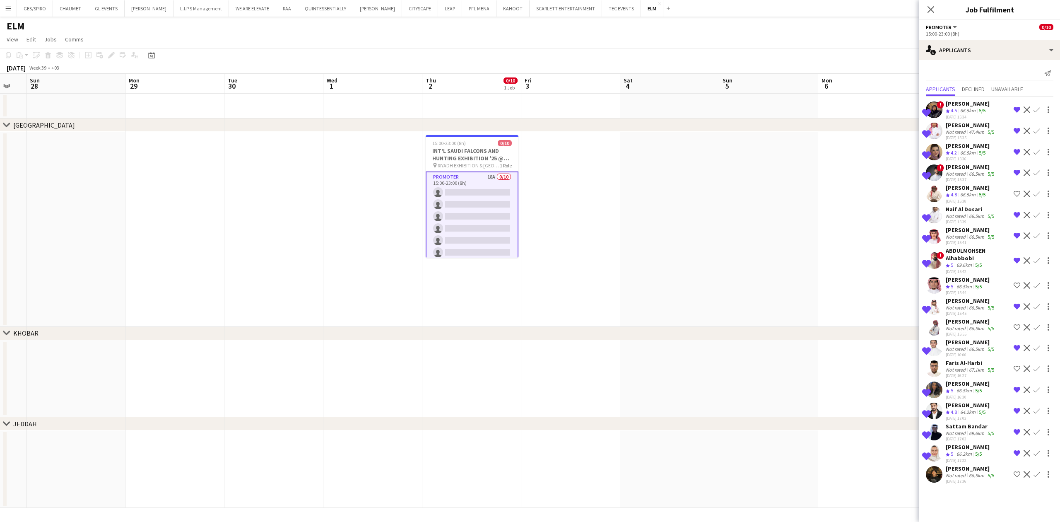
click at [1017, 327] on app-icon "Shortlist crew" at bounding box center [1016, 327] width 7 height 7
click at [950, 195] on div "Crew rating 4.8" at bounding box center [952, 194] width 13 height 7
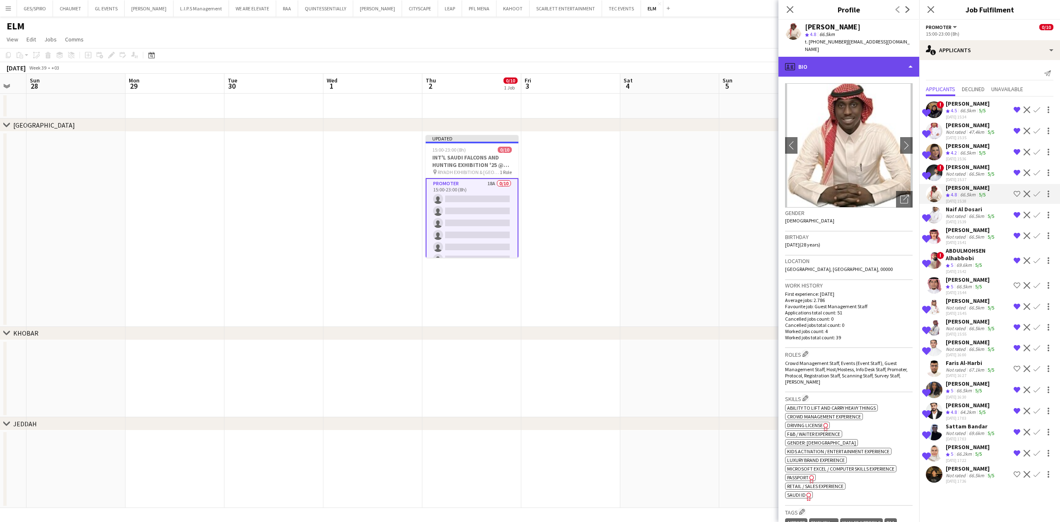
click at [869, 59] on div "profile Bio" at bounding box center [848, 67] width 141 height 20
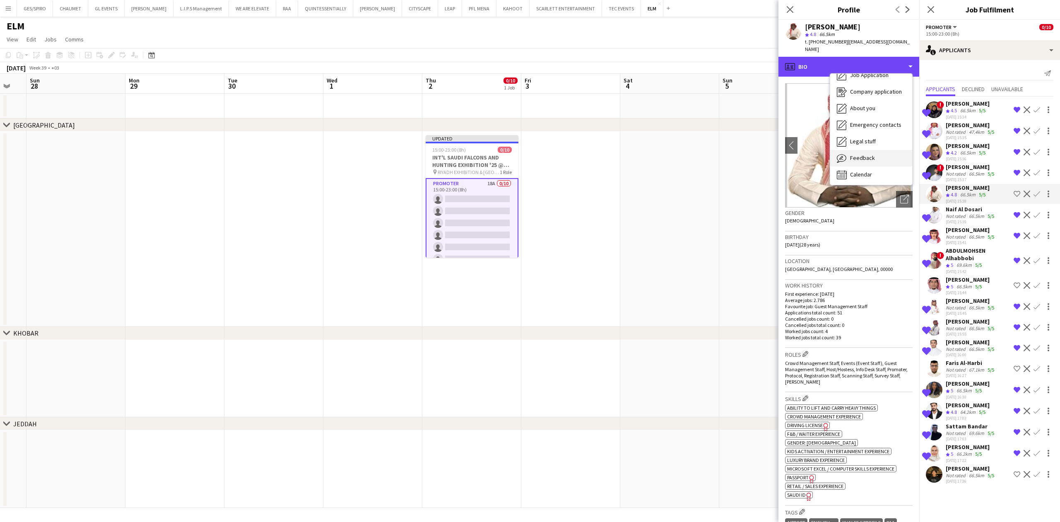
scroll to position [28, 0]
click at [873, 152] on span "Feedback" at bounding box center [862, 155] width 25 height 7
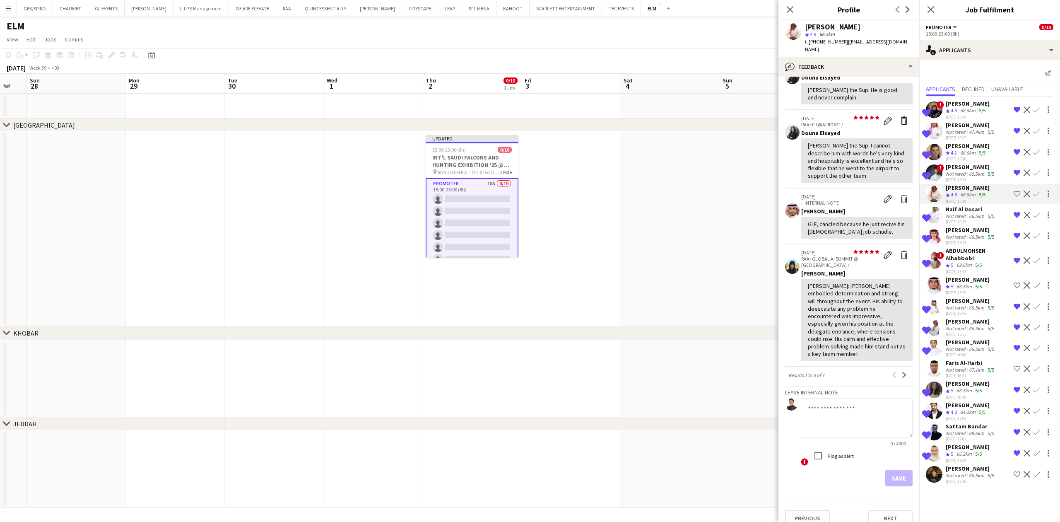
scroll to position [171, 0]
click at [1019, 193] on app-icon "Shortlist crew" at bounding box center [1016, 193] width 7 height 7
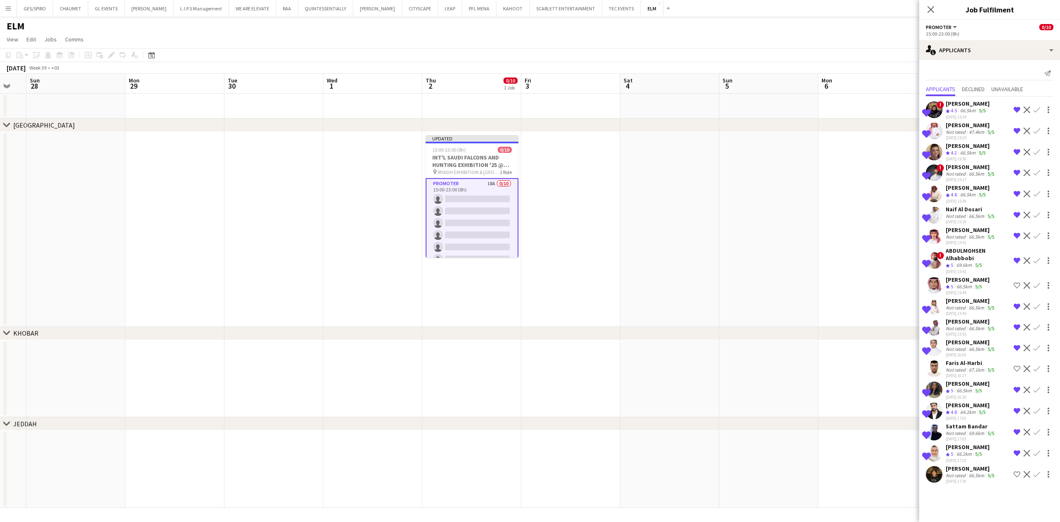
click at [901, 279] on app-date-cell at bounding box center [867, 229] width 99 height 195
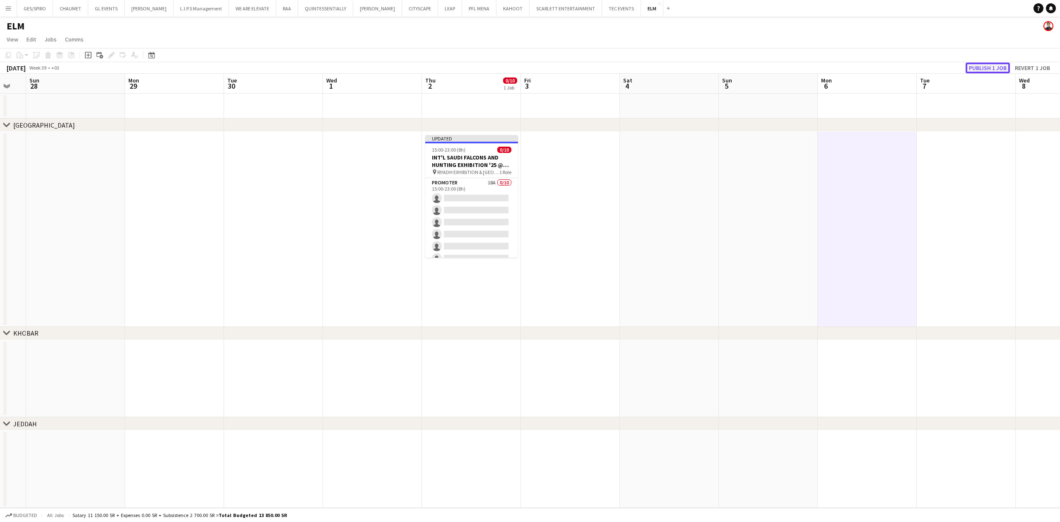
click at [984, 65] on button "Publish 1 job" at bounding box center [987, 68] width 44 height 11
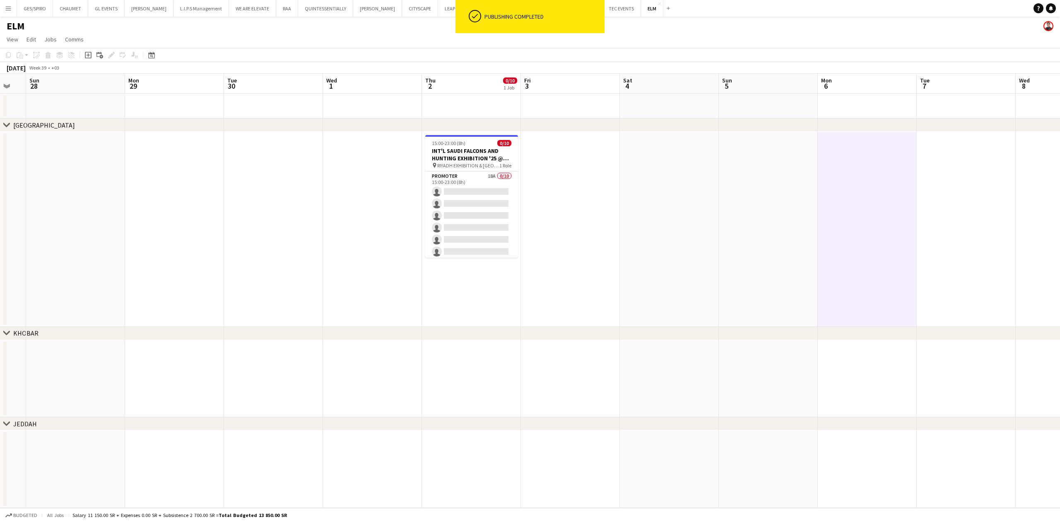
click at [665, 232] on app-date-cell at bounding box center [669, 229] width 99 height 195
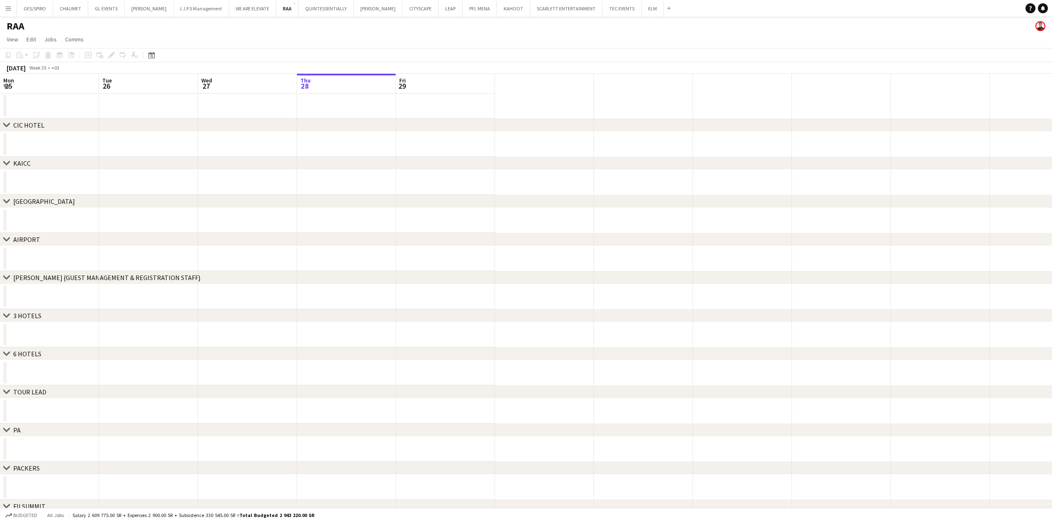
click at [13, 6] on button "Menu" at bounding box center [8, 8] width 17 height 17
click at [95, 45] on link "My Workforce" at bounding box center [125, 45] width 83 height 17
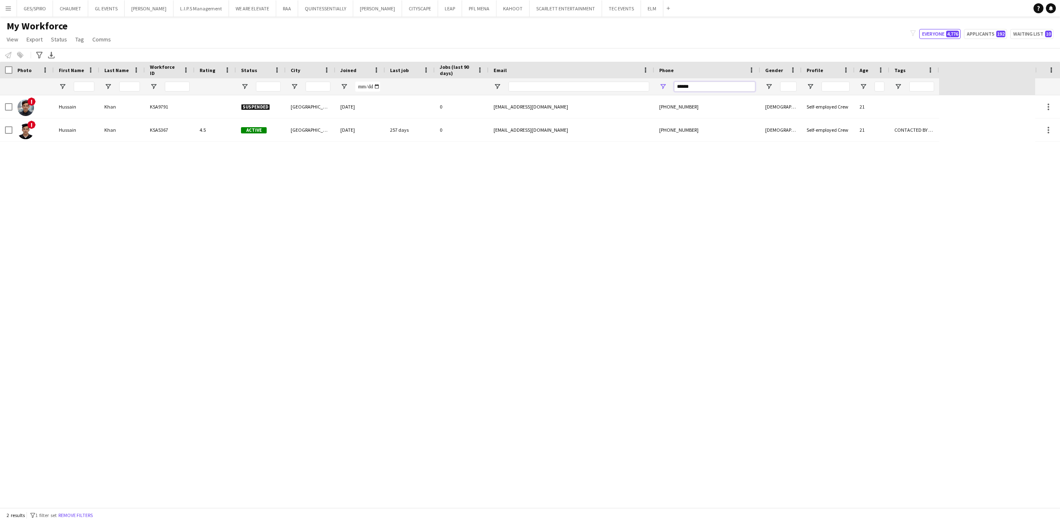
click at [712, 88] on input "******" at bounding box center [714, 87] width 81 height 10
type input "*"
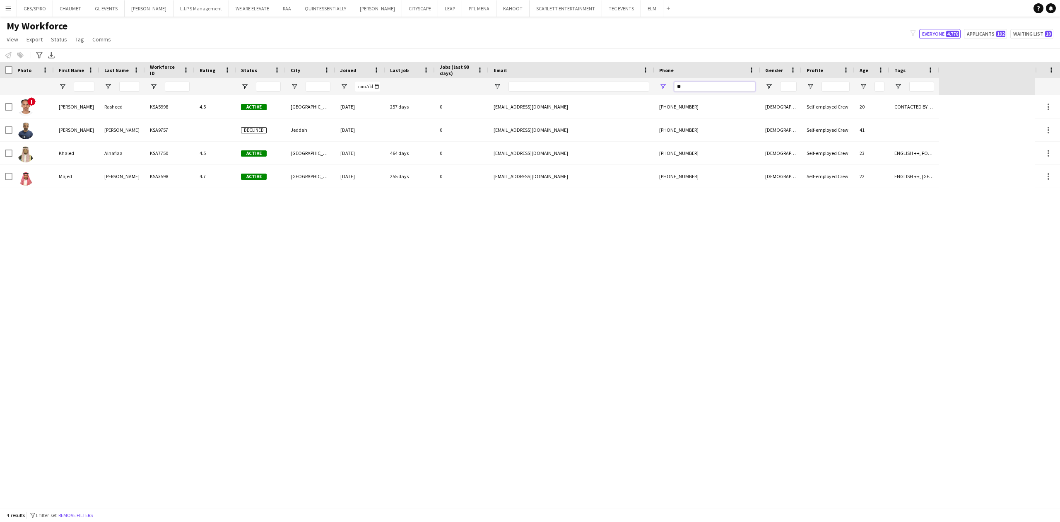
type input "*"
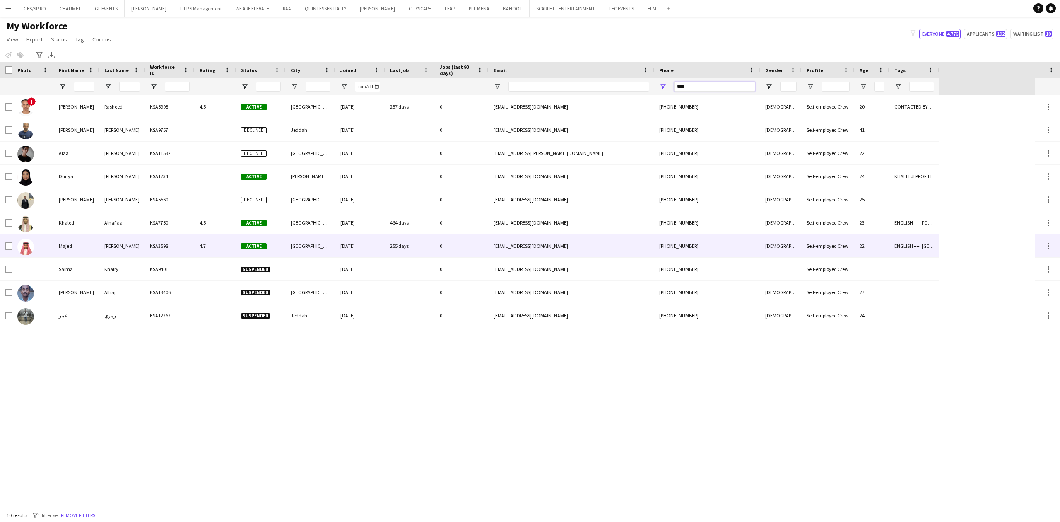
type input "****"
click at [346, 249] on div "05-10-2023" at bounding box center [360, 245] width 50 height 23
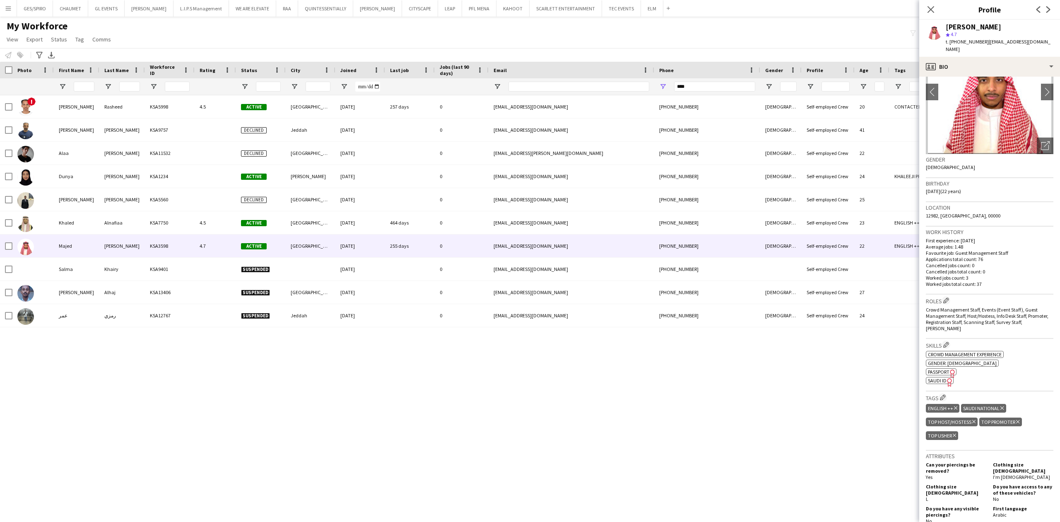
scroll to position [53, 0]
click at [1003, 57] on div "profile Bio" at bounding box center [989, 67] width 141 height 20
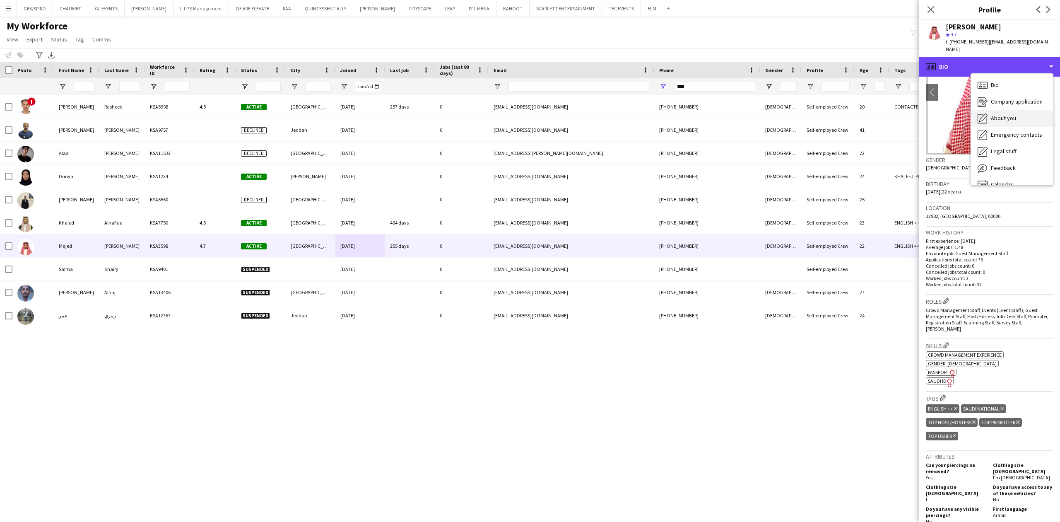
scroll to position [12, 0]
click at [994, 171] on div "Calendar Calendar" at bounding box center [1012, 173] width 82 height 17
